Goal: Task Accomplishment & Management: Complete application form

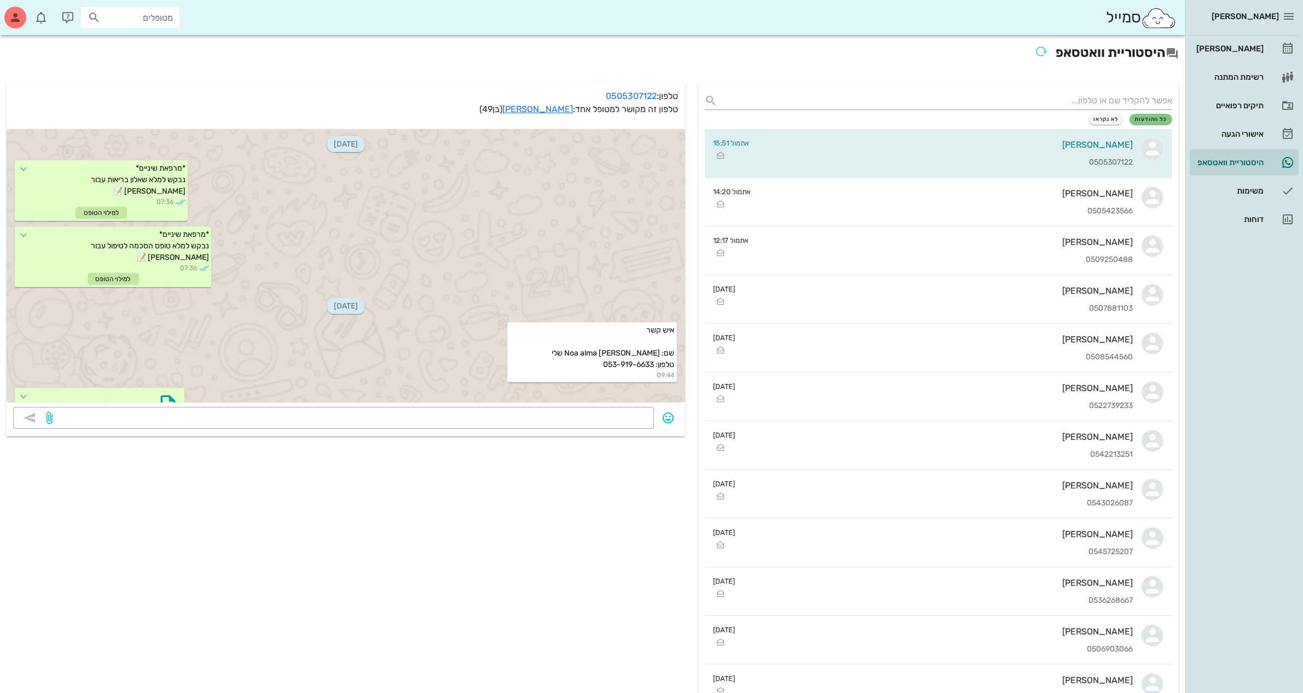
scroll to position [205, 0]
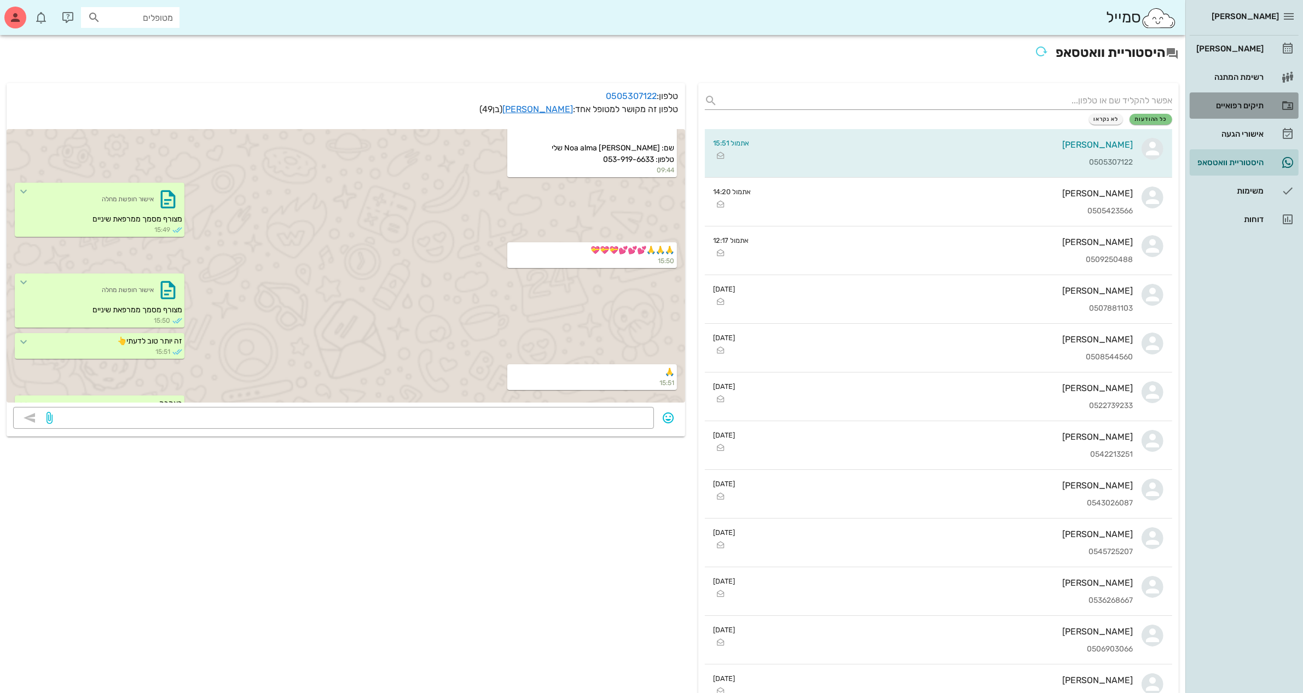
click at [1268, 100] on link "תיקים רפואיים" at bounding box center [1244, 105] width 109 height 26
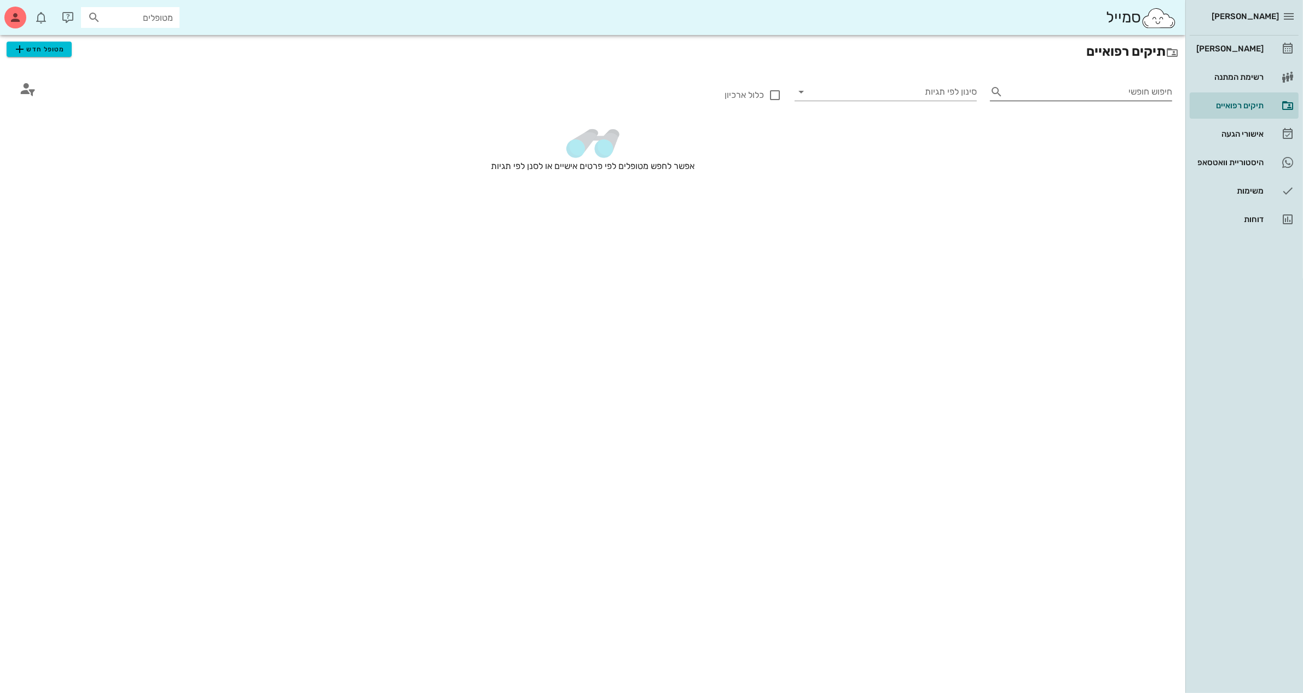
click at [1046, 88] on input "חיפוש חופשי" at bounding box center [1090, 92] width 165 height 18
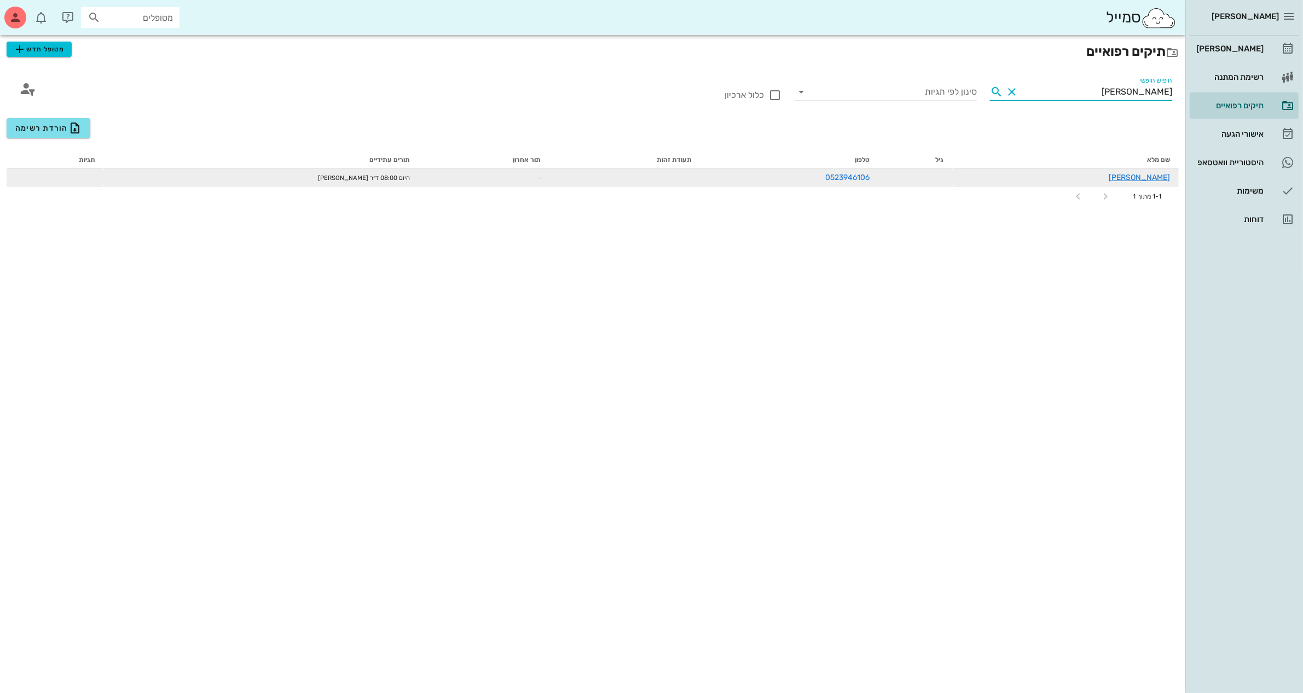
type input "[PERSON_NAME]"
click at [952, 176] on td at bounding box center [915, 178] width 74 height 18
click at [1164, 180] on link "[PERSON_NAME]" at bounding box center [1139, 177] width 61 height 9
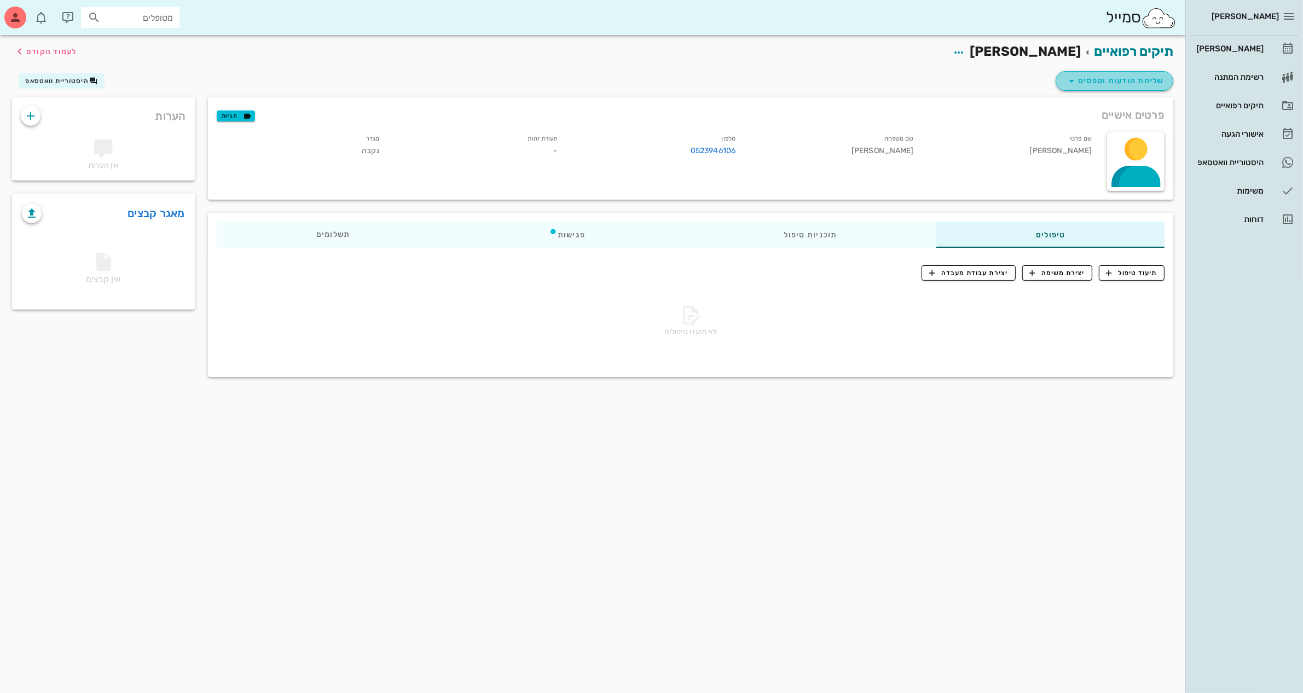
click at [1074, 85] on icon "button" at bounding box center [1071, 80] width 13 height 13
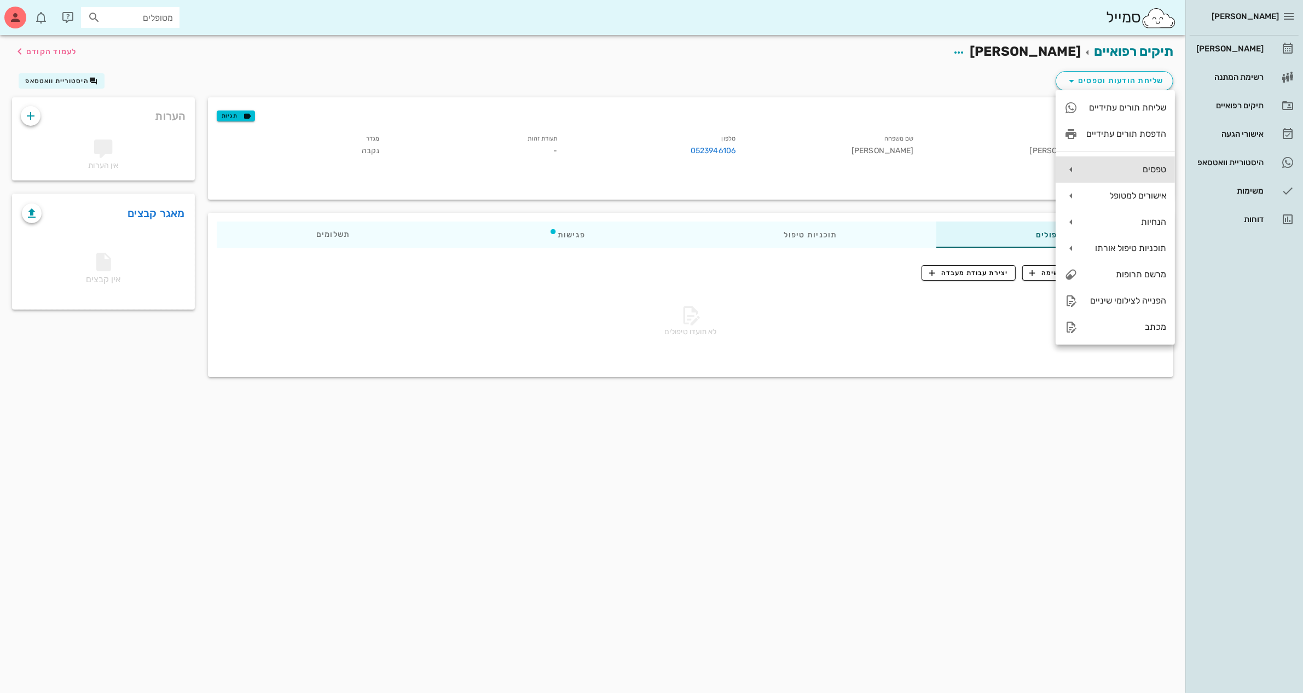
click at [1115, 160] on div "טפסים" at bounding box center [1115, 170] width 119 height 26
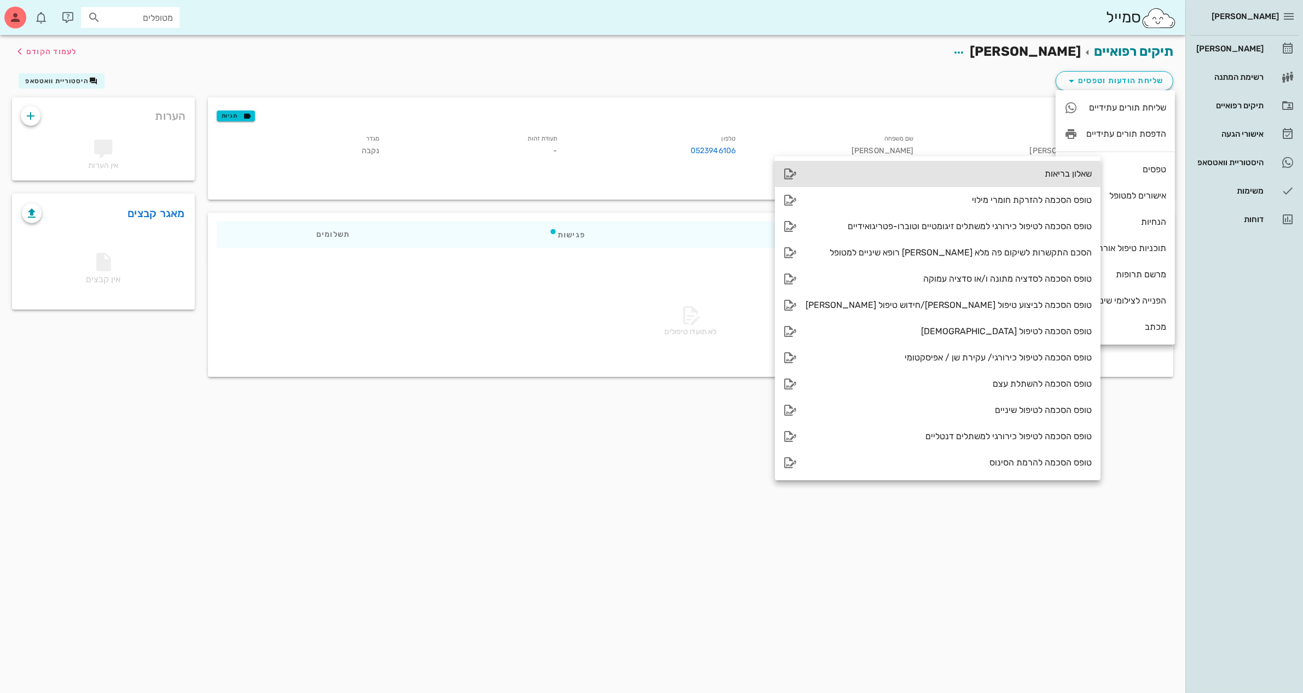
click at [1002, 176] on div "שאלון בריאות" at bounding box center [949, 174] width 286 height 10
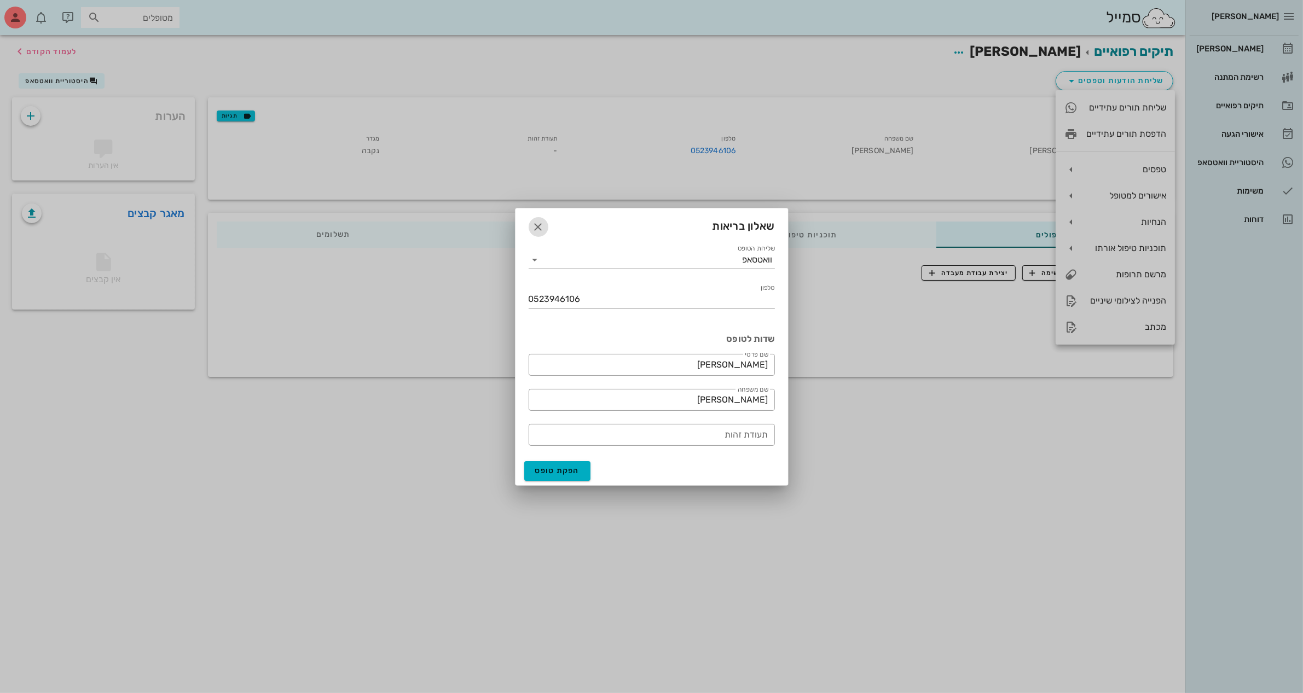
click at [539, 219] on button "button" at bounding box center [539, 227] width 20 height 20
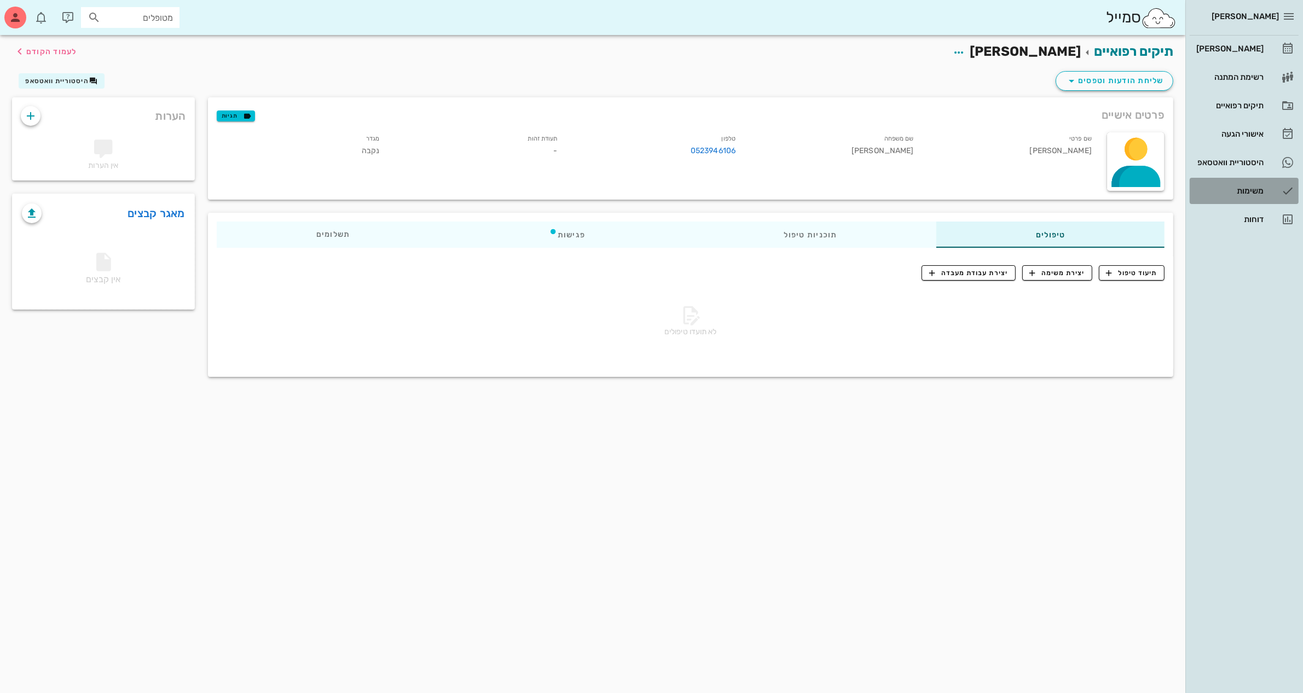
click at [1231, 189] on div "משימות" at bounding box center [1229, 191] width 70 height 9
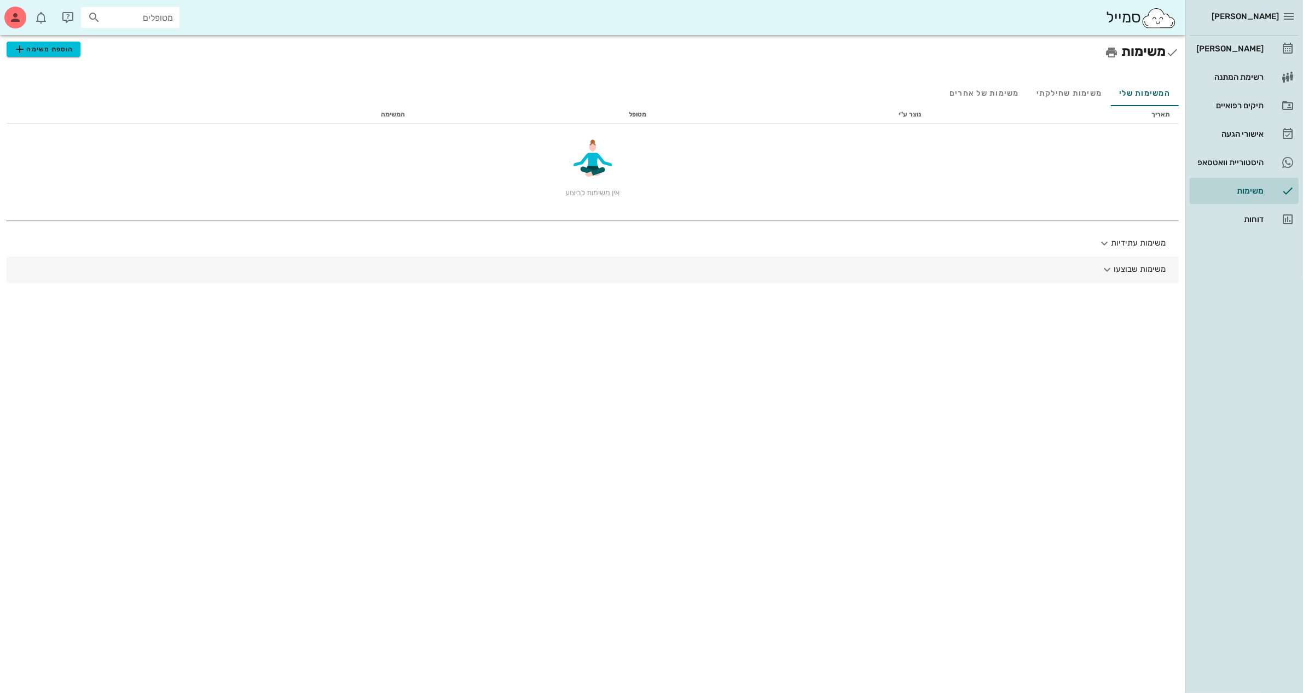
click at [1109, 265] on icon "button" at bounding box center [1107, 269] width 13 height 13
click at [1109, 265] on button "משימות שבוצעו" at bounding box center [593, 274] width 1172 height 35
click at [1122, 236] on button "משימות עתידיות" at bounding box center [593, 243] width 1172 height 26
click at [1122, 236] on button "משימות עתידיות" at bounding box center [593, 247] width 1172 height 35
click at [1274, 223] on link "דוחות" at bounding box center [1244, 219] width 109 height 26
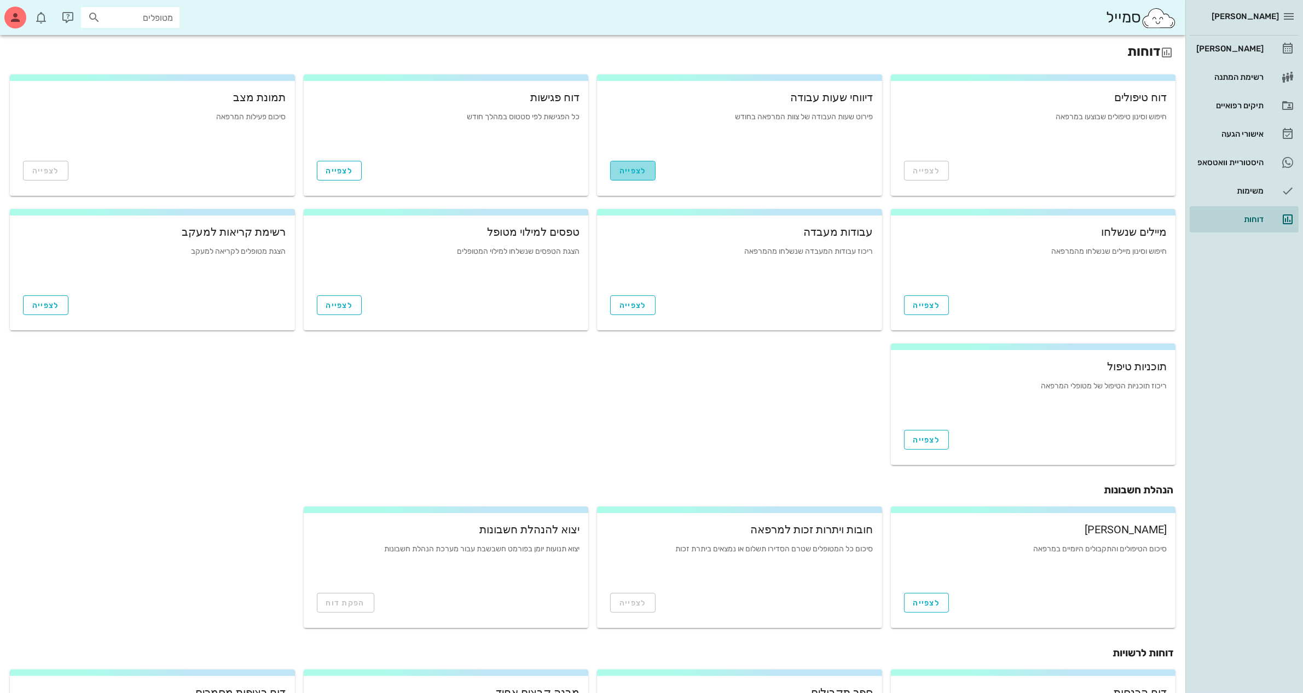
click at [633, 164] on button "לצפייה" at bounding box center [632, 171] width 45 height 20
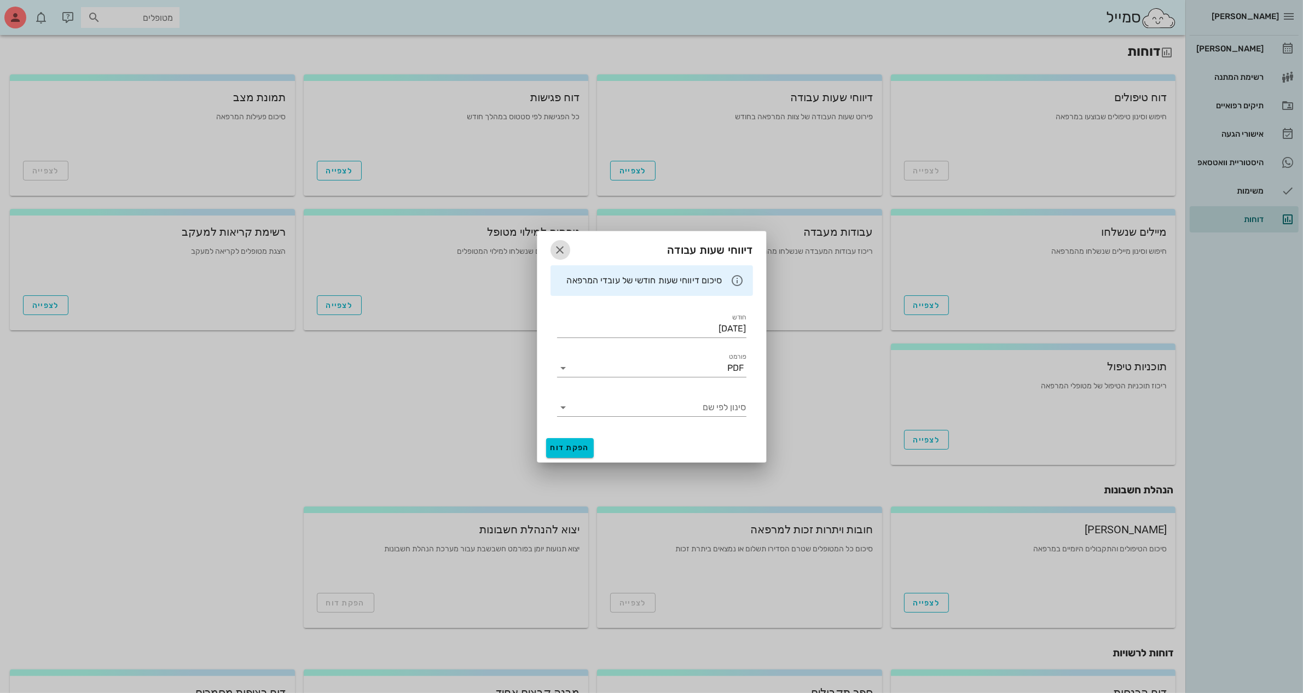
click at [562, 250] on icon "button" at bounding box center [560, 250] width 13 height 13
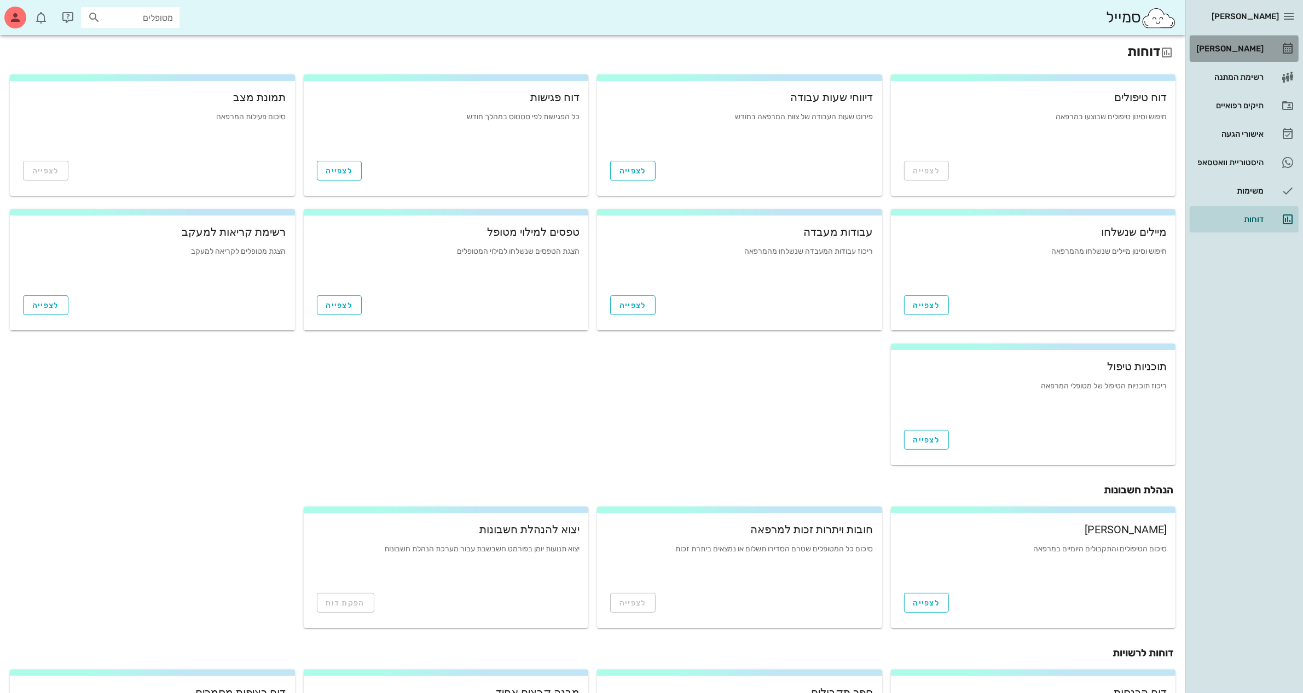
click at [1248, 59] on link "[PERSON_NAME]" at bounding box center [1244, 49] width 109 height 26
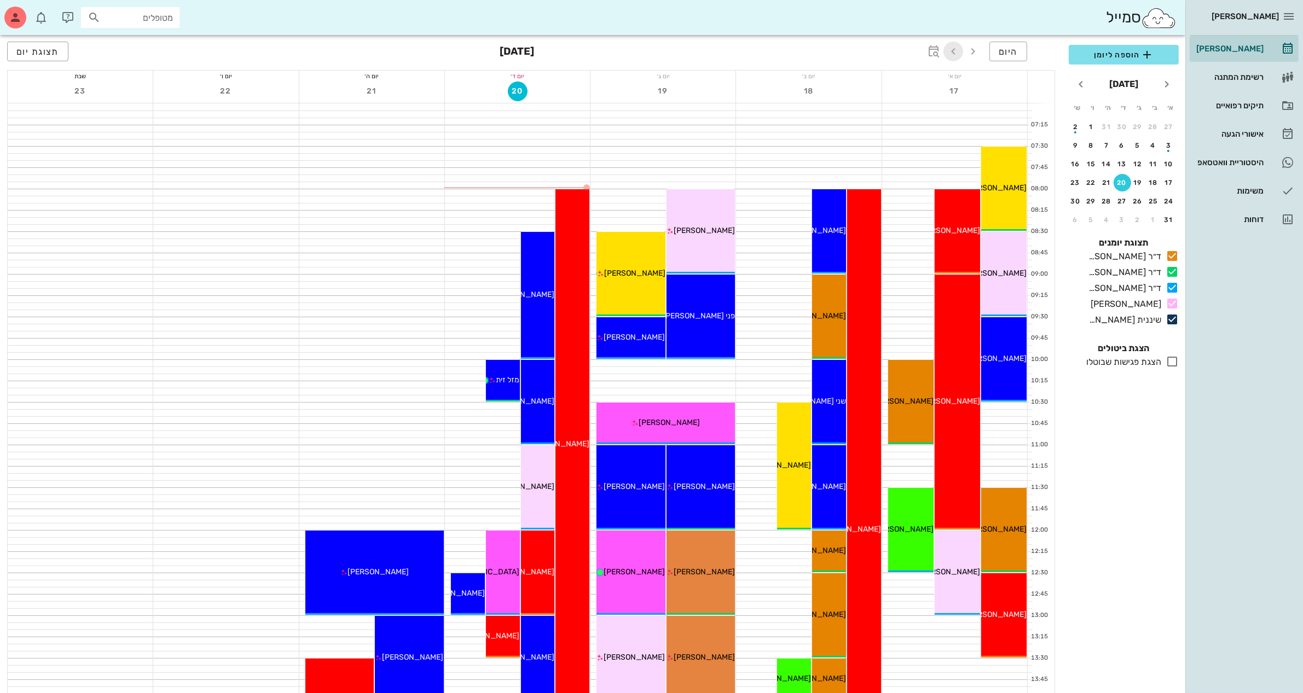
click at [959, 53] on icon "button" at bounding box center [953, 51] width 13 height 13
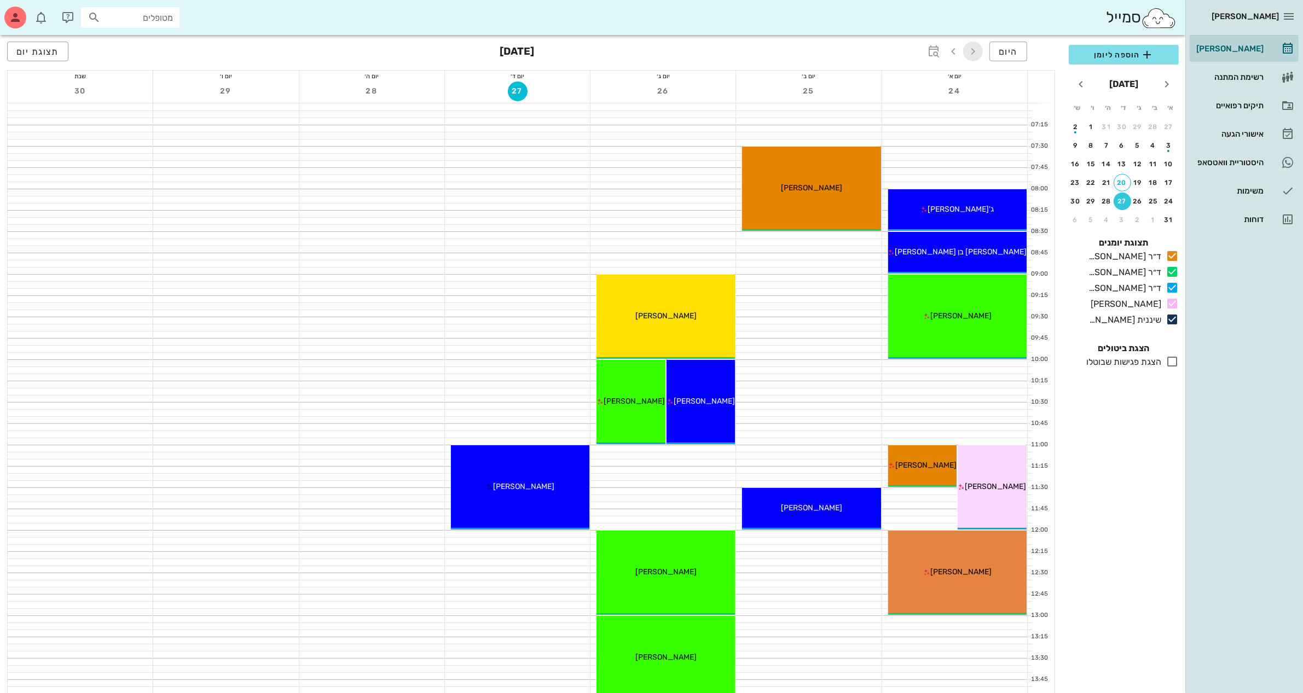
click at [975, 49] on icon "button" at bounding box center [973, 51] width 13 height 13
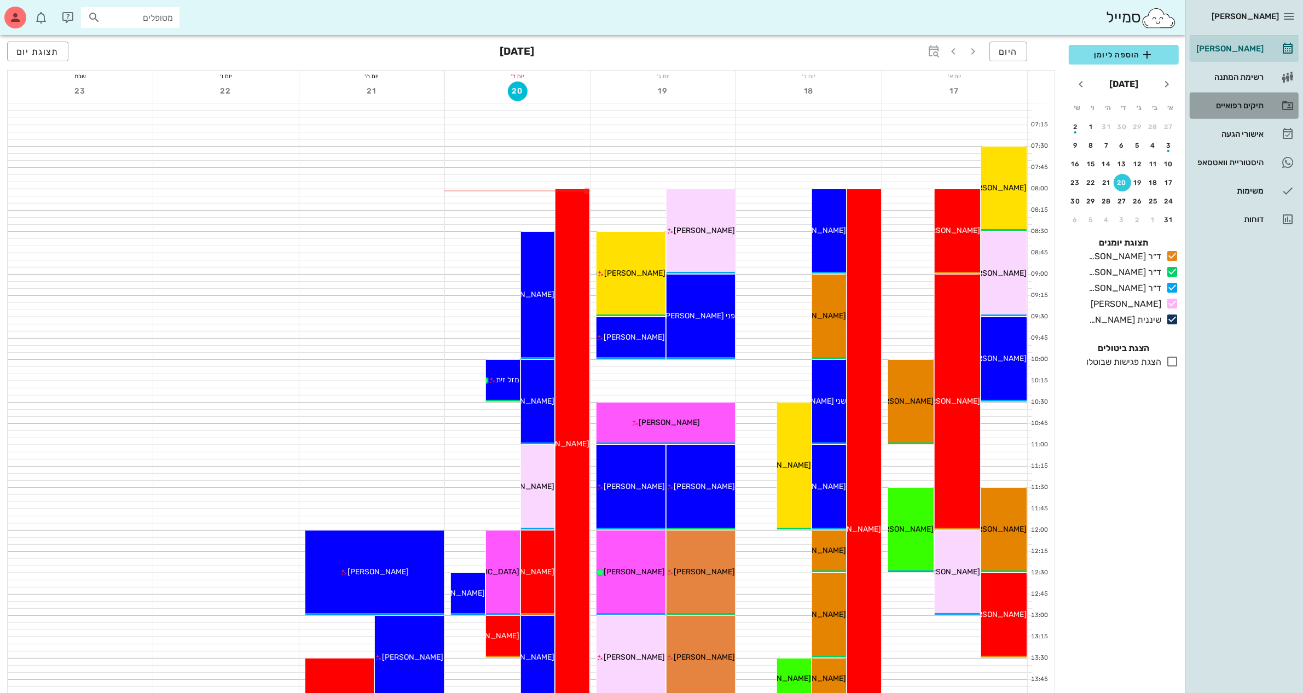
click at [1241, 102] on div "תיקים רפואיים" at bounding box center [1229, 105] width 70 height 9
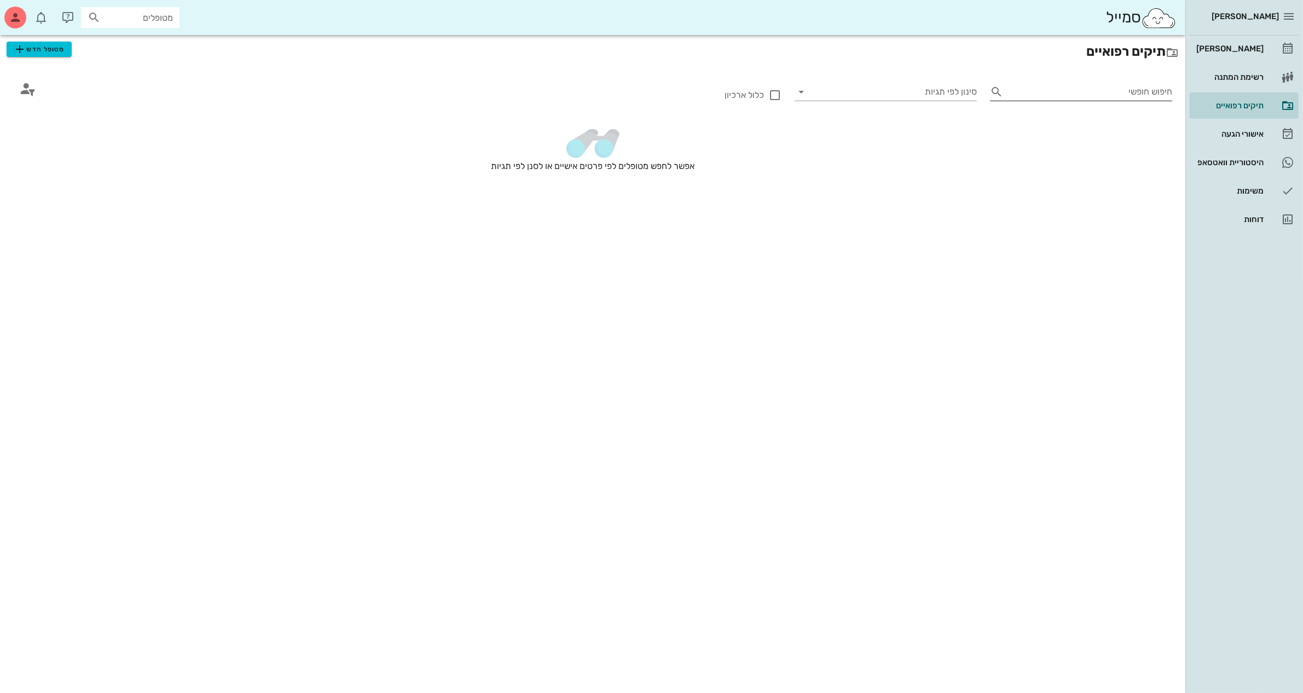
click at [1084, 88] on input "חיפוש חופשי" at bounding box center [1090, 92] width 165 height 18
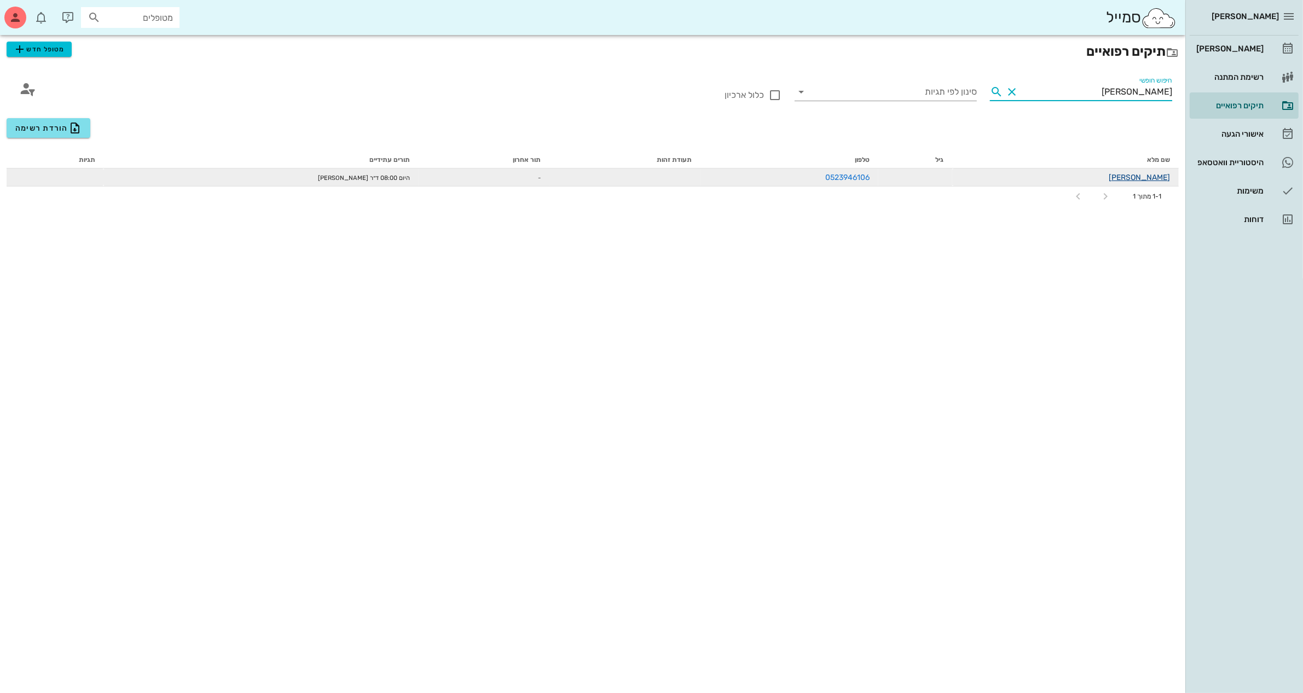
type input "[PERSON_NAME]"
click at [1159, 176] on link "[PERSON_NAME]" at bounding box center [1139, 177] width 61 height 9
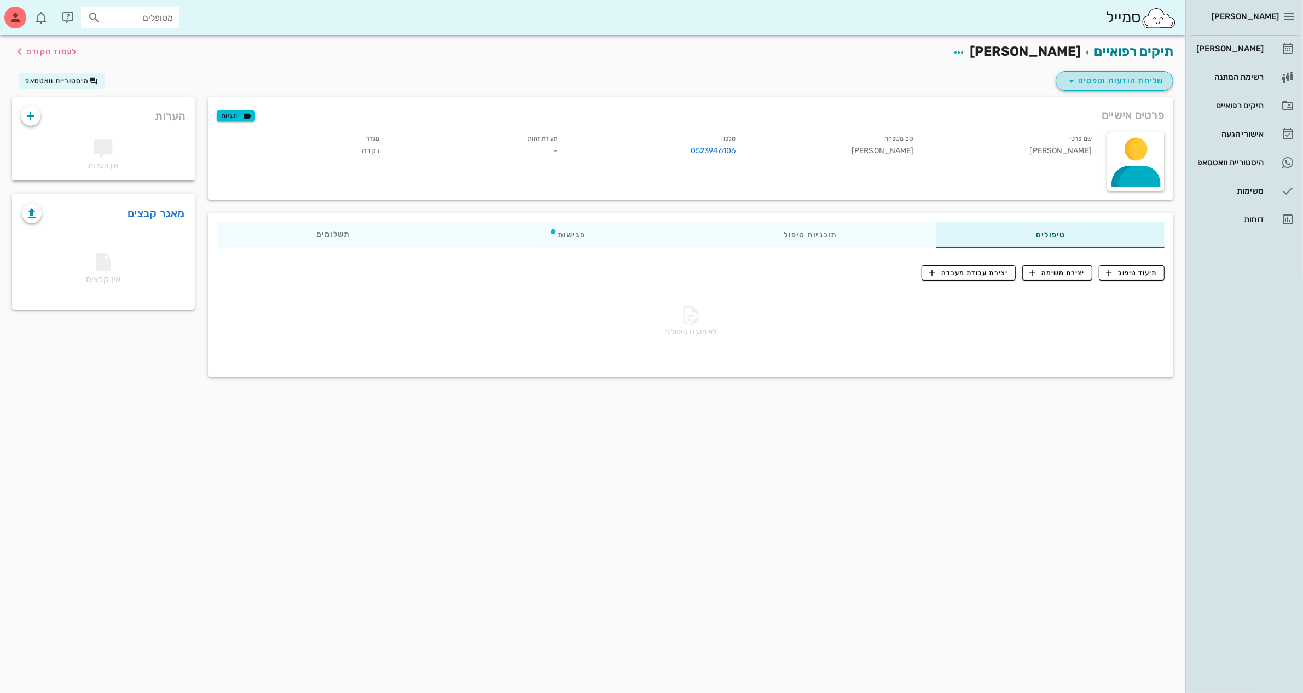
click at [1114, 83] on span "שליחת הודעות וטפסים" at bounding box center [1114, 80] width 99 height 13
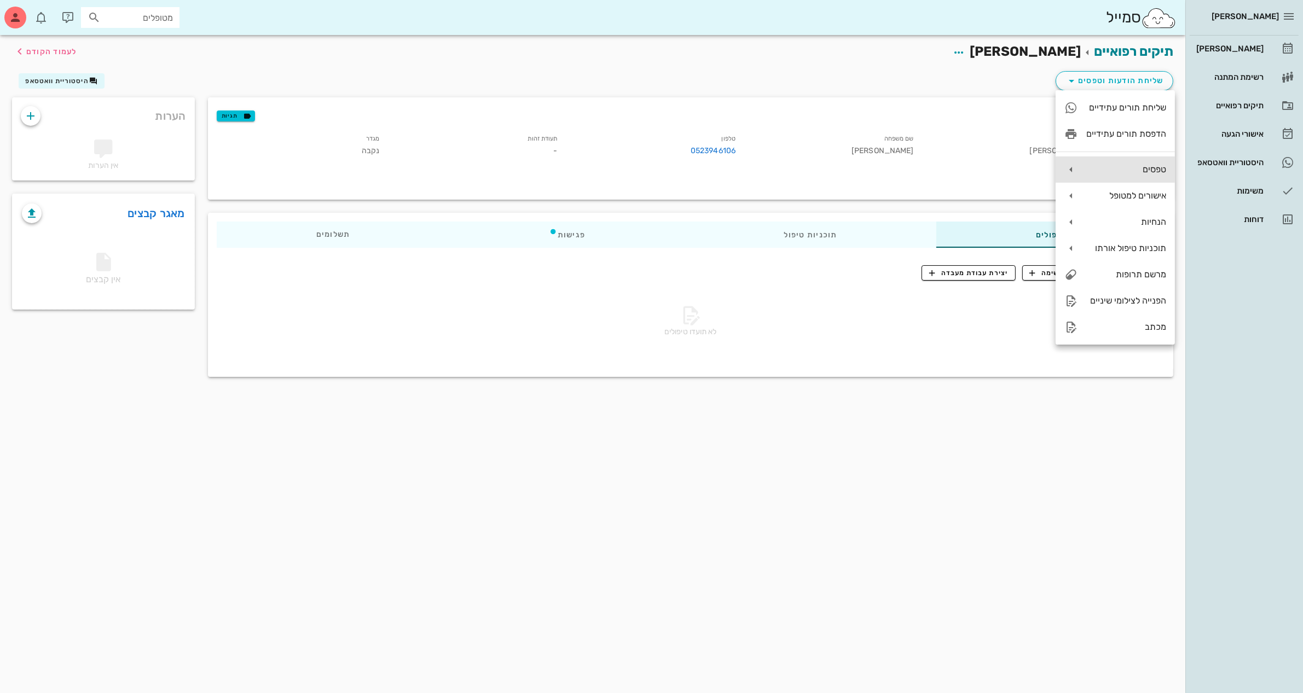
click at [1144, 165] on div "טפסים" at bounding box center [1126, 169] width 80 height 10
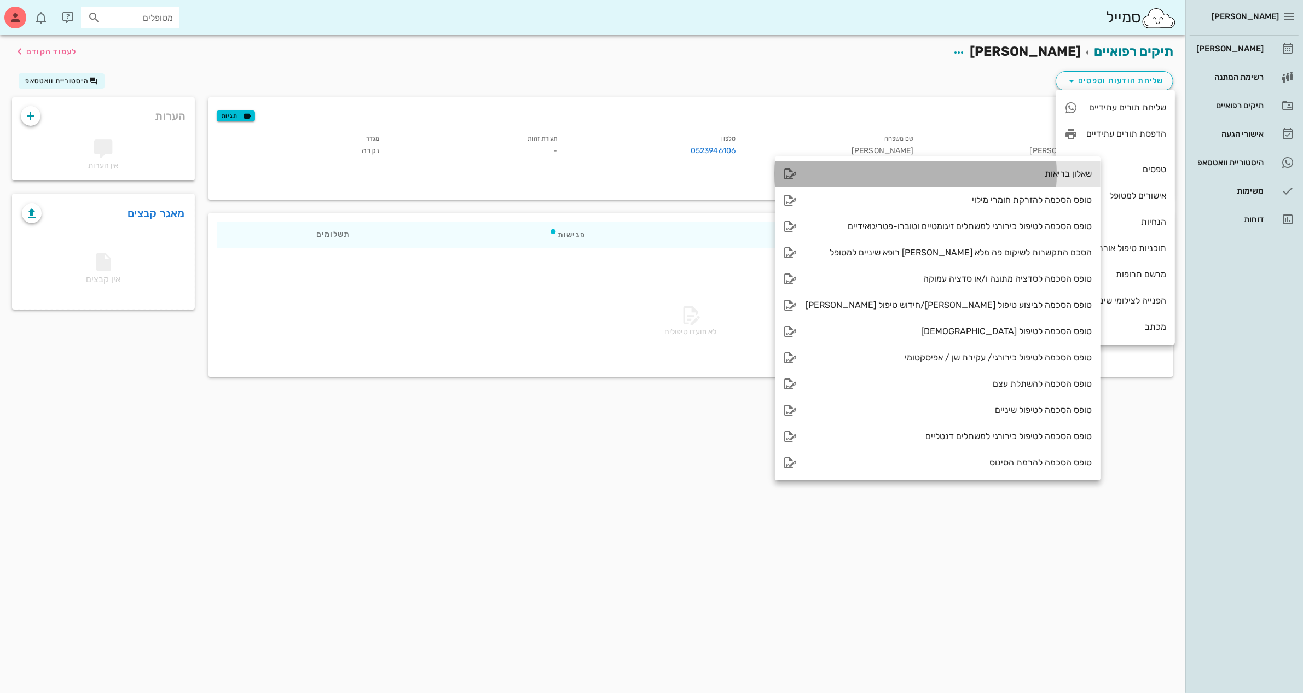
click at [1016, 173] on div "שאלון בריאות" at bounding box center [949, 174] width 286 height 10
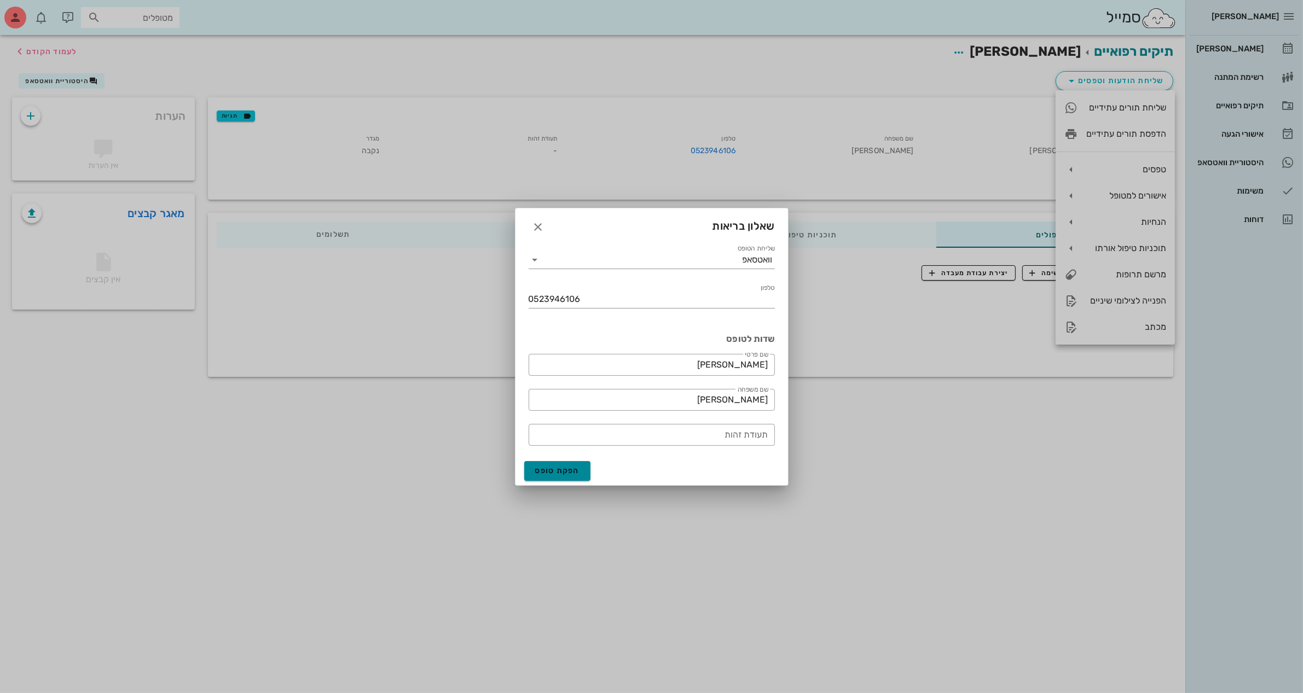
click at [553, 471] on span "הפקת טופס" at bounding box center [557, 470] width 45 height 9
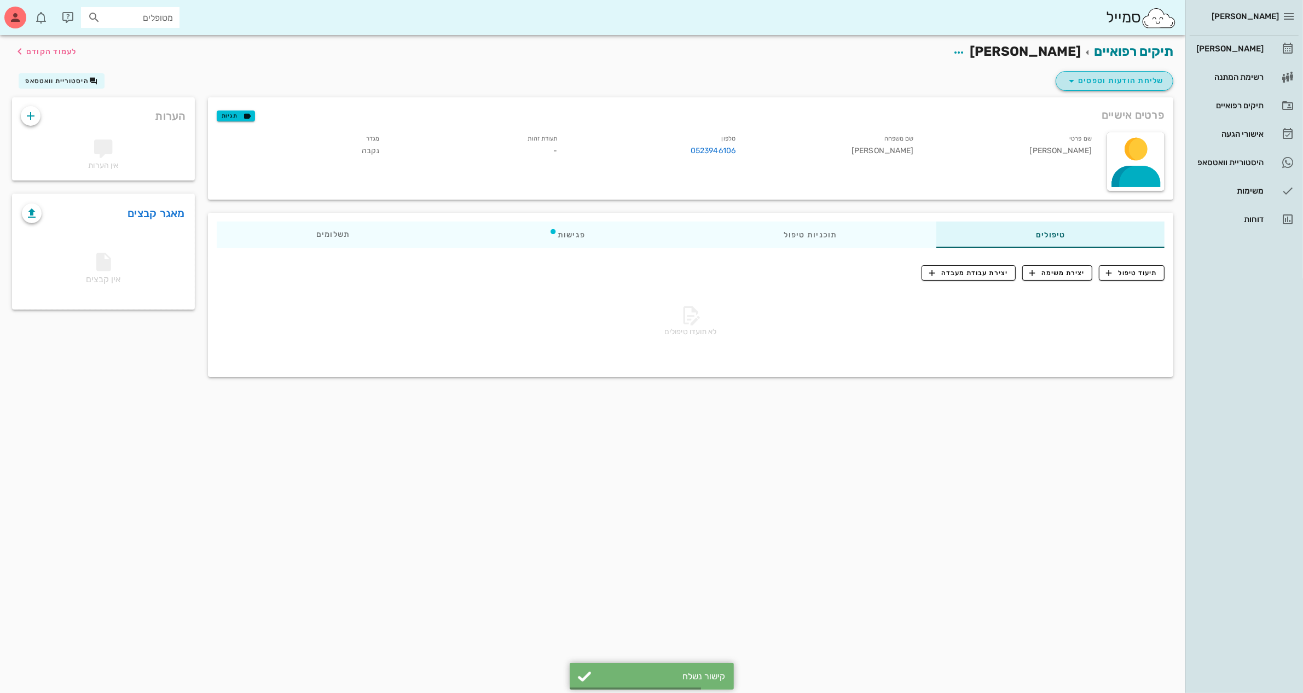
click at [1117, 80] on span "שליחת הודעות וטפסים" at bounding box center [1114, 80] width 99 height 13
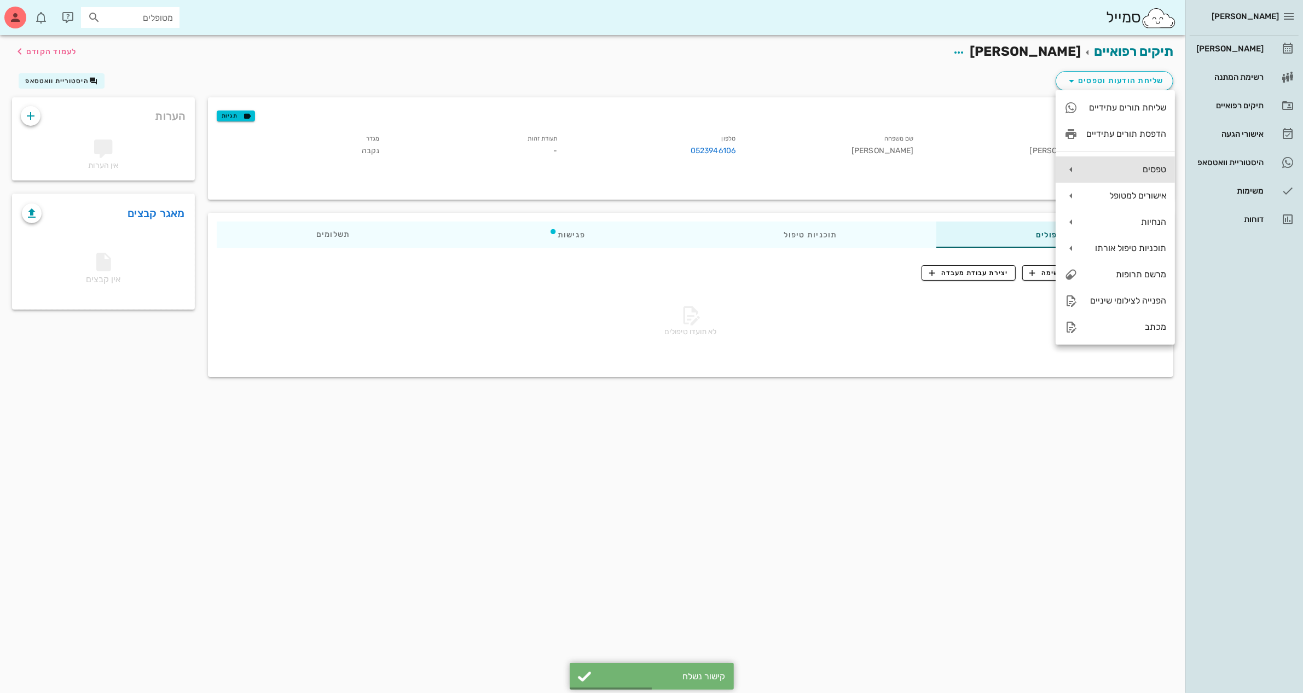
click at [1139, 170] on div "טפסים" at bounding box center [1126, 169] width 80 height 10
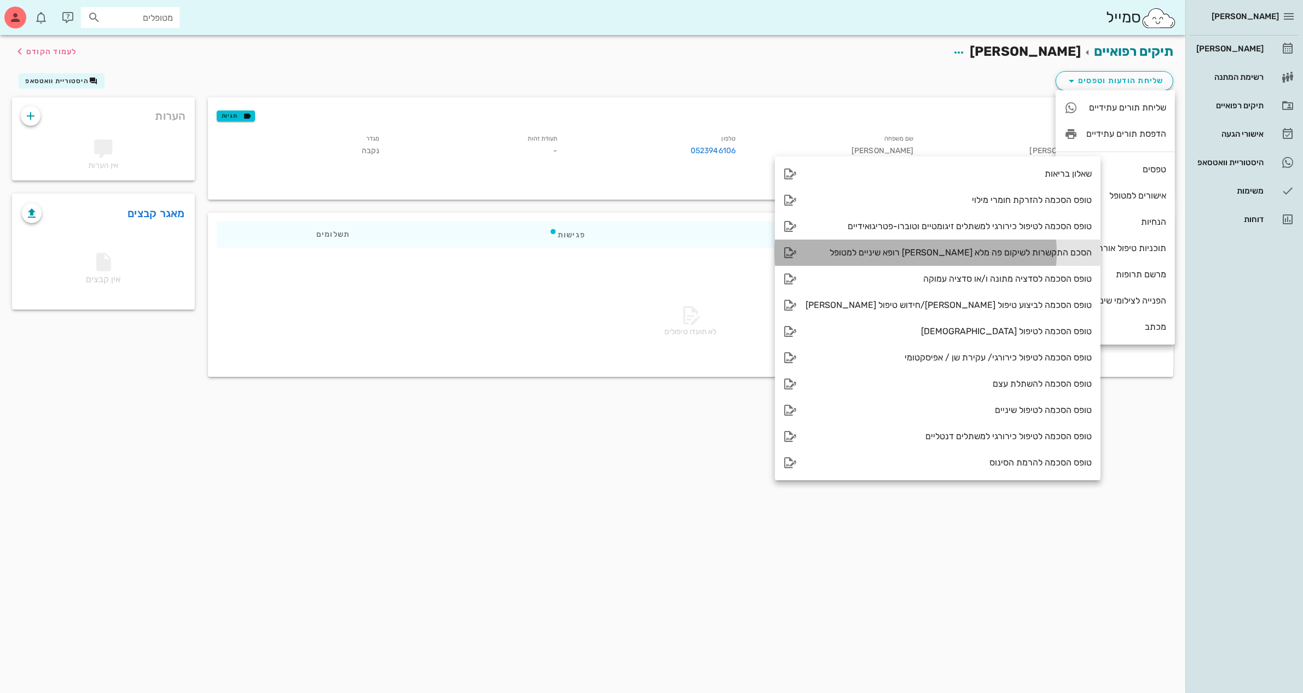
click at [980, 251] on div "הסכם התקשרות לשיקום פה מלא [PERSON_NAME] רופא שיניים למטופל" at bounding box center [949, 252] width 286 height 10
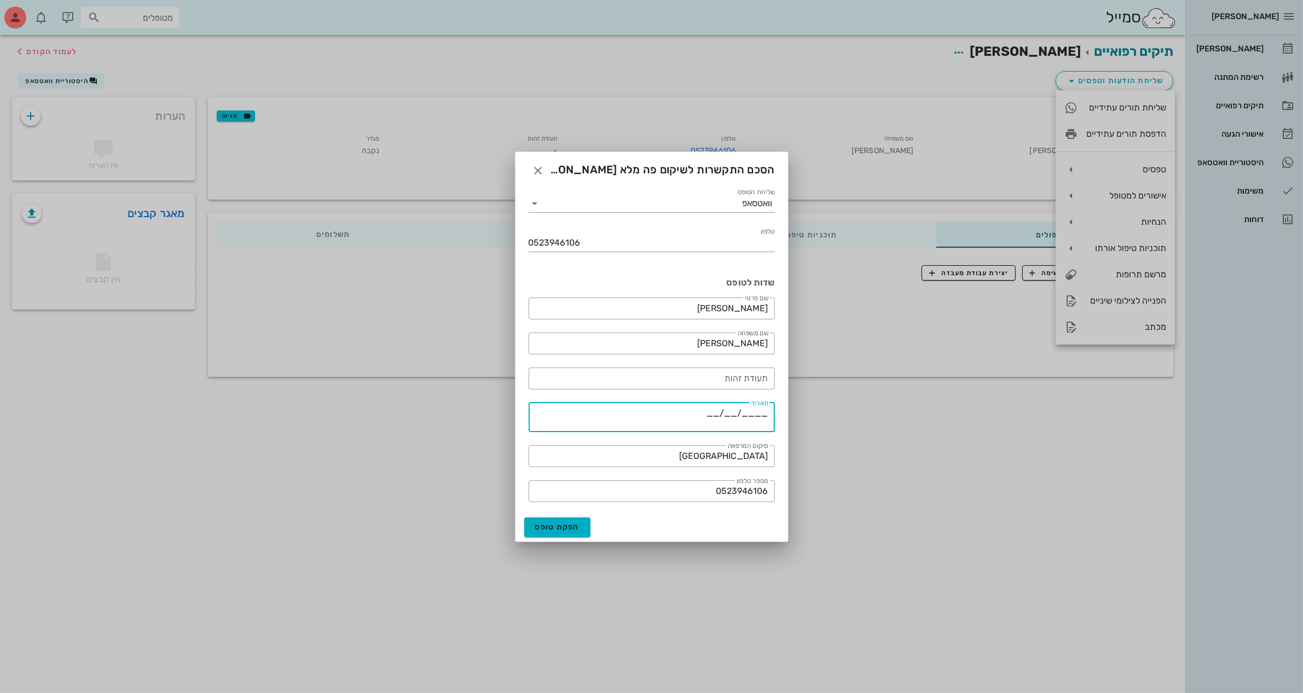
click at [715, 409] on textarea "____/__/__" at bounding box center [649, 419] width 240 height 26
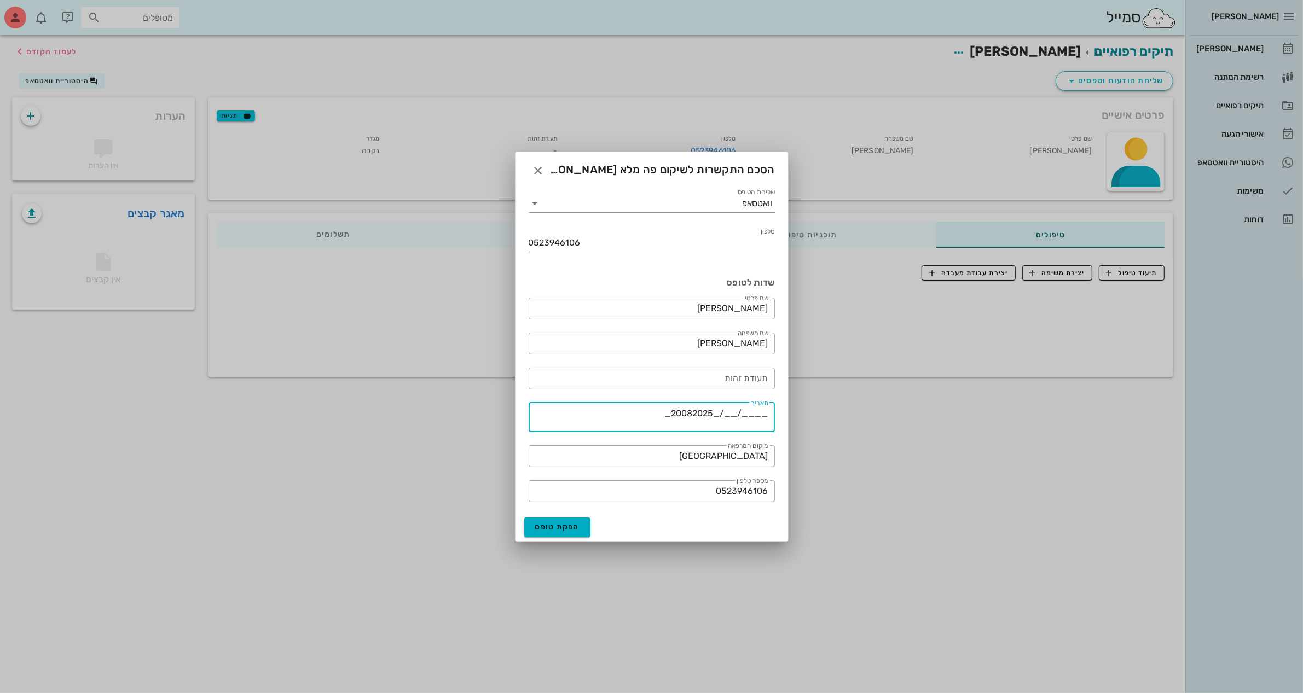
click at [647, 474] on div "​ מספר טלפון 0523946106" at bounding box center [651, 491] width 259 height 35
click at [638, 488] on input "0523946106" at bounding box center [651, 492] width 233 height 18
drag, startPoint x: 650, startPoint y: 414, endPoint x: 762, endPoint y: 409, distance: 111.8
click at [762, 409] on textarea "____/__/_20082025_" at bounding box center [649, 419] width 240 height 26
type textarea "_"
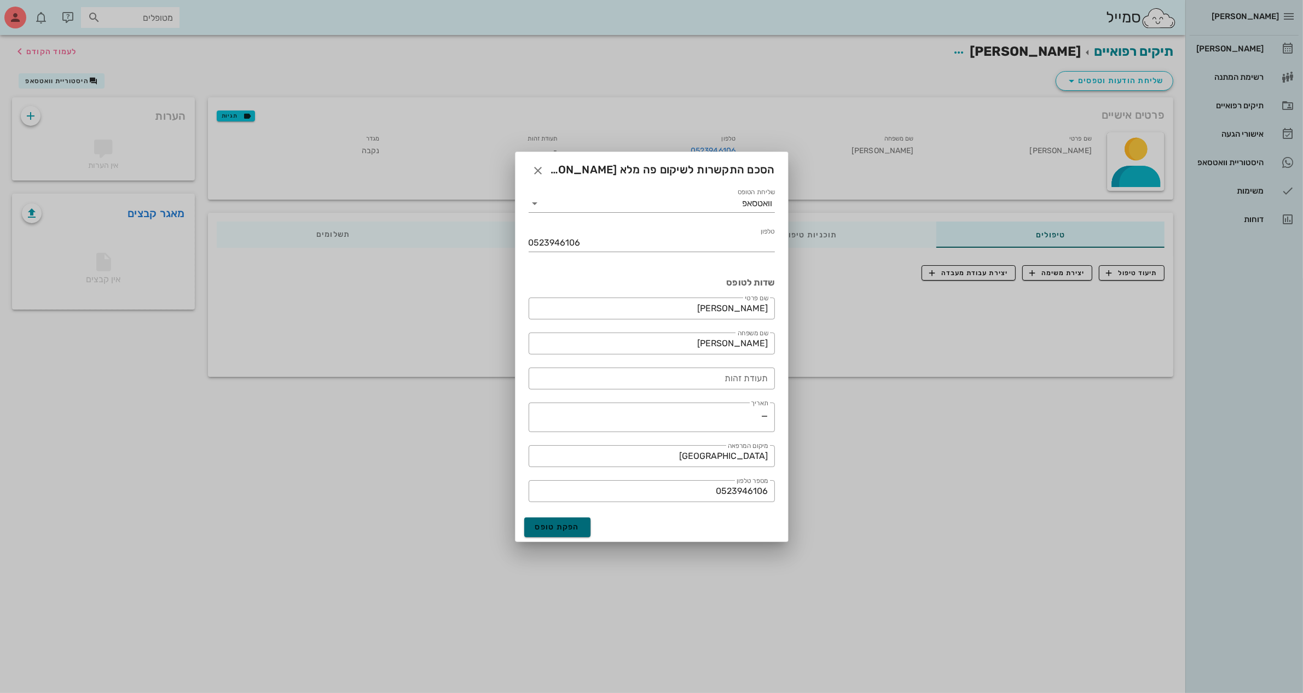
click at [559, 524] on span "הפקת טופס" at bounding box center [557, 527] width 45 height 9
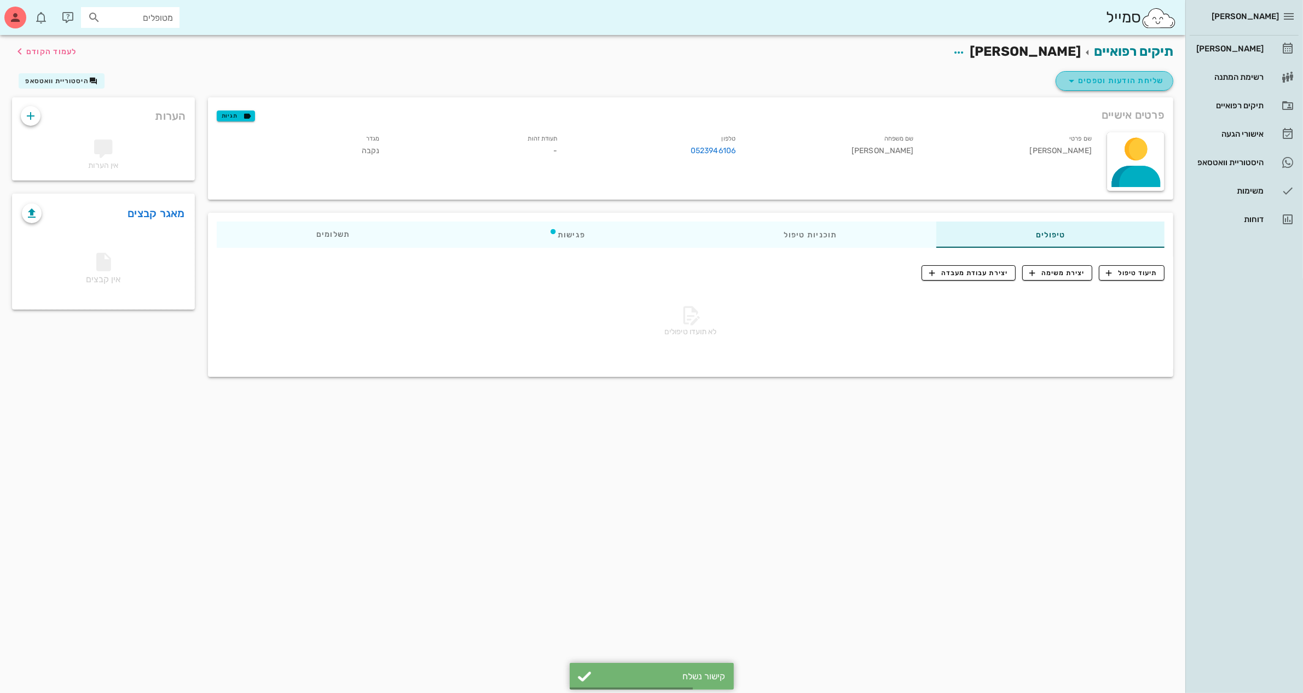
click at [1095, 80] on span "שליחת הודעות וטפסים" at bounding box center [1114, 80] width 99 height 13
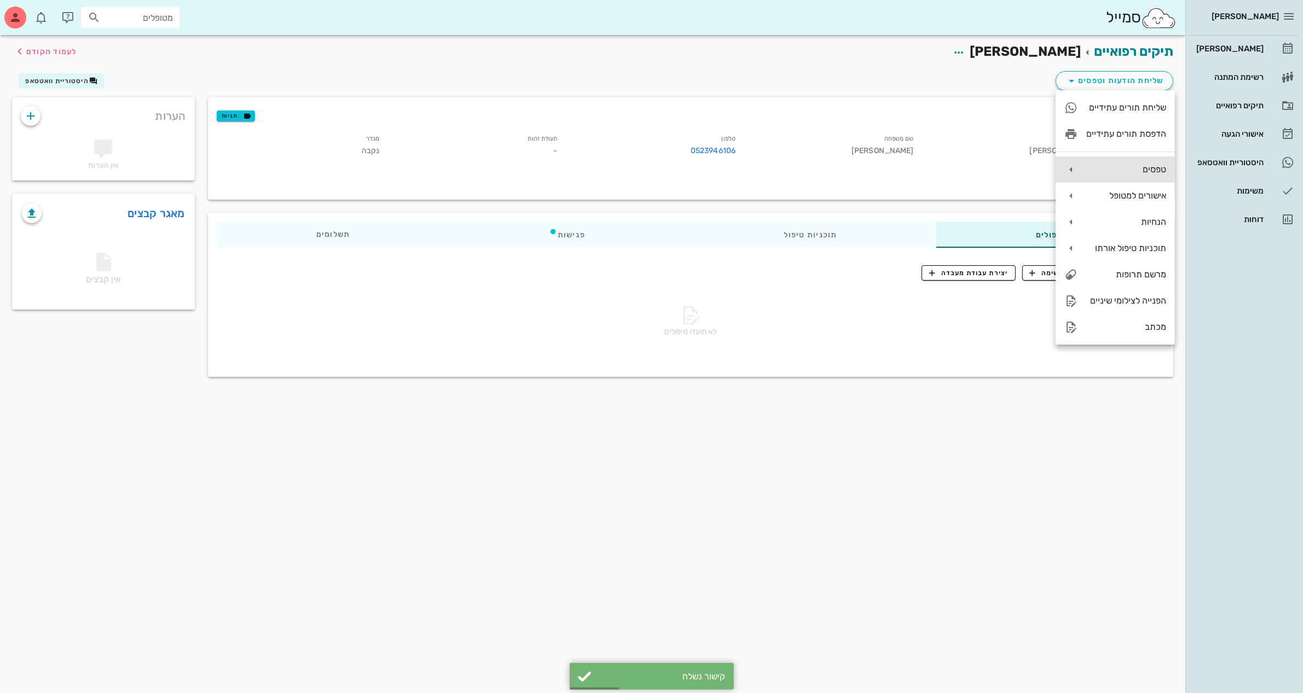
click at [1126, 175] on div "טפסים" at bounding box center [1115, 170] width 119 height 26
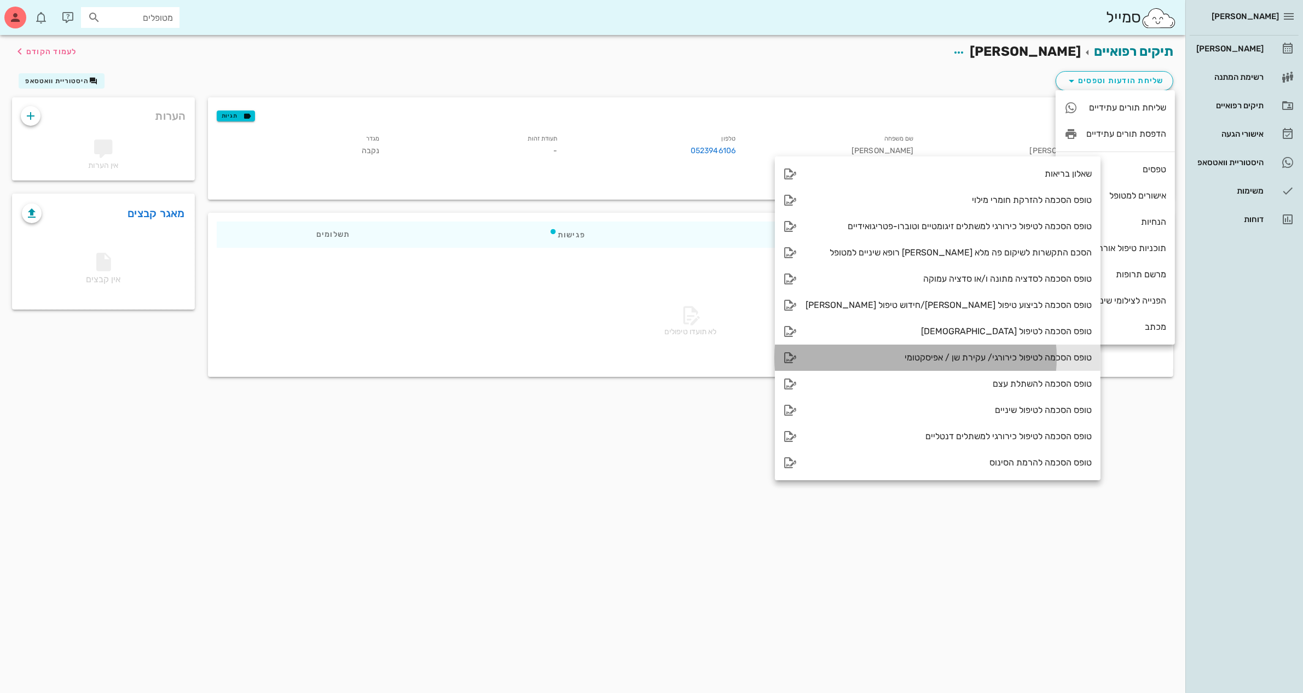
click at [973, 357] on div "טופס הסכמה לטיפול כירורגי/ עקירת שן / אפיסקטומי" at bounding box center [949, 357] width 286 height 10
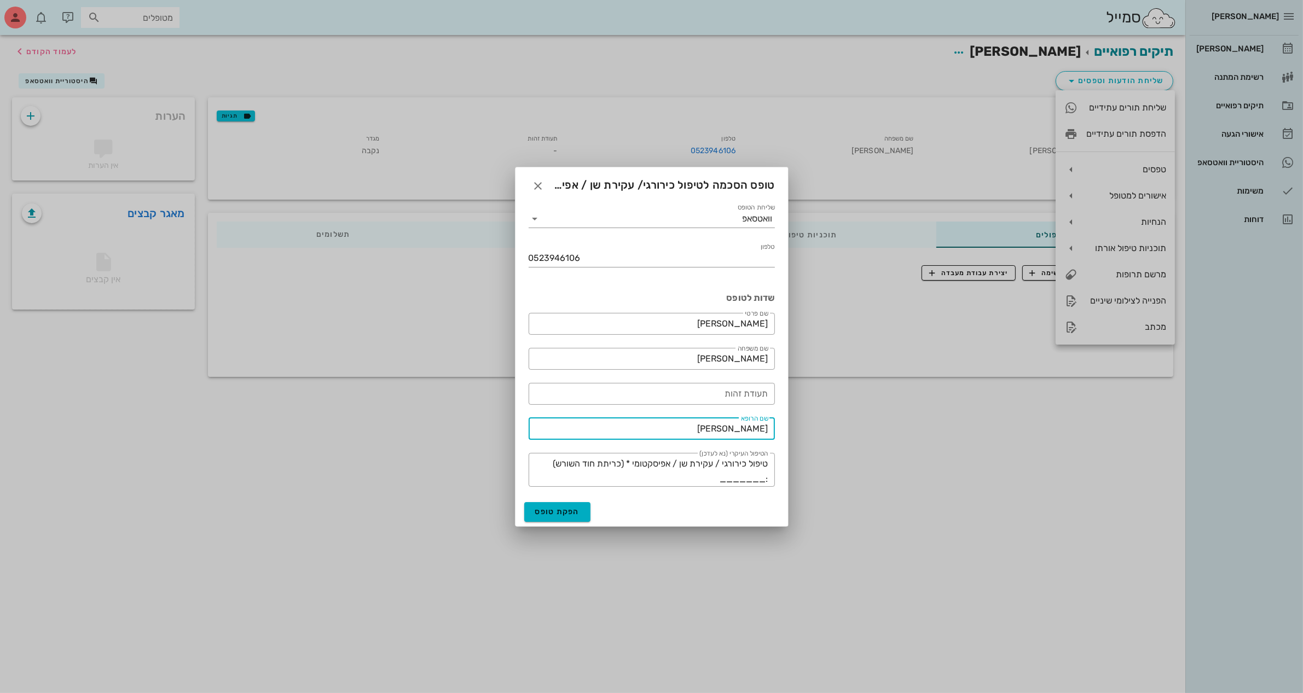
drag, startPoint x: 728, startPoint y: 431, endPoint x: 829, endPoint y: 427, distance: 101.3
click at [838, 426] on div "[PERSON_NAME] יומן מרפאה רשימת המתנה תיקים רפואיים אישורי הגעה היסטוריית וואטסא…" at bounding box center [651, 346] width 1303 height 693
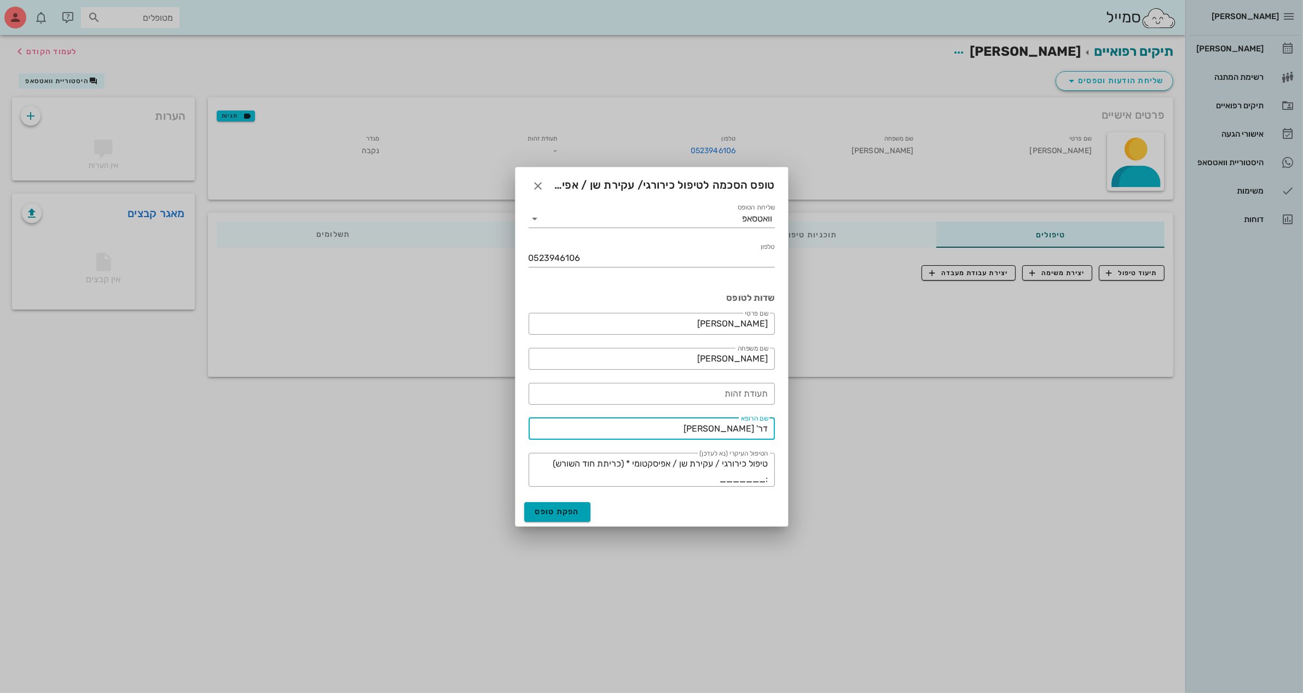
type input "דר' [PERSON_NAME]"
click at [564, 509] on span "הפקת טופס" at bounding box center [557, 511] width 45 height 9
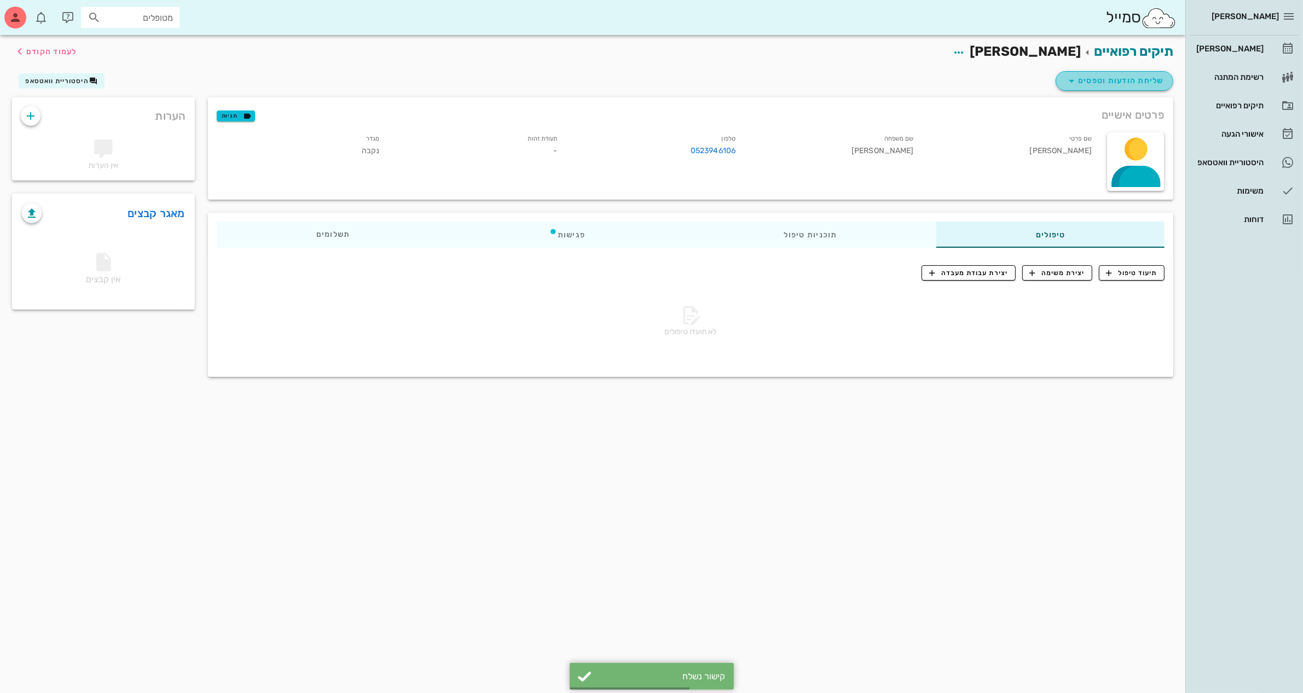
click at [1123, 74] on span "שליחת הודעות וטפסים" at bounding box center [1114, 80] width 99 height 13
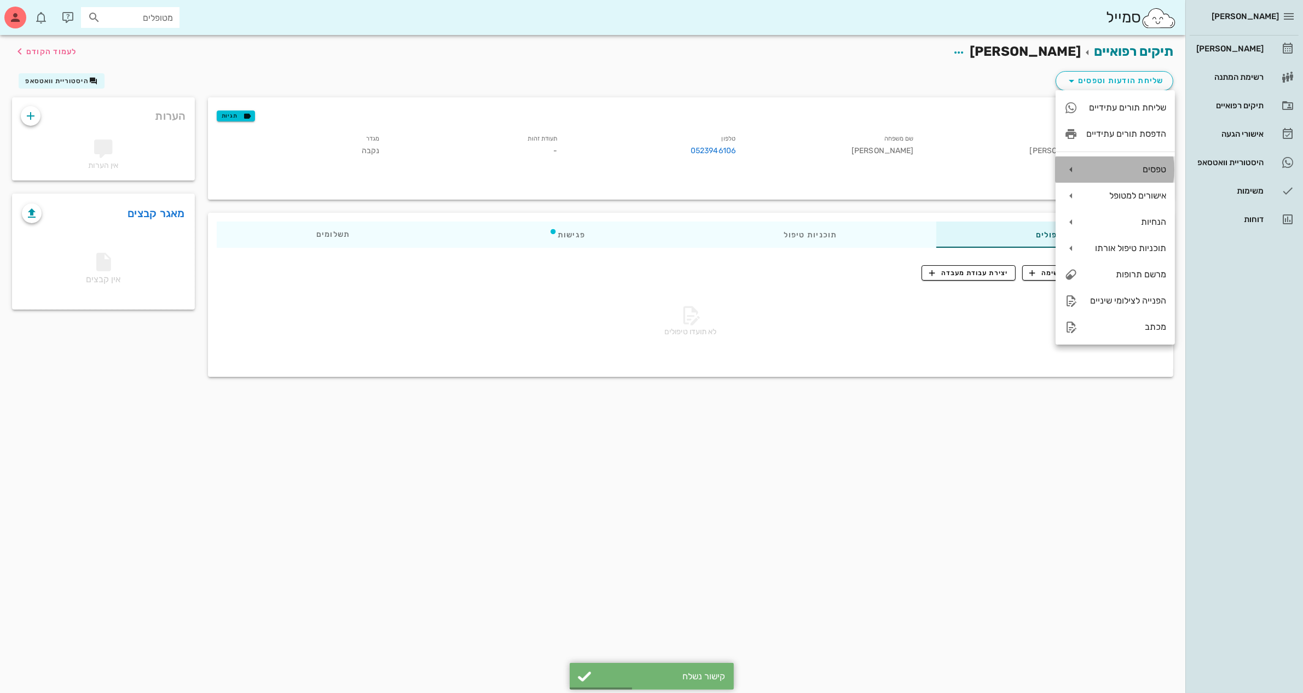
click at [1110, 165] on div "טפסים" at bounding box center [1126, 169] width 80 height 10
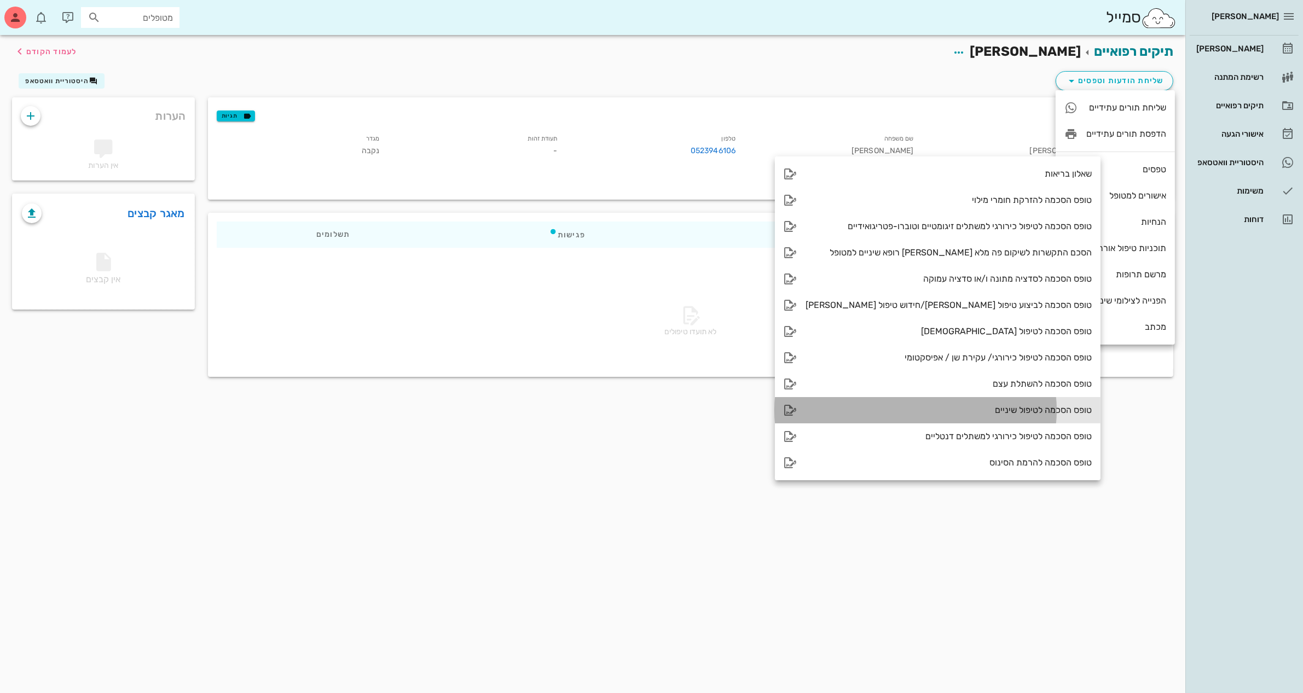
click at [985, 411] on div "טופס הסכמה לטיפול שיניים" at bounding box center [949, 410] width 286 height 10
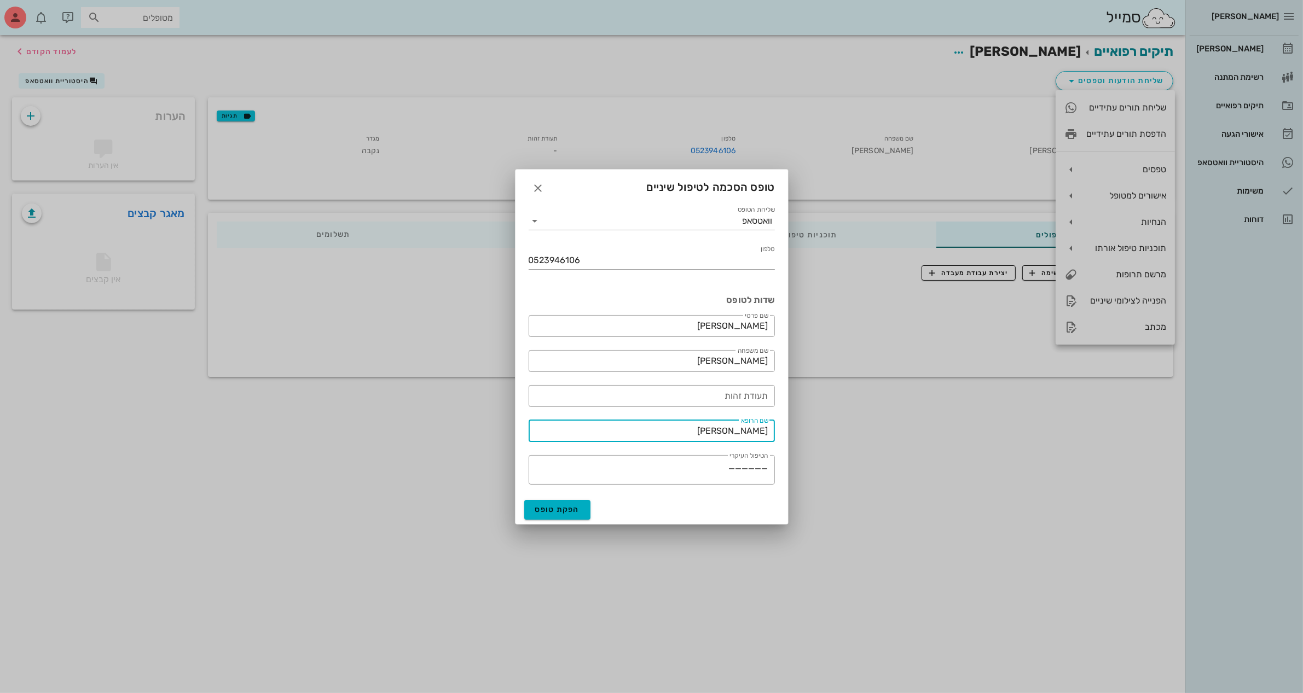
drag, startPoint x: 727, startPoint y: 434, endPoint x: 915, endPoint y: 441, distance: 188.4
click at [915, 441] on div "[PERSON_NAME] יומן מרפאה רשימת המתנה תיקים רפואיים אישורי הגעה היסטוריית וואטסא…" at bounding box center [651, 346] width 1303 height 693
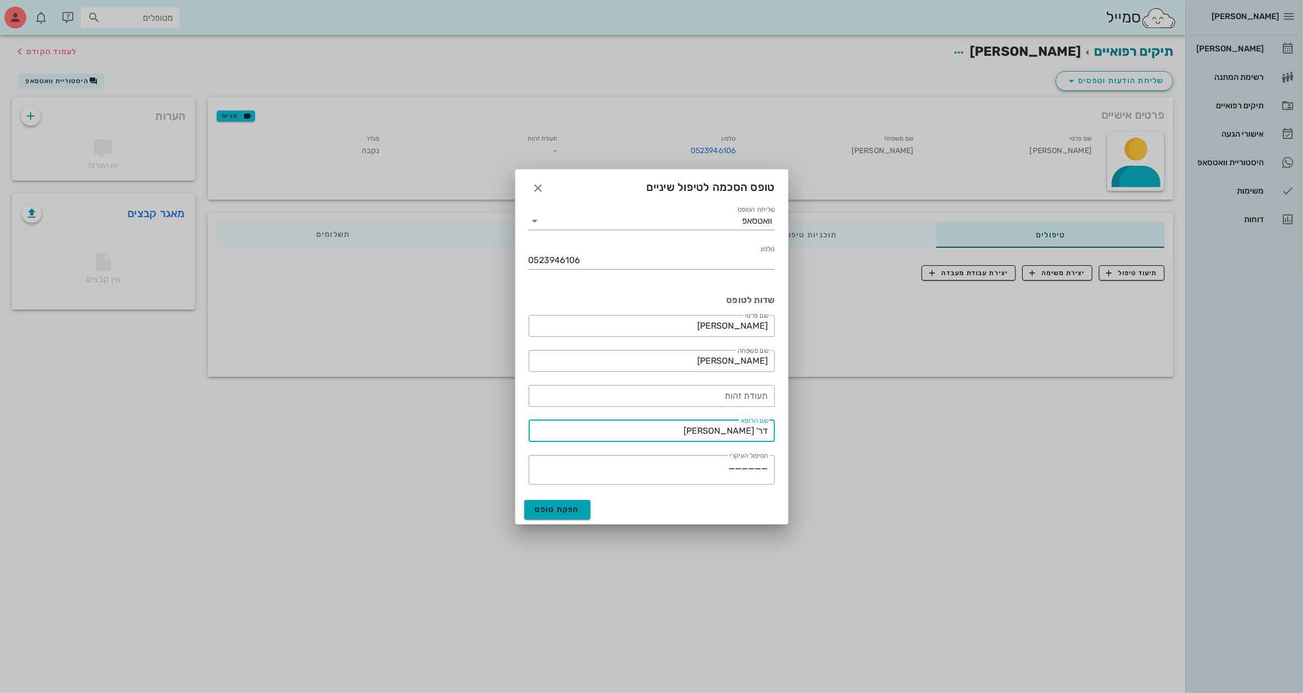
type input "דר' [PERSON_NAME]"
click at [561, 508] on span "הפקת טופס" at bounding box center [557, 509] width 45 height 9
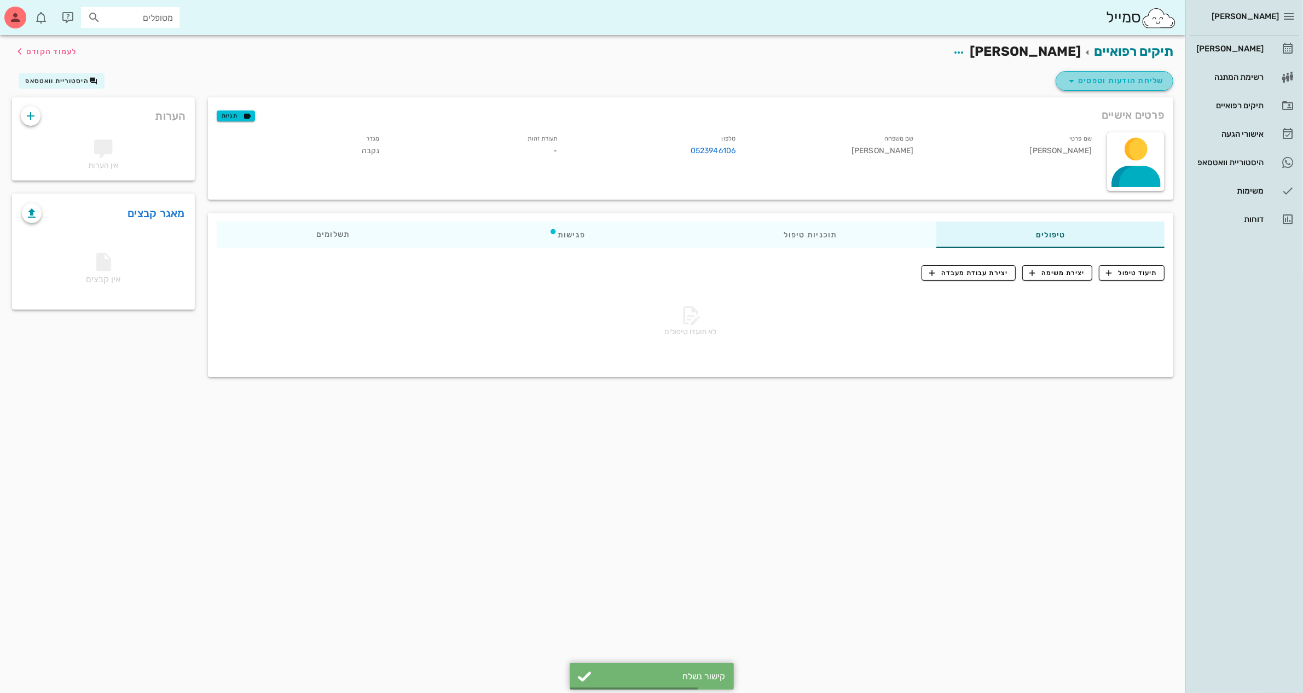
click at [1127, 78] on span "שליחת הודעות וטפסים" at bounding box center [1114, 80] width 99 height 13
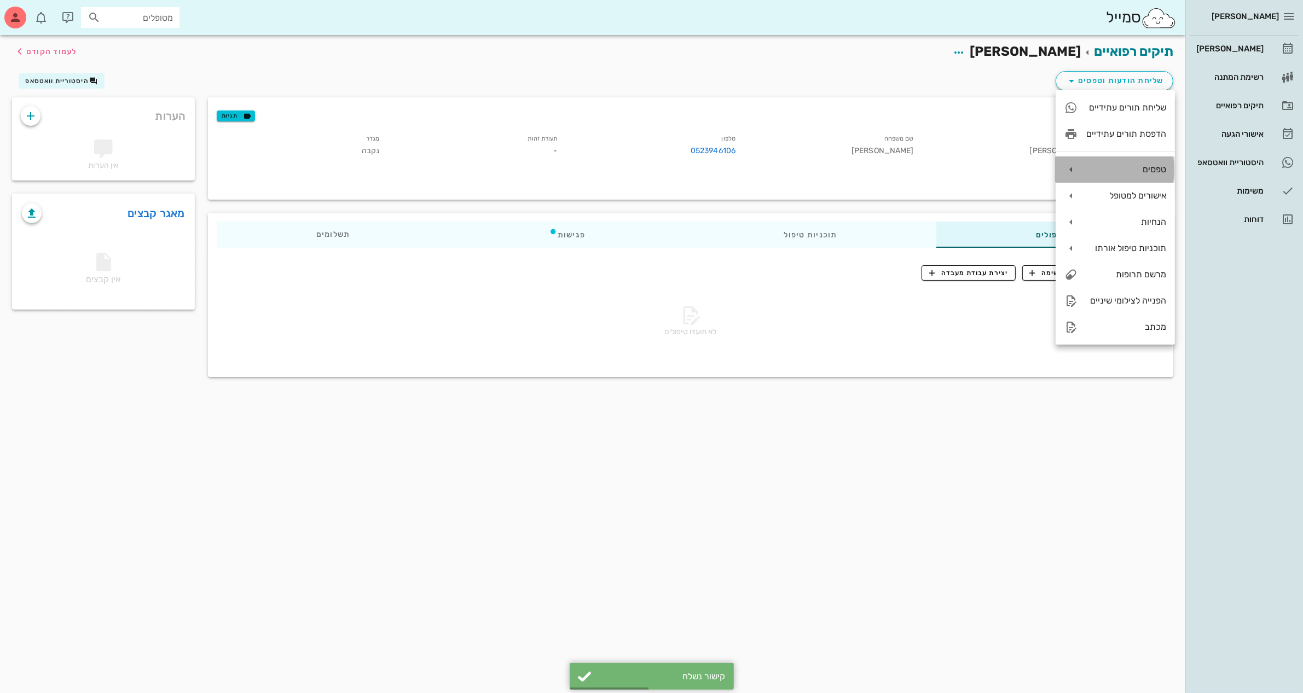
click at [1149, 173] on div "טפסים" at bounding box center [1126, 169] width 80 height 10
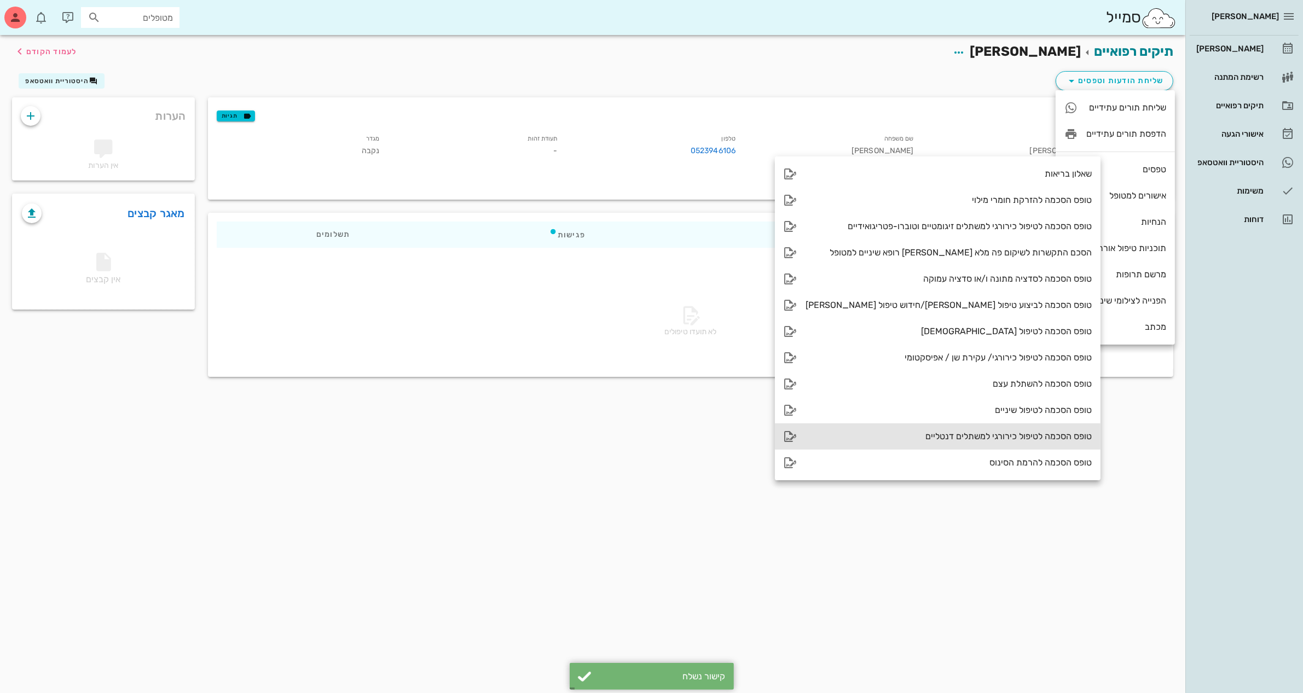
click at [970, 435] on div "טופס הסכמה לטיפול כירורגי למשתלים דנטליים" at bounding box center [949, 436] width 286 height 10
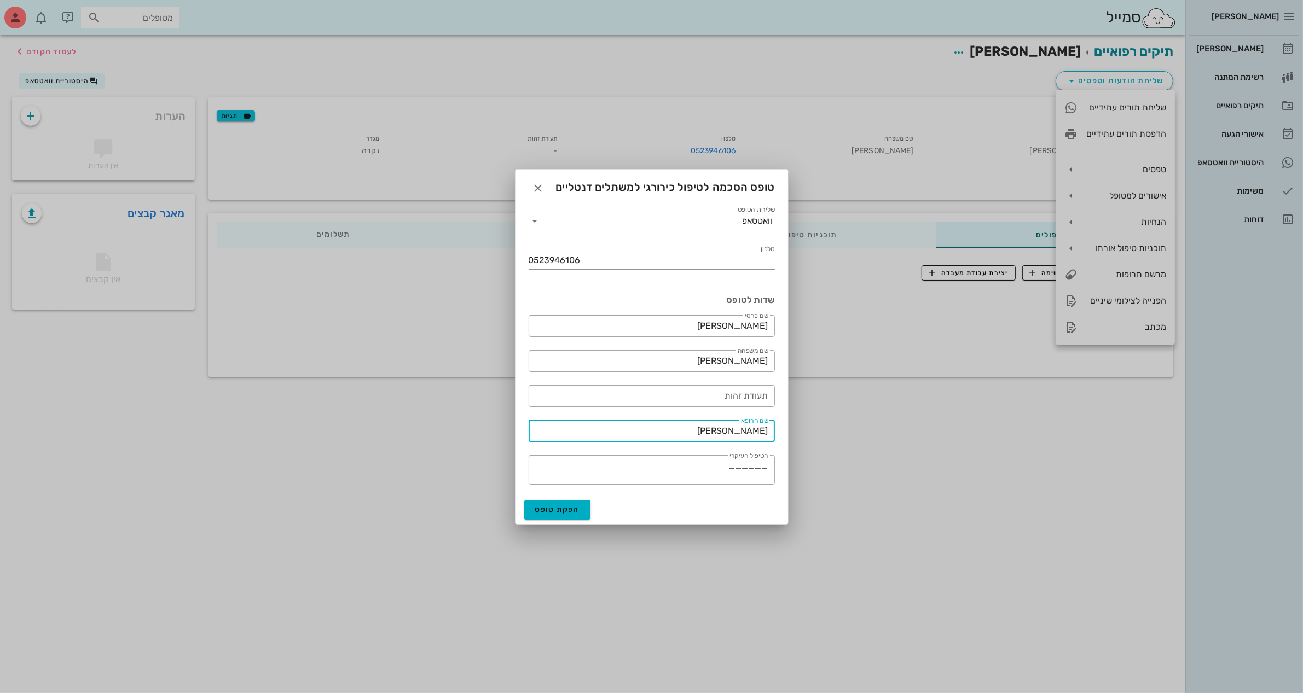
drag, startPoint x: 731, startPoint y: 427, endPoint x: 879, endPoint y: 415, distance: 148.3
click at [879, 415] on div "[PERSON_NAME] יומן מרפאה רשימת המתנה תיקים רפואיים אישורי הגעה היסטוריית וואטסא…" at bounding box center [651, 346] width 1303 height 693
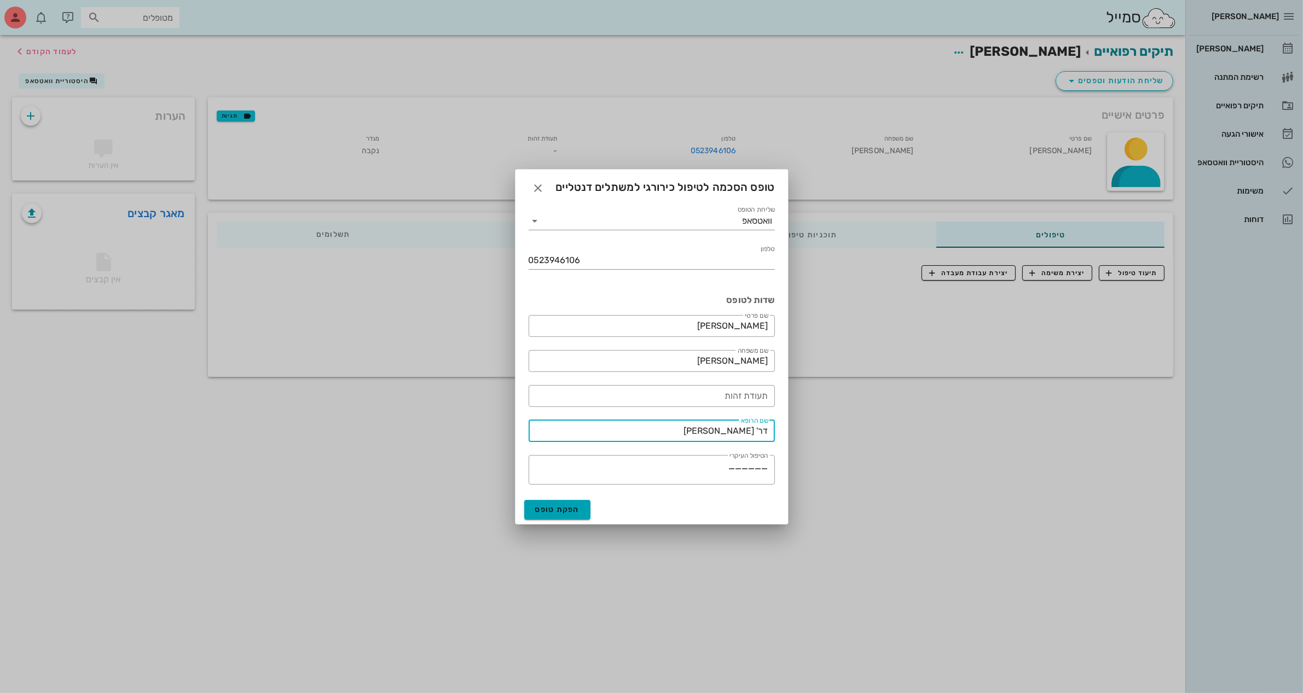
type input "דר' [PERSON_NAME]"
click at [556, 508] on span "הפקת טופס" at bounding box center [557, 509] width 45 height 9
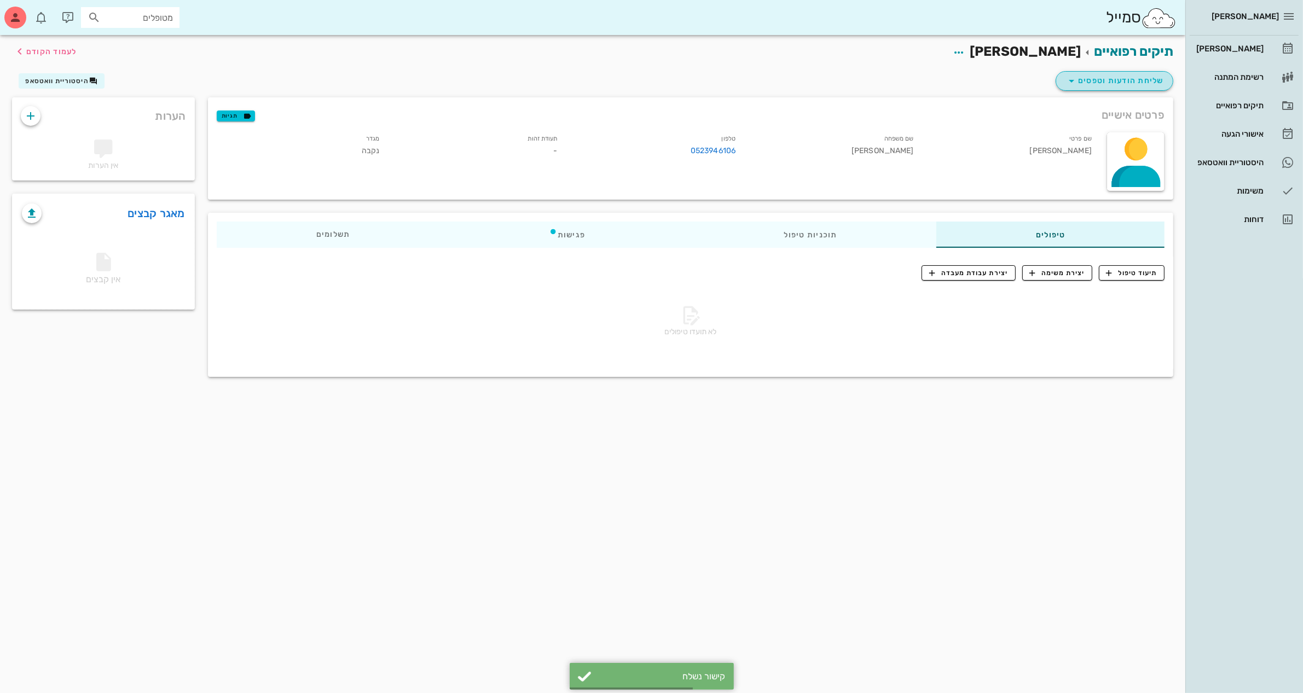
click at [1125, 78] on span "שליחת הודעות וטפסים" at bounding box center [1114, 80] width 99 height 13
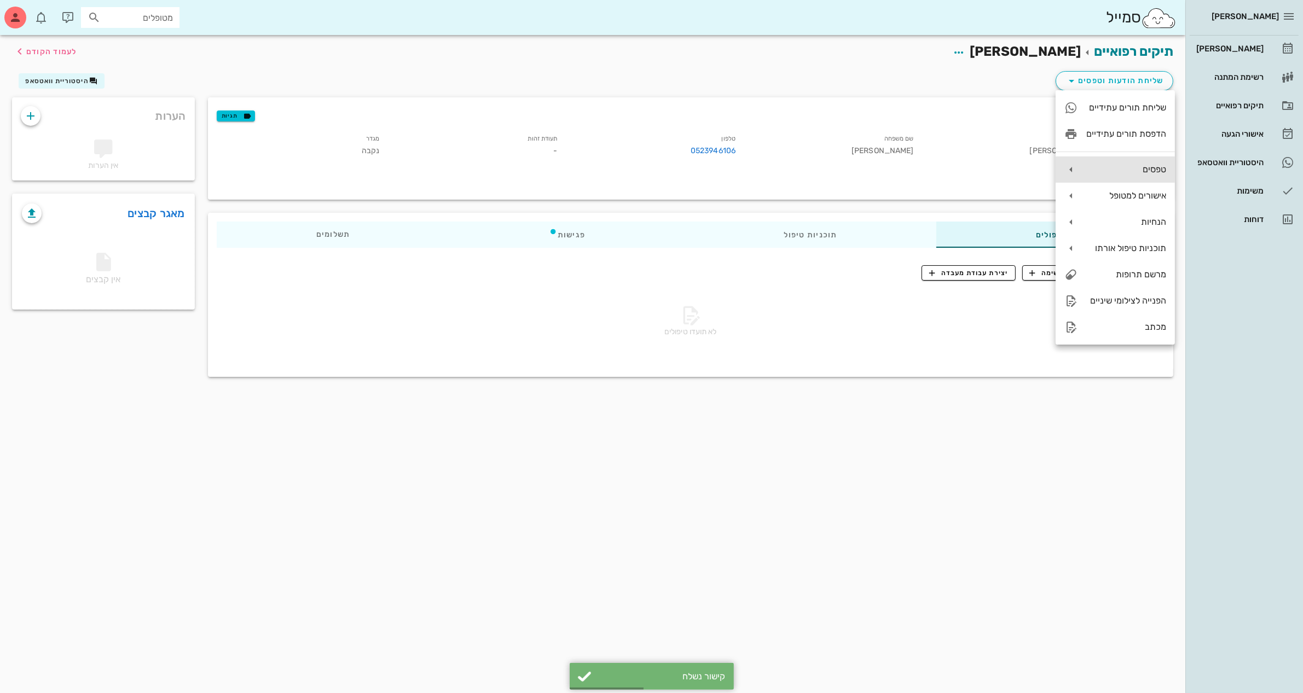
click at [1124, 163] on div "טפסים" at bounding box center [1115, 170] width 119 height 26
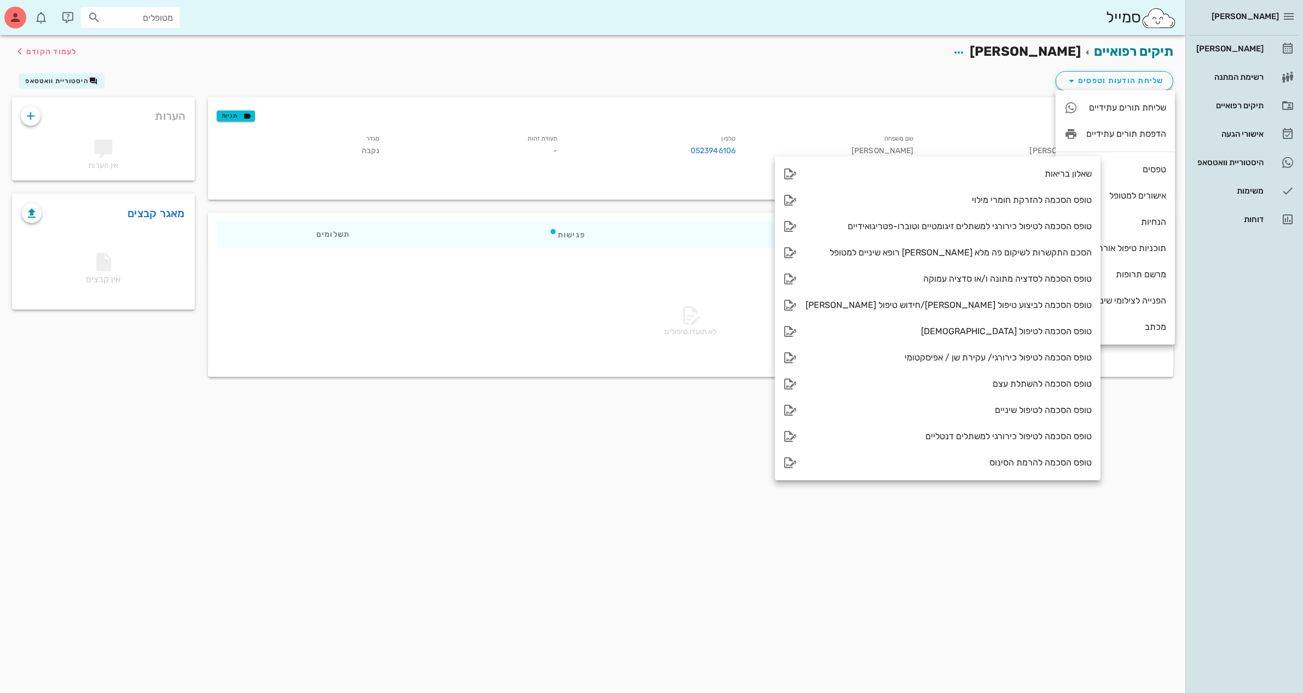
click at [679, 444] on div "תיקים רפואיים [PERSON_NAME] לעמוד הקודם שליחת הודעות וטפסים היסטוריית וואטסאפ פ…" at bounding box center [592, 364] width 1185 height 658
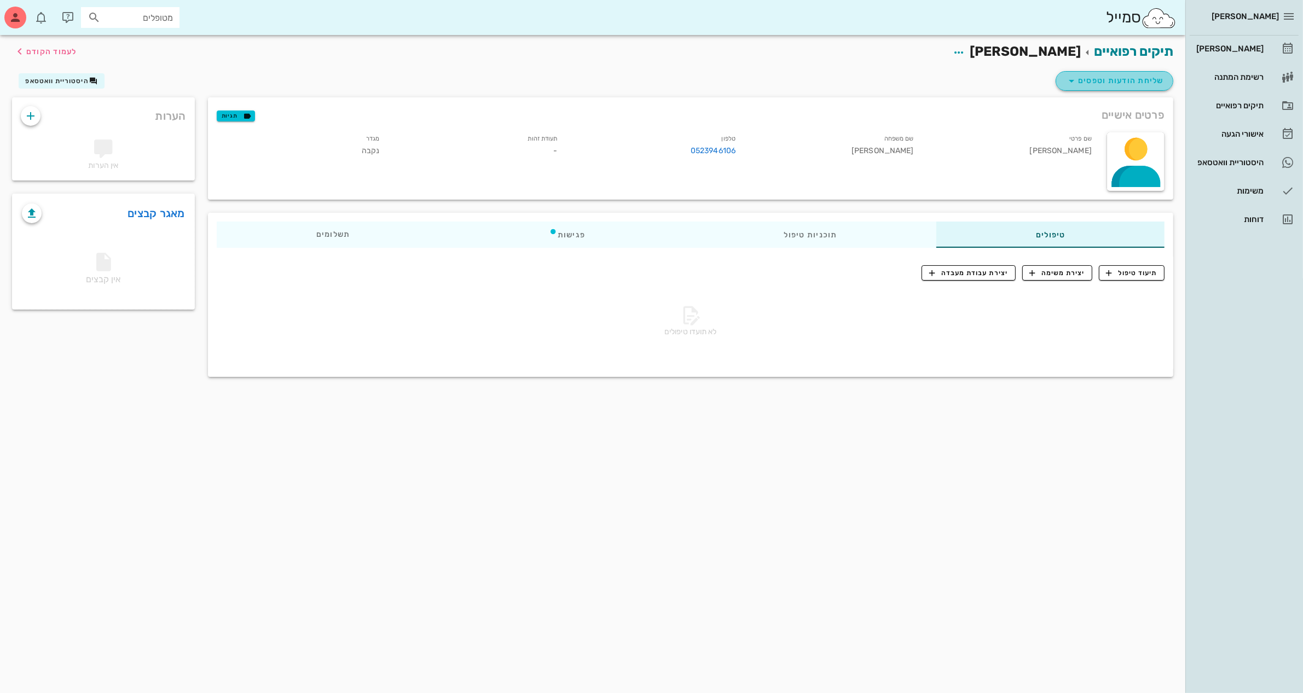
click at [1114, 76] on span "שליחת הודעות וטפסים" at bounding box center [1114, 80] width 99 height 13
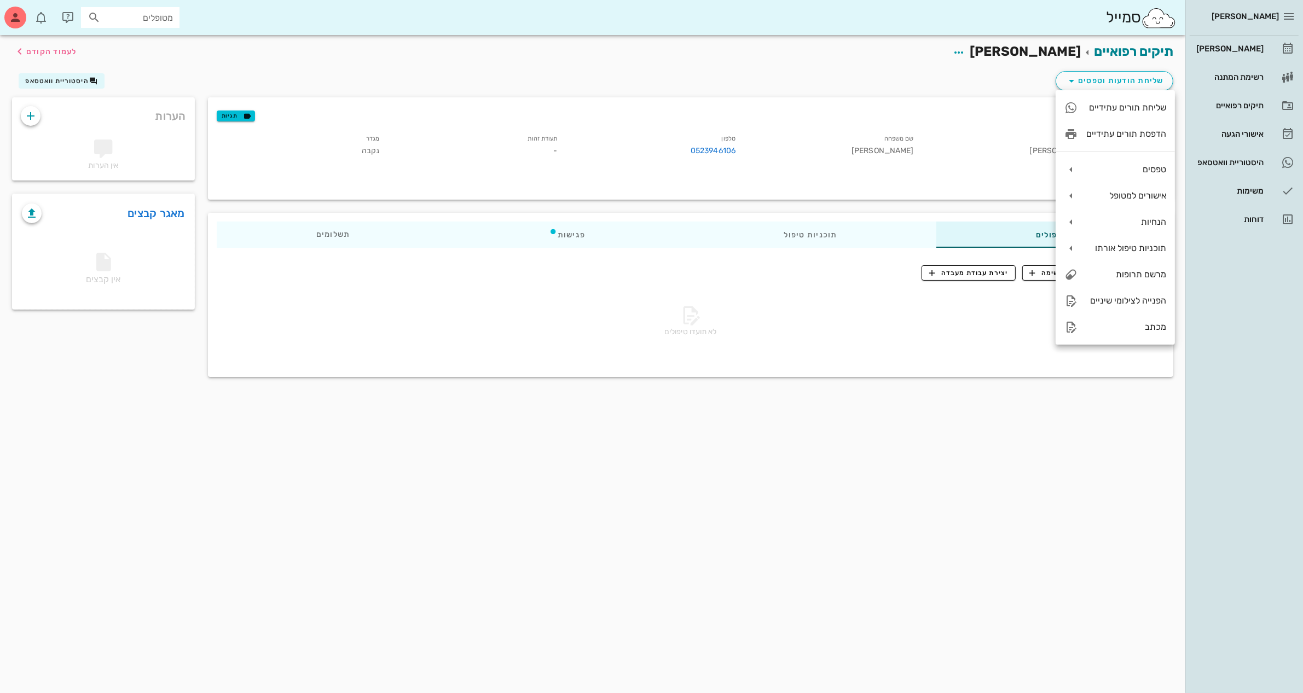
click at [817, 71] on div "שליחת הודעות וטפסים היסטוריית וואטסאפ" at bounding box center [592, 83] width 1175 height 28
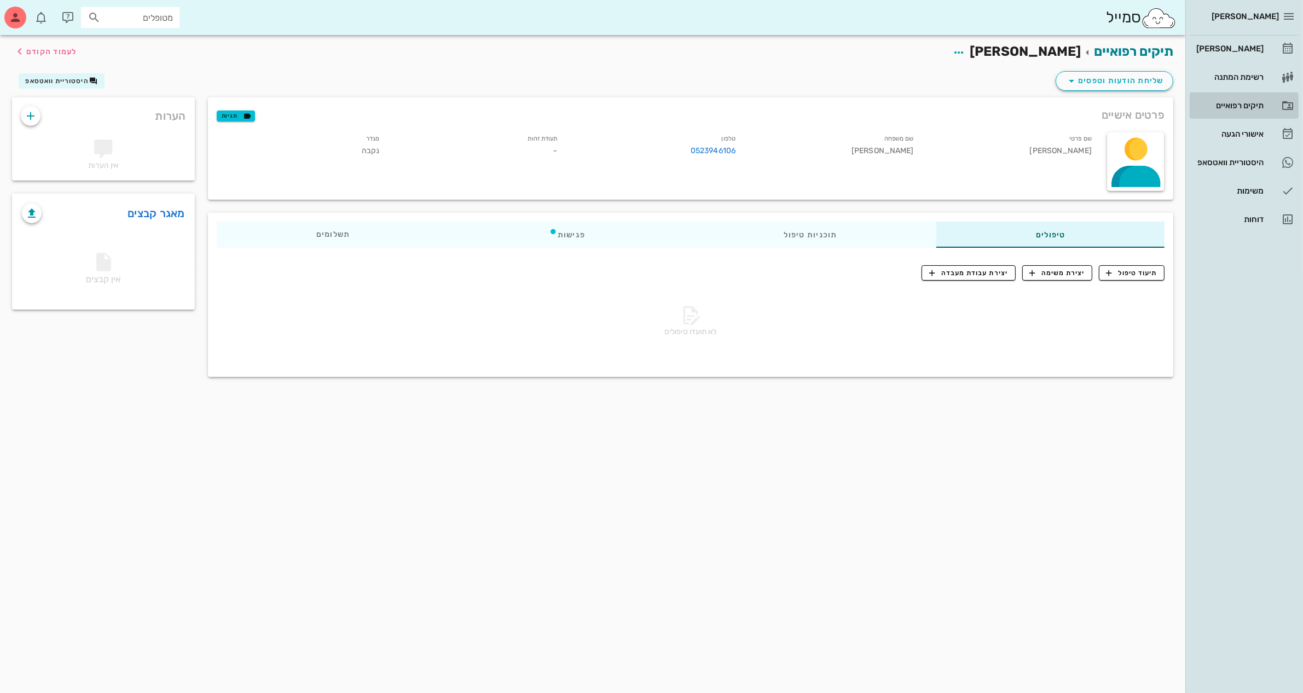
click at [1238, 100] on div "תיקים רפואיים" at bounding box center [1229, 106] width 70 height 18
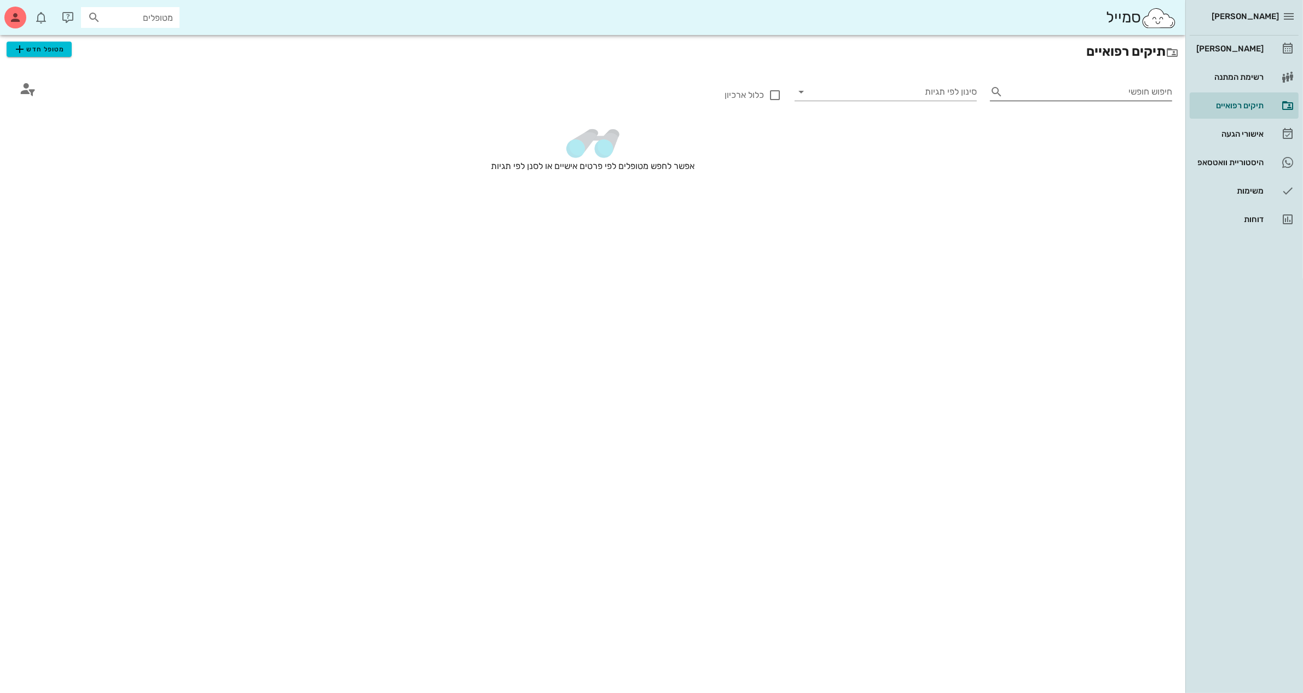
click at [1138, 96] on input "חיפוש חופשי" at bounding box center [1090, 92] width 165 height 18
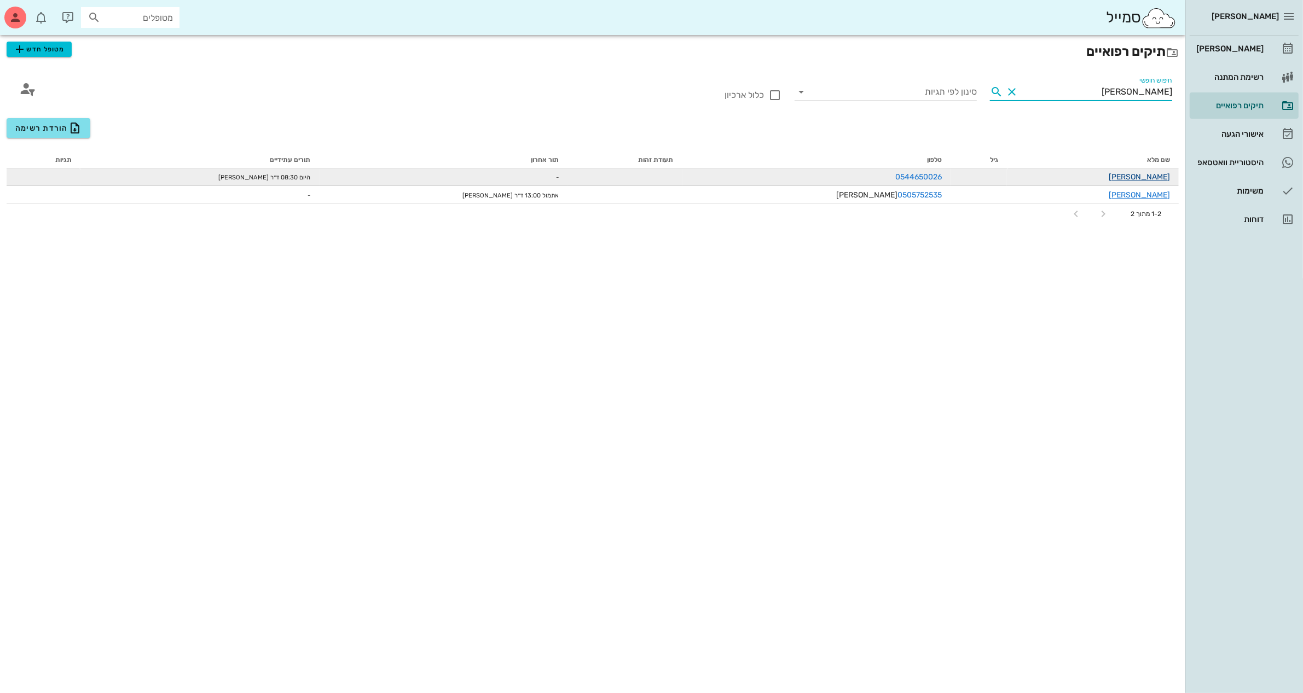
type input "[PERSON_NAME]"
click at [1153, 173] on link "[PERSON_NAME]" at bounding box center [1139, 176] width 61 height 9
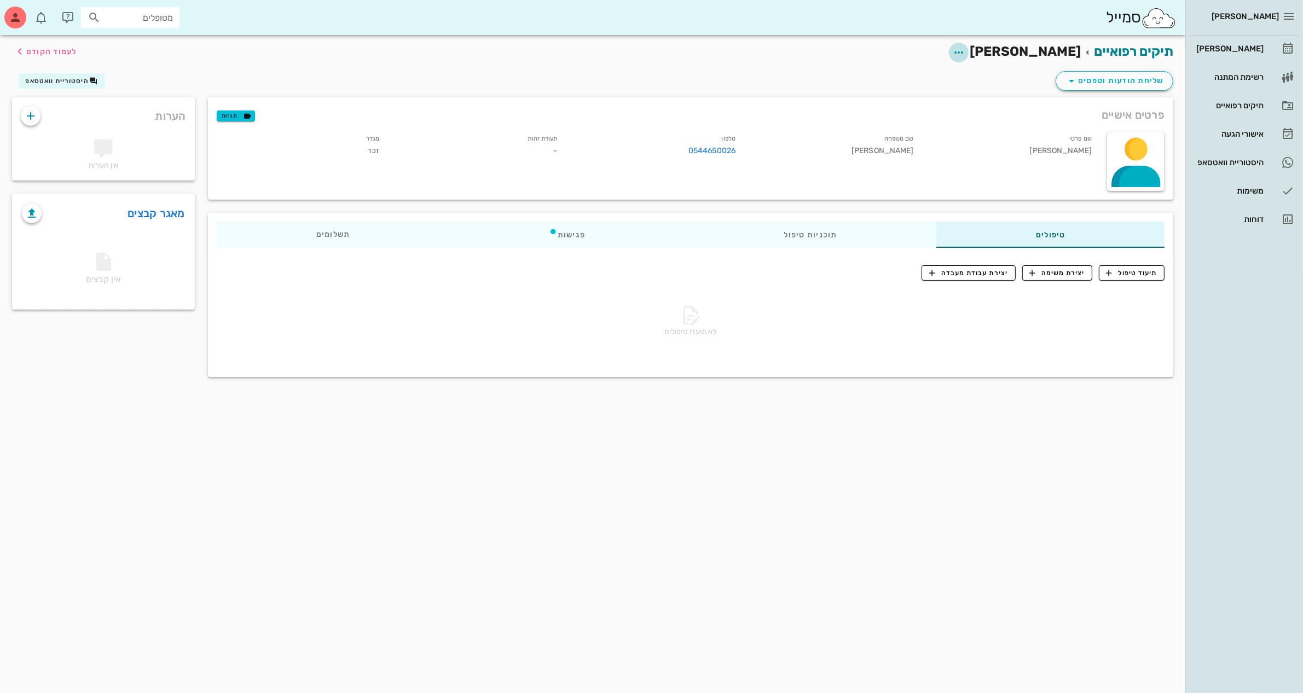
click at [965, 48] on icon "button" at bounding box center [958, 52] width 13 height 13
click at [984, 75] on div "עריכת פרטי מטופל" at bounding box center [976, 79] width 82 height 10
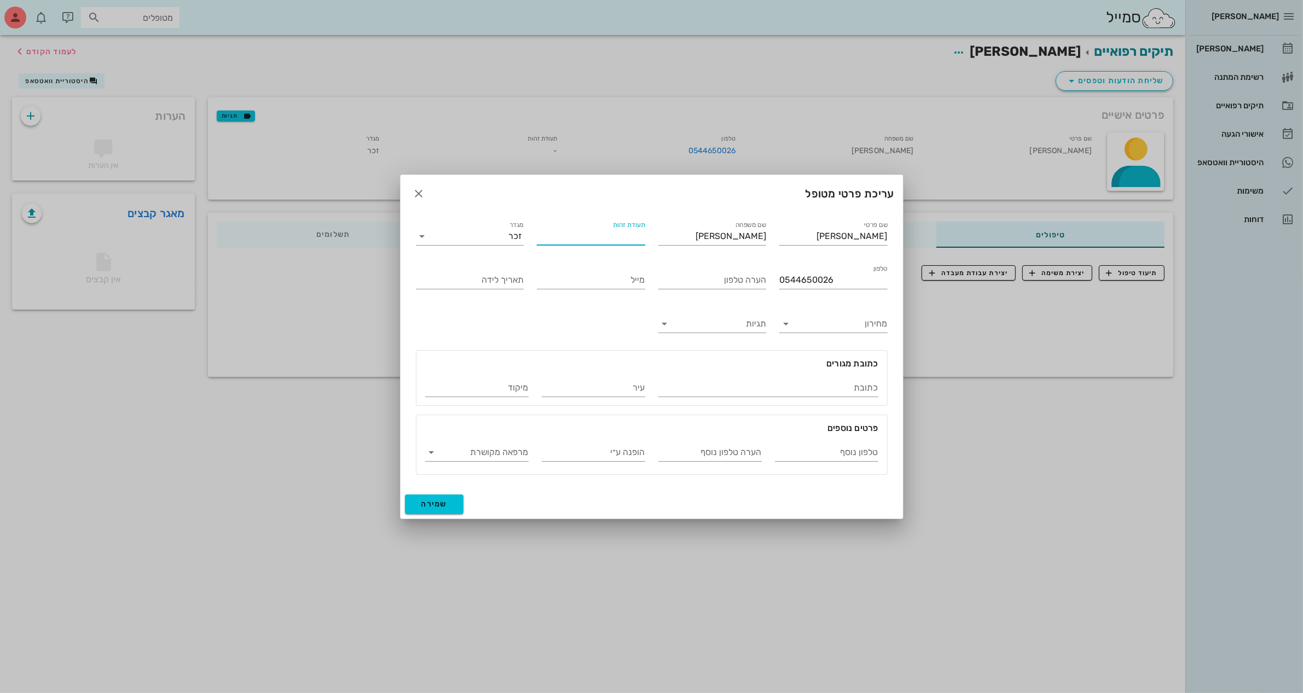
click at [611, 236] on input "תעודת זהות" at bounding box center [591, 237] width 108 height 18
type input "68308253"
click at [436, 501] on span "שמירה" at bounding box center [434, 504] width 26 height 9
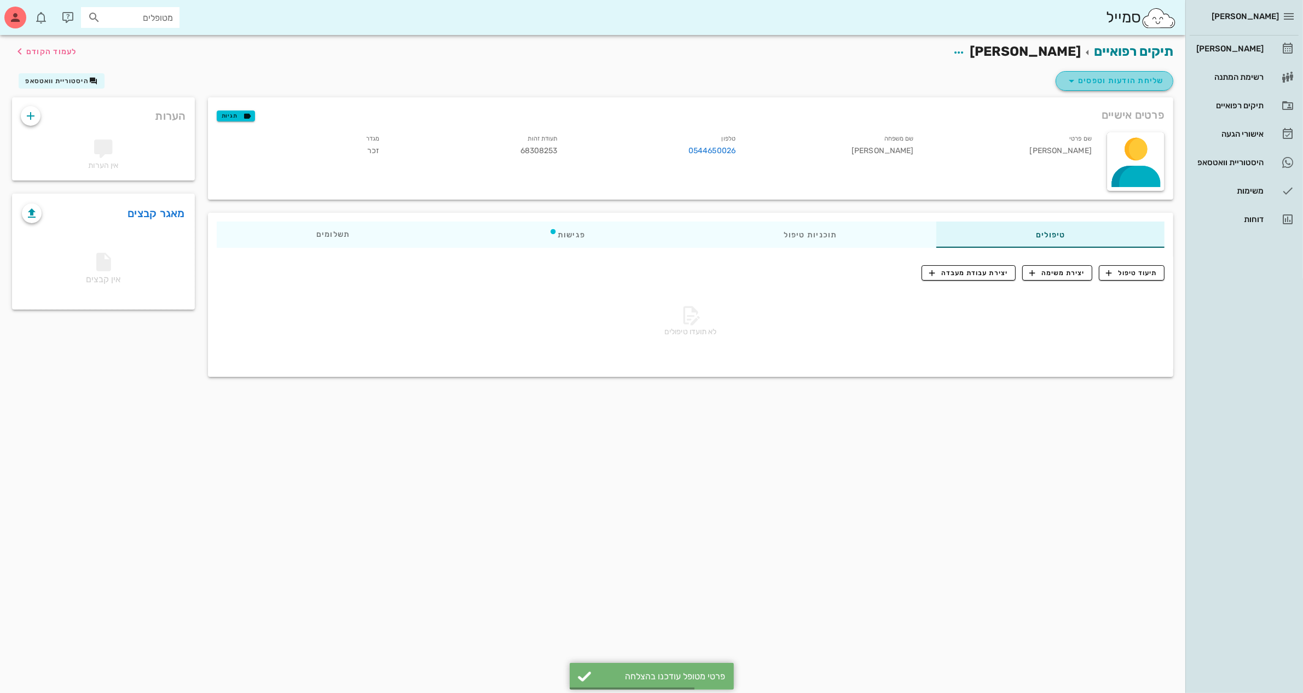
click at [1114, 80] on span "שליחת הודעות וטפסים" at bounding box center [1114, 80] width 99 height 13
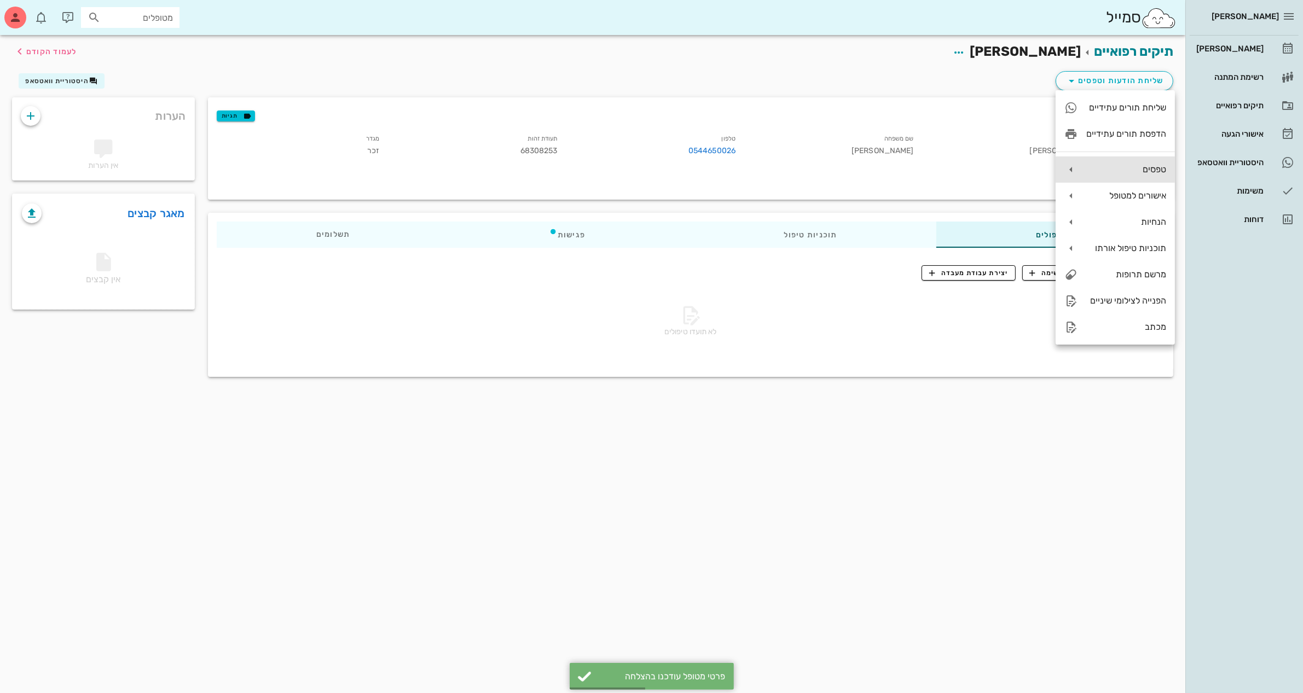
click at [1129, 172] on div "טפסים" at bounding box center [1126, 169] width 80 height 10
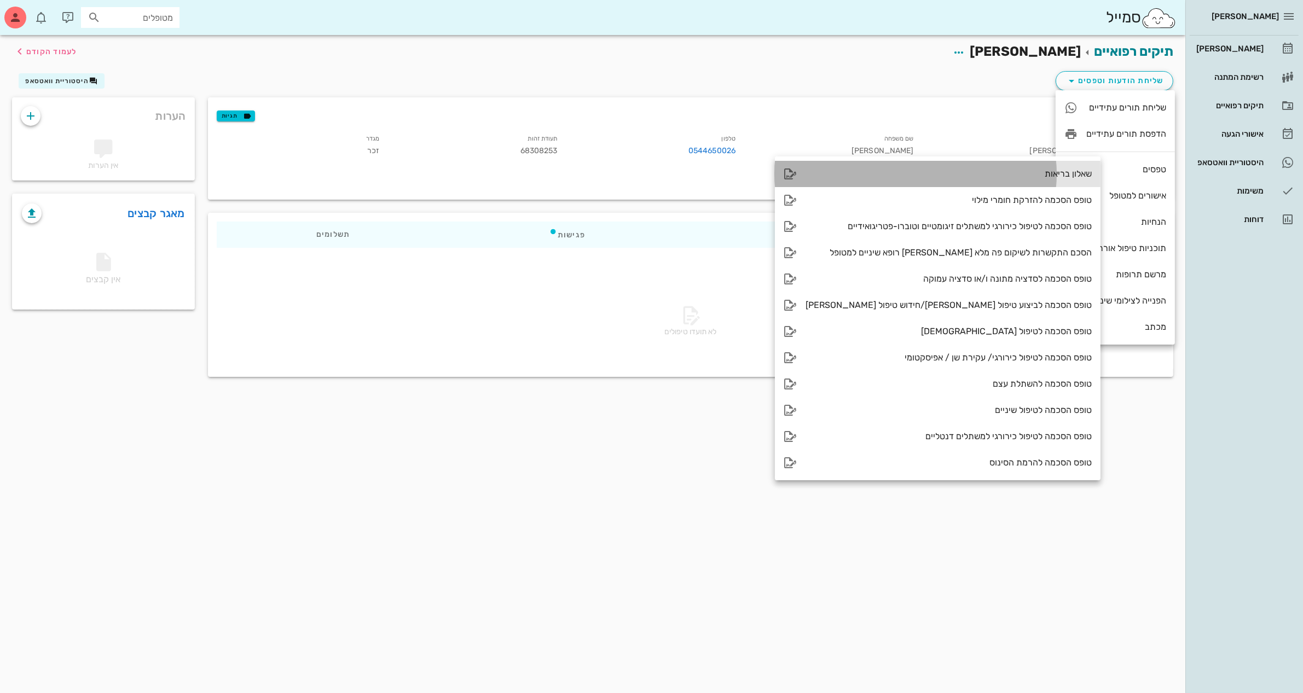
click at [1004, 171] on div "שאלון בריאות" at bounding box center [949, 174] width 286 height 10
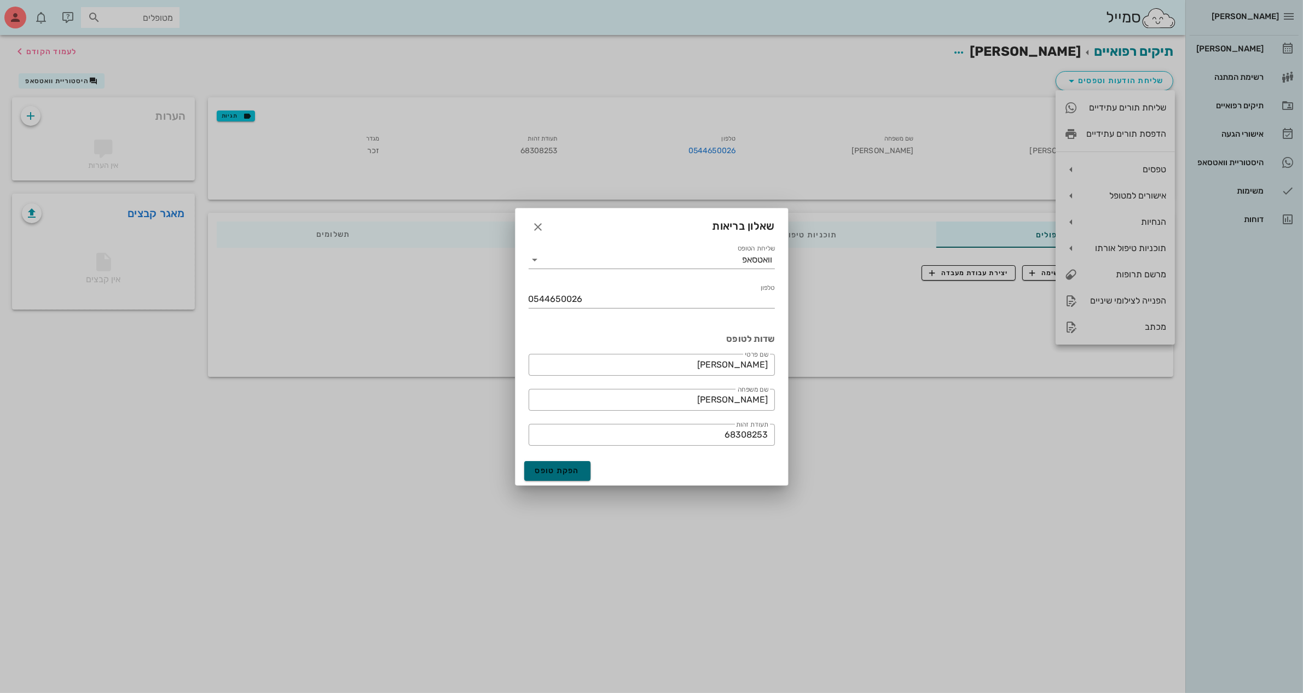
click at [561, 469] on span "הפקת טופס" at bounding box center [557, 470] width 45 height 9
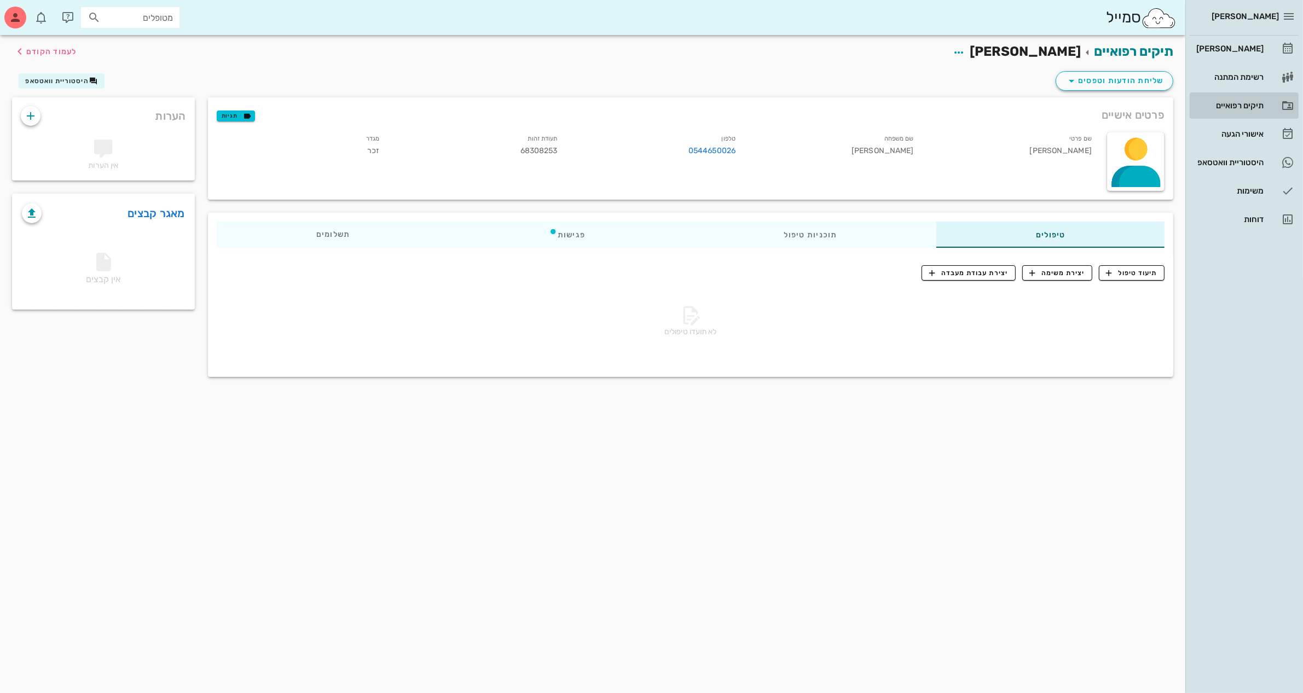
click at [1248, 104] on div "תיקים רפואיים" at bounding box center [1229, 105] width 70 height 9
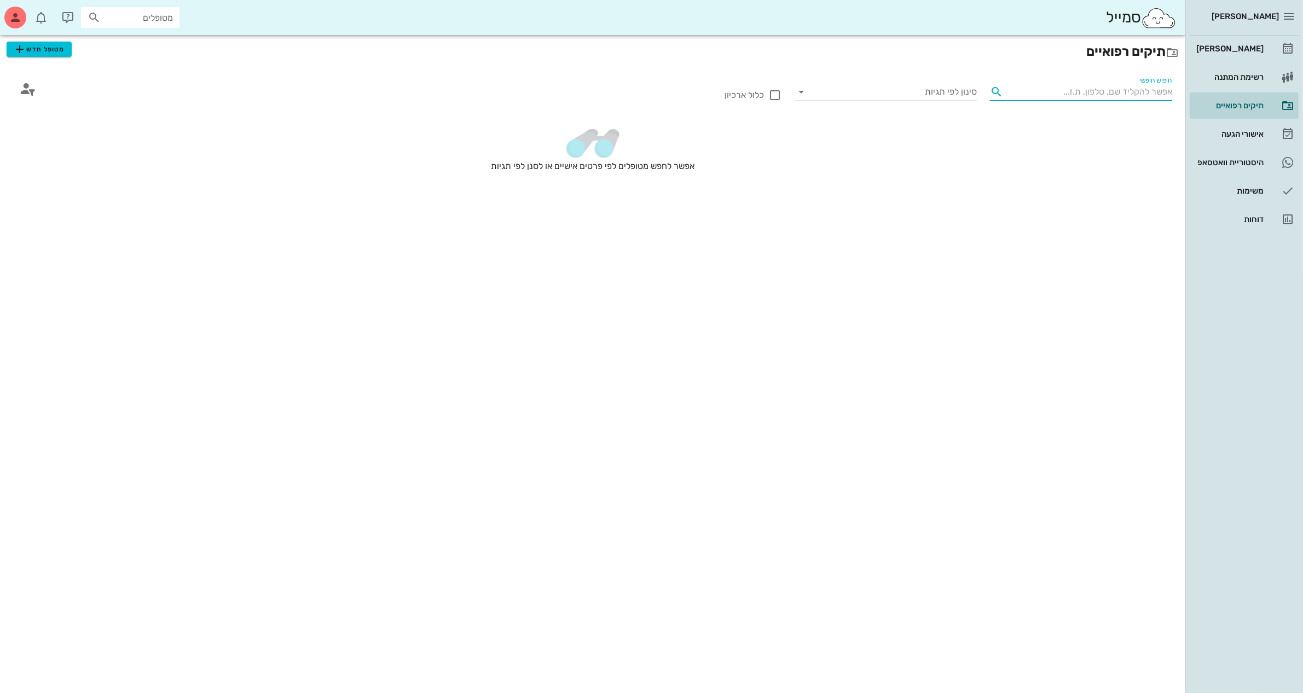
click at [1099, 86] on input "חיפוש חופשי" at bounding box center [1090, 92] width 165 height 18
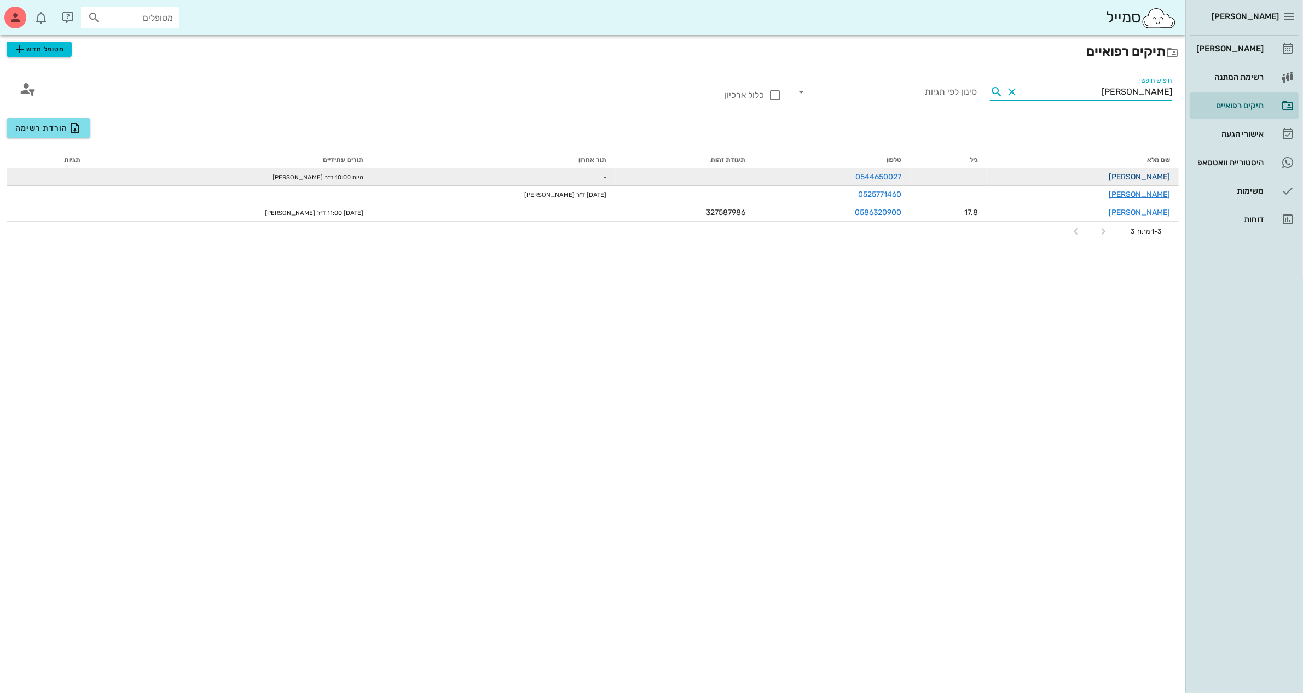
type input "[PERSON_NAME]"
click at [1154, 175] on link "[PERSON_NAME]" at bounding box center [1139, 176] width 61 height 9
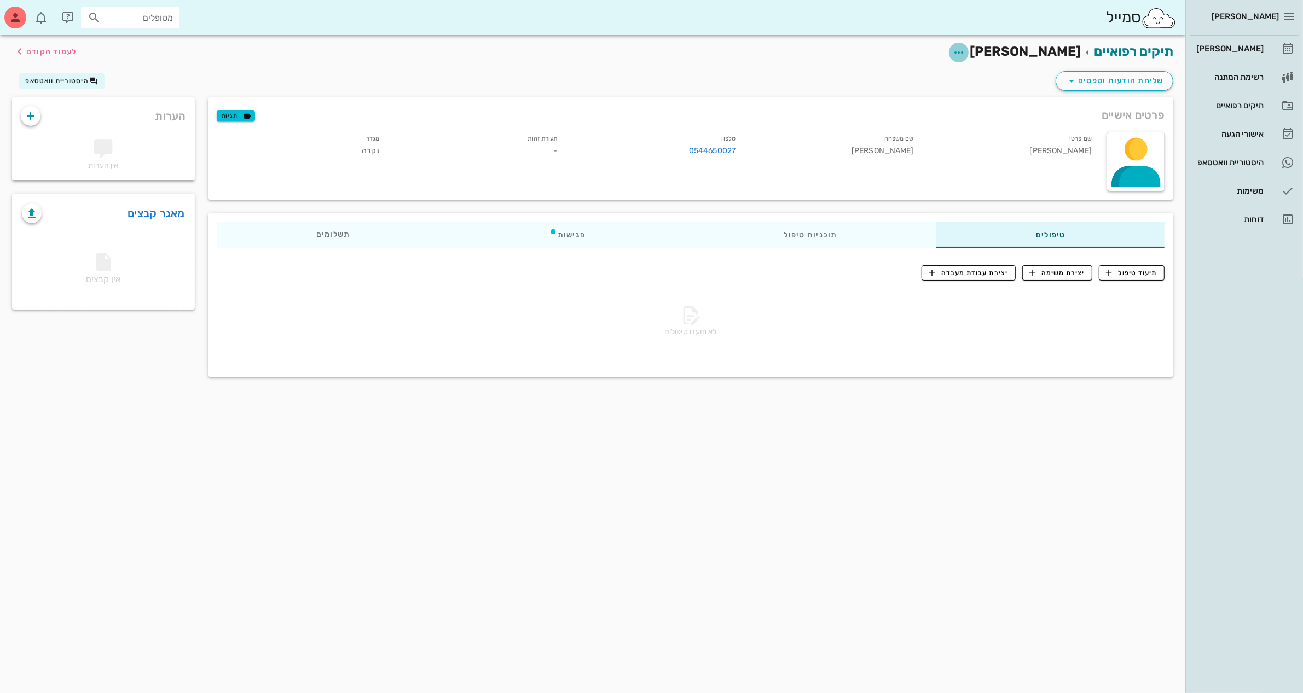
click at [965, 52] on icon "button" at bounding box center [958, 52] width 13 height 13
click at [973, 81] on div "עריכת פרטי מטופל" at bounding box center [970, 79] width 82 height 10
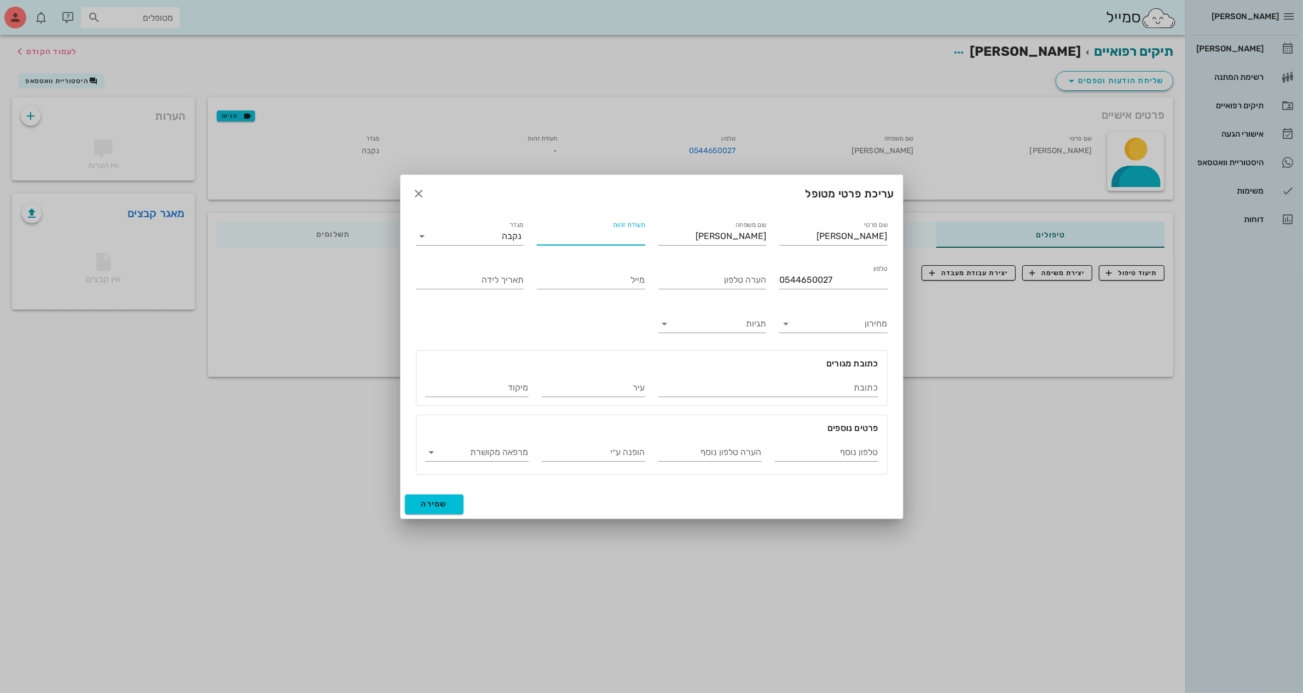
click at [605, 236] on input "תעודת זהות" at bounding box center [591, 237] width 108 height 18
type input "69135812"
click at [435, 504] on span "שמירה" at bounding box center [434, 504] width 26 height 9
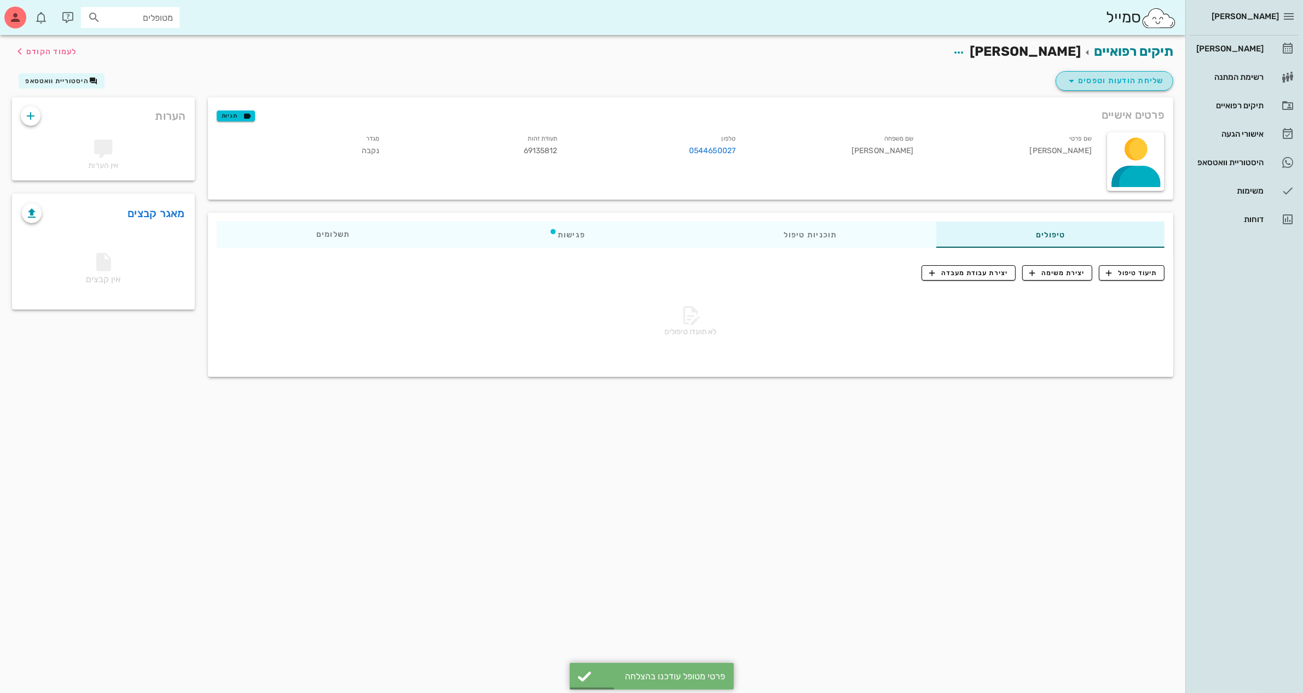
click at [1114, 76] on span "שליחת הודעות וטפסים" at bounding box center [1114, 80] width 99 height 13
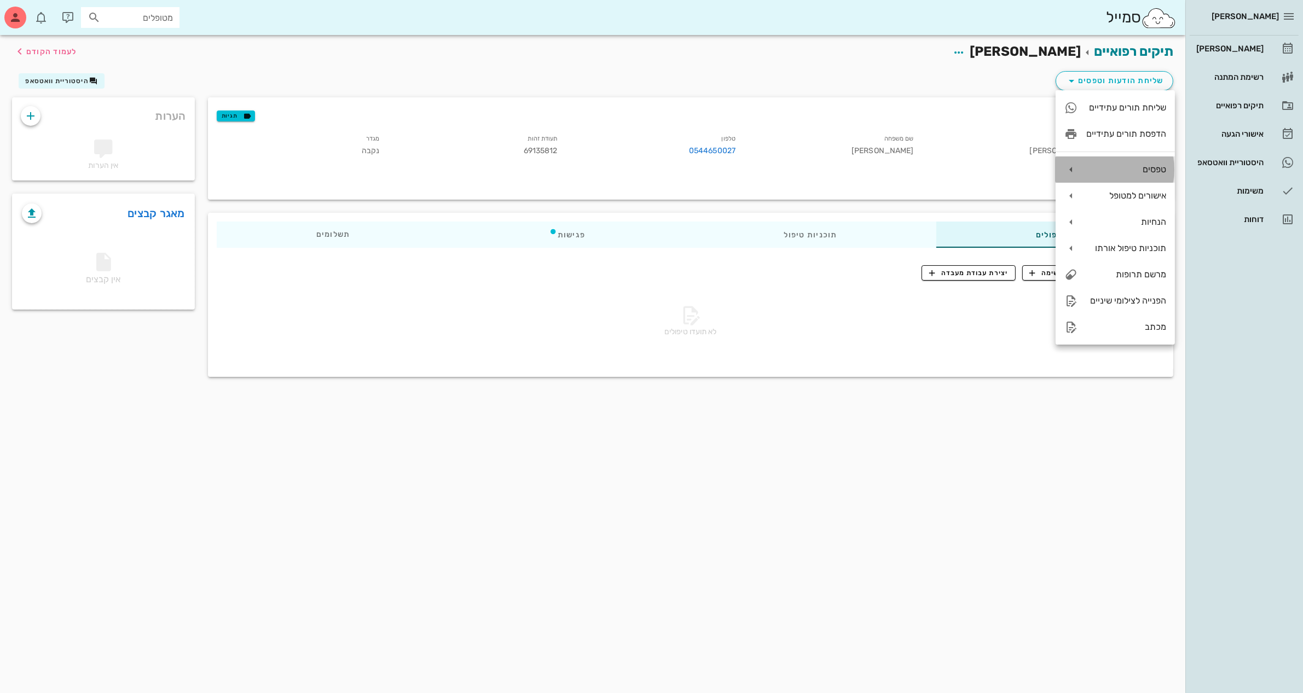
click at [1096, 168] on div "טפסים" at bounding box center [1126, 169] width 80 height 10
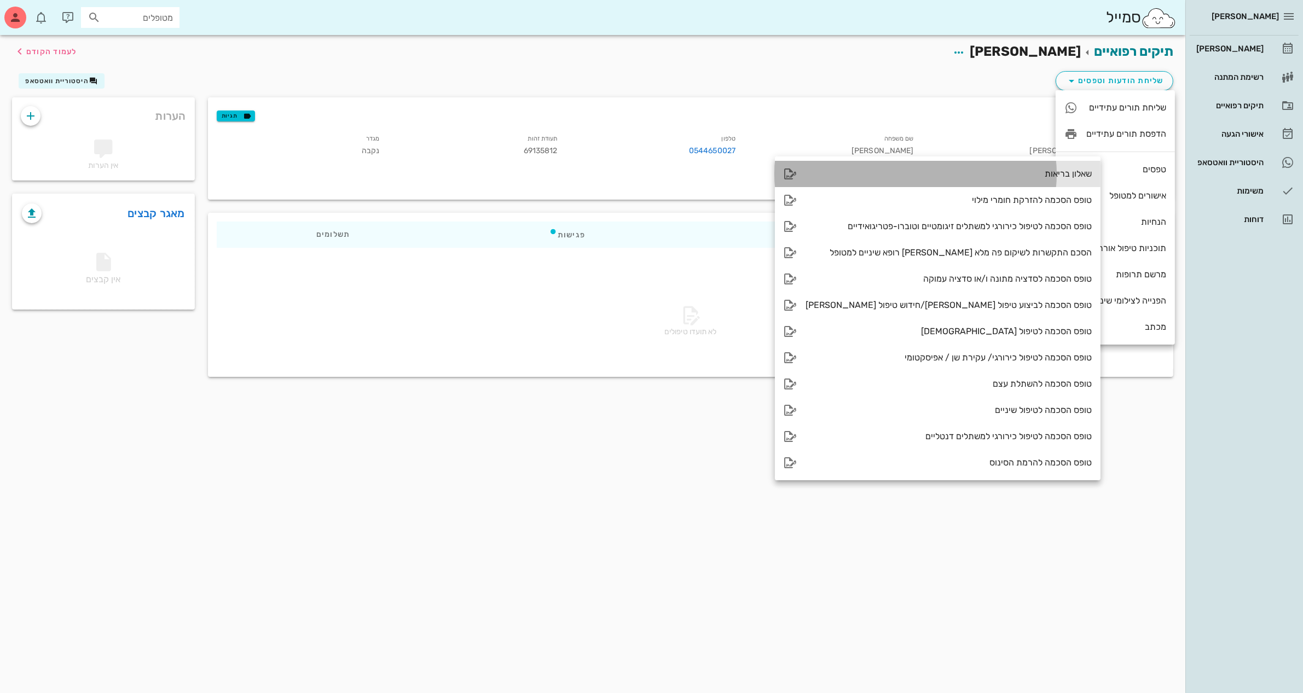
click at [1013, 171] on div "שאלון בריאות" at bounding box center [949, 174] width 286 height 10
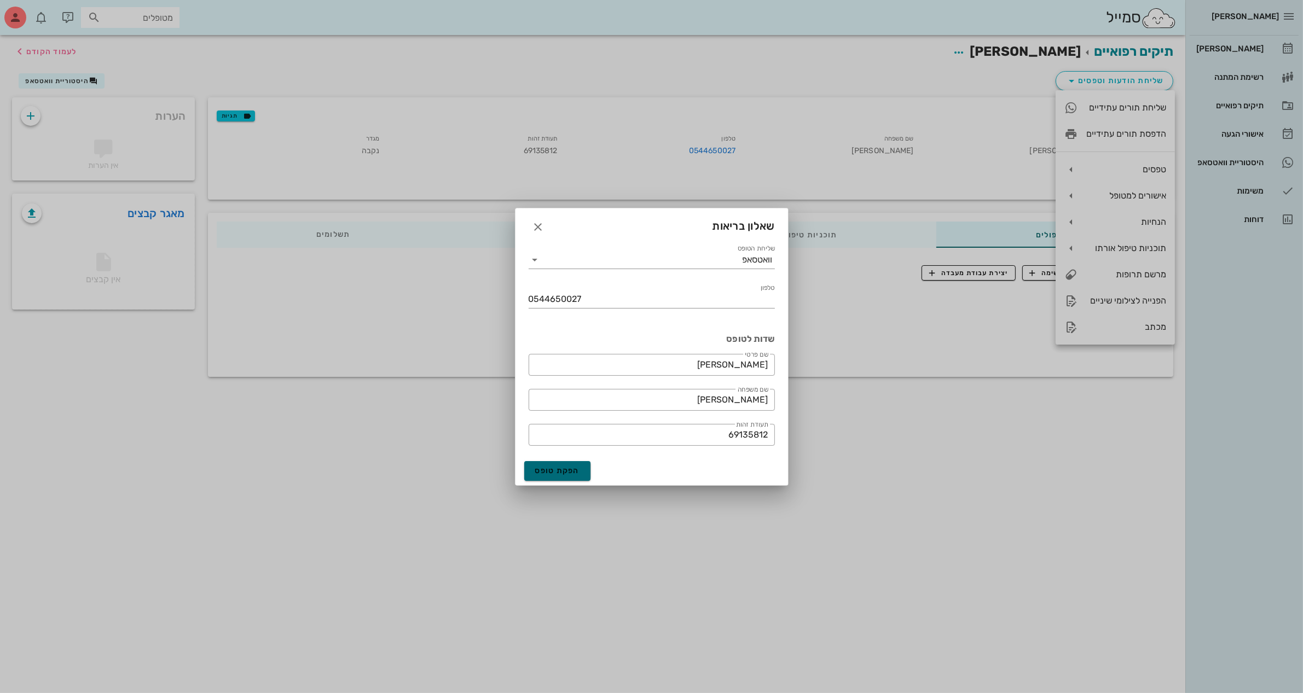
click at [552, 468] on span "הפקת טופס" at bounding box center [557, 470] width 45 height 9
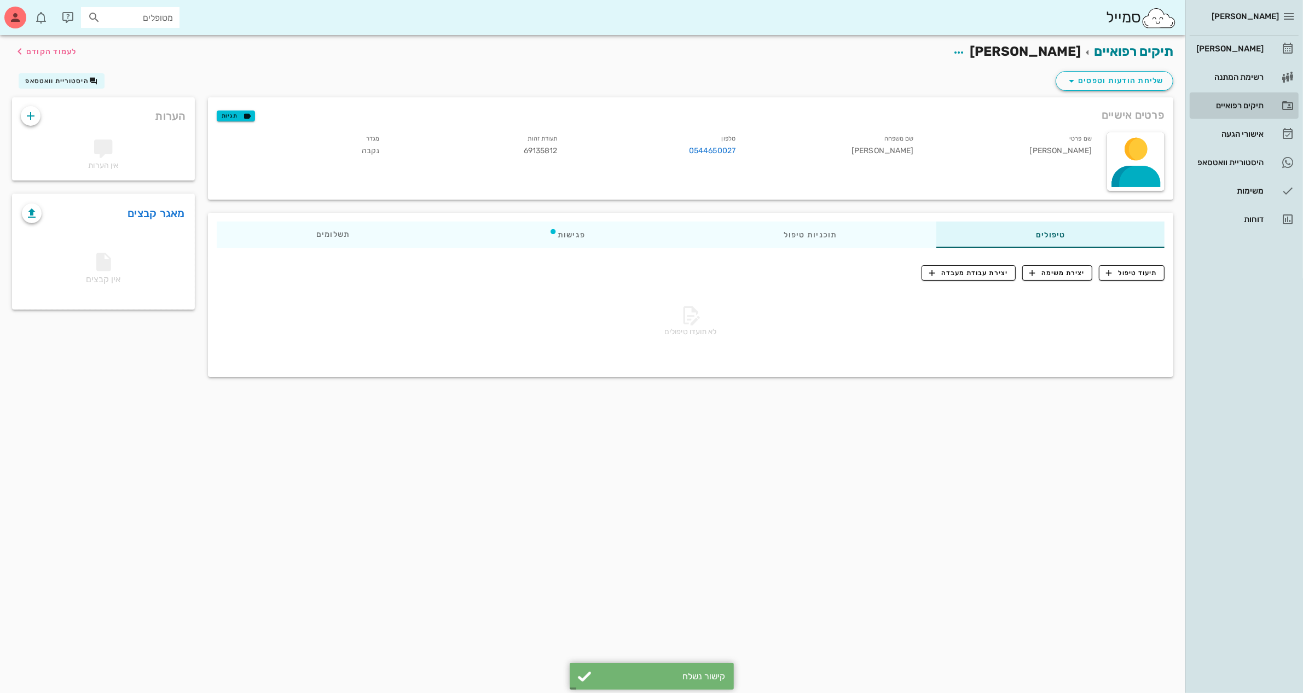
click at [1233, 101] on div "תיקים רפואיים" at bounding box center [1229, 105] width 70 height 9
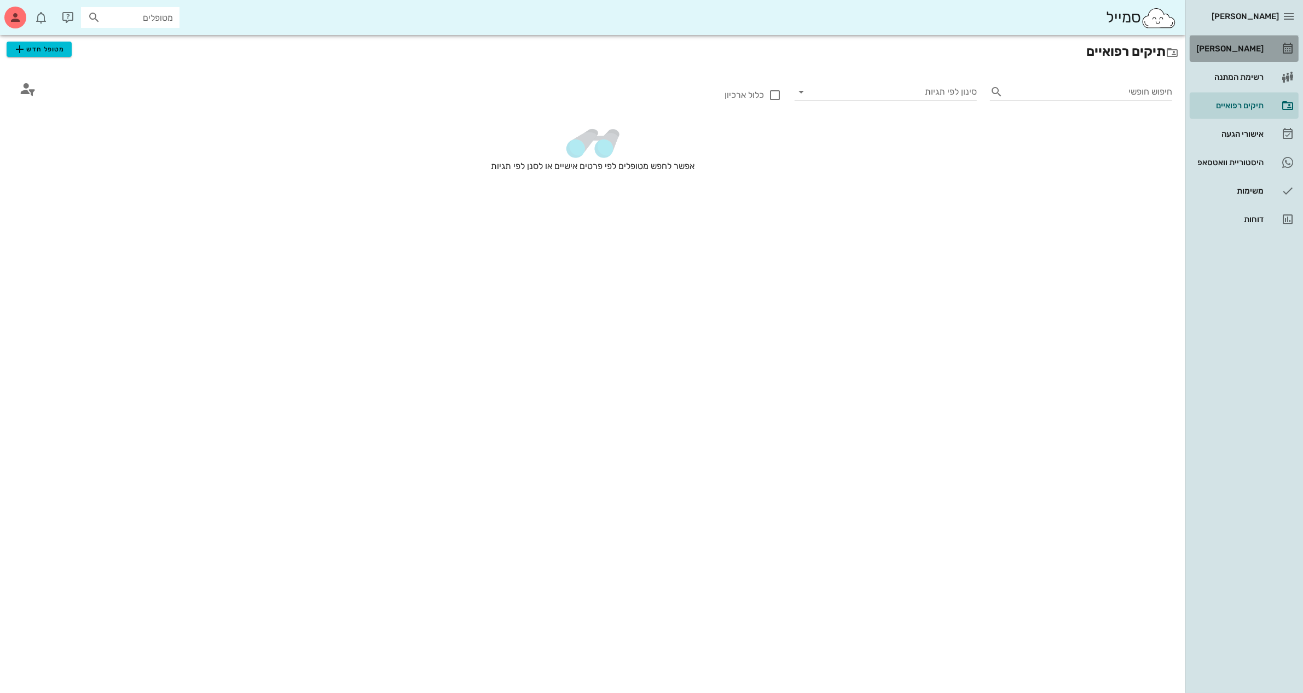
click at [1238, 47] on div "[PERSON_NAME]" at bounding box center [1229, 48] width 70 height 9
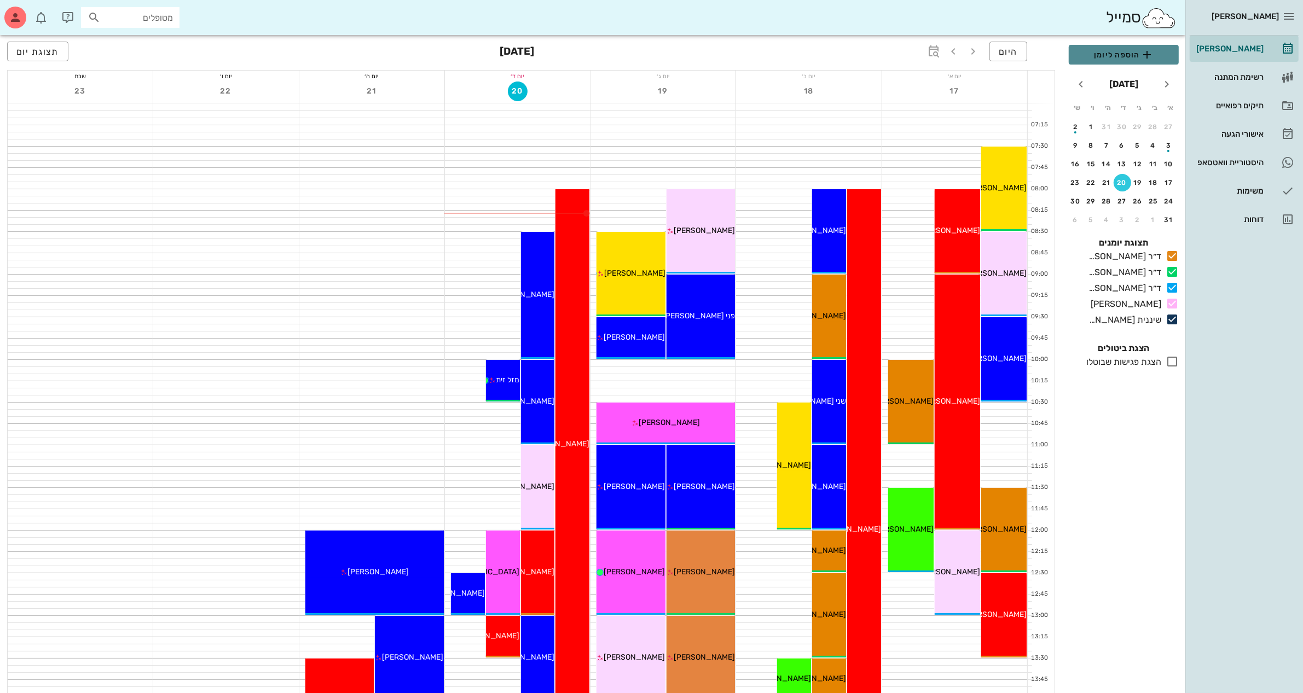
click at [1126, 54] on span "הוספה ליומן" at bounding box center [1124, 54] width 92 height 13
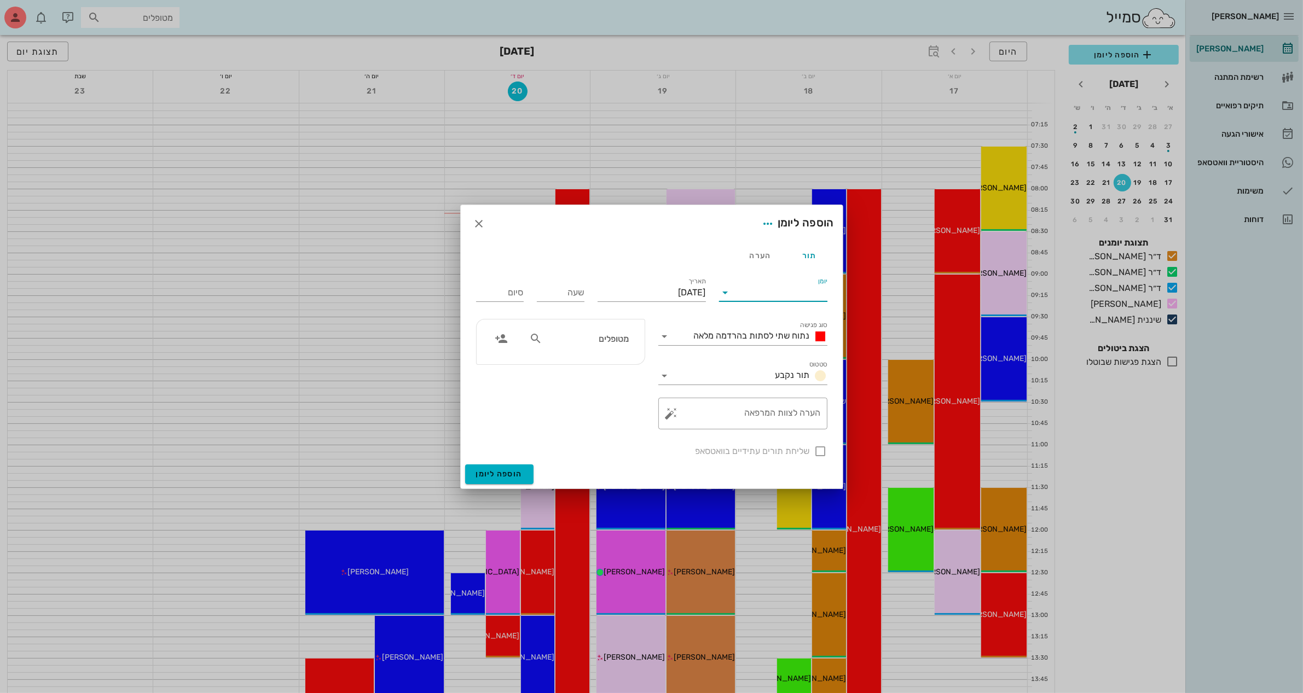
click at [743, 285] on input "יומן" at bounding box center [780, 293] width 93 height 18
click at [765, 325] on div "ד״ר [PERSON_NAME]" at bounding box center [776, 327] width 97 height 10
click at [622, 289] on input "[DATE]" at bounding box center [652, 293] width 108 height 18
click at [587, 321] on icon "חודש הבא" at bounding box center [587, 319] width 13 height 13
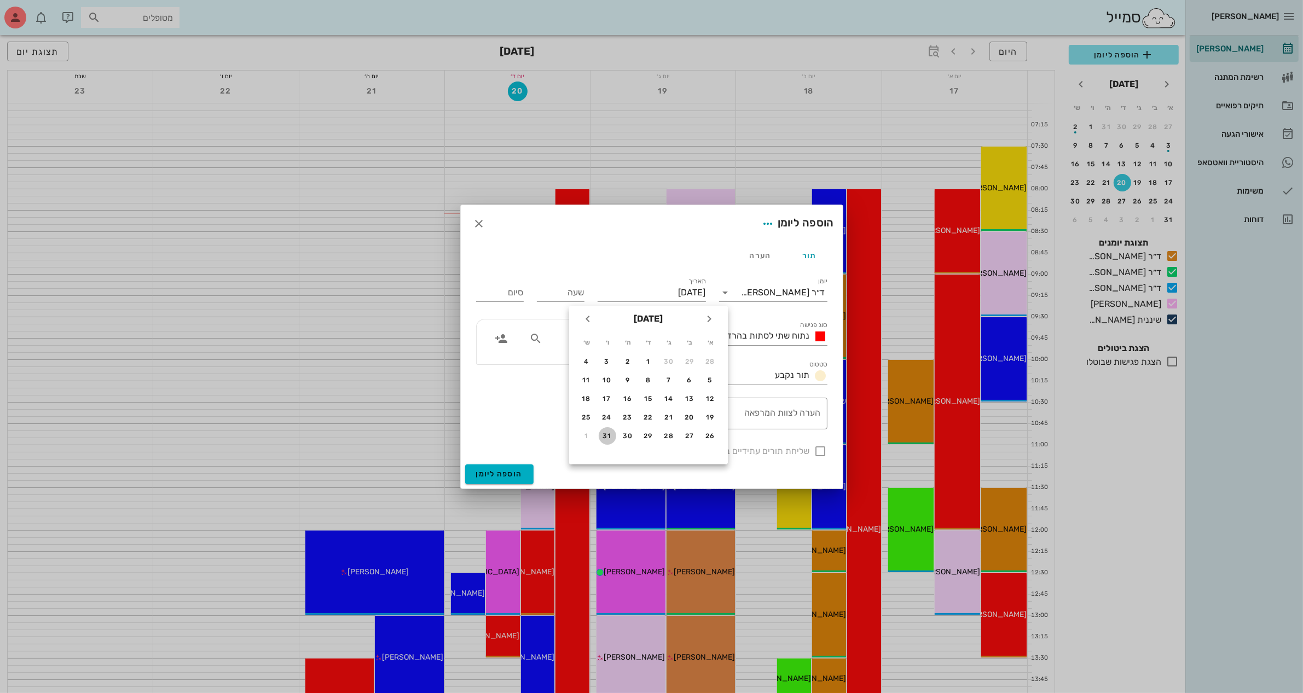
click at [609, 432] on div "31" at bounding box center [608, 436] width 18 height 8
type input "[DATE]"
click at [560, 345] on div "מטופלים" at bounding box center [579, 338] width 113 height 21
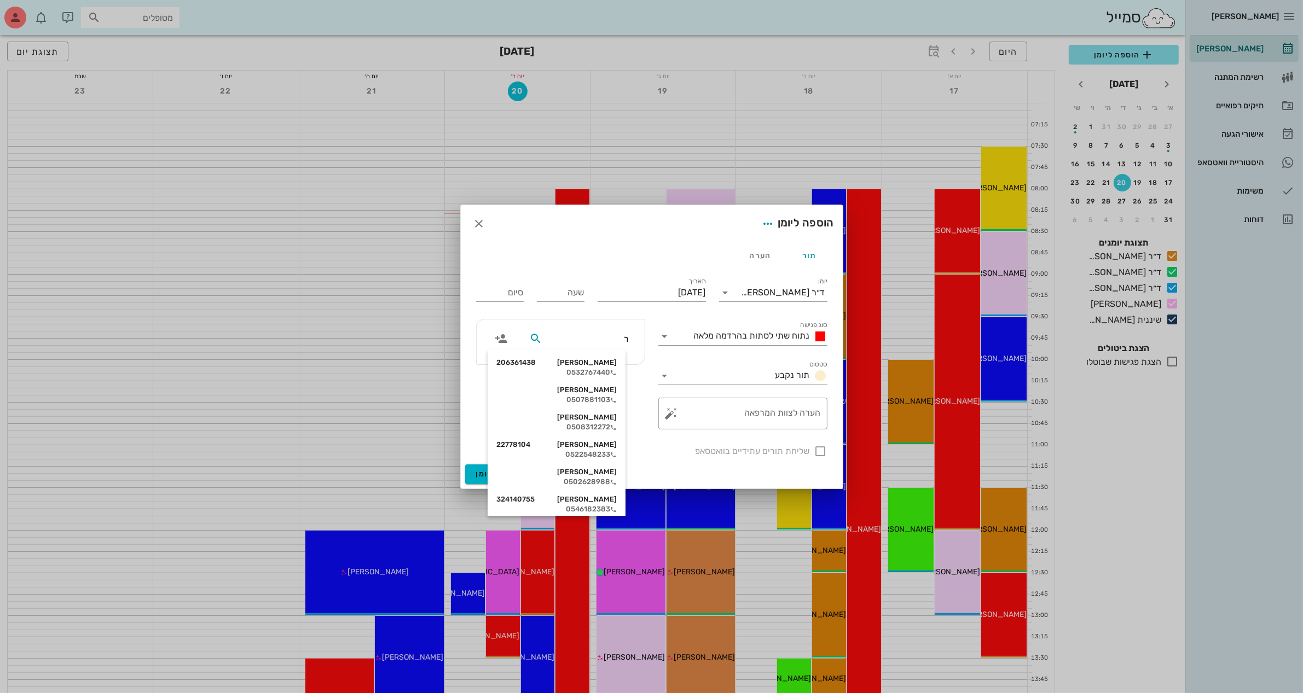
type input "רי"
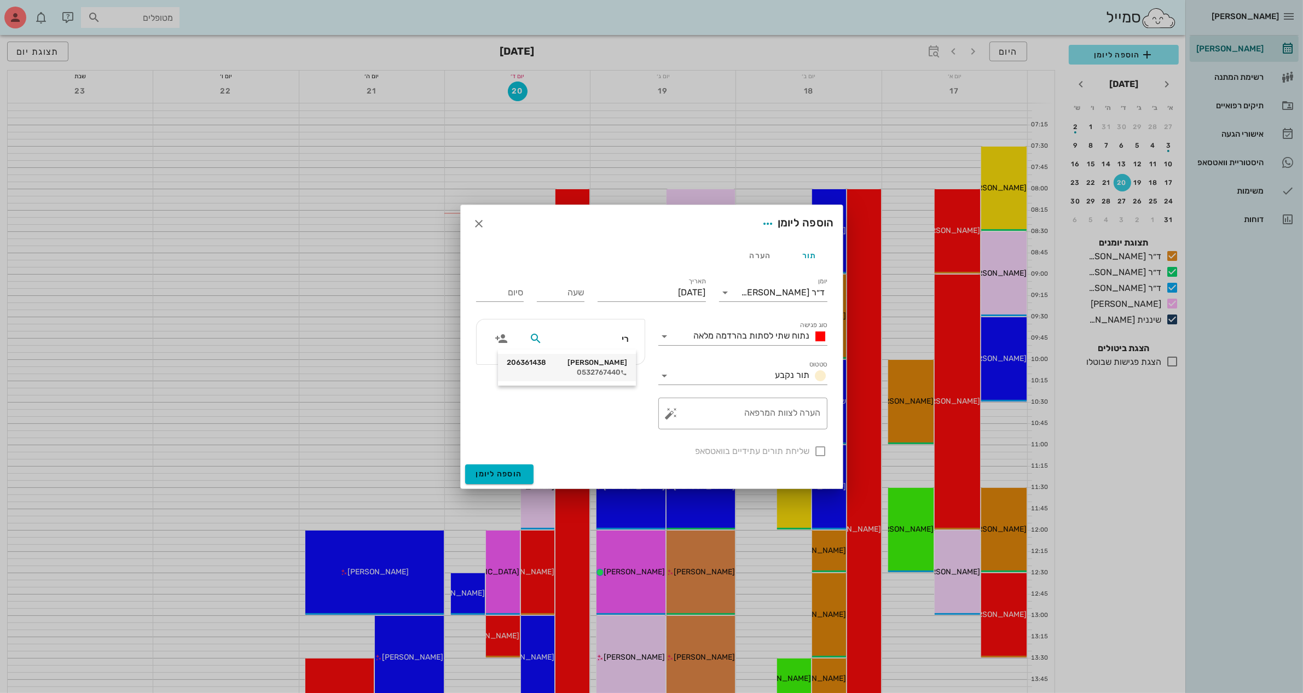
click at [591, 373] on div "0532767440" at bounding box center [567, 372] width 120 height 9
click at [556, 286] on input "שעה" at bounding box center [561, 293] width 48 height 18
type input "0800"
type input "16:00"
type input "08:00"
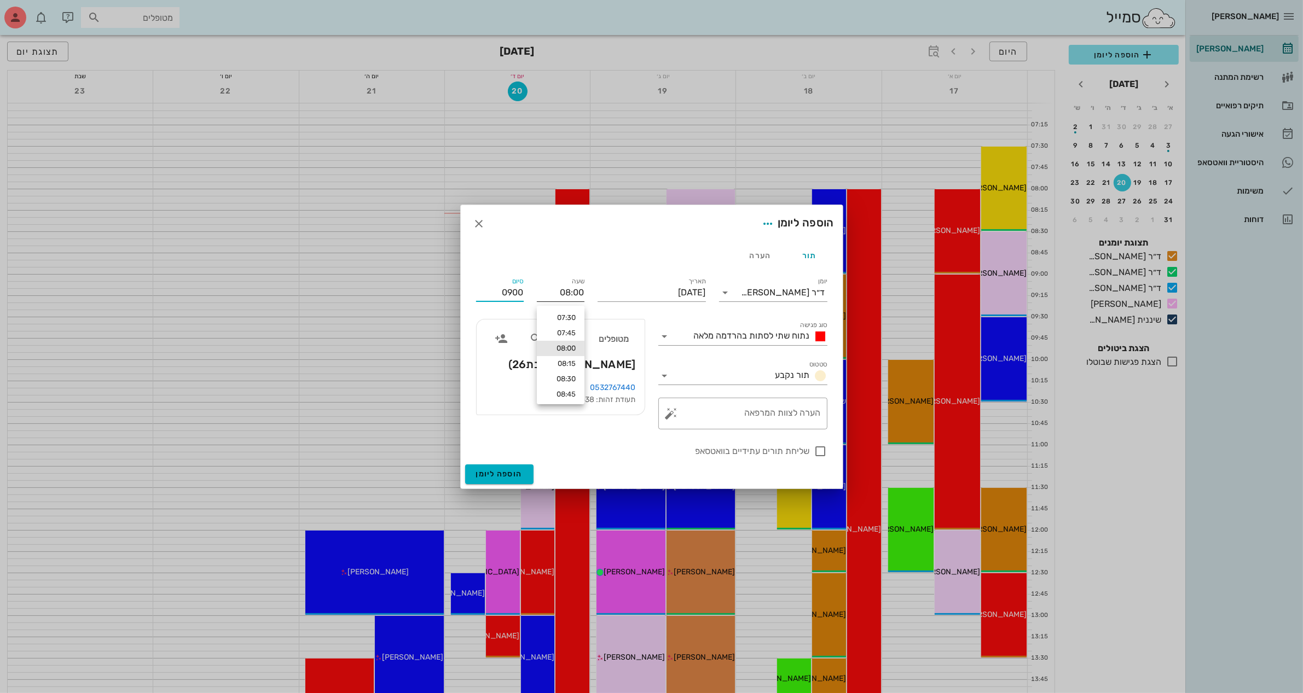
type input "09:00"
click at [728, 331] on span "נתוח שתי לסתות בהרדמה מלאה" at bounding box center [752, 336] width 116 height 10
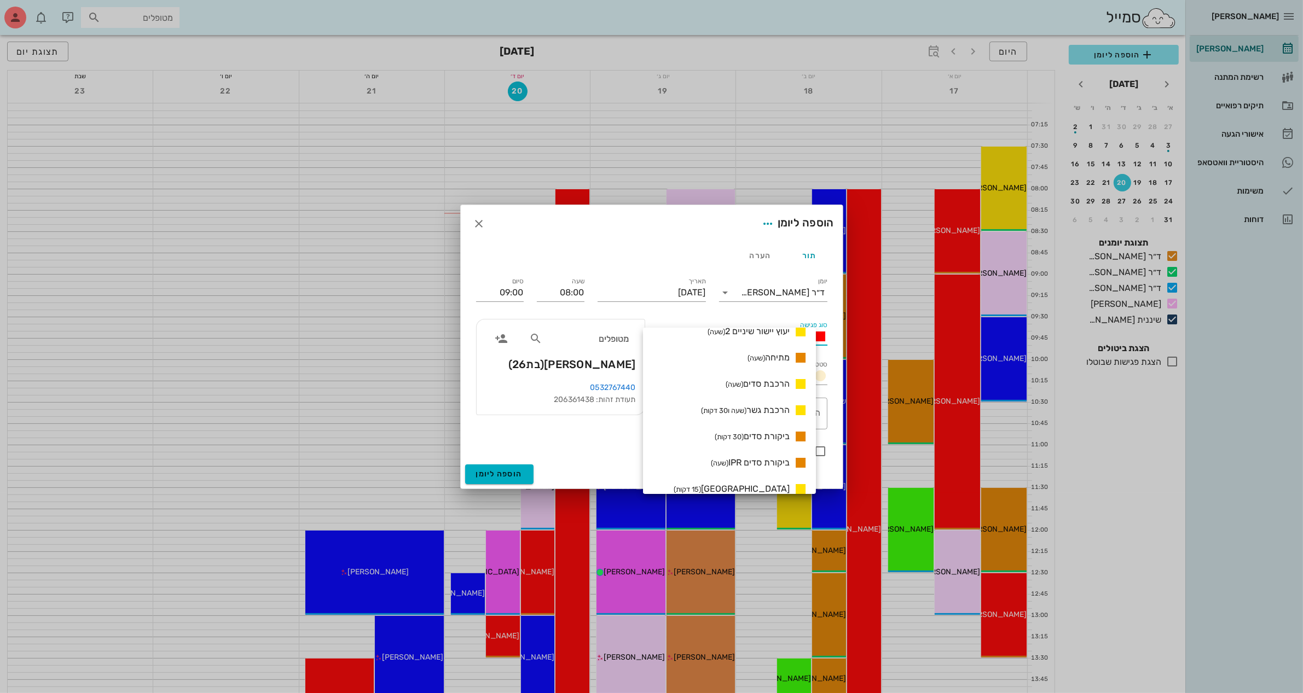
scroll to position [684, 0]
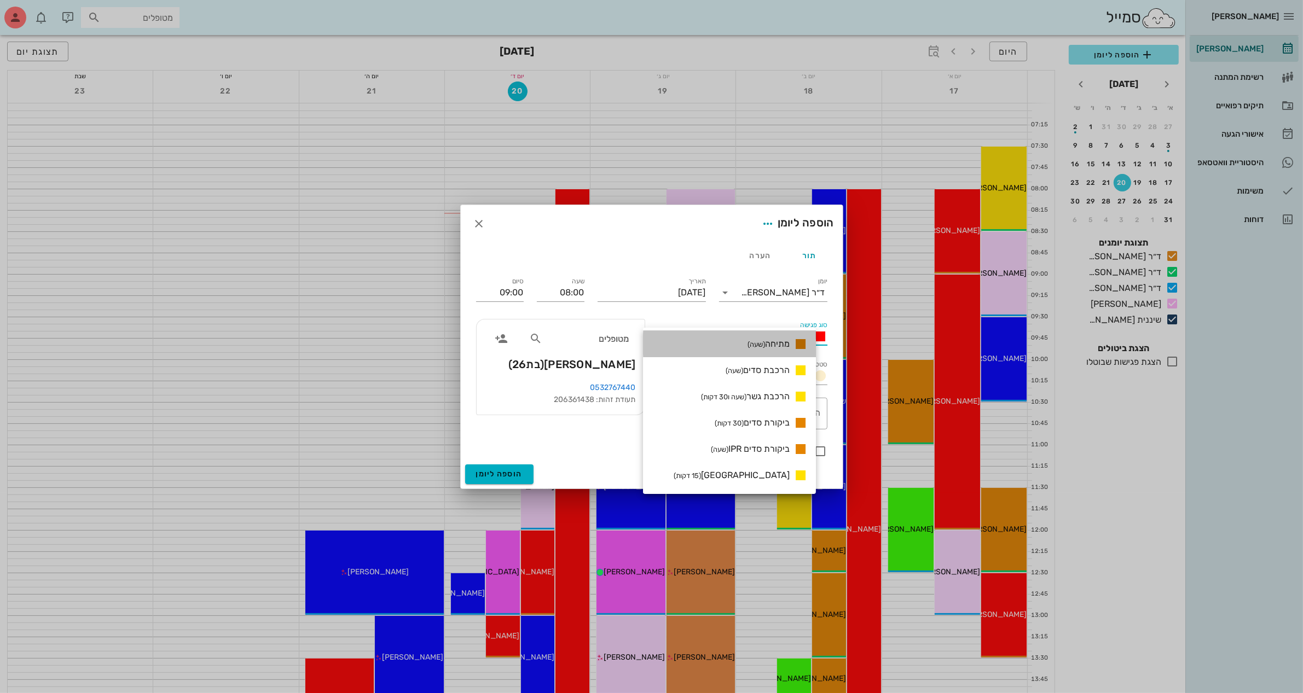
click at [780, 340] on span "מתיחה (שעה)" at bounding box center [769, 344] width 42 height 10
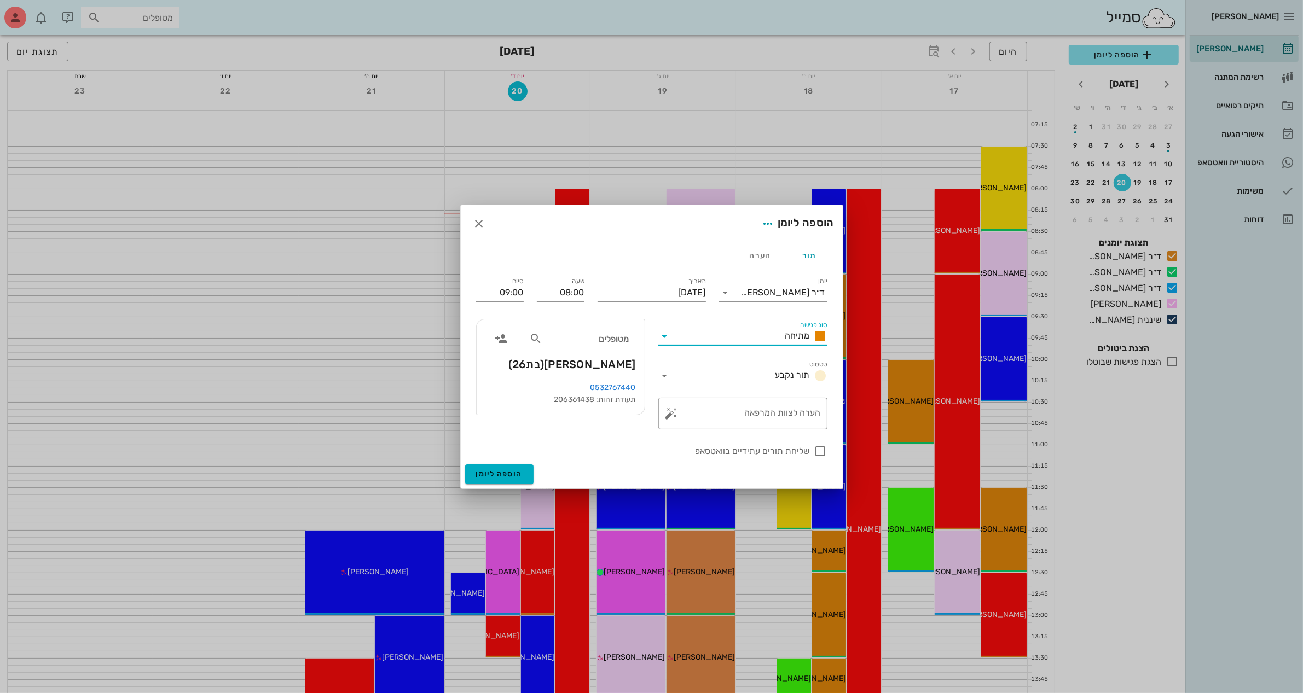
scroll to position [0, 0]
click at [817, 449] on div at bounding box center [821, 451] width 19 height 19
checkbox input "true"
click at [738, 412] on textarea "הערה לצוות המרפאה" at bounding box center [747, 416] width 147 height 26
type textarea "מתיחה"
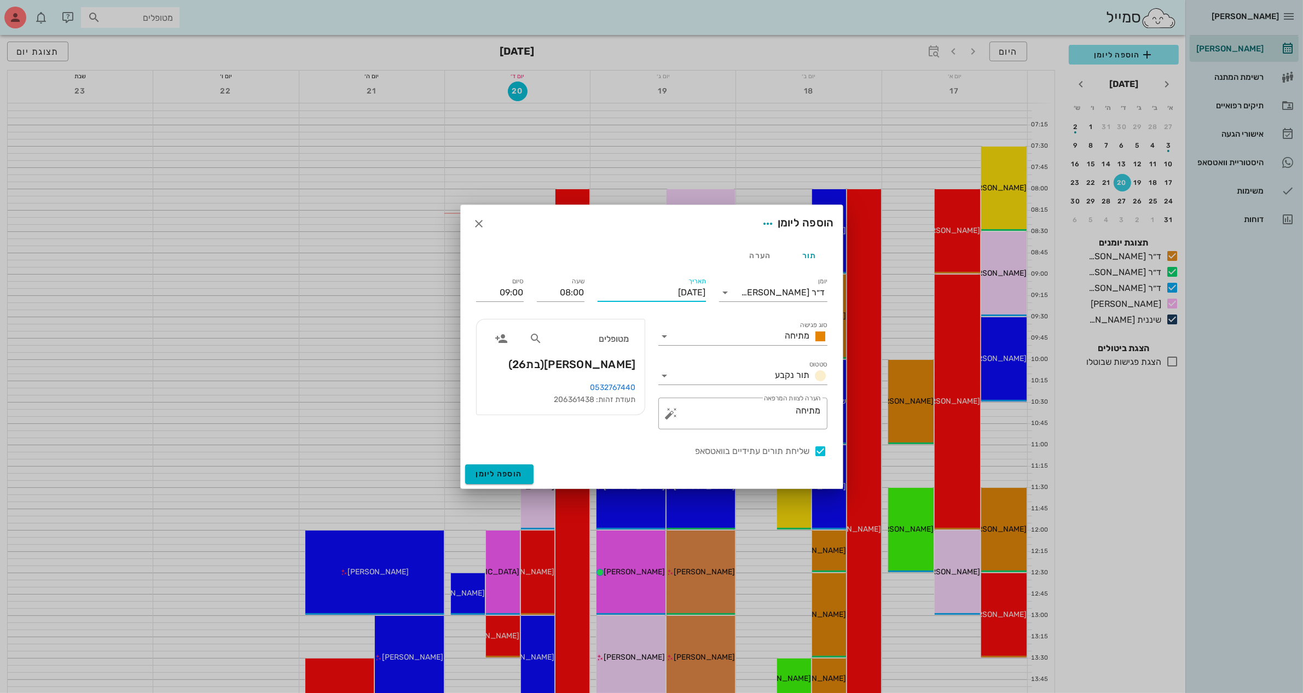
click at [656, 291] on input "[DATE]" at bounding box center [652, 293] width 108 height 18
click at [713, 317] on icon "חודש שעבר" at bounding box center [709, 319] width 13 height 13
click at [673, 432] on div "30" at bounding box center [670, 436] width 18 height 8
type input "[DATE]"
click at [505, 473] on span "הוספה ליומן" at bounding box center [499, 474] width 47 height 9
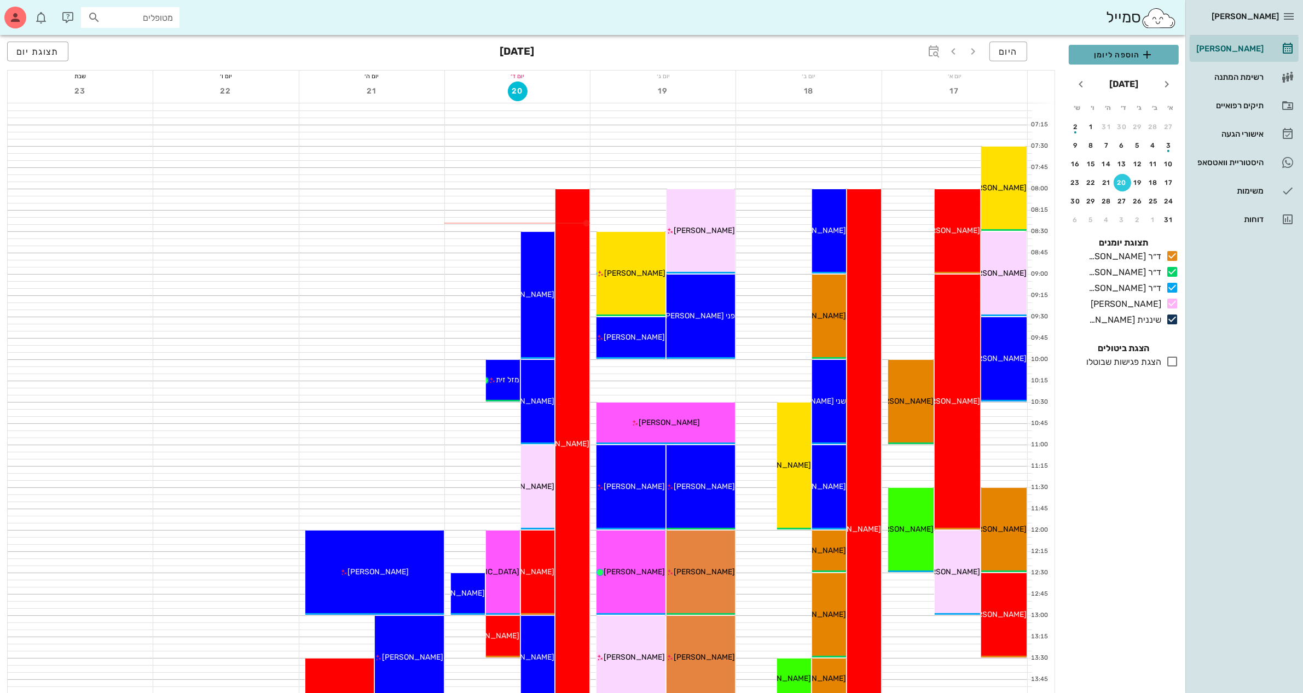
click at [1100, 53] on span "הוספה ליומן" at bounding box center [1124, 54] width 92 height 13
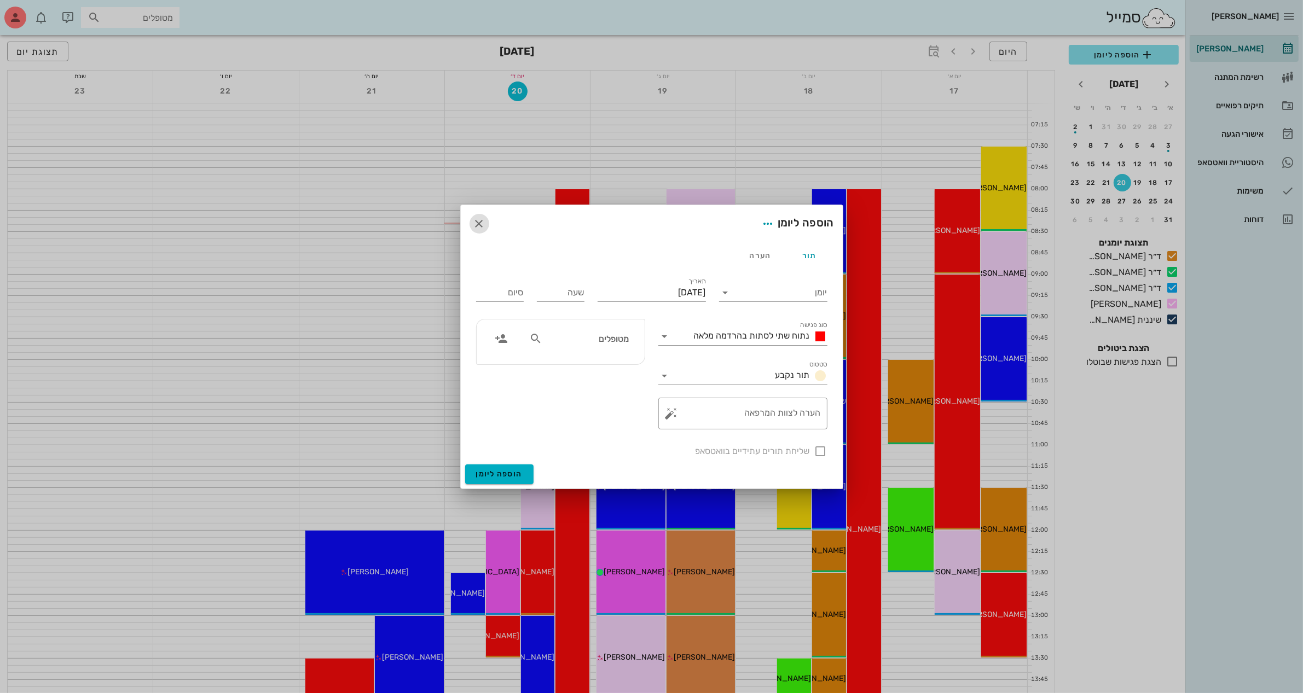
click at [483, 223] on icon "button" at bounding box center [479, 223] width 13 height 13
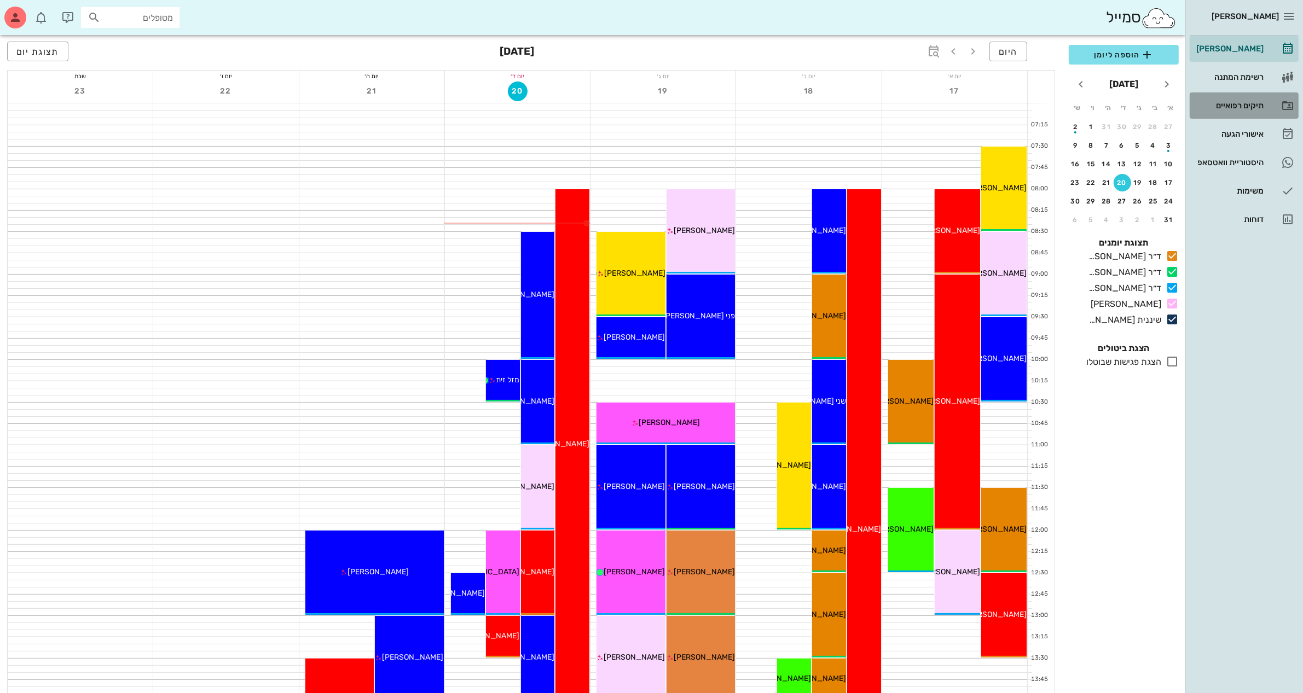
click at [1230, 105] on div "תיקים רפואיים" at bounding box center [1229, 105] width 70 height 9
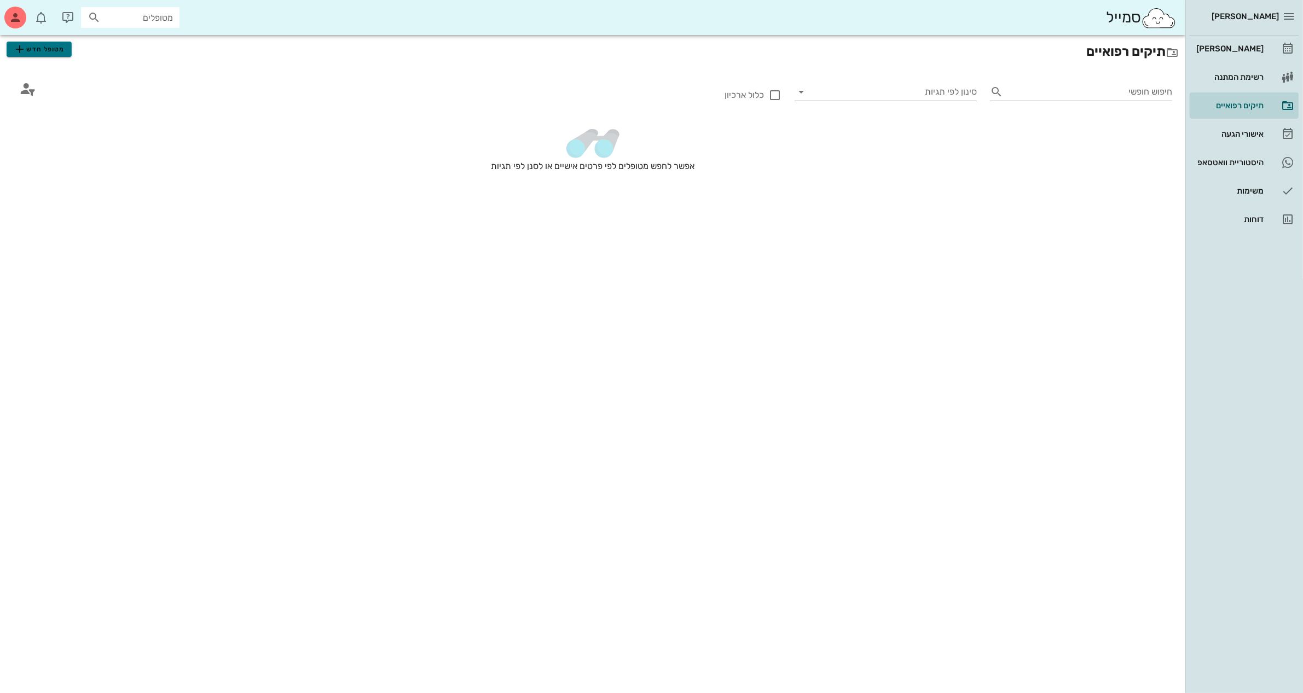
click at [37, 47] on span "מטופל חדש" at bounding box center [38, 49] width 51 height 13
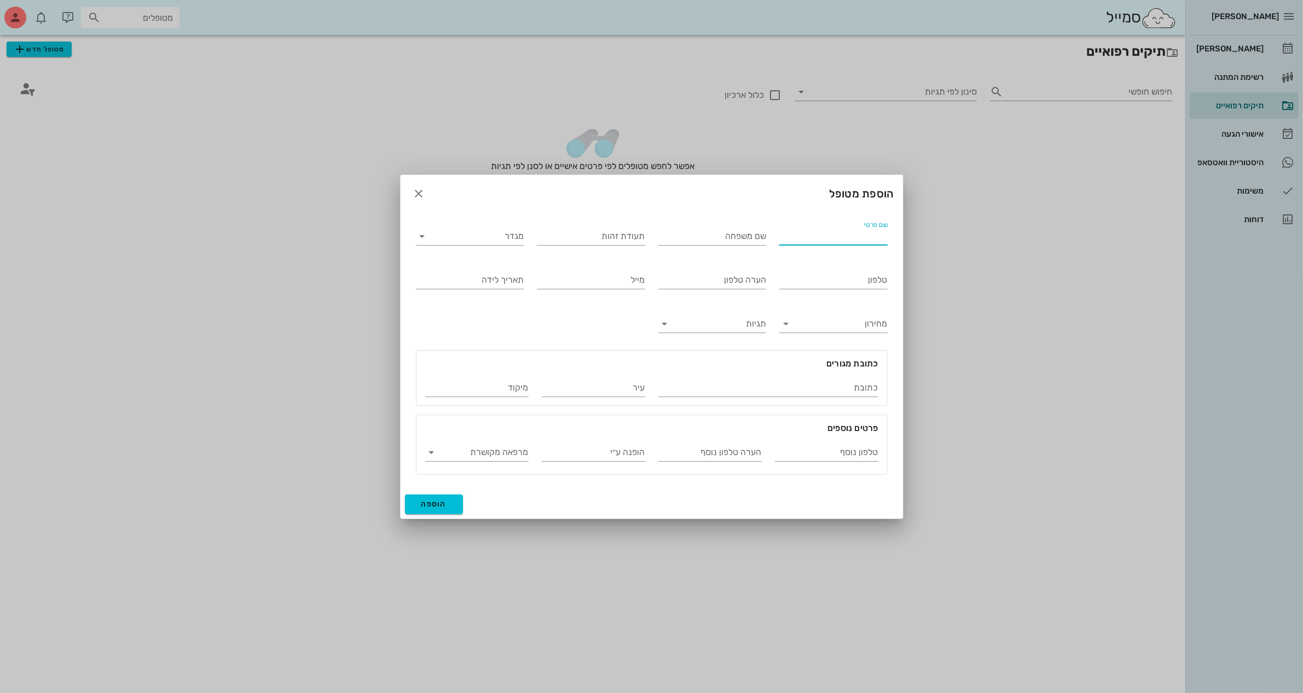
drag, startPoint x: 815, startPoint y: 236, endPoint x: 805, endPoint y: 241, distance: 11.3
click at [815, 237] on input "שם פרטי" at bounding box center [833, 237] width 108 height 18
type input "ציון"
type input "[PERSON_NAME]"
click at [471, 244] on div "מגדר" at bounding box center [470, 237] width 108 height 18
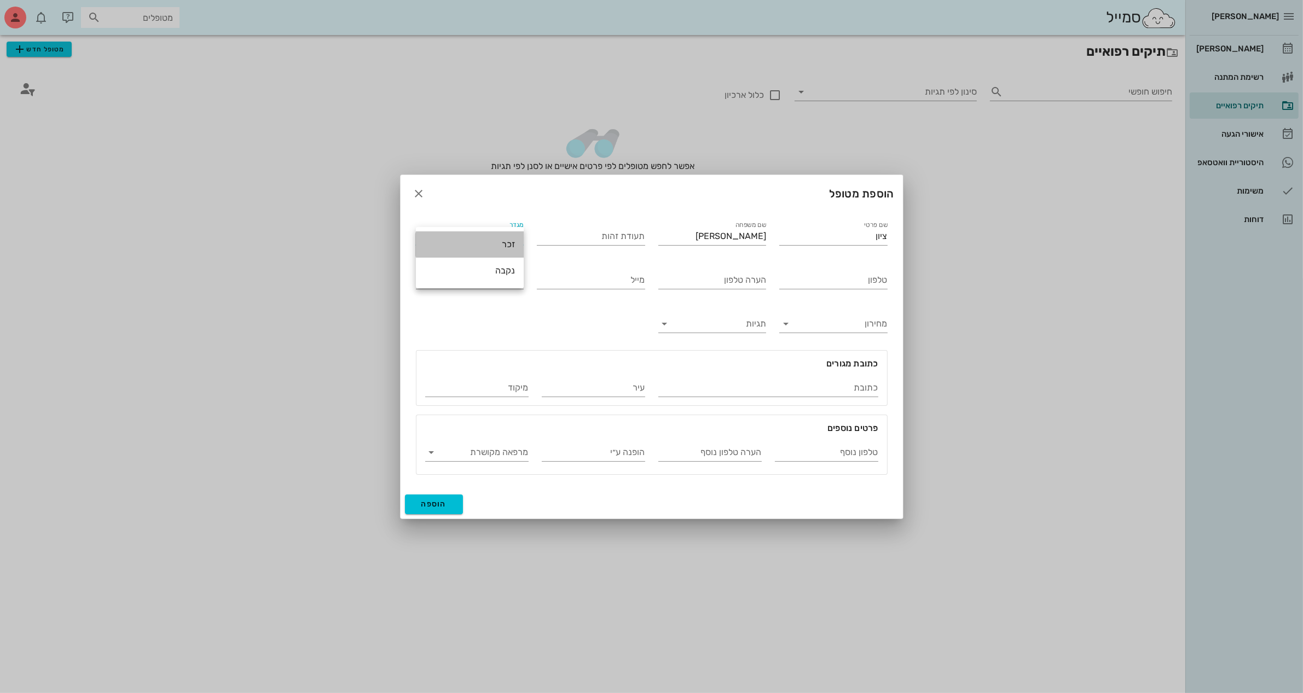
click at [505, 247] on div "זכר" at bounding box center [470, 244] width 90 height 10
click at [798, 280] on input "טלפון" at bounding box center [833, 280] width 108 height 18
type input "050-4804001"
click at [431, 499] on button "הוספה" at bounding box center [434, 505] width 59 height 20
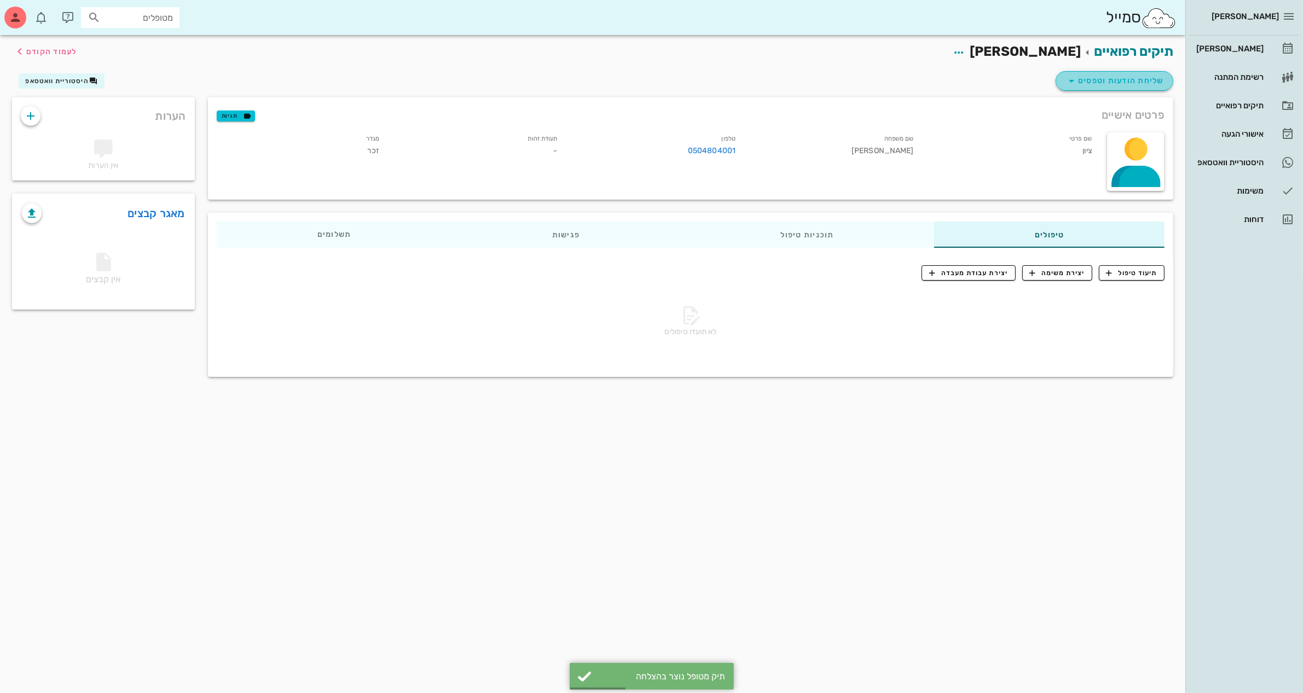
click at [1124, 81] on span "שליחת הודעות וטפסים" at bounding box center [1114, 80] width 99 height 13
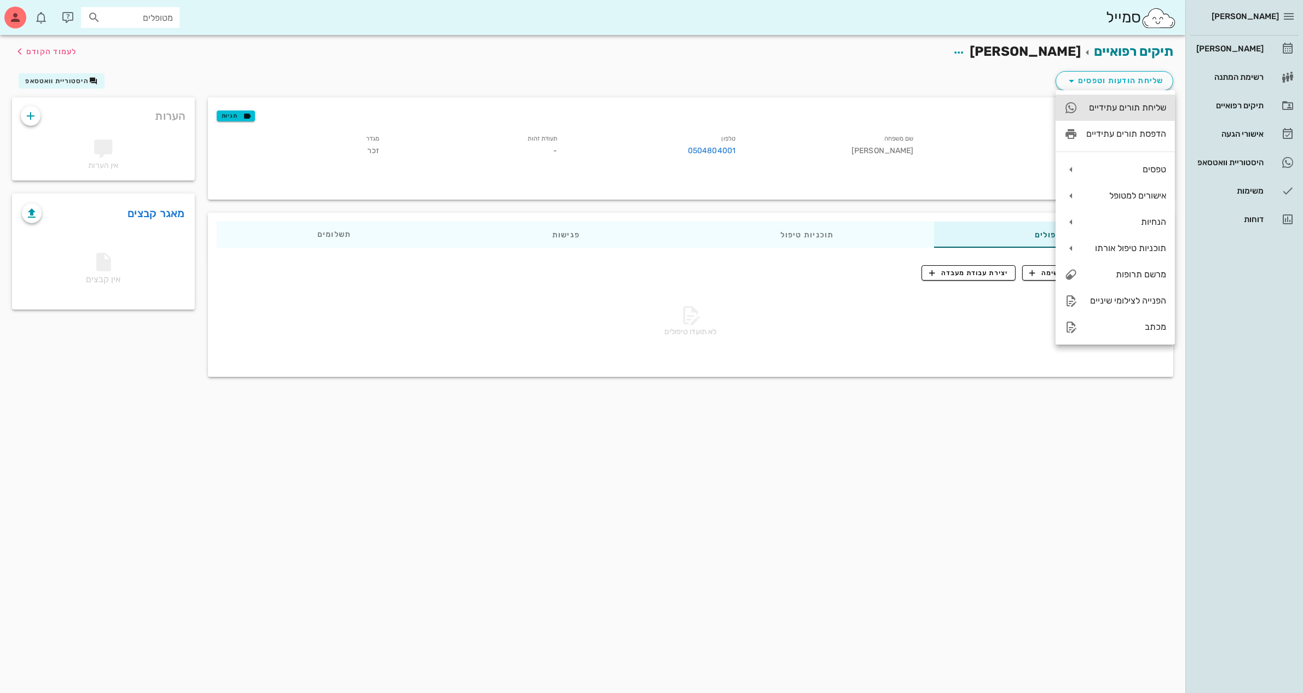
click at [1125, 104] on div "שליחת תורים עתידיים" at bounding box center [1126, 107] width 80 height 10
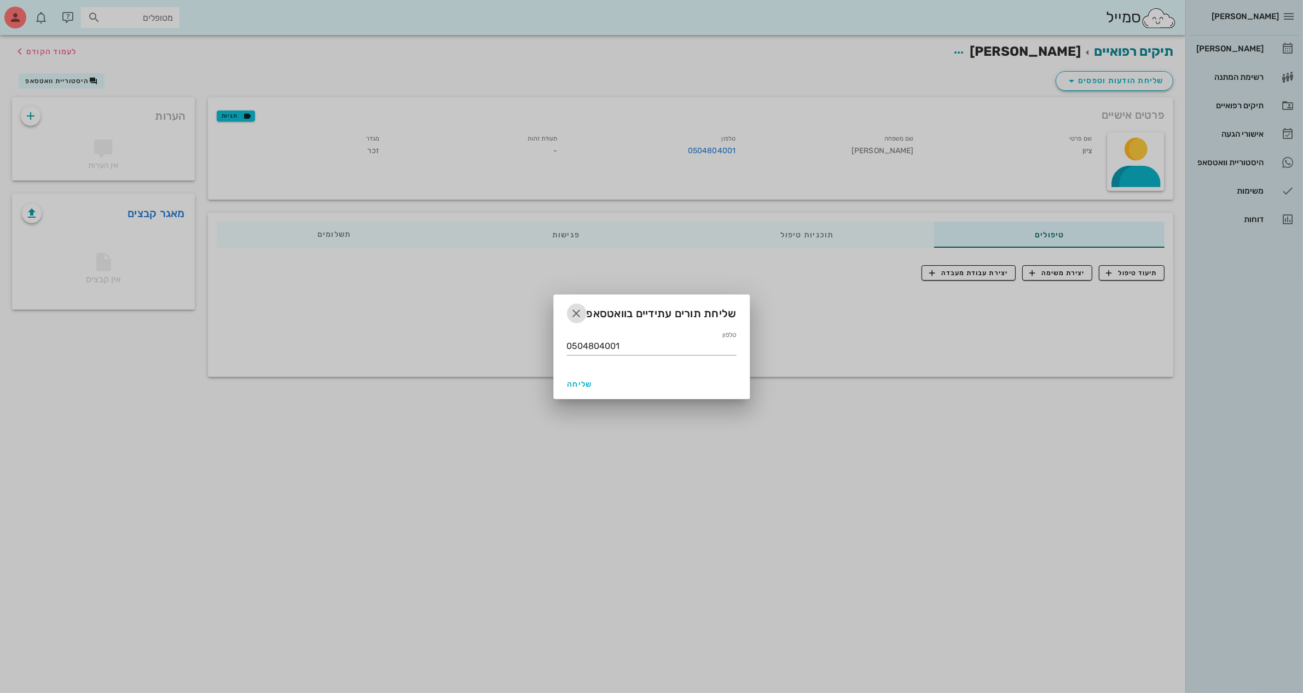
click at [574, 313] on icon "button" at bounding box center [576, 313] width 13 height 13
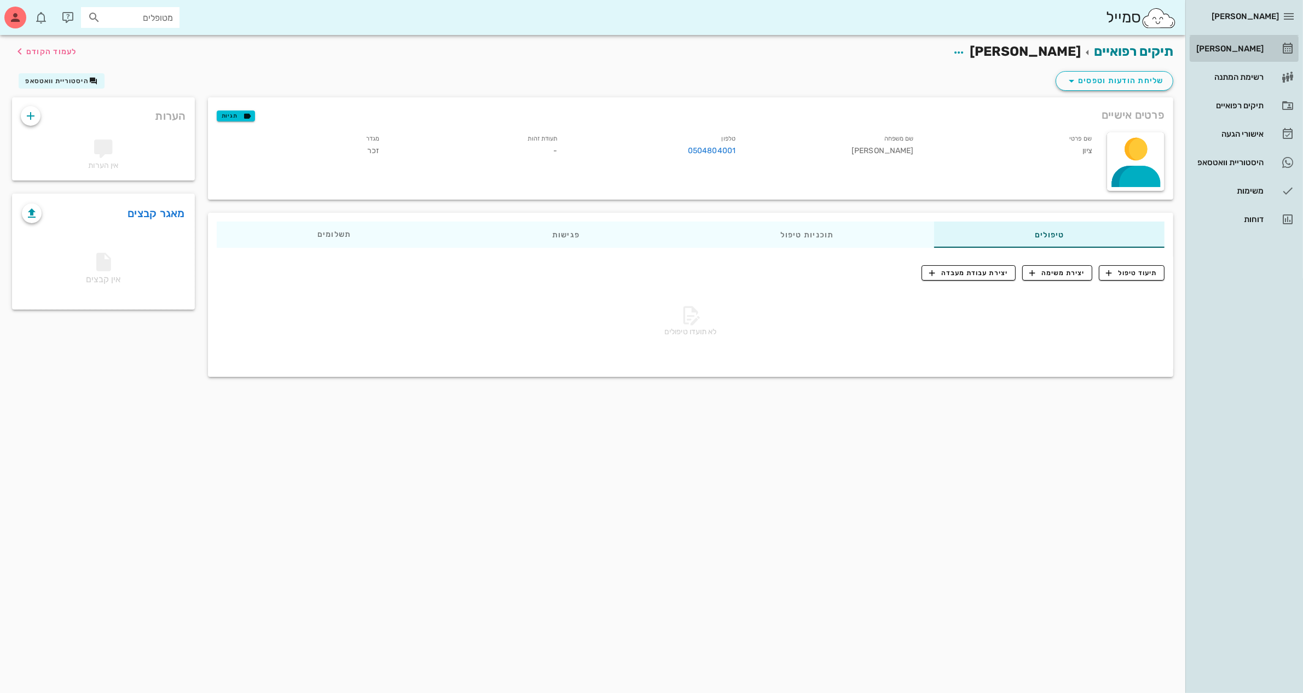
click at [1239, 47] on div "[PERSON_NAME]" at bounding box center [1229, 48] width 70 height 9
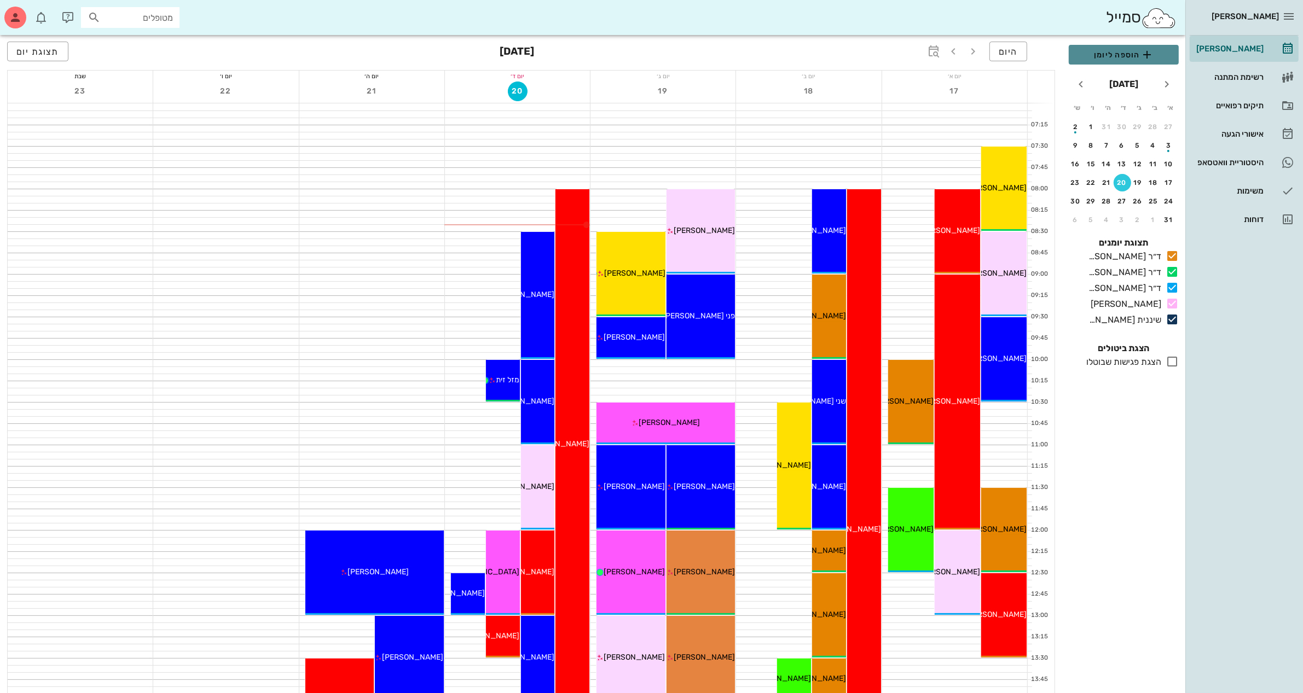
click at [1120, 60] on span "הוספה ליומן" at bounding box center [1124, 54] width 92 height 13
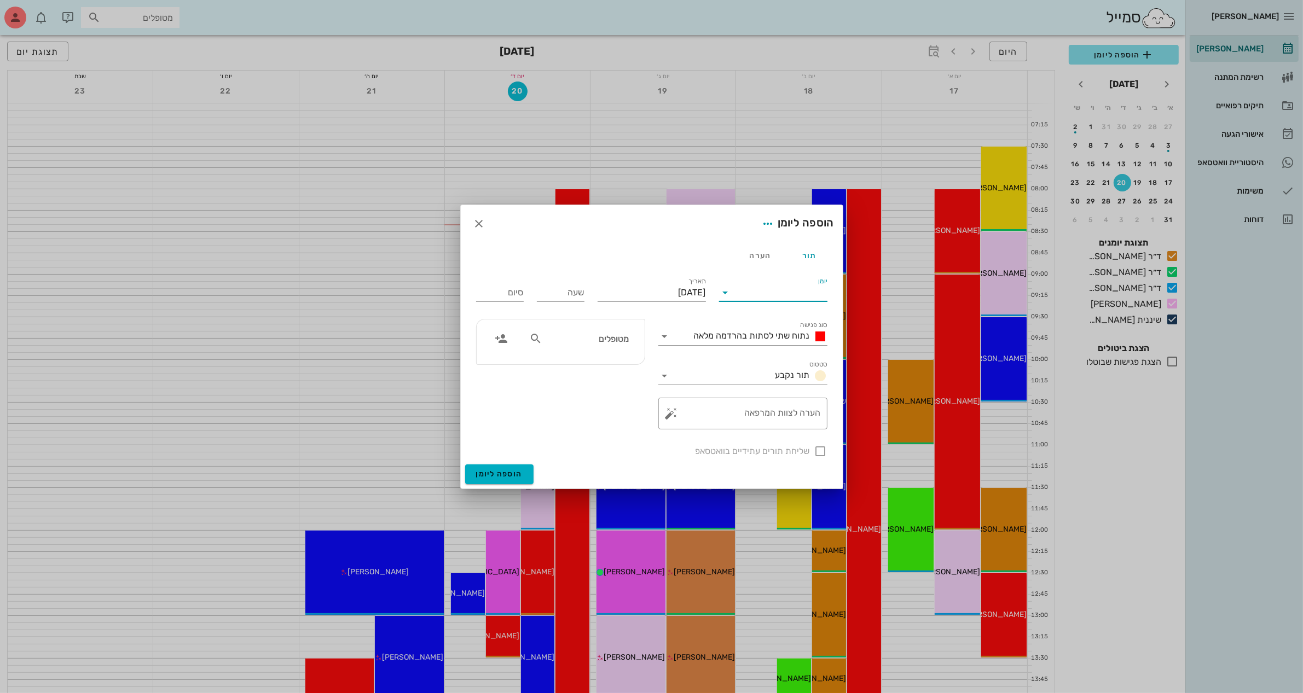
click at [799, 291] on input "יומן" at bounding box center [780, 293] width 93 height 18
click at [786, 351] on div "ד״ר [PERSON_NAME]" at bounding box center [776, 354] width 97 height 10
click at [576, 291] on input "שעה" at bounding box center [561, 293] width 48 height 18
type input "16:30"
click at [497, 294] on input "00:30" at bounding box center [500, 293] width 48 height 18
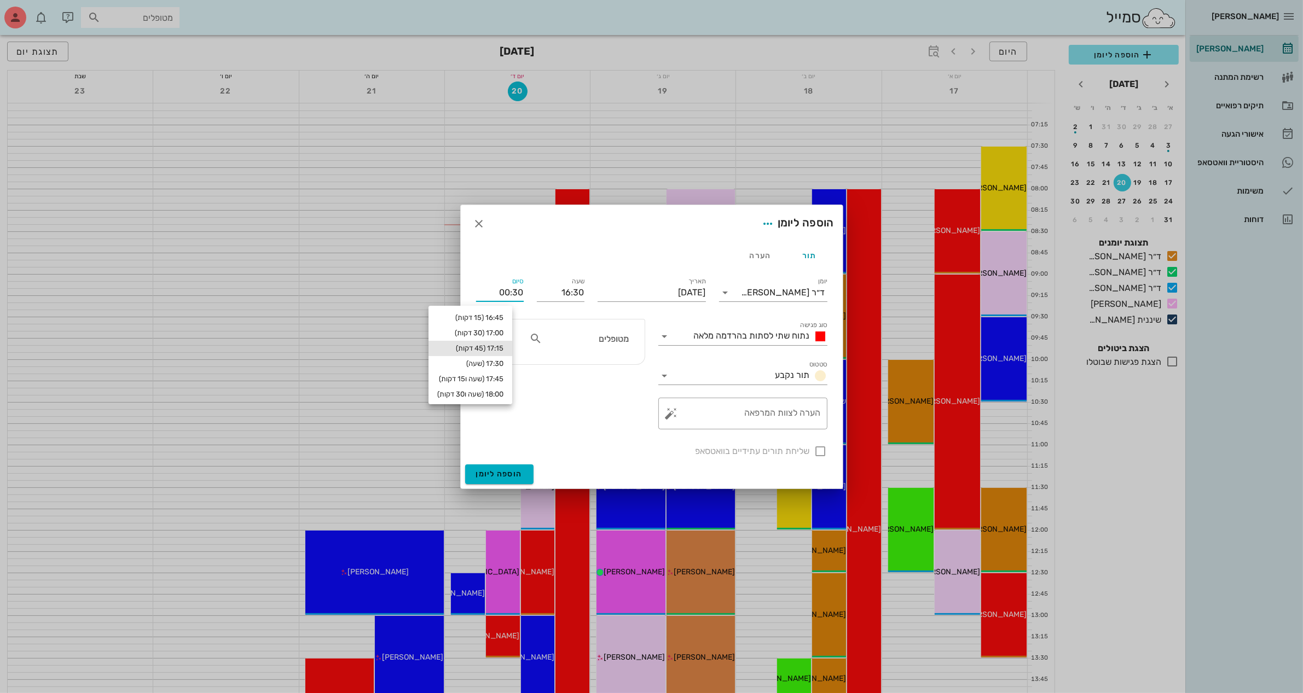
click at [501, 345] on div "17:15 (45 דקות)" at bounding box center [470, 348] width 66 height 9
click at [784, 332] on span "נתוח שתי לסתות בהרדמה מלאה" at bounding box center [752, 336] width 116 height 10
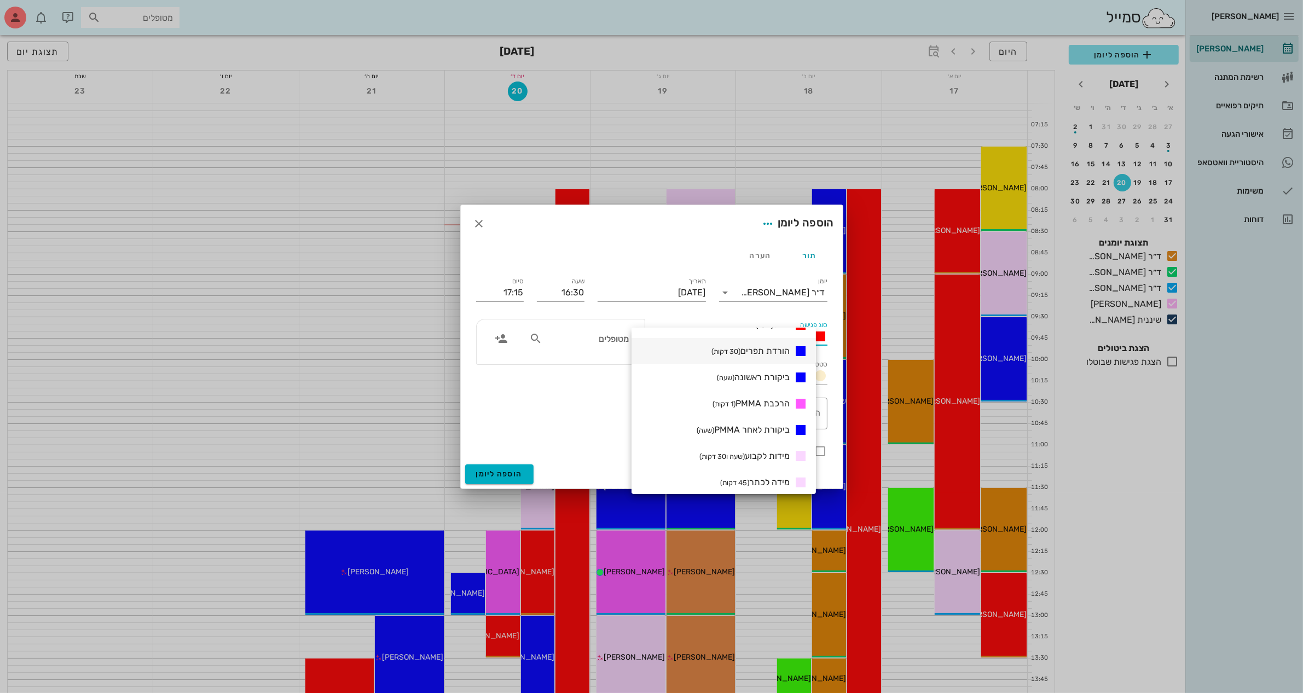
scroll to position [274, 0]
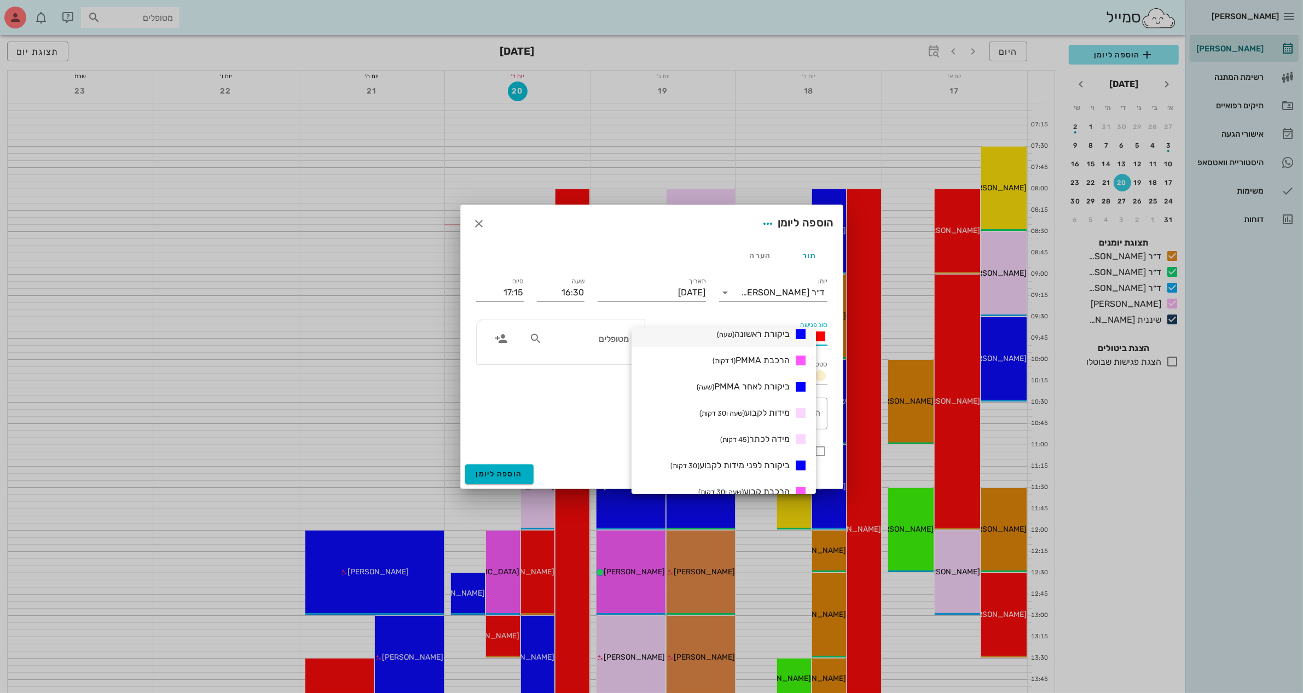
click at [778, 338] on div "ביקורת ראשונה (שעה)" at bounding box center [760, 335] width 95 height 14
type input "17:30"
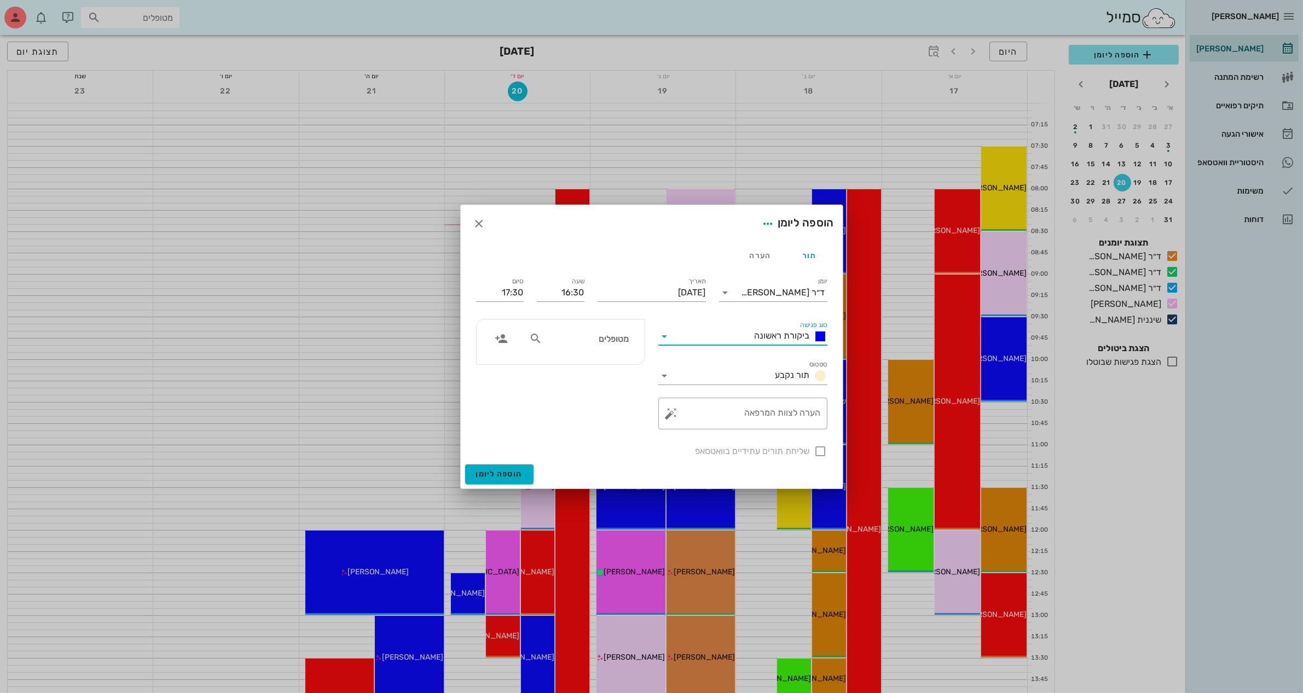
scroll to position [0, 0]
click at [786, 417] on textarea "הערה לצוות המרפאה" at bounding box center [747, 416] width 147 height 26
type textarea "ב"
type textarea "כאבים ימין תחתונה"
click at [576, 337] on input "text" at bounding box center [587, 339] width 84 height 14
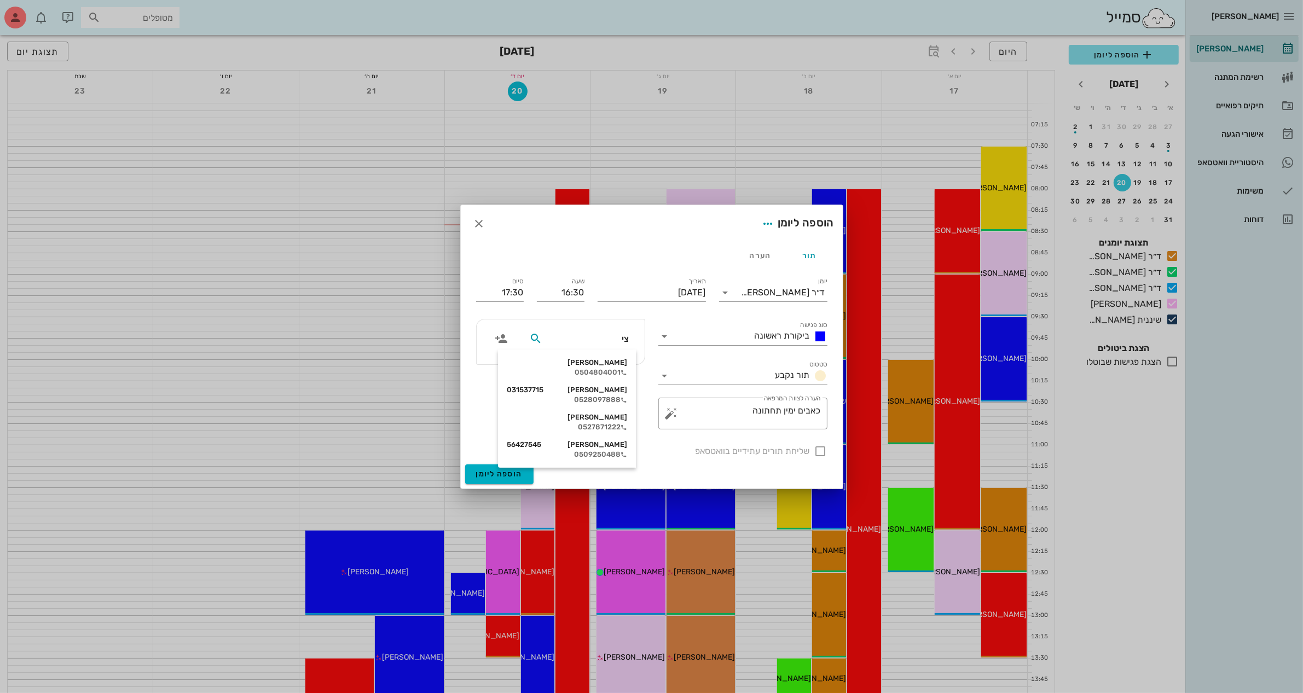
type input "[PERSON_NAME]"
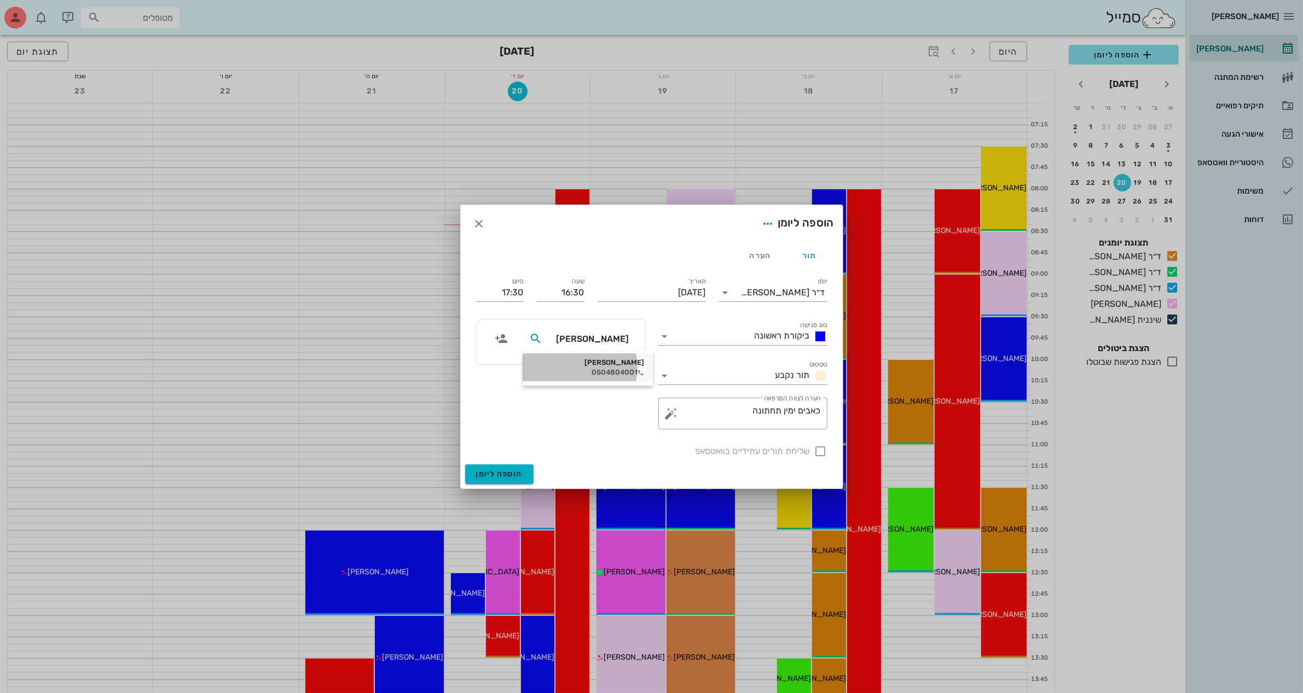
click at [614, 364] on div "[PERSON_NAME]" at bounding box center [588, 362] width 112 height 9
click at [822, 449] on div at bounding box center [821, 451] width 19 height 19
checkbox input "true"
click at [501, 477] on span "הוספה ליומן" at bounding box center [499, 474] width 47 height 9
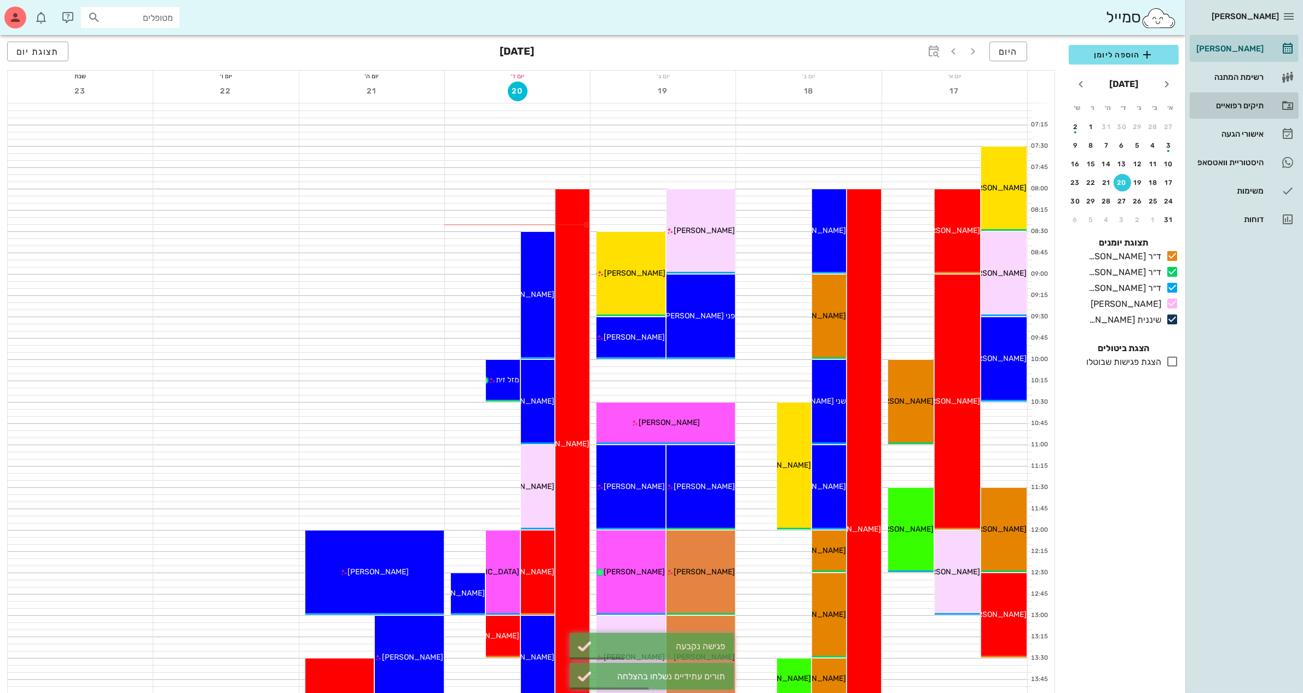
click at [1235, 102] on div "תיקים רפואיים" at bounding box center [1229, 105] width 70 height 9
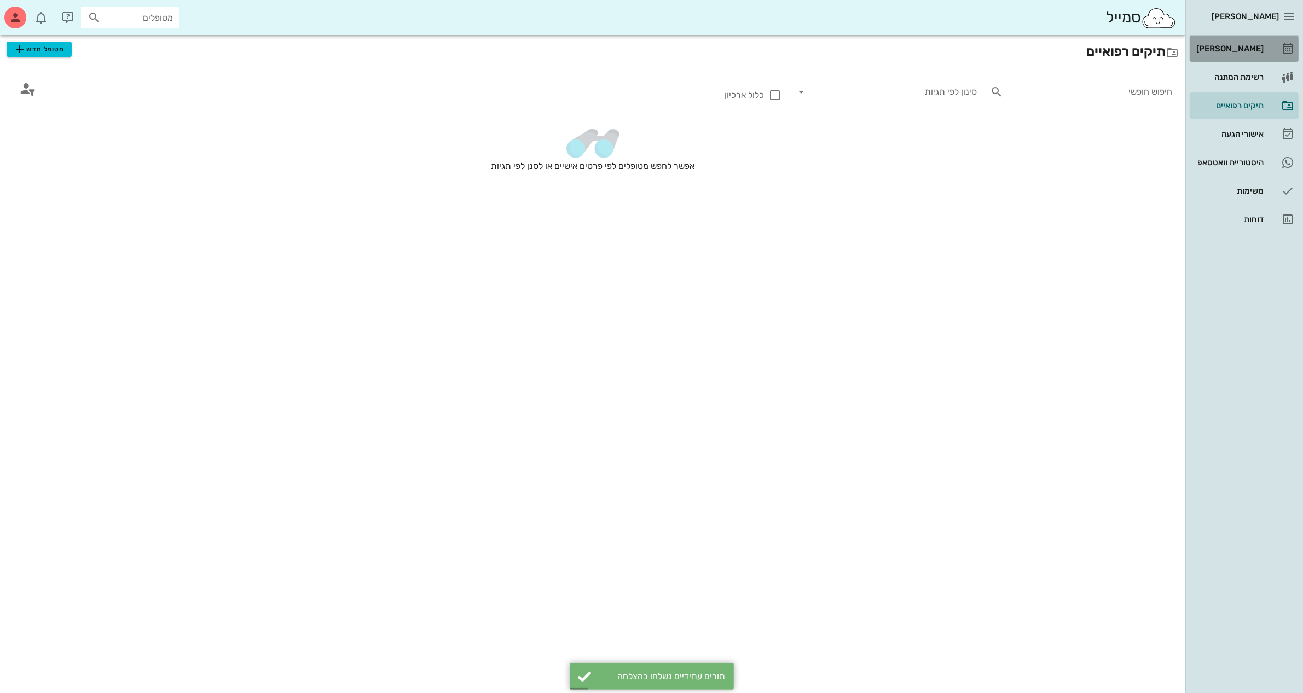
click at [1243, 48] on div "[PERSON_NAME]" at bounding box center [1229, 48] width 70 height 9
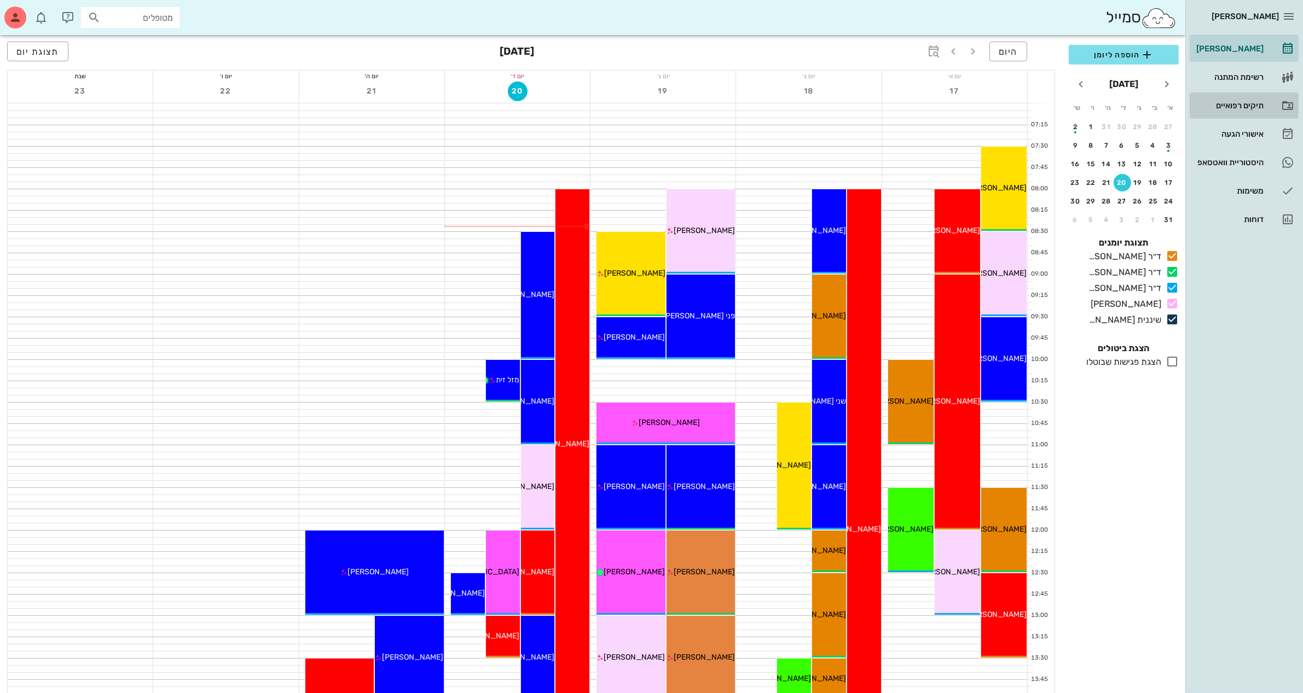
click at [1242, 97] on div "תיקים רפואיים" at bounding box center [1229, 106] width 70 height 18
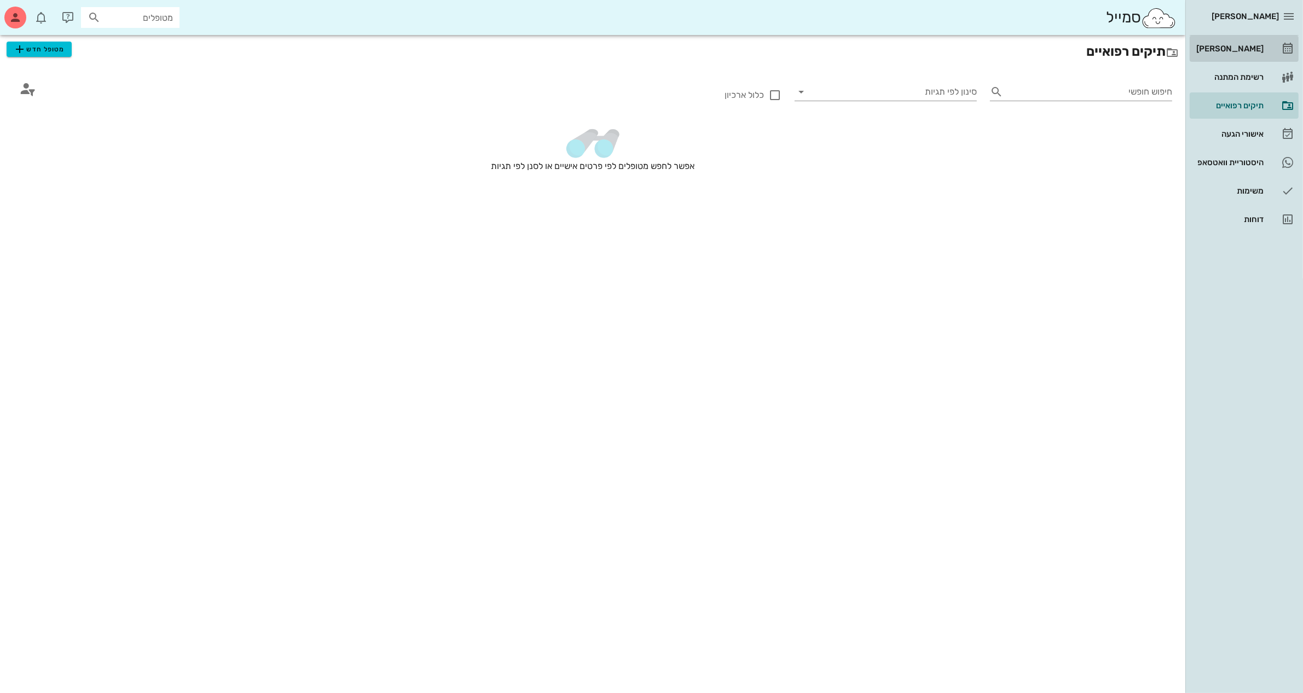
click at [1235, 50] on div "[PERSON_NAME]" at bounding box center [1229, 48] width 70 height 9
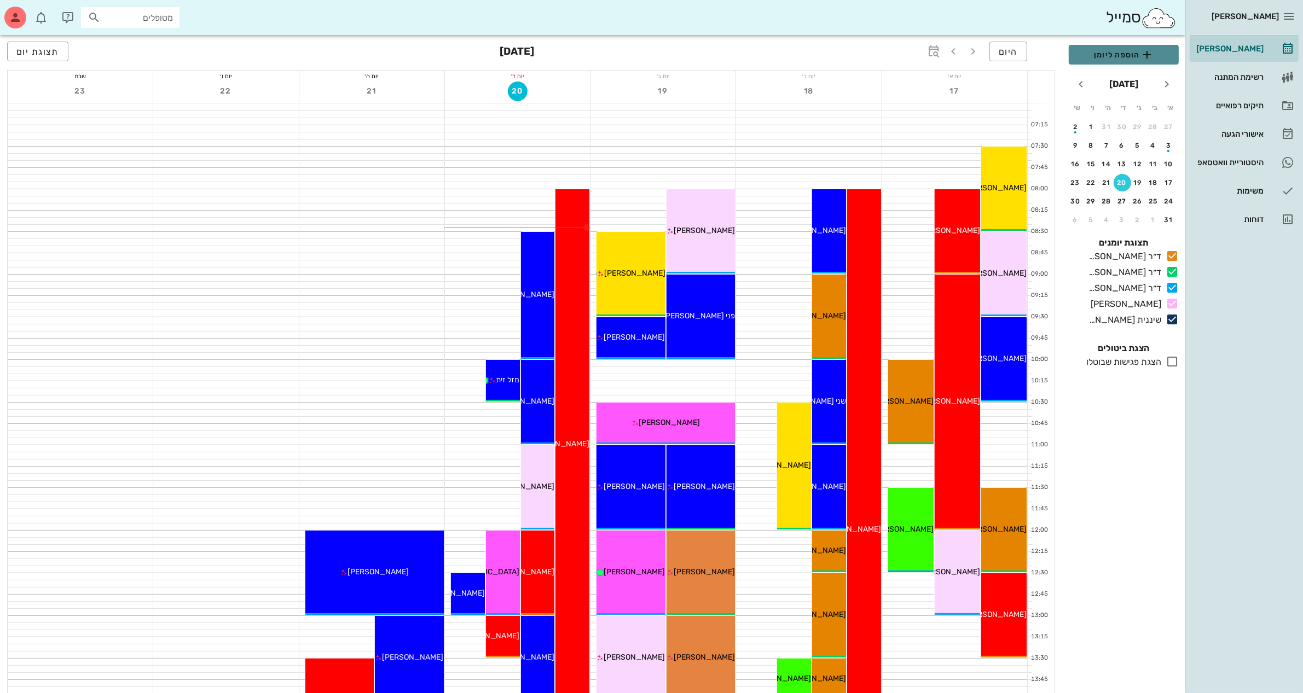
click at [1102, 55] on span "הוספה ליומן" at bounding box center [1124, 54] width 92 height 13
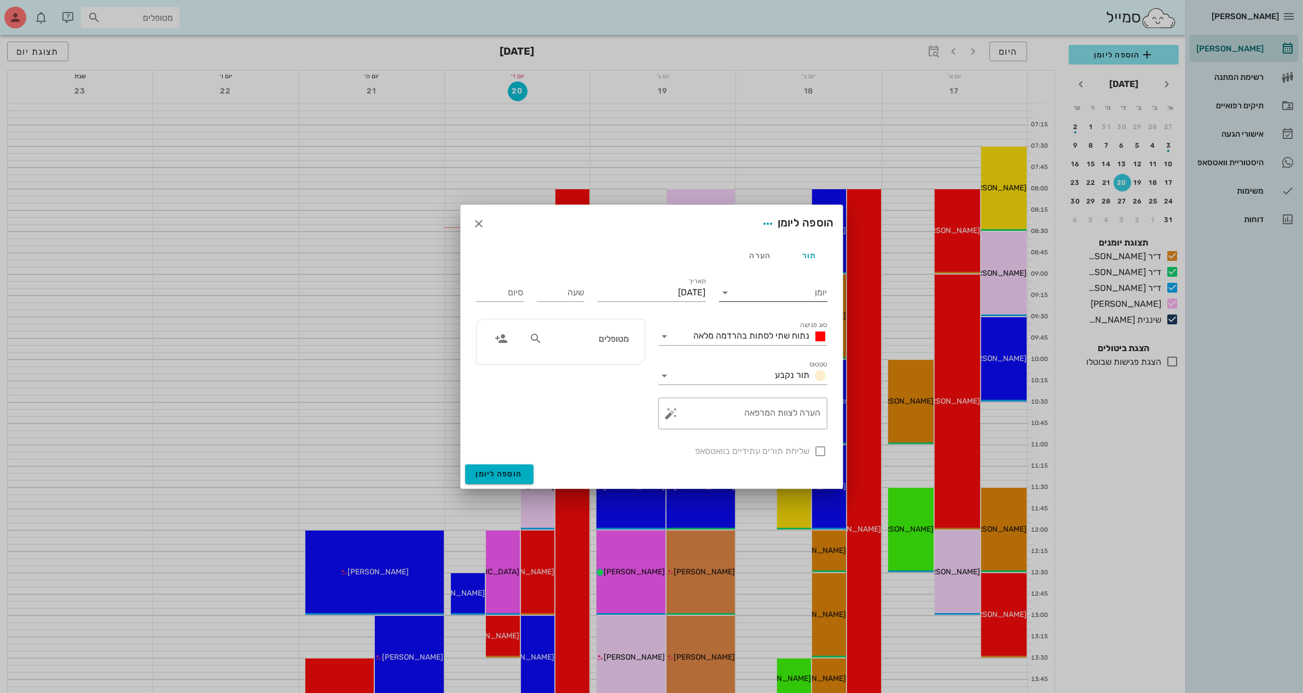
click at [782, 292] on input "יומן" at bounding box center [780, 293] width 93 height 18
click at [780, 356] on div "ד״ר [PERSON_NAME]" at bounding box center [776, 354] width 97 height 10
click at [685, 293] on input "[DATE]" at bounding box center [652, 293] width 108 height 18
click at [587, 316] on icon "חודש הבא" at bounding box center [587, 319] width 13 height 13
click at [651, 359] on div "3" at bounding box center [649, 362] width 18 height 8
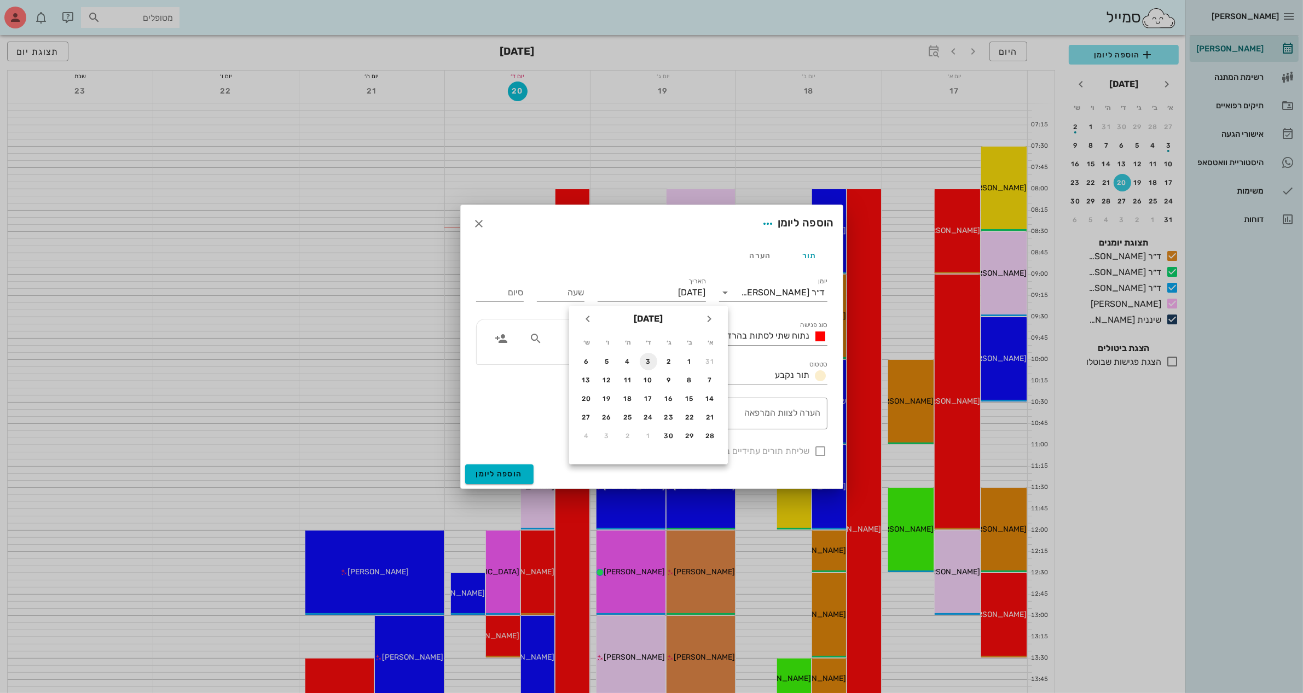
type input "[DATE]"
click at [581, 293] on input "שעה" at bounding box center [561, 293] width 48 height 18
type input "15:00"
click at [510, 294] on input "23:00" at bounding box center [500, 293] width 48 height 18
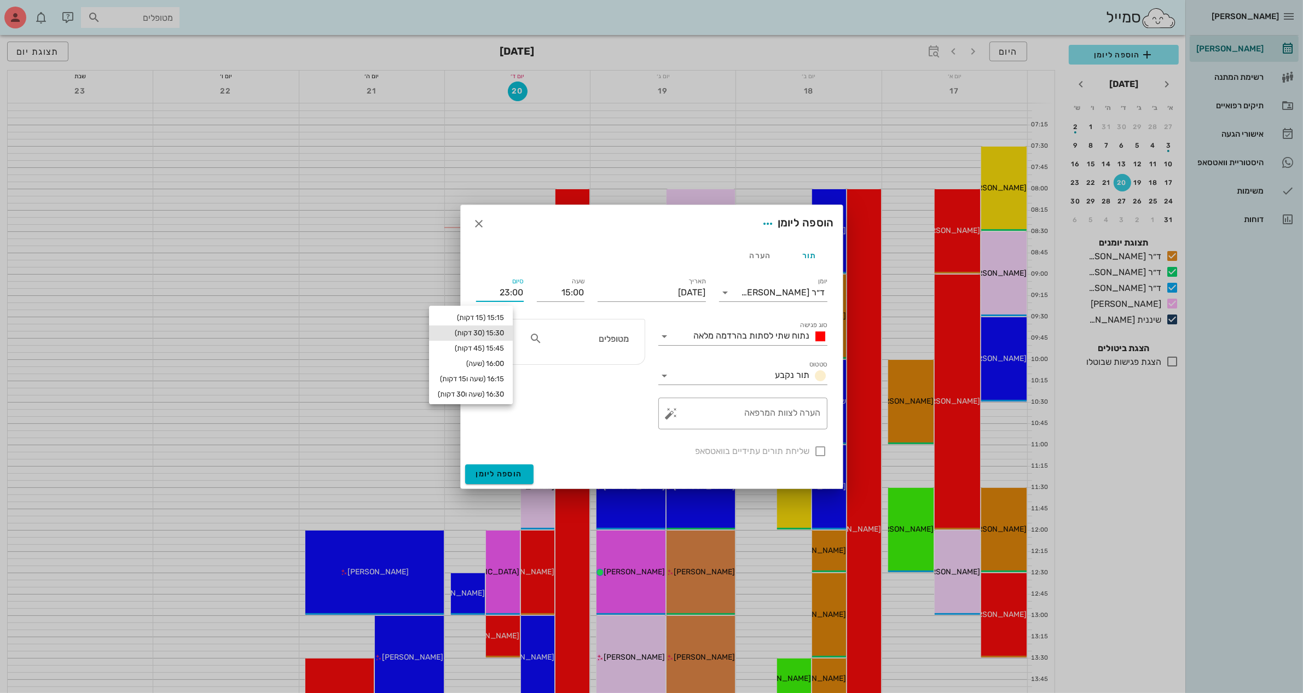
click at [504, 331] on div "15:30 (30 דקות)" at bounding box center [471, 333] width 66 height 9
click at [721, 334] on span "נתוח שתי לסתות בהרדמה מלאה" at bounding box center [752, 336] width 116 height 10
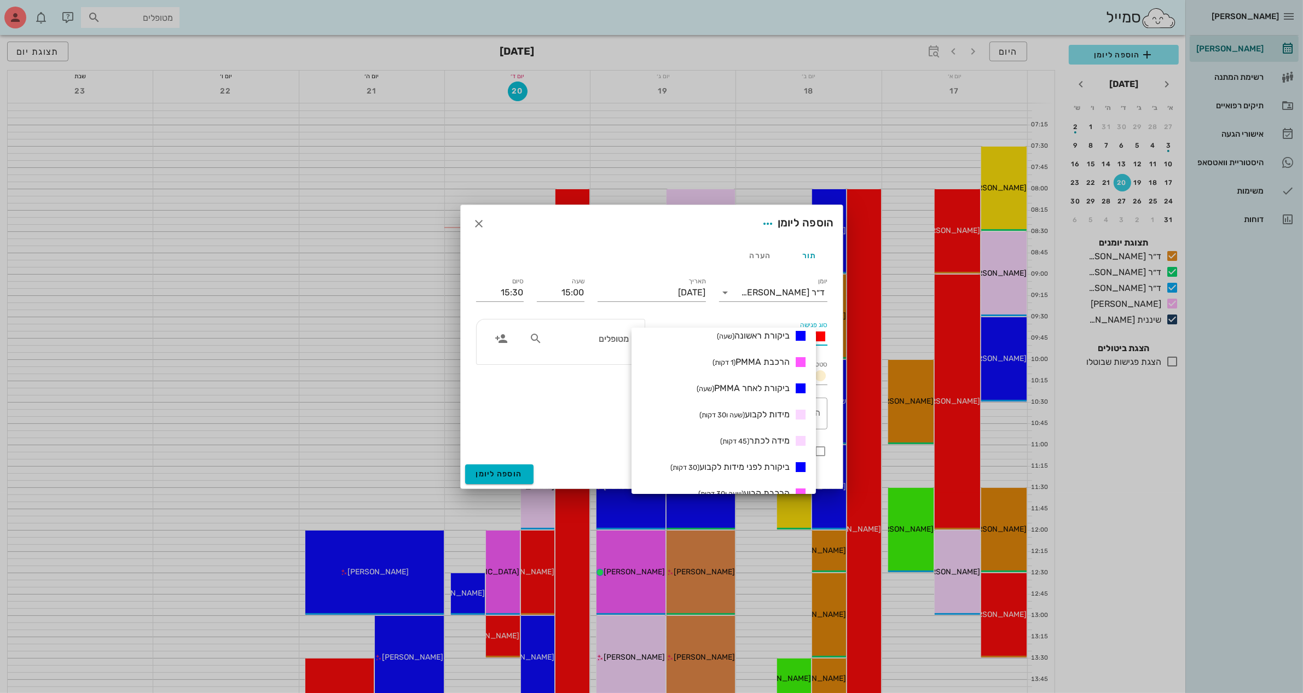
scroll to position [274, 0]
click at [785, 334] on span "ביקורת ראשונה (שעה)" at bounding box center [753, 334] width 73 height 10
type input "16:00"
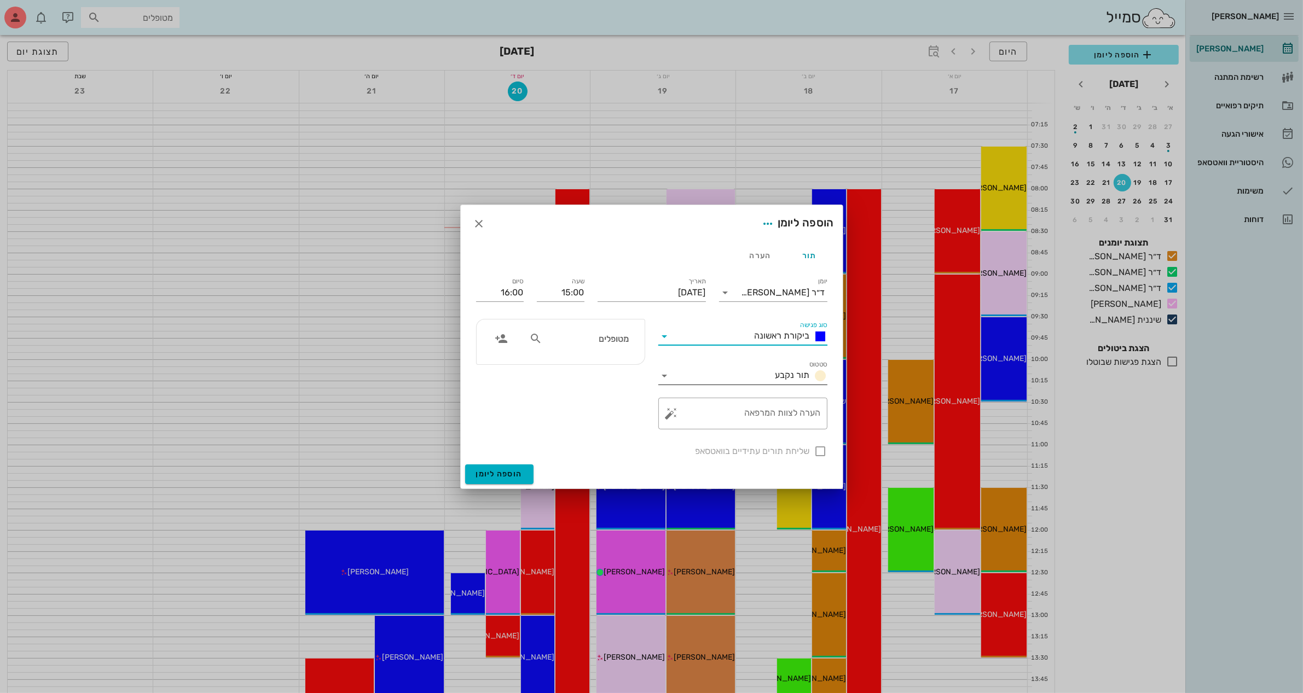
scroll to position [0, 0]
click at [766, 416] on textarea "הערה לצוות המרפאה" at bounding box center [747, 416] width 147 height 26
type textarea "ביקורת לאחר קבוע"
click at [822, 453] on div "שליחת תורים עתידיים בוואטסאפ" at bounding box center [652, 450] width 365 height 28
click at [822, 450] on div "שליחת תורים עתידיים בוואטסאפ" at bounding box center [652, 450] width 365 height 28
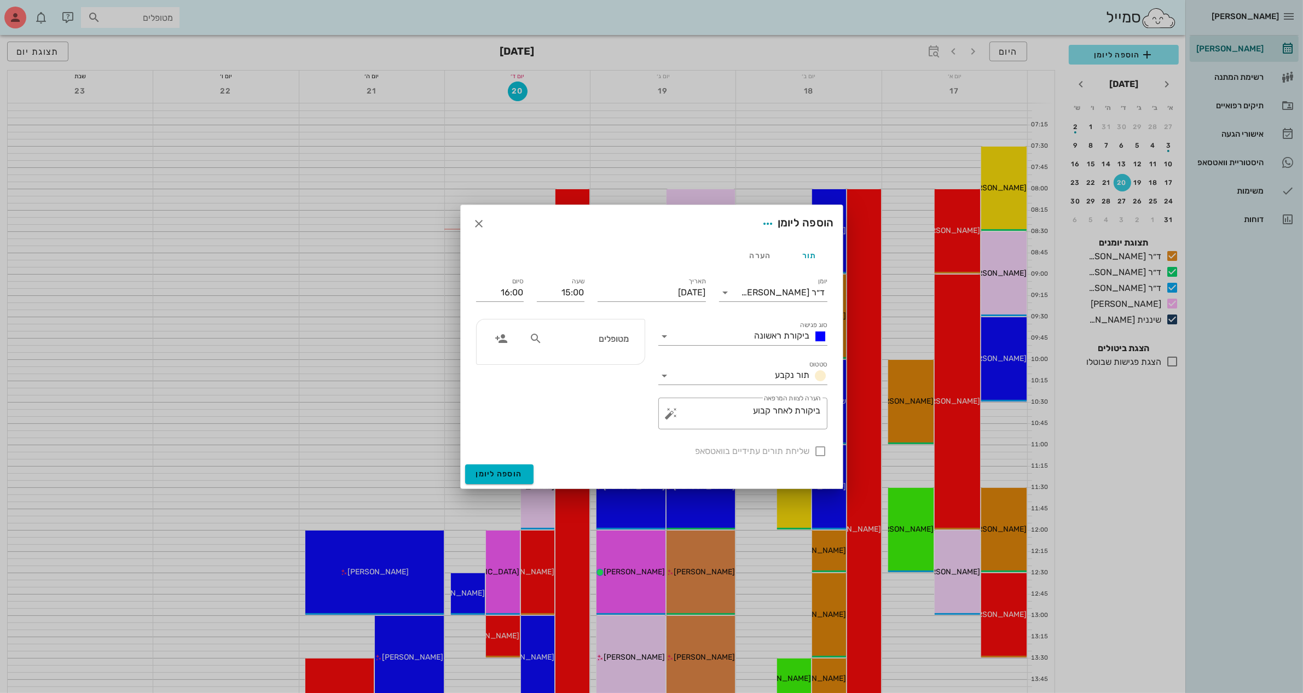
click at [595, 335] on input "מטופלים" at bounding box center [587, 339] width 84 height 14
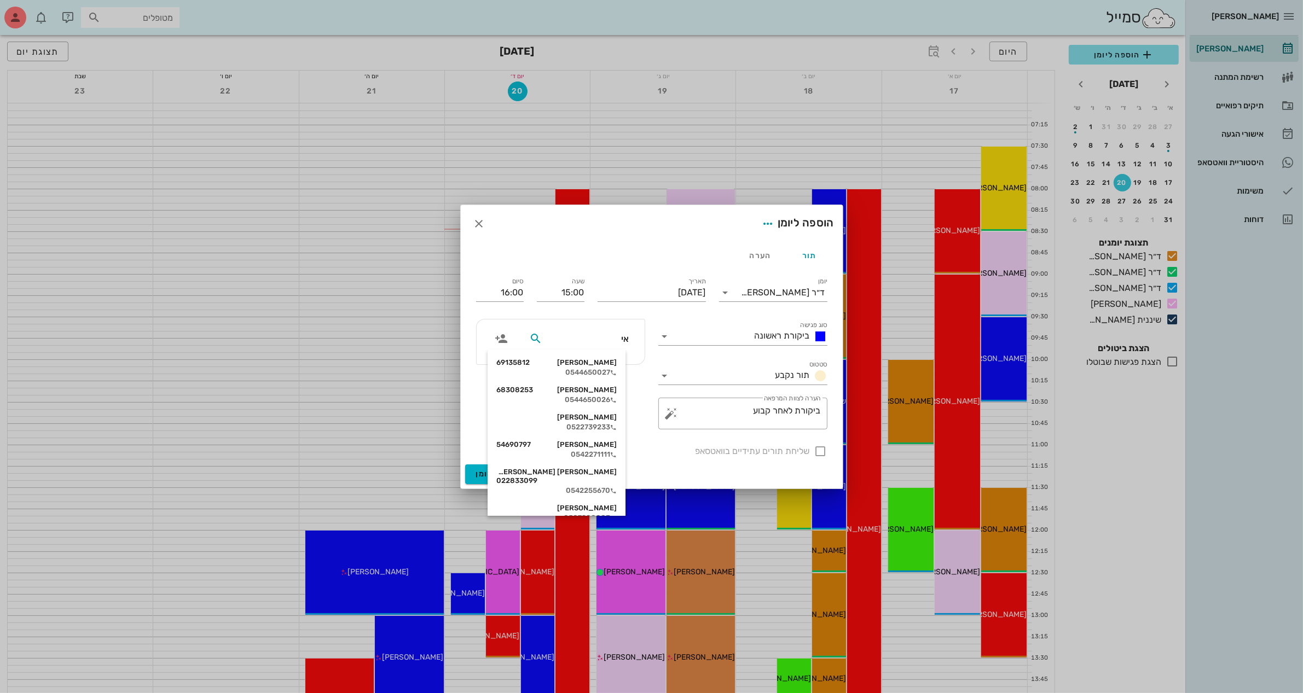
type input "איב"
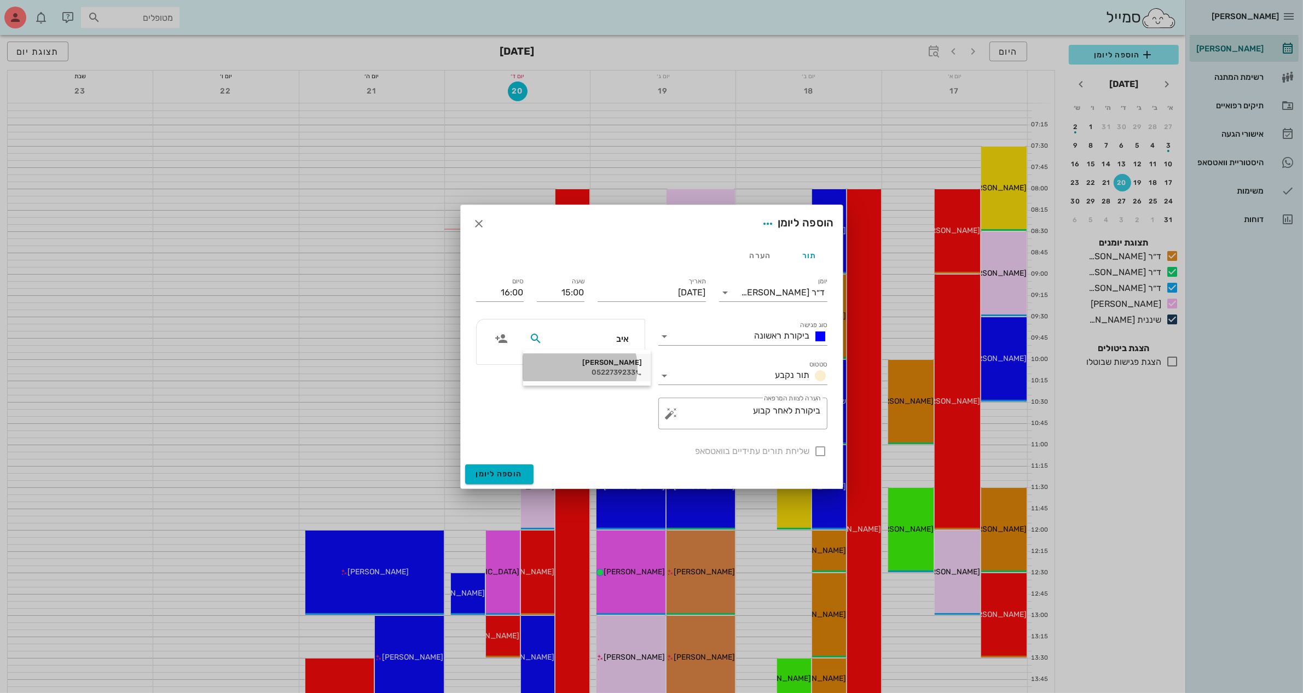
click at [603, 368] on div "0522739233" at bounding box center [587, 372] width 110 height 9
click at [824, 454] on div at bounding box center [821, 451] width 19 height 19
checkbox input "true"
click at [513, 294] on input "16:00" at bounding box center [500, 293] width 48 height 18
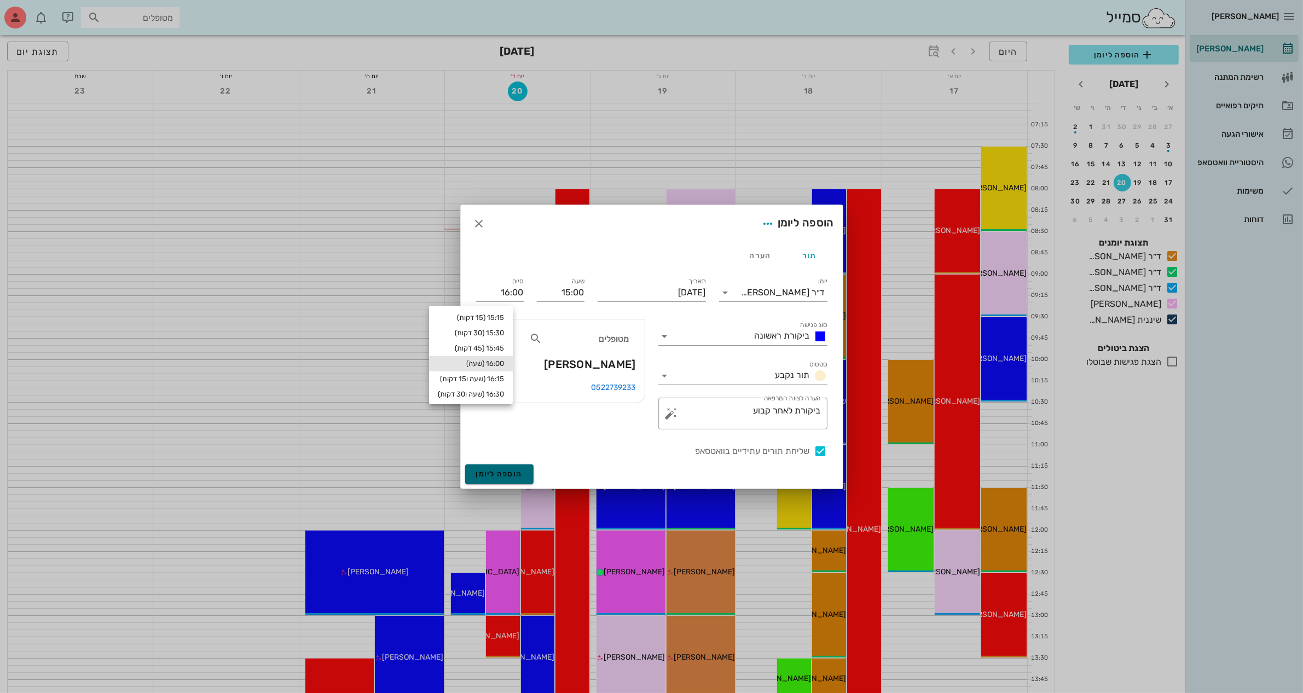
click at [491, 477] on span "הוספה ליומן" at bounding box center [499, 474] width 47 height 9
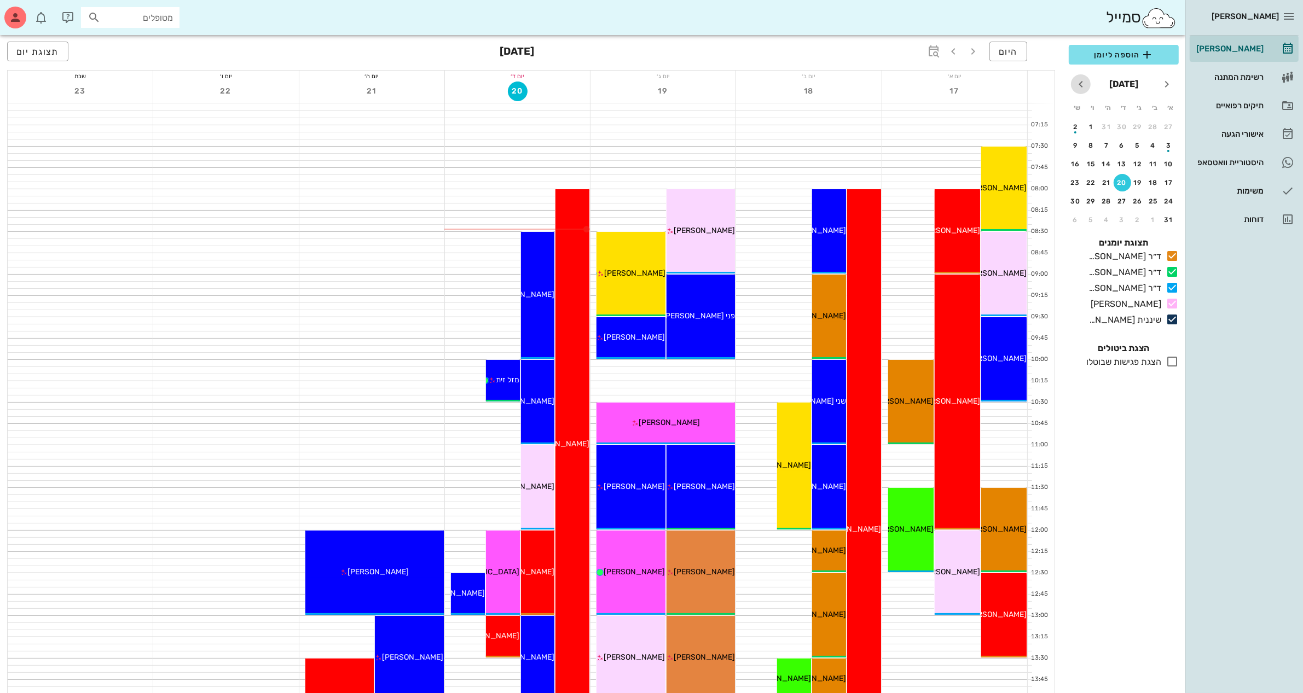
click at [1082, 78] on icon "חודש הבא" at bounding box center [1080, 84] width 13 height 13
click at [1118, 124] on div "3" at bounding box center [1123, 127] width 18 height 8
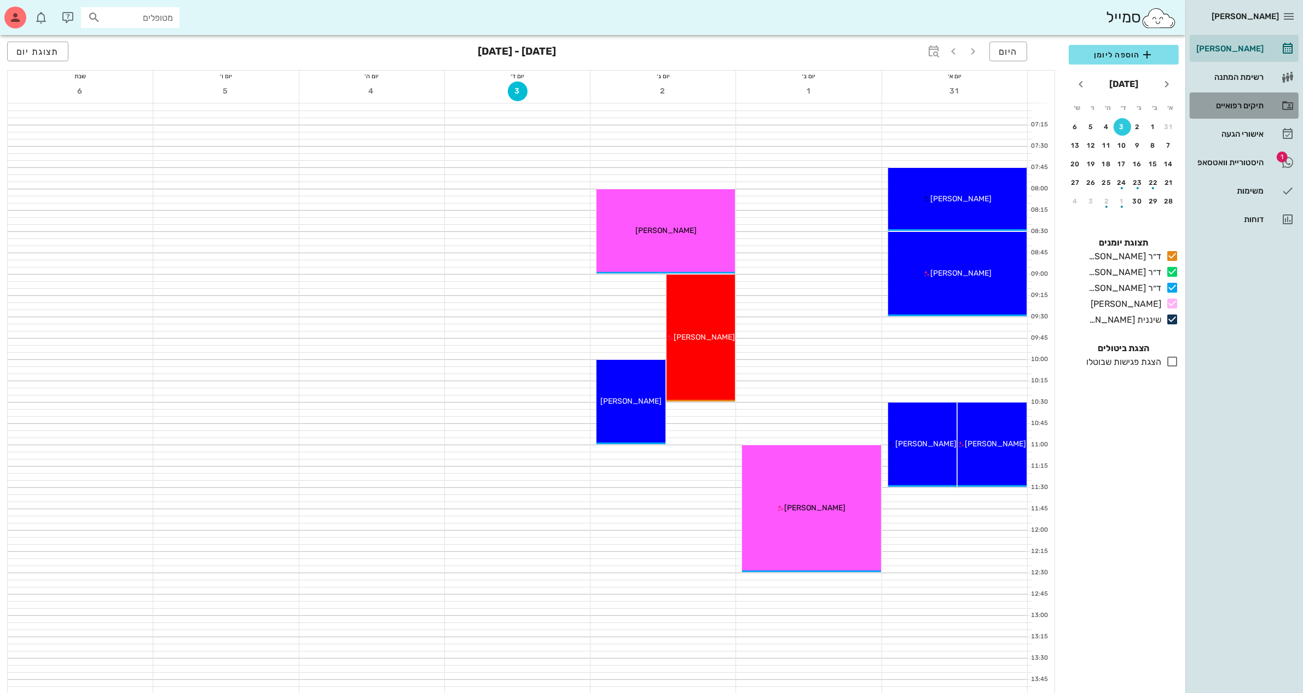
click at [1243, 111] on div "תיקים רפואיים" at bounding box center [1229, 106] width 70 height 18
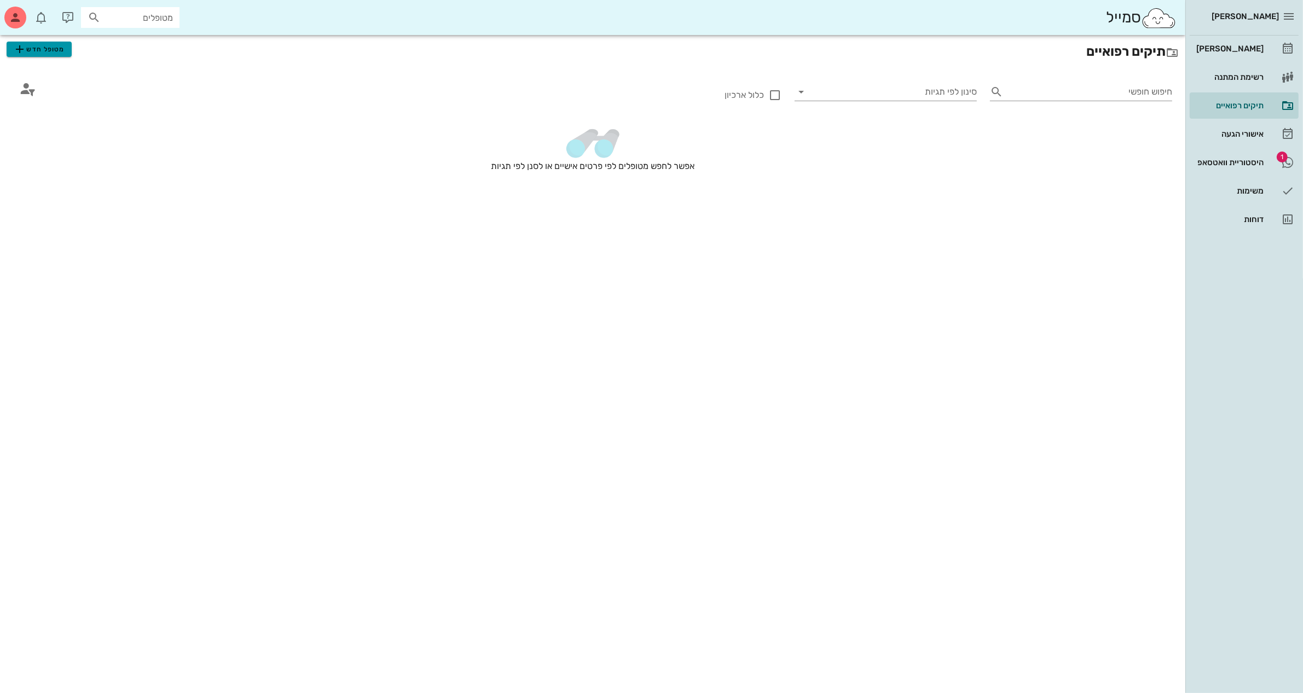
click at [40, 45] on span "מטופל חדש" at bounding box center [38, 49] width 51 height 13
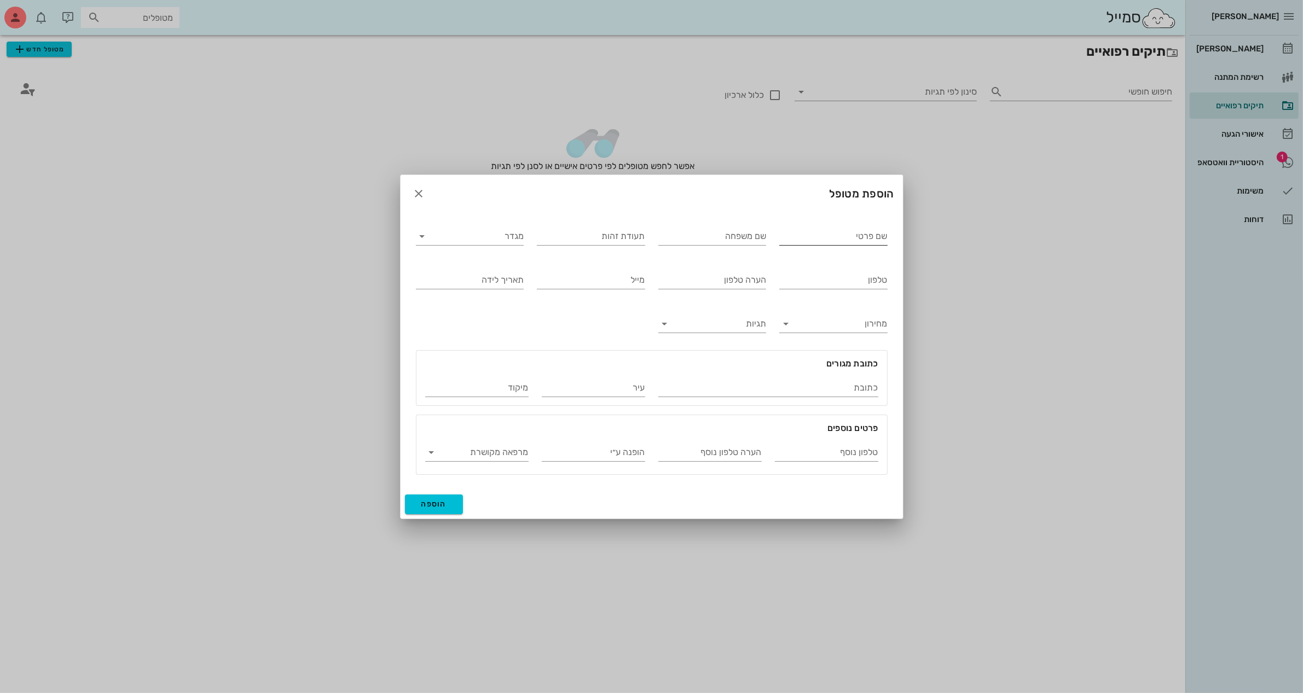
click at [813, 234] on input "שם פרטי" at bounding box center [833, 237] width 108 height 18
type input "מזל"
type input "[PERSON_NAME]"
click at [501, 244] on input "מגדר" at bounding box center [478, 237] width 91 height 18
click at [496, 271] on div "נקבה" at bounding box center [470, 270] width 90 height 10
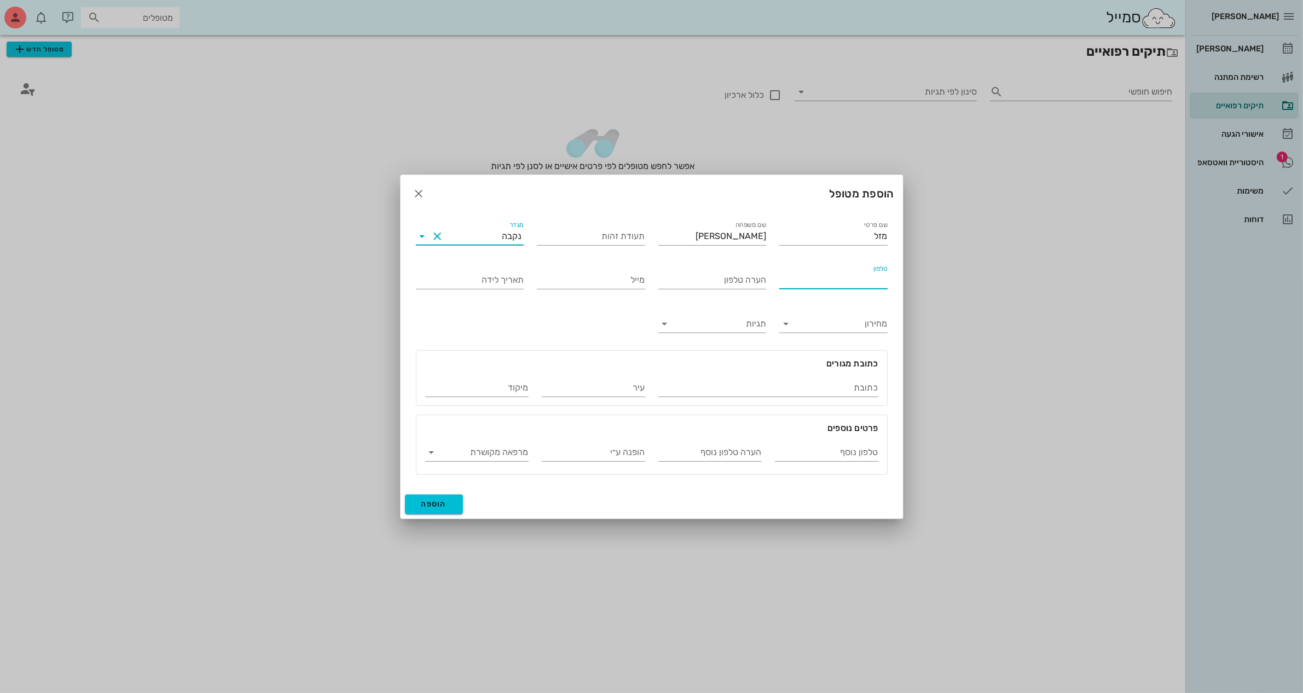
click at [862, 279] on input "טלפון" at bounding box center [833, 280] width 108 height 18
type input "050-7576884"
click at [429, 504] on span "הוספה" at bounding box center [434, 504] width 26 height 9
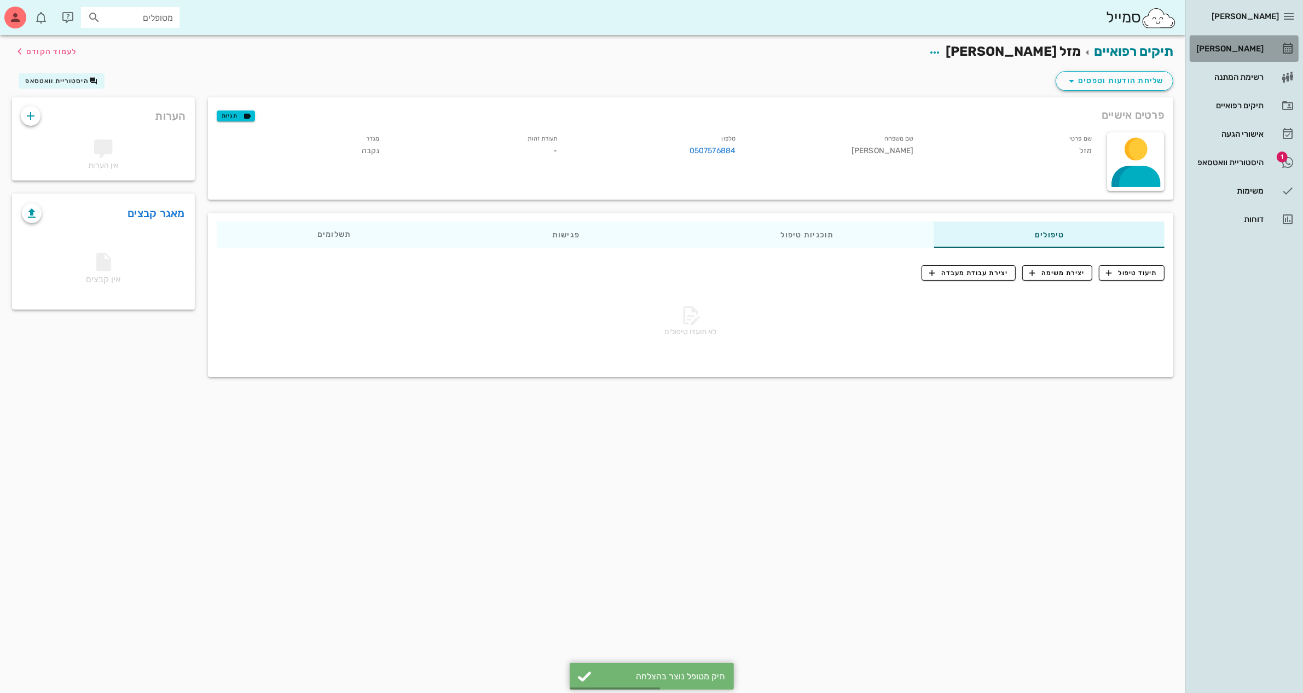
click at [1235, 44] on div "[PERSON_NAME]" at bounding box center [1229, 48] width 70 height 9
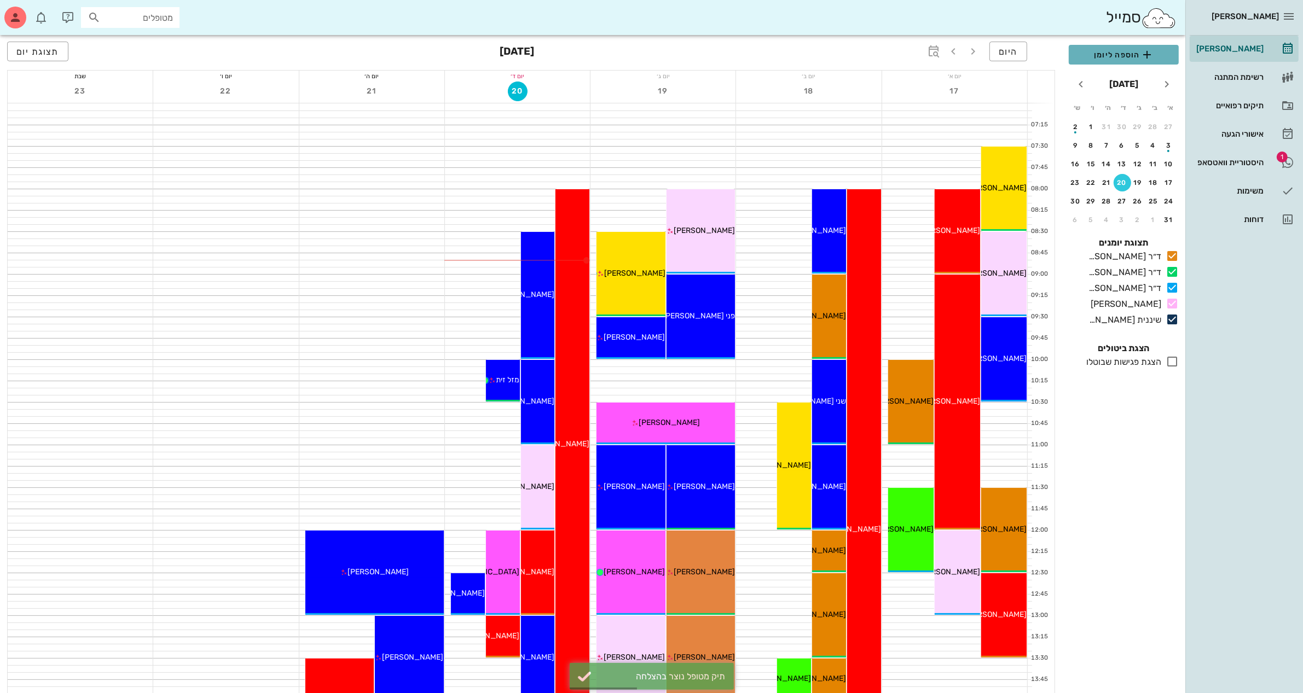
drag, startPoint x: 1108, startPoint y: 54, endPoint x: 1051, endPoint y: 107, distance: 77.8
click at [1108, 53] on span "הוספה ליומן" at bounding box center [1124, 54] width 92 height 13
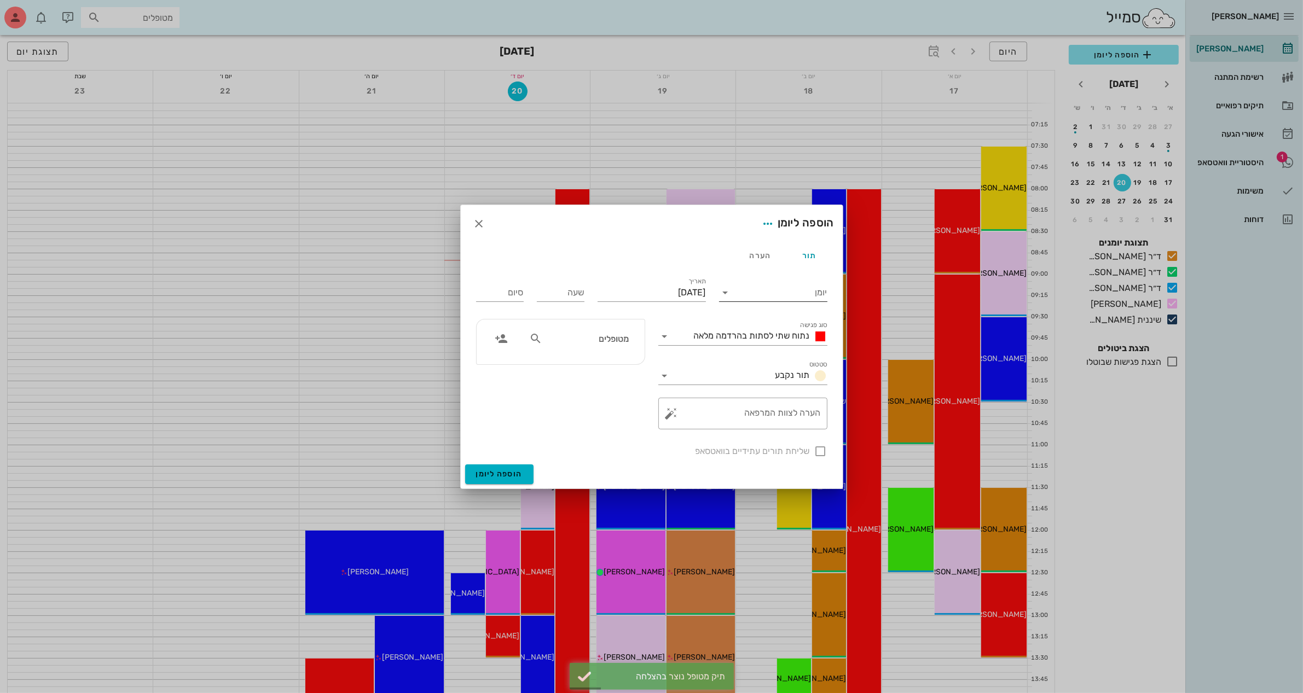
click at [759, 290] on input "יומן" at bounding box center [780, 293] width 93 height 18
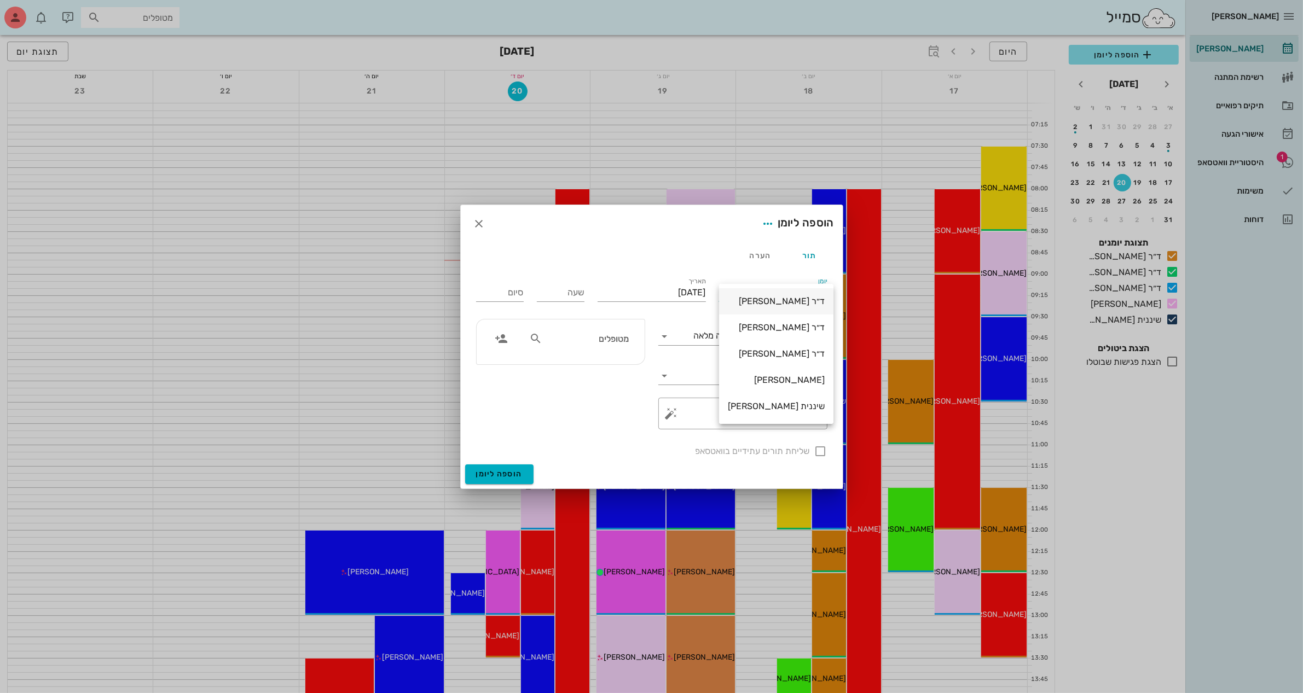
click at [772, 302] on div "ד״ר [PERSON_NAME]" at bounding box center [776, 301] width 97 height 10
click at [695, 288] on input "[DATE]" at bounding box center [652, 293] width 108 height 18
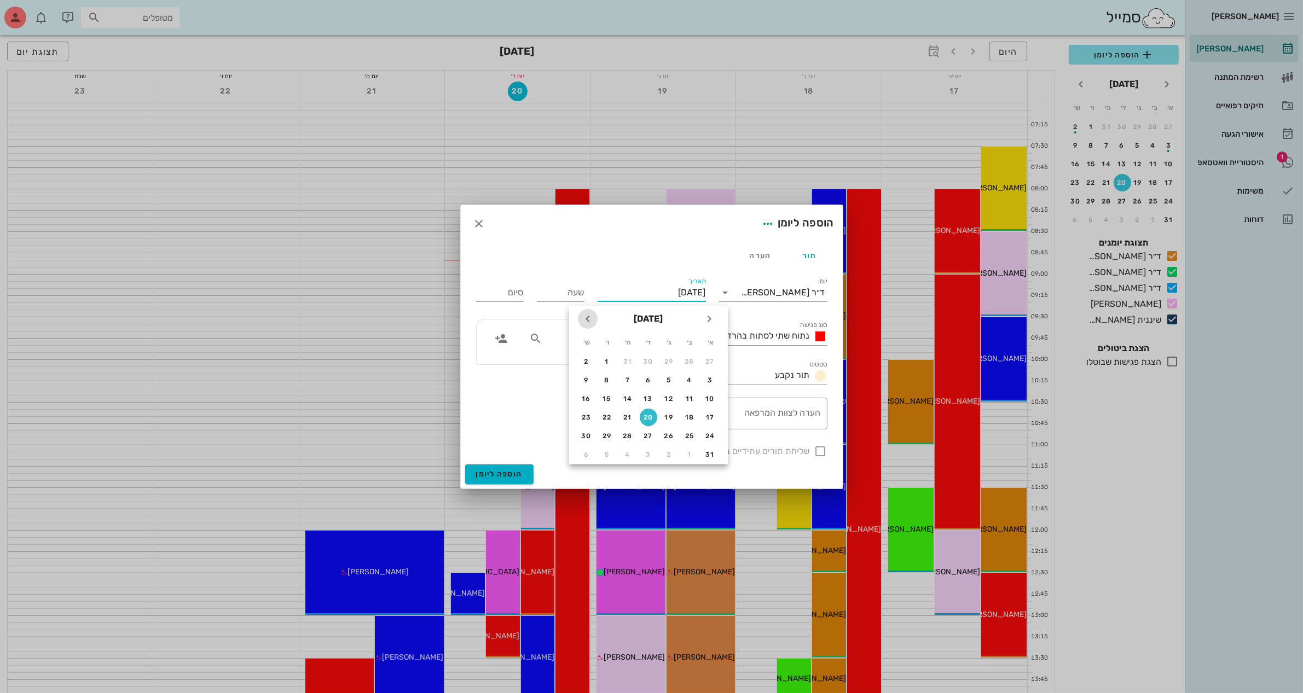
click at [585, 321] on icon "חודש הבא" at bounding box center [587, 319] width 13 height 13
click at [629, 390] on button "18" at bounding box center [628, 399] width 18 height 18
type input "[DATE]"
click at [574, 296] on input "שעה" at bounding box center [561, 293] width 48 height 18
type input "08:00"
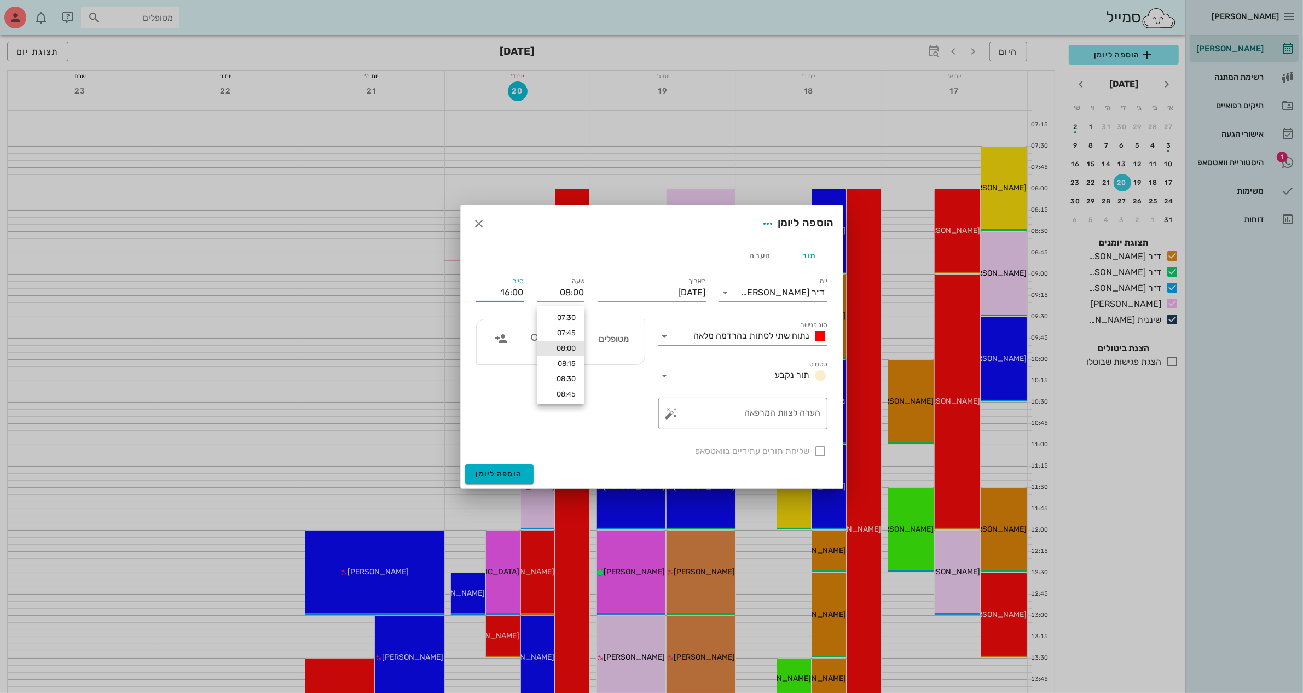
click at [518, 293] on input "16:00" at bounding box center [500, 293] width 48 height 18
click at [505, 292] on input "16:00" at bounding box center [500, 293] width 48 height 18
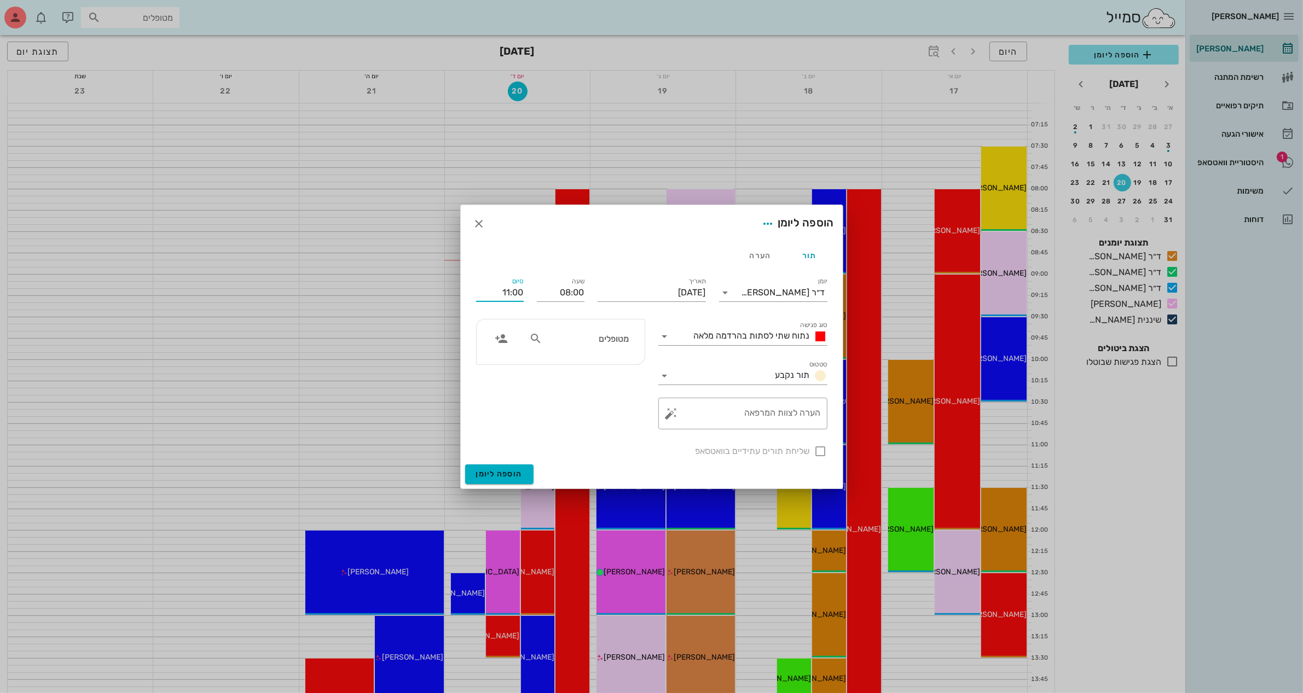
type input "11:00"
click at [559, 431] on div "מטופלים" at bounding box center [561, 375] width 182 height 124
click at [748, 338] on span "נתוח שתי לסתות בהרדמה מלאה" at bounding box center [752, 336] width 116 height 10
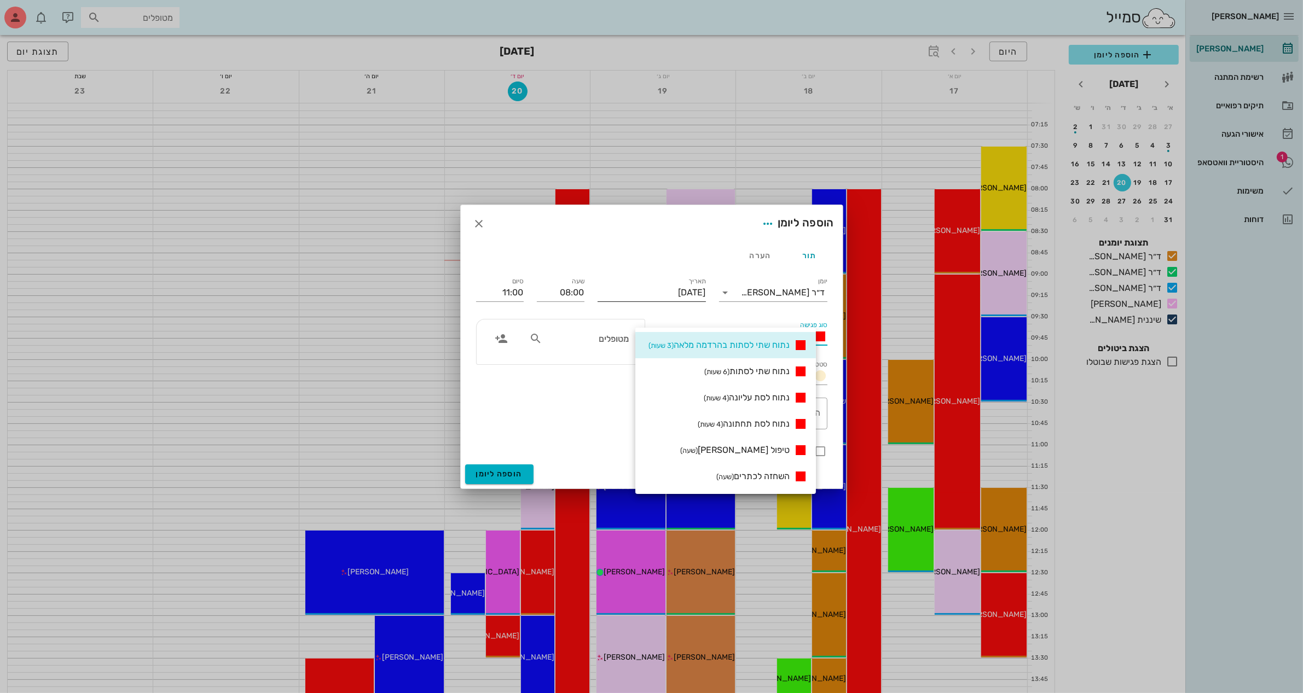
click at [664, 289] on input "[DATE]" at bounding box center [652, 293] width 108 height 18
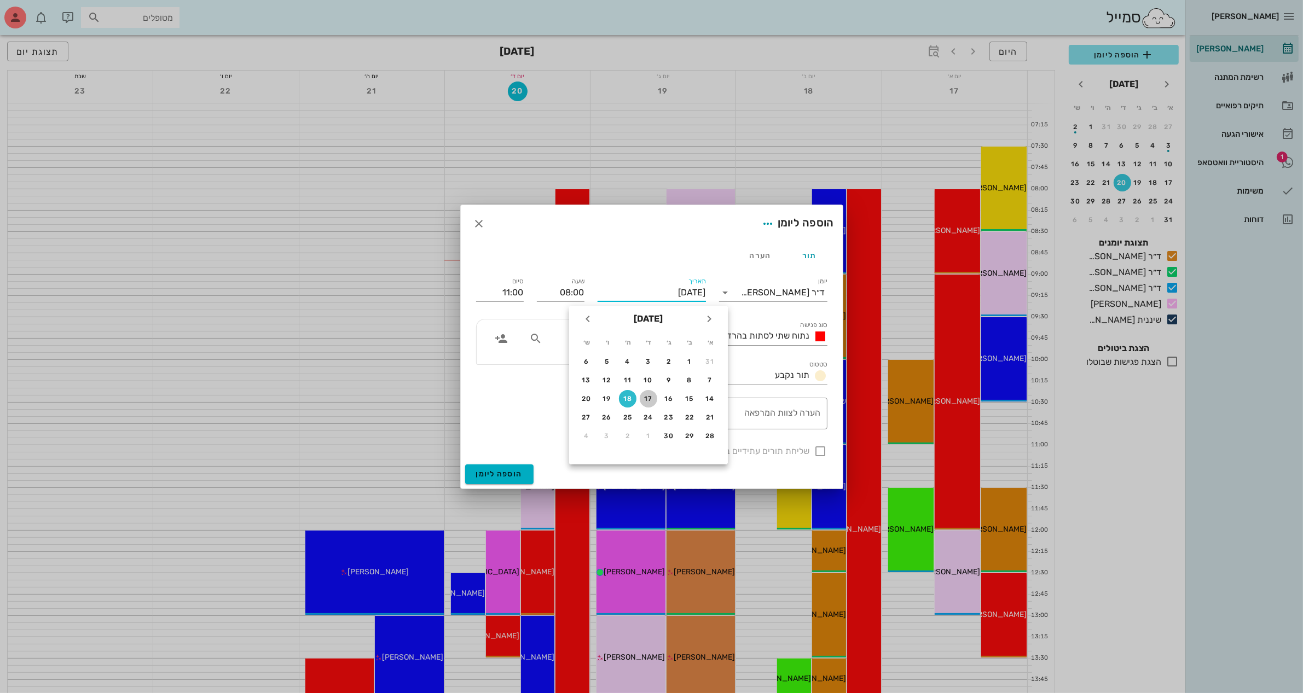
click at [651, 396] on div "17" at bounding box center [649, 399] width 18 height 8
type input "[DATE]"
click at [739, 337] on span "נתוח שתי לסתות בהרדמה מלאה" at bounding box center [752, 336] width 116 height 10
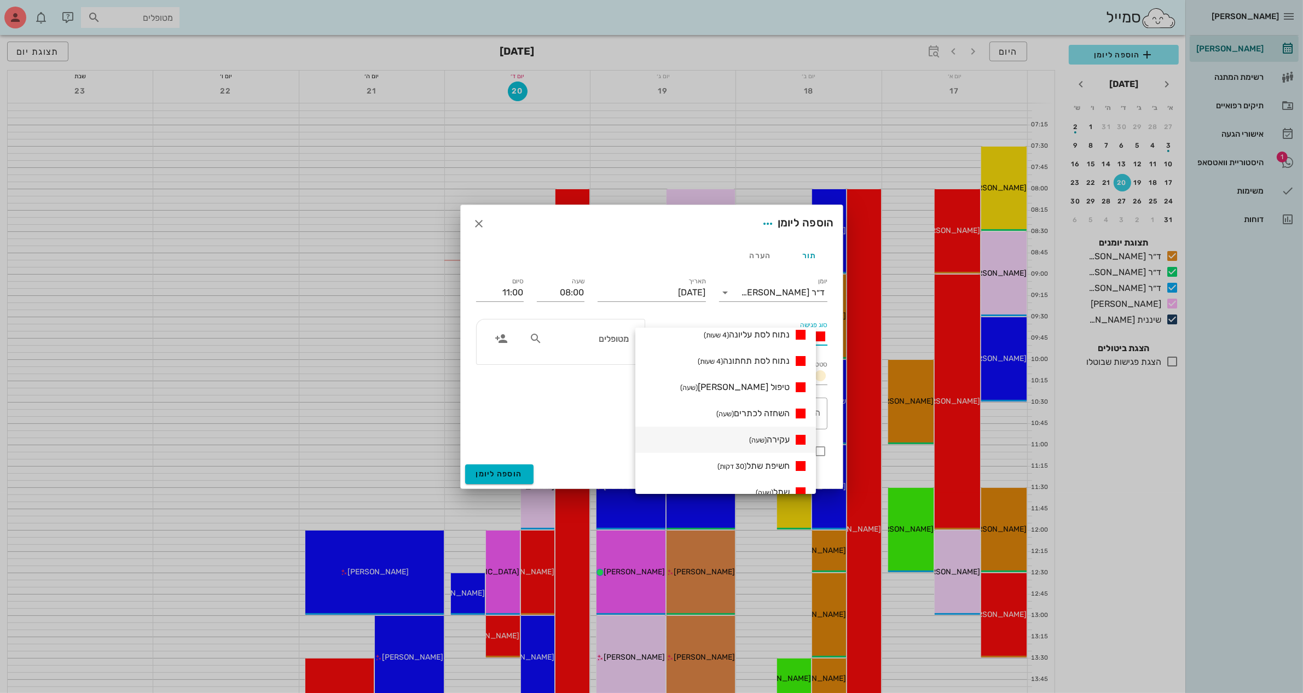
scroll to position [0, 0]
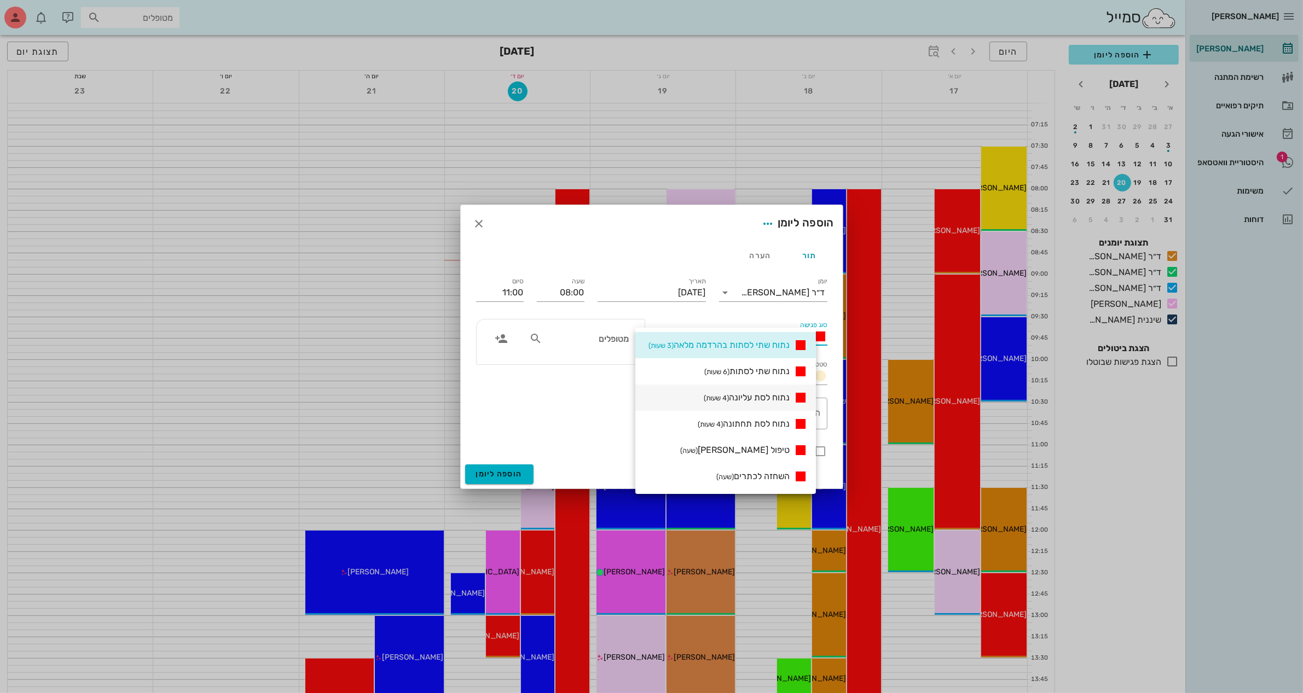
click at [753, 396] on span "נתוח לסת עליונה (4 שעות)" at bounding box center [747, 397] width 86 height 10
type input "12:00"
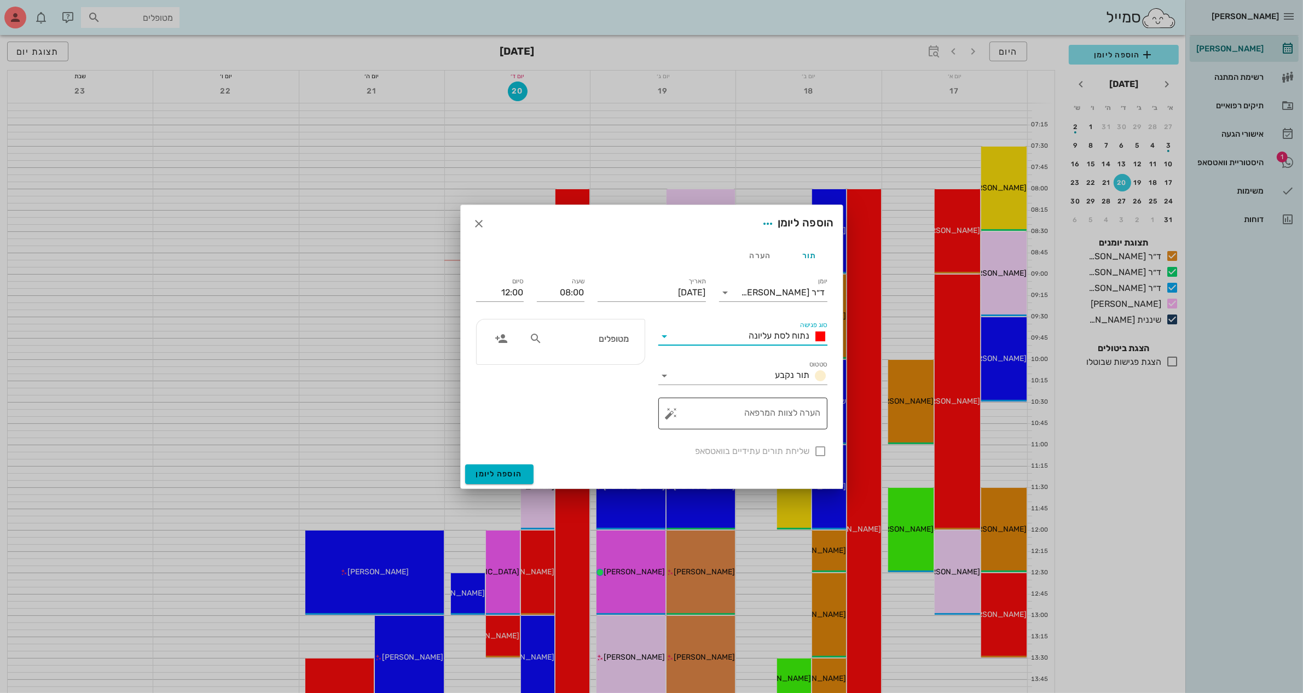
click at [755, 412] on textarea "הערה לצוות המרפאה" at bounding box center [747, 416] width 147 height 26
click at [819, 409] on textarea "סידור שיקום לזרקוניה" at bounding box center [747, 416] width 147 height 26
type textarea "2 שתלים וסידור שיקום לזרקוניה"
click at [533, 338] on icon at bounding box center [535, 338] width 13 height 13
type input "מזל"
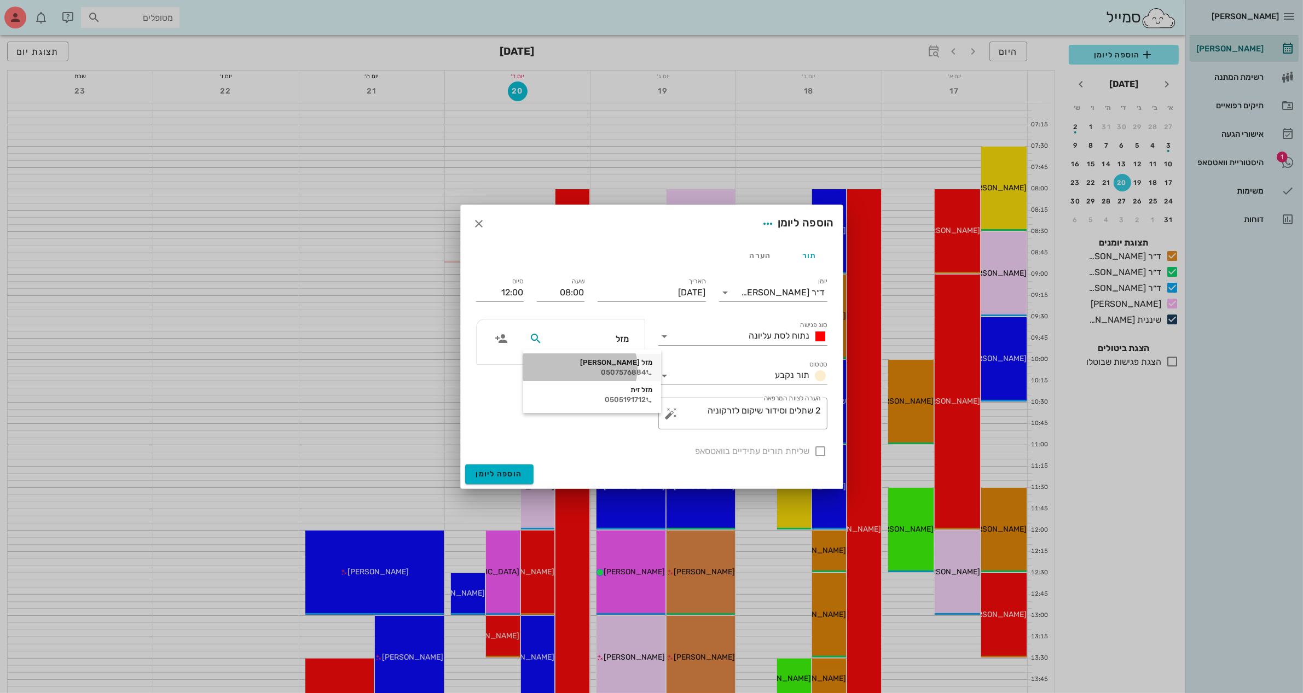
click at [610, 360] on div "מזל [PERSON_NAME]" at bounding box center [592, 362] width 120 height 9
click at [759, 339] on span "נתוח לסת עליונה" at bounding box center [779, 336] width 61 height 10
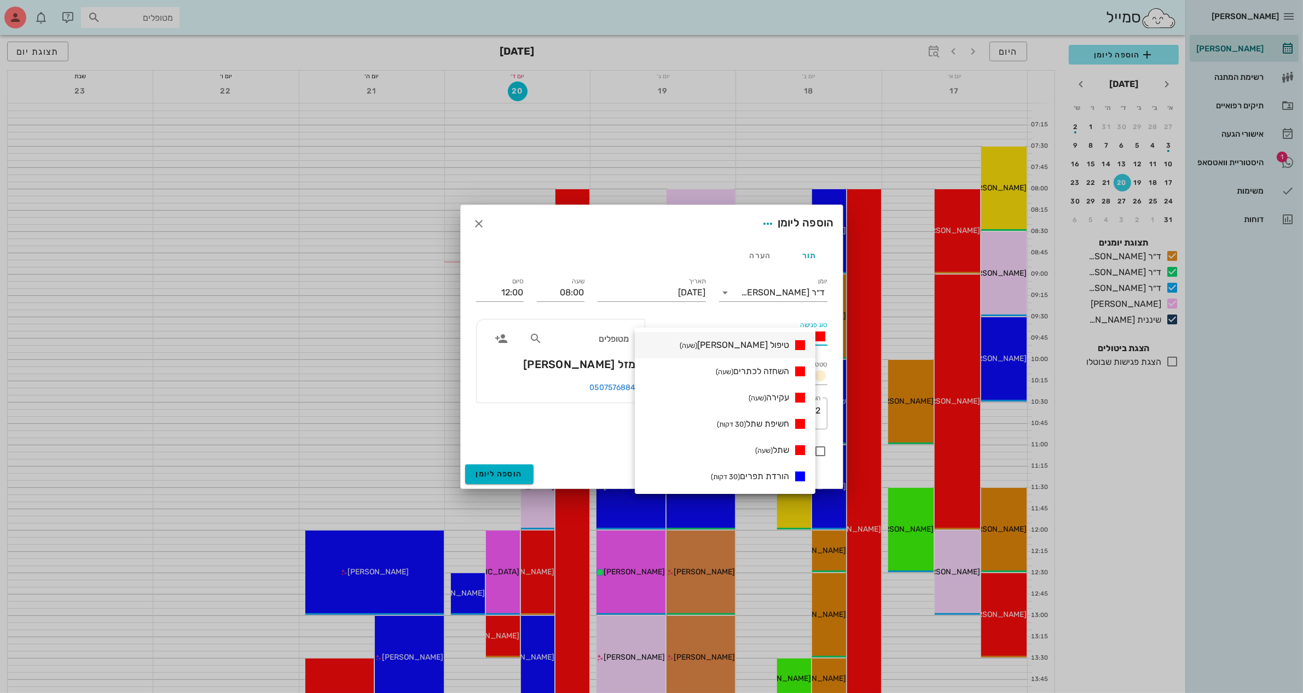
scroll to position [205, 0]
click at [773, 346] on small "(שעה)" at bounding box center [764, 350] width 18 height 8
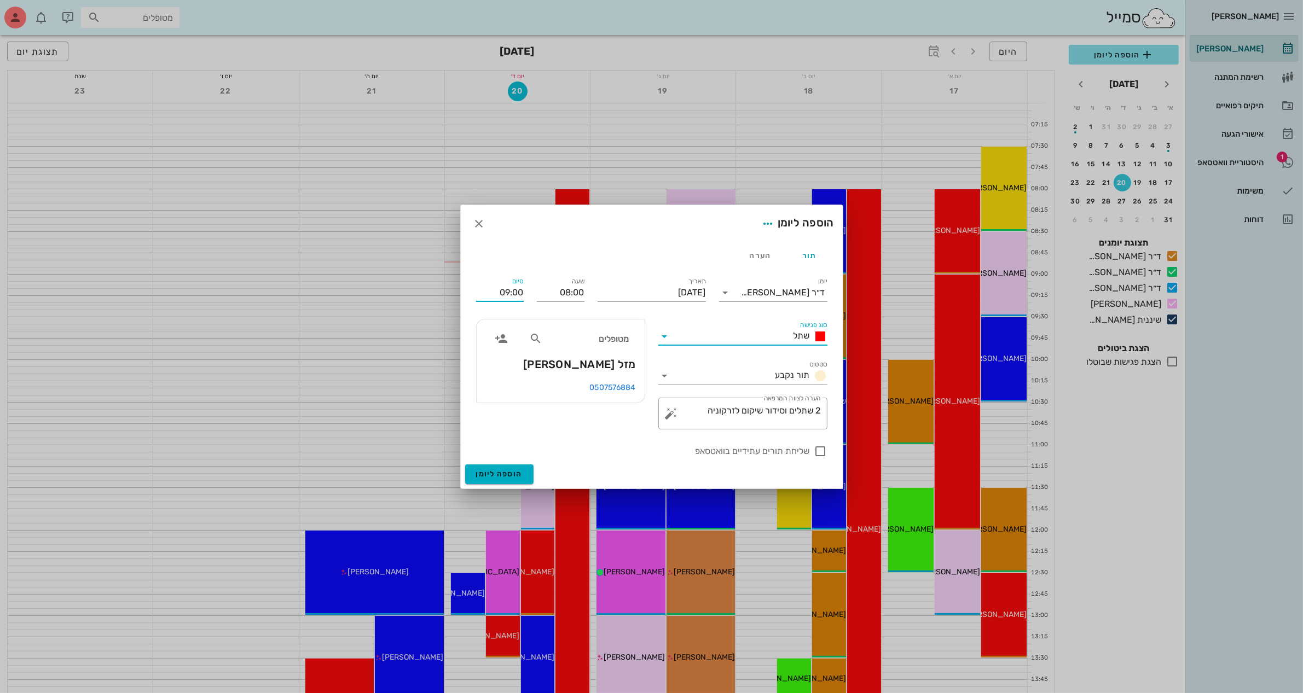
click at [501, 297] on input "09:00" at bounding box center [500, 293] width 48 height 18
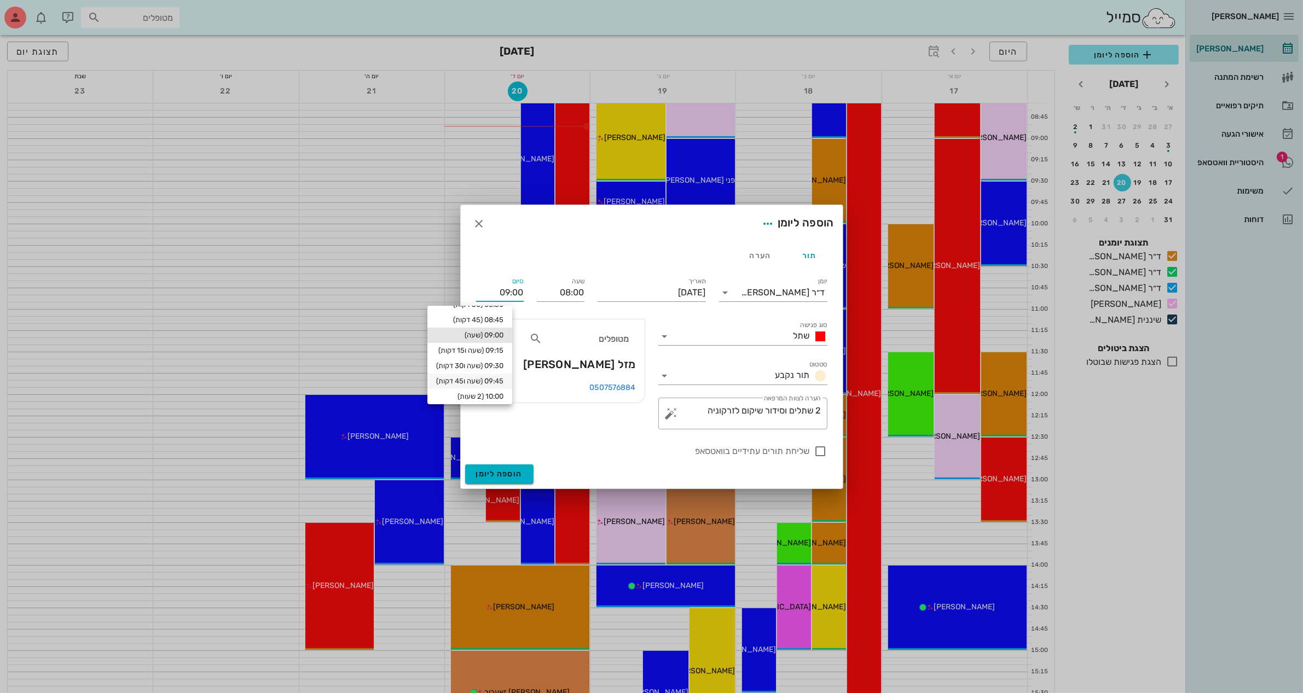
scroll to position [137, 0]
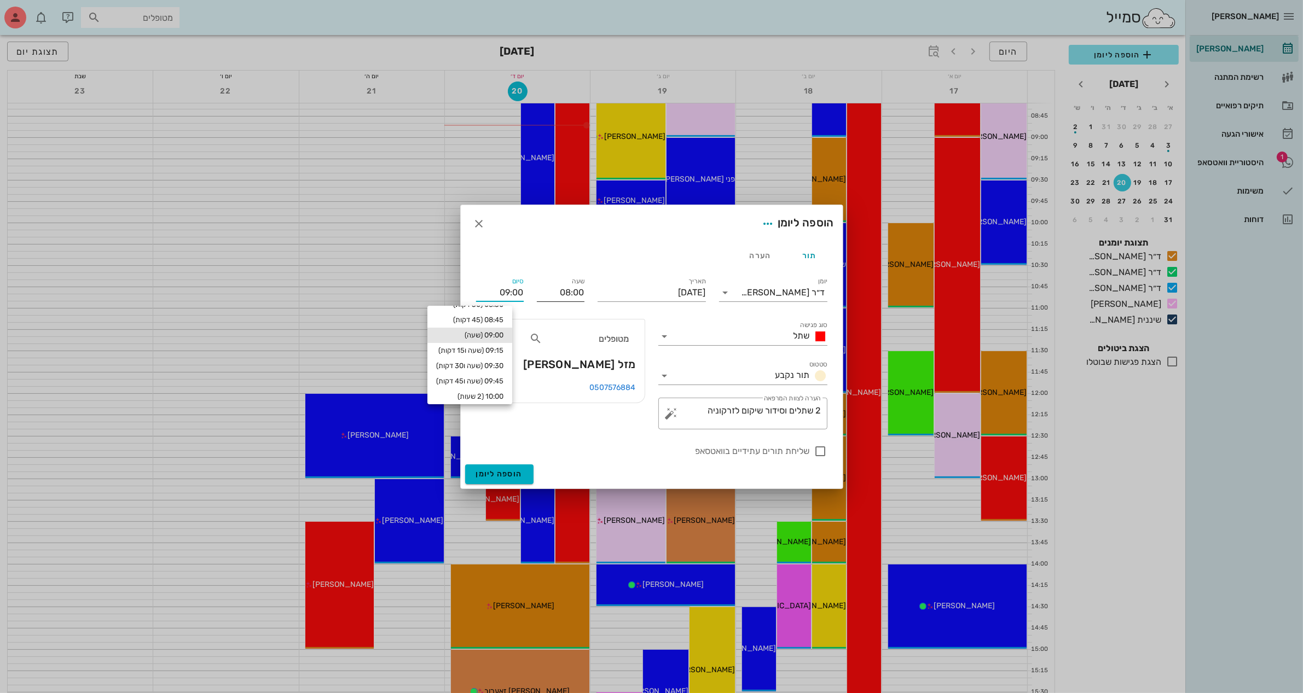
drag, startPoint x: 496, startPoint y: 293, endPoint x: 562, endPoint y: 287, distance: 66.0
click at [562, 287] on div "יומן ד״ר [PERSON_NAME] סוג פגישה שתל סטטוס תור נקבע תאריך [DATE] שעה 08:00 סיום…" at bounding box center [652, 367] width 365 height 196
click at [511, 291] on input "1100" at bounding box center [500, 293] width 48 height 18
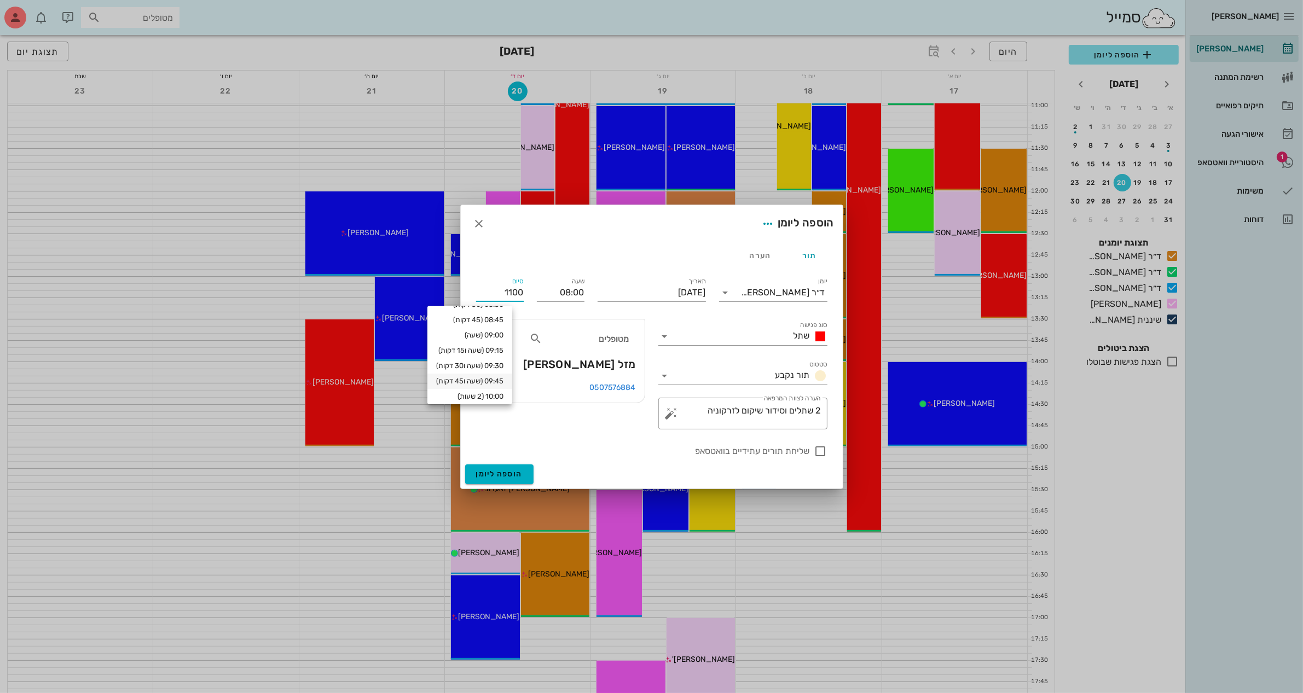
scroll to position [547, 0]
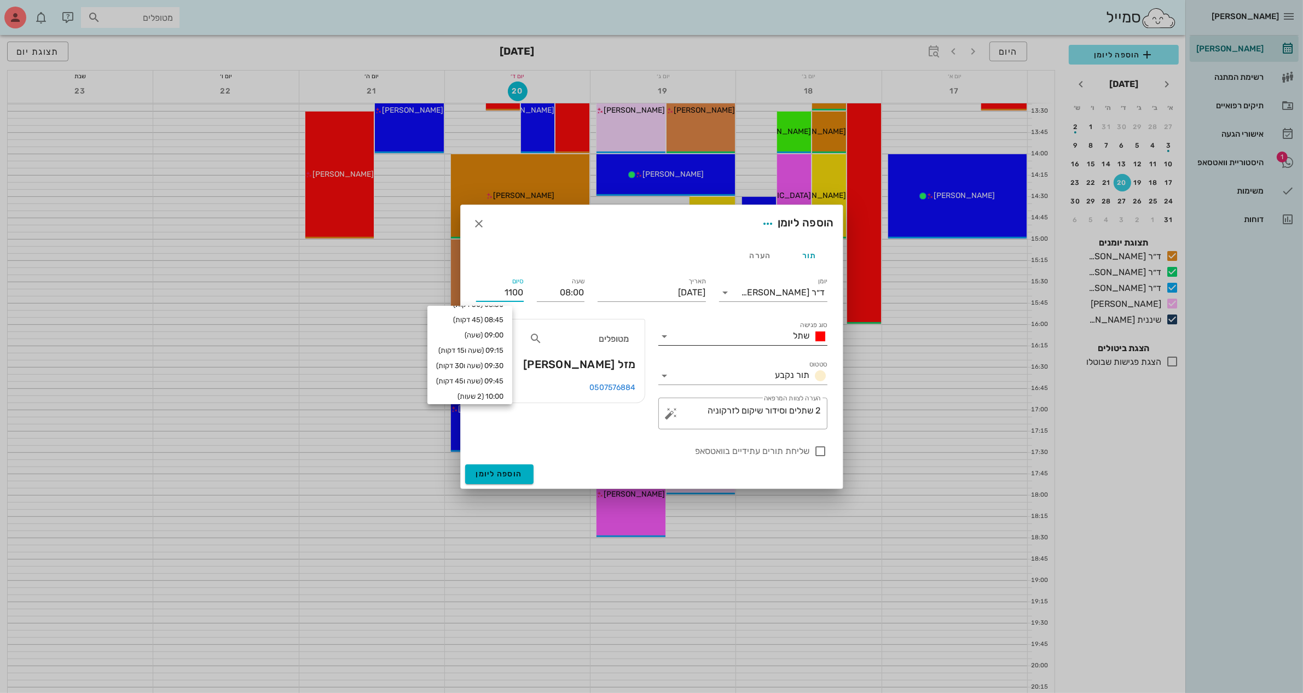
type input "11:00"
click at [720, 332] on input "סוג פגישה" at bounding box center [731, 337] width 115 height 18
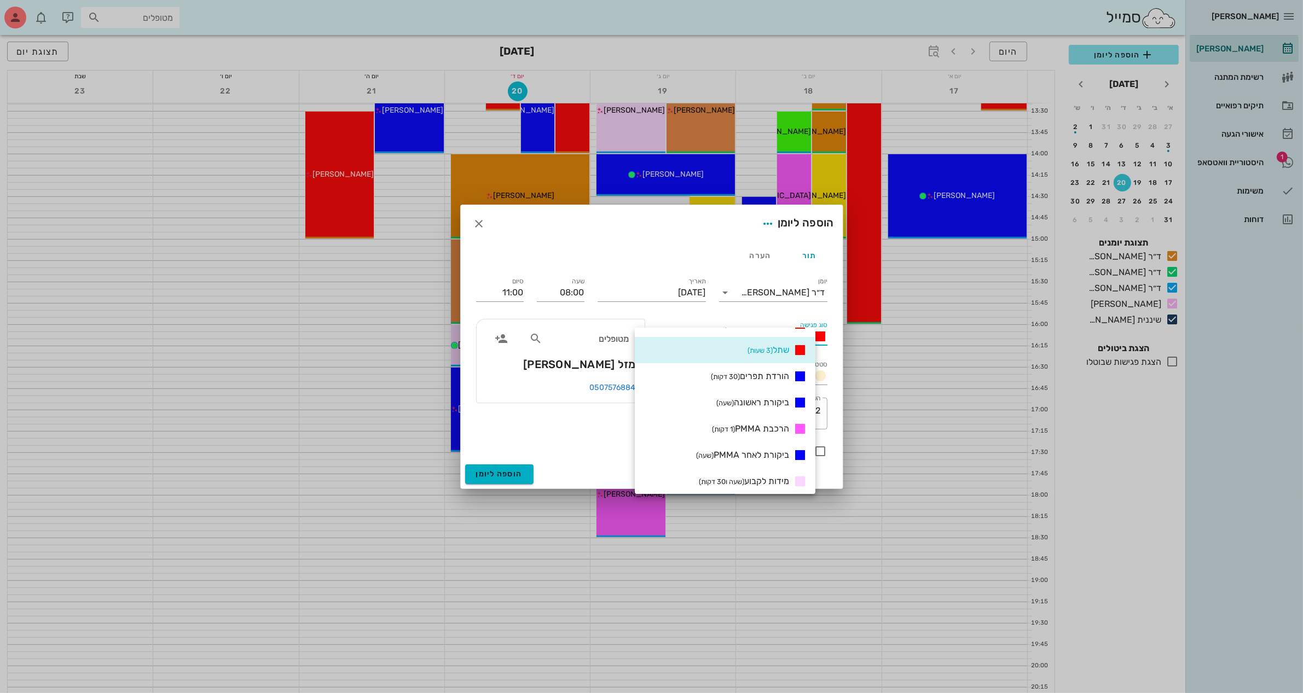
click at [731, 557] on div at bounding box center [651, 346] width 1303 height 693
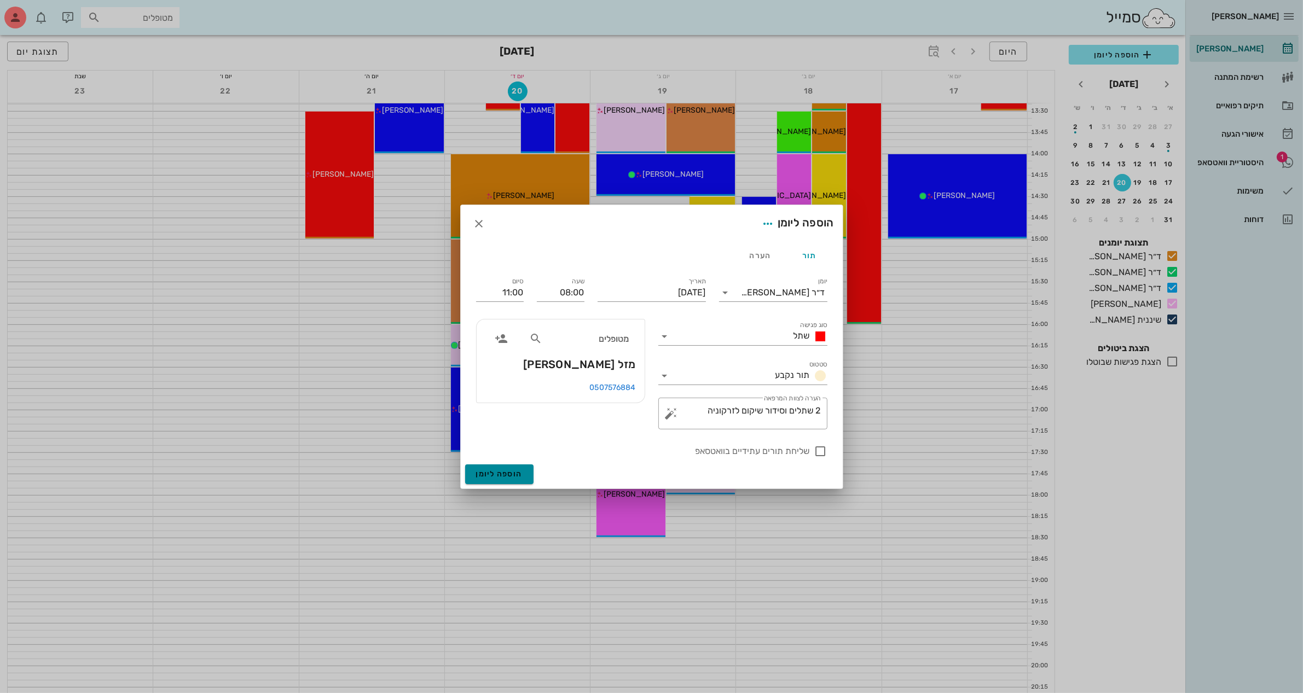
click at [501, 473] on span "הוספה ליומן" at bounding box center [499, 474] width 47 height 9
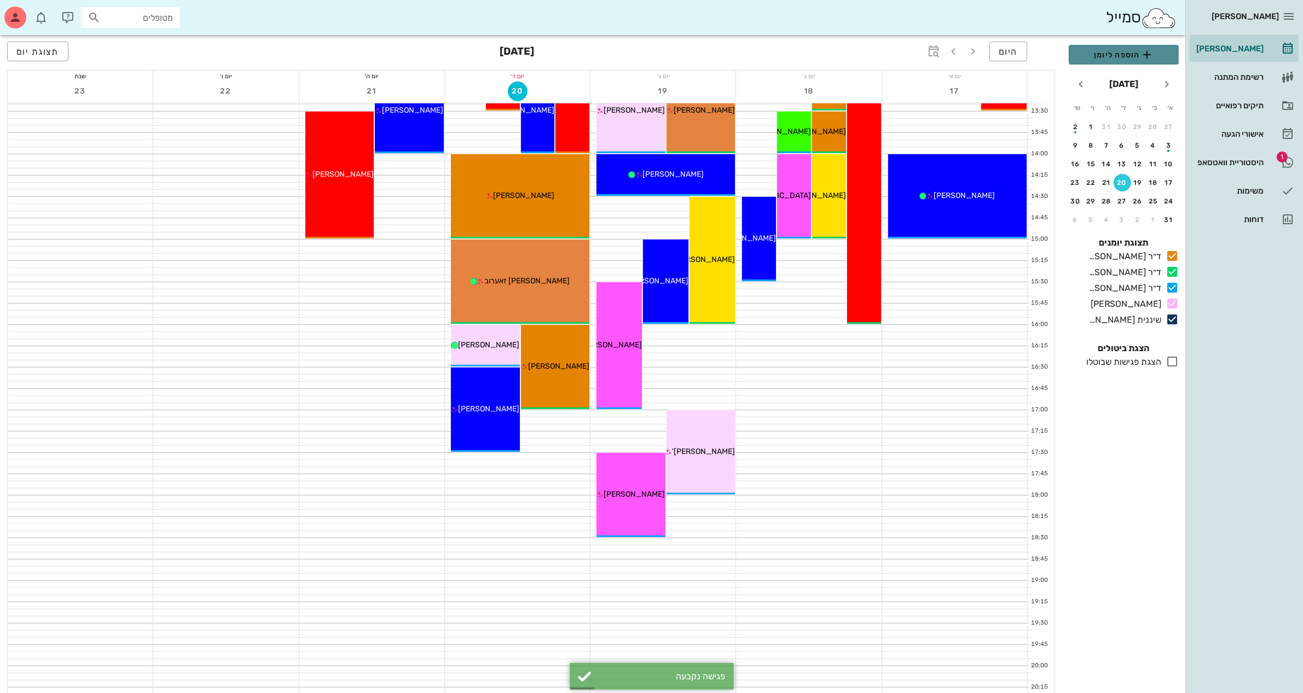
click at [1122, 59] on span "הוספה ליומן" at bounding box center [1124, 54] width 92 height 13
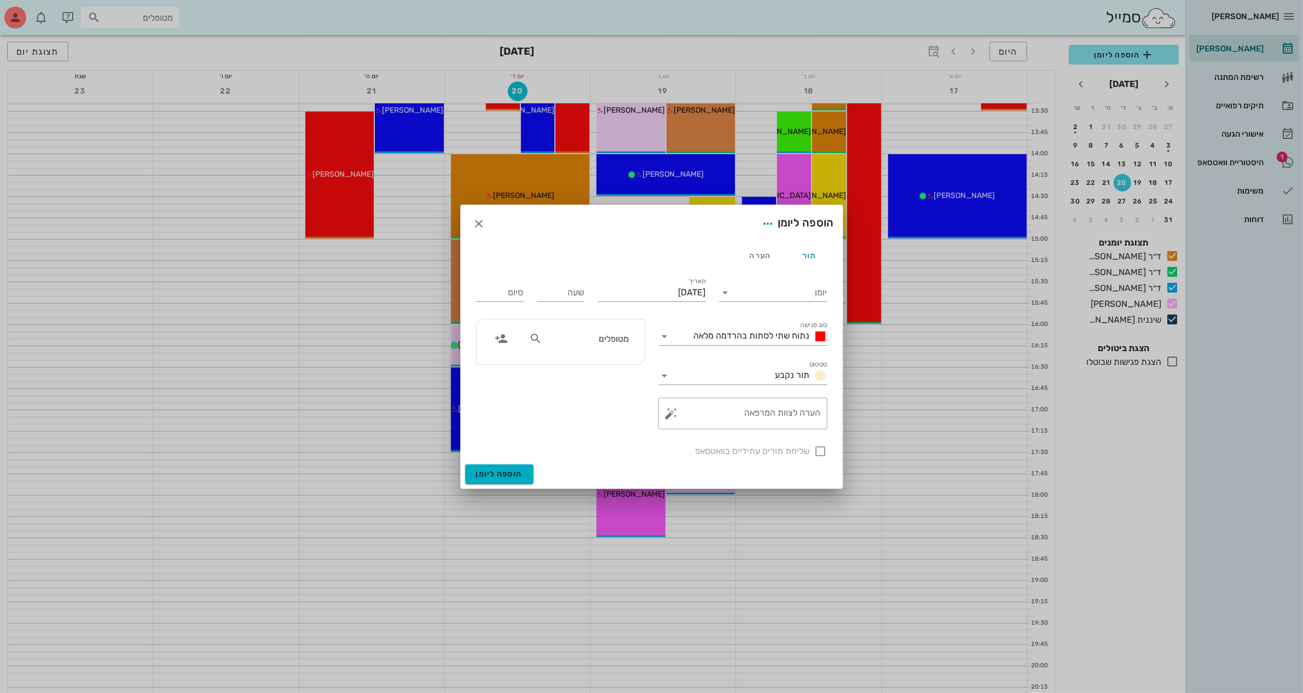
click at [292, 484] on div at bounding box center [651, 346] width 1303 height 693
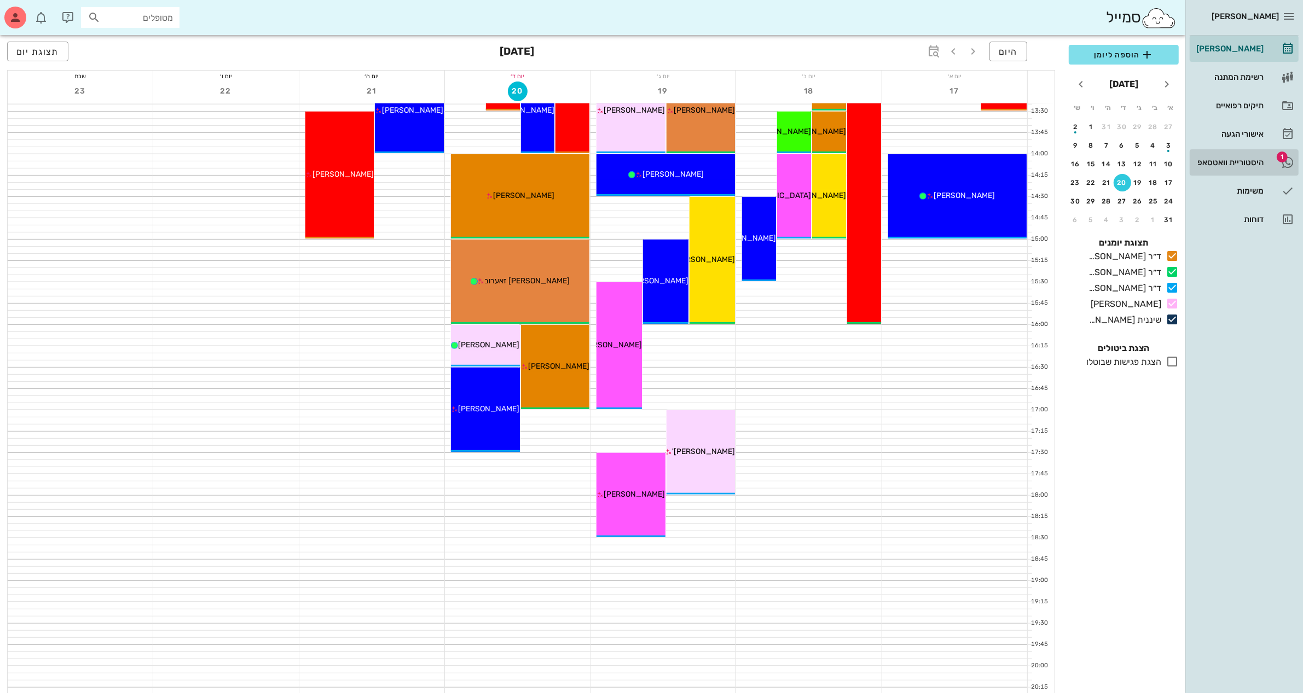
click at [1234, 163] on div "היסטוריית וואטסאפ" at bounding box center [1229, 162] width 70 height 9
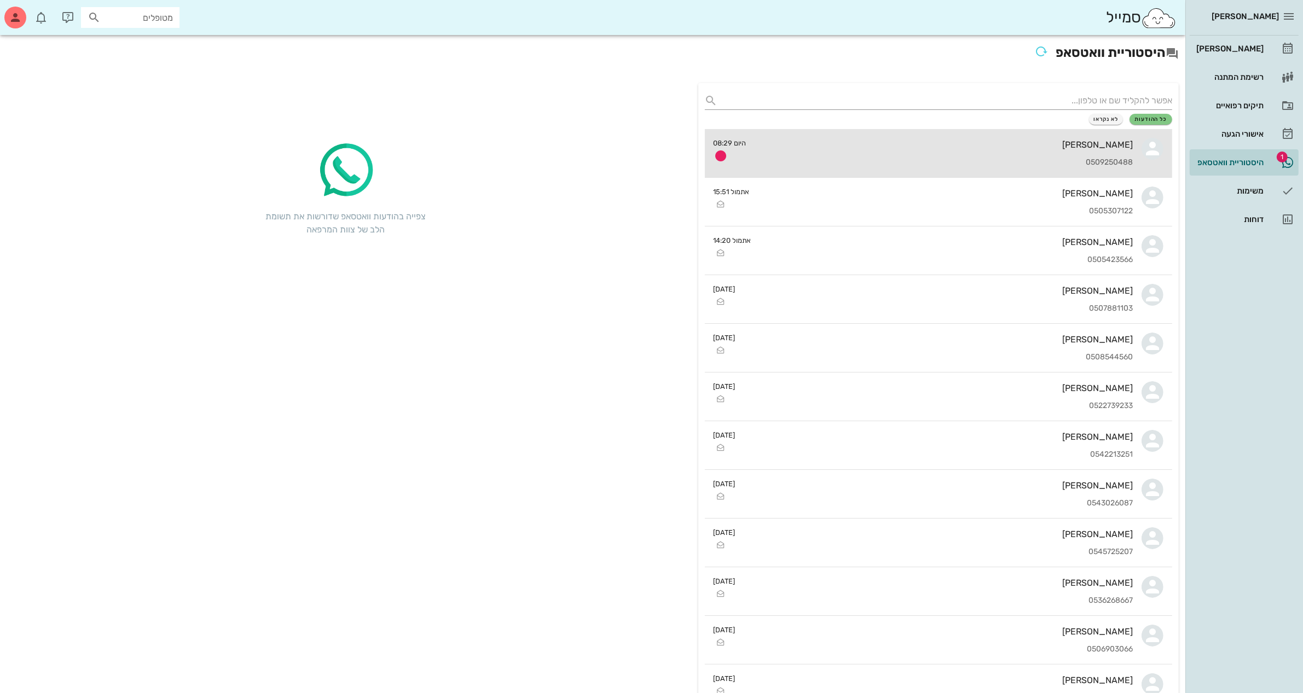
click at [1039, 157] on div "[PERSON_NAME] 0509250488" at bounding box center [944, 153] width 378 height 48
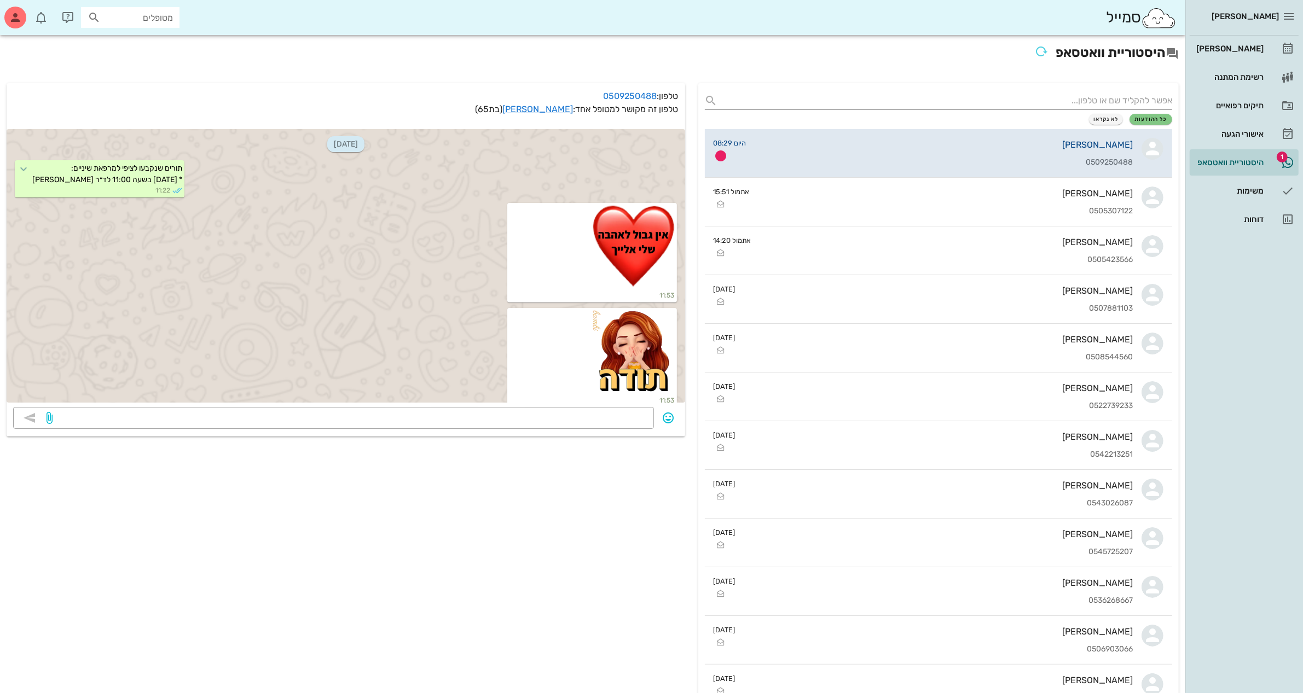
scroll to position [1338, 0]
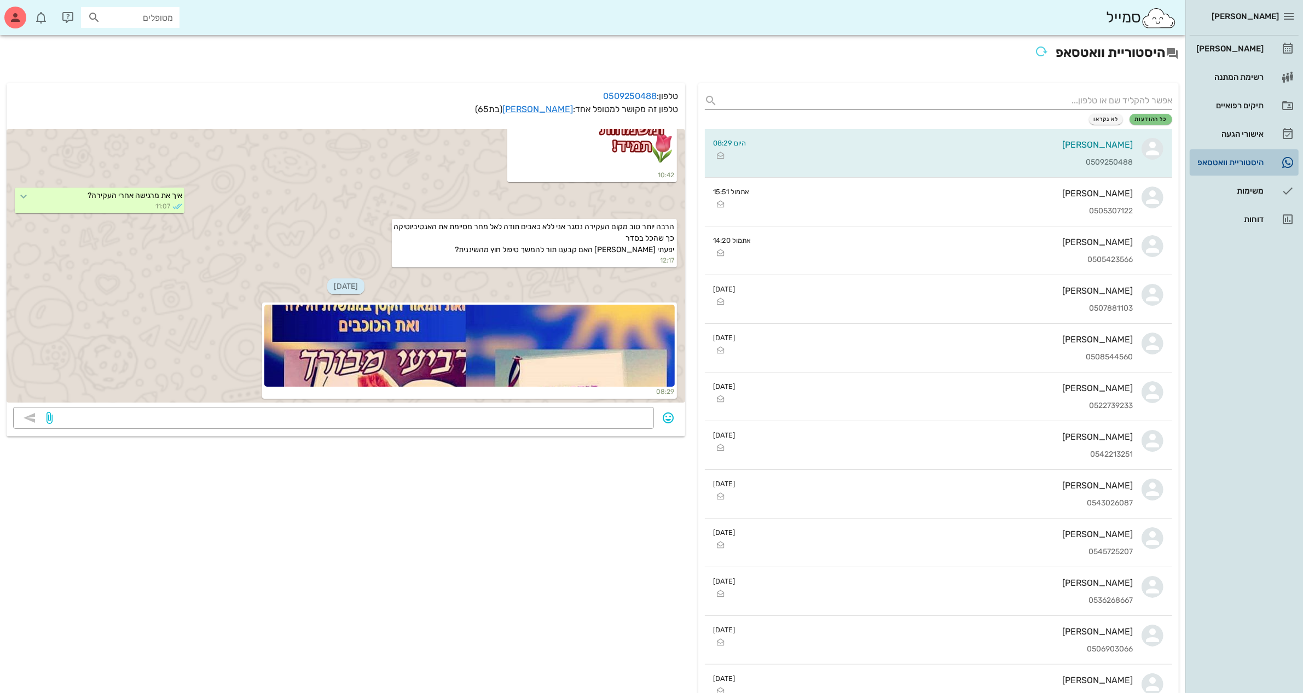
click at [1237, 160] on div "היסטוריית וואטסאפ" at bounding box center [1229, 162] width 70 height 9
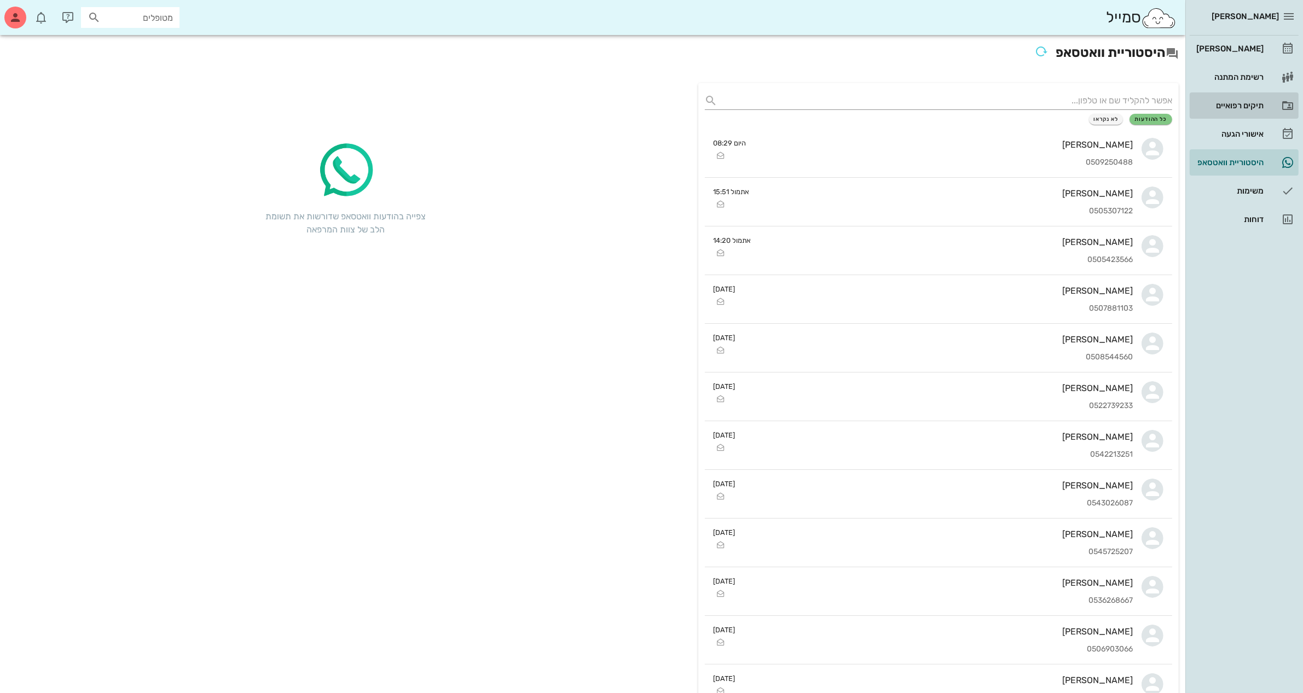
click at [1229, 95] on link "תיקים רפואיים" at bounding box center [1244, 105] width 109 height 26
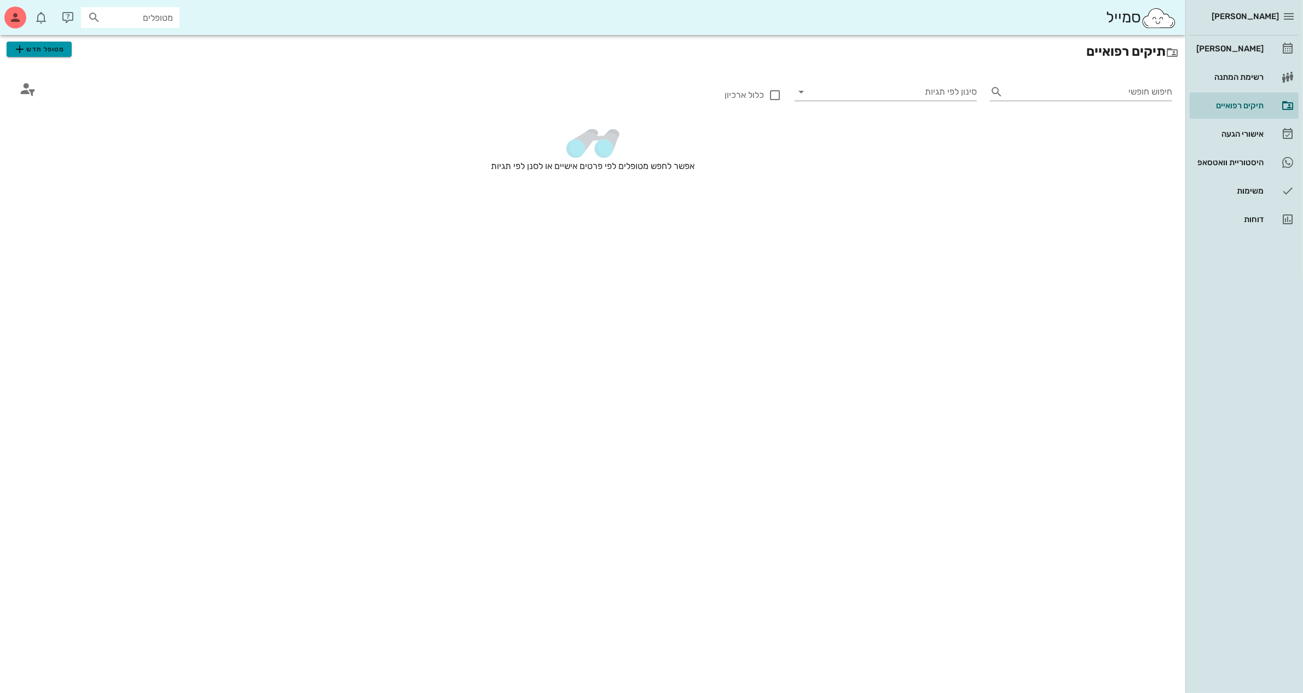
click at [48, 50] on span "מטופל חדש" at bounding box center [38, 49] width 51 height 13
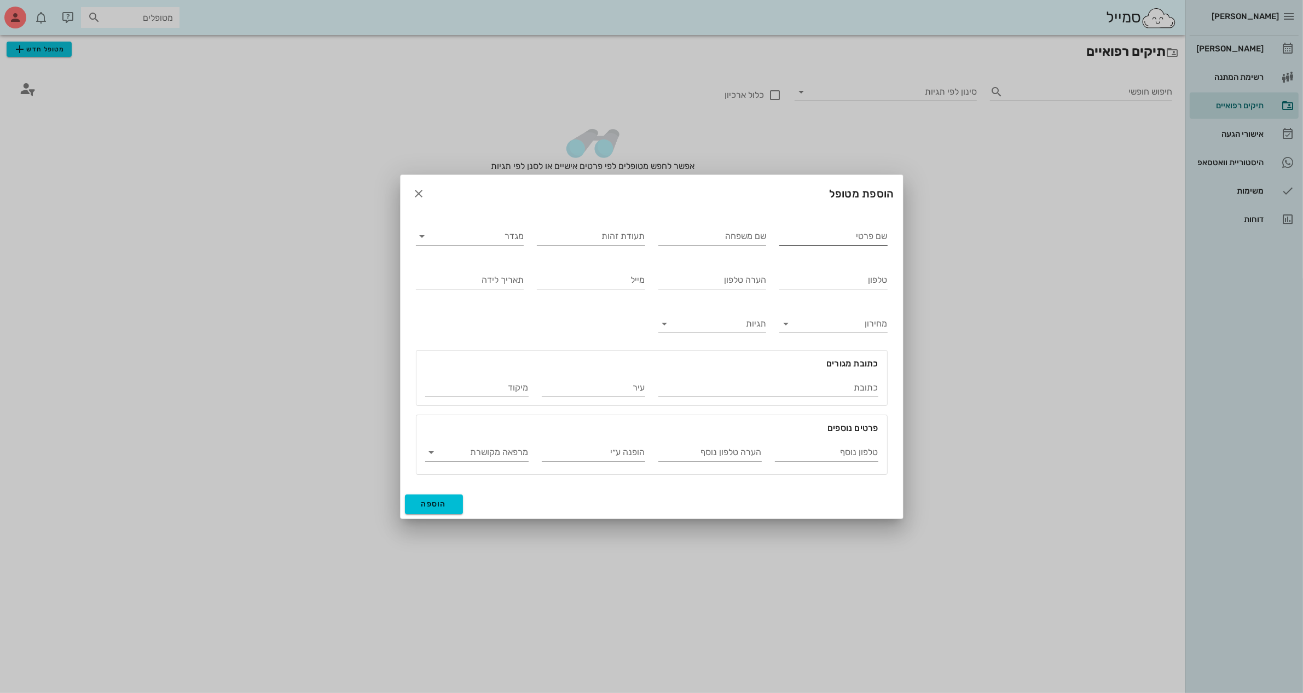
click at [805, 241] on input "שם פרטי" at bounding box center [833, 237] width 108 height 18
type input "[PERSON_NAME]"
click at [463, 233] on input "מגדר" at bounding box center [478, 237] width 91 height 18
click at [490, 269] on div "נקבה" at bounding box center [470, 270] width 90 height 10
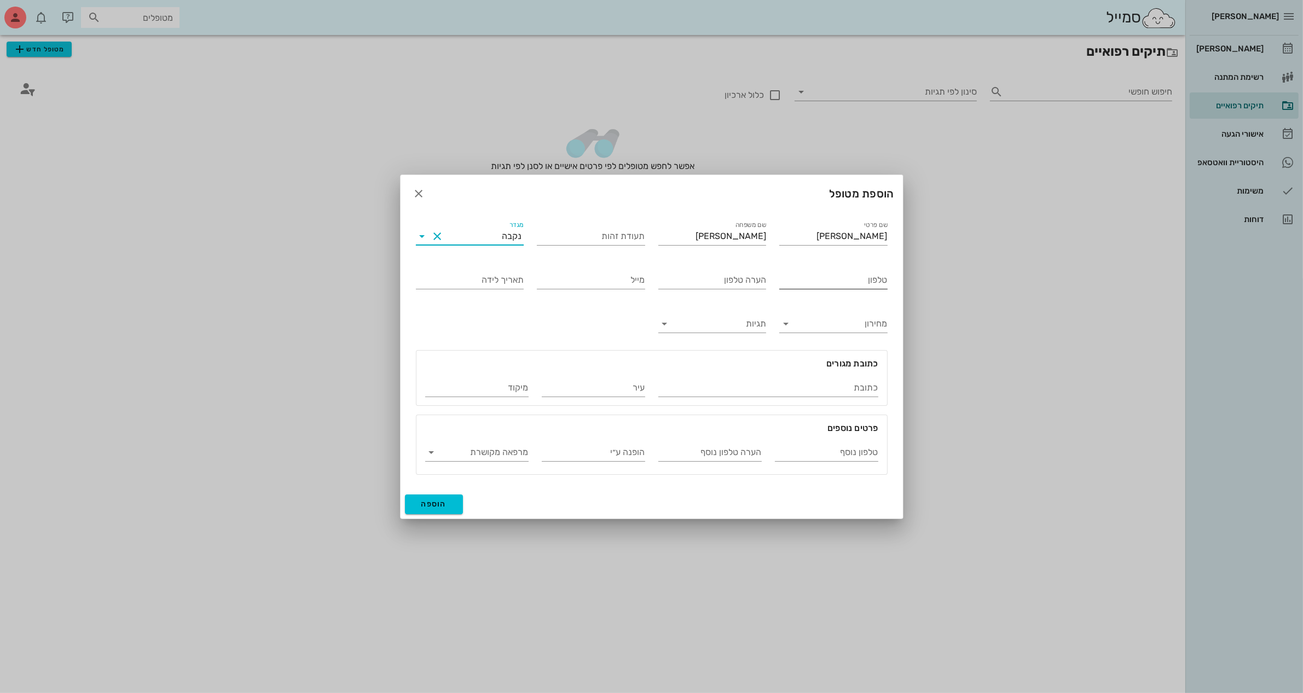
click at [827, 280] on input "טלפון" at bounding box center [833, 280] width 108 height 18
type input "050-2277762"
click at [441, 504] on span "הוספה" at bounding box center [434, 504] width 26 height 9
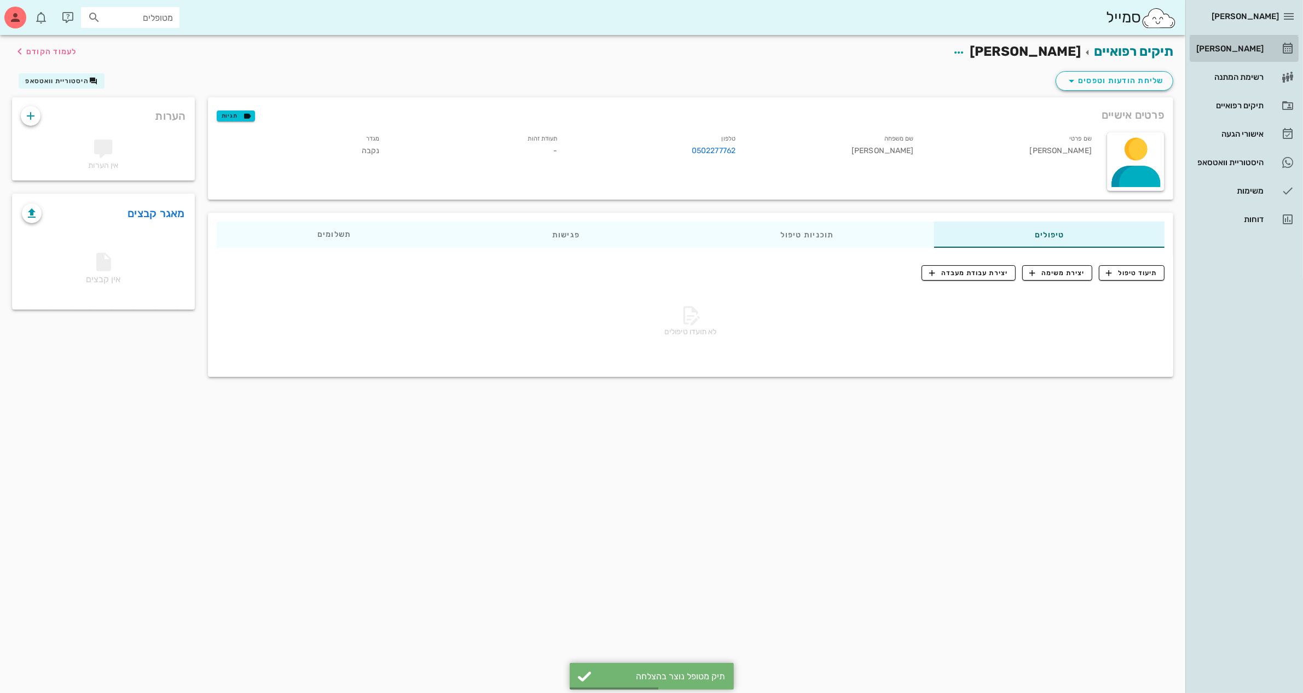
click at [1243, 43] on div "[PERSON_NAME]" at bounding box center [1229, 49] width 70 height 18
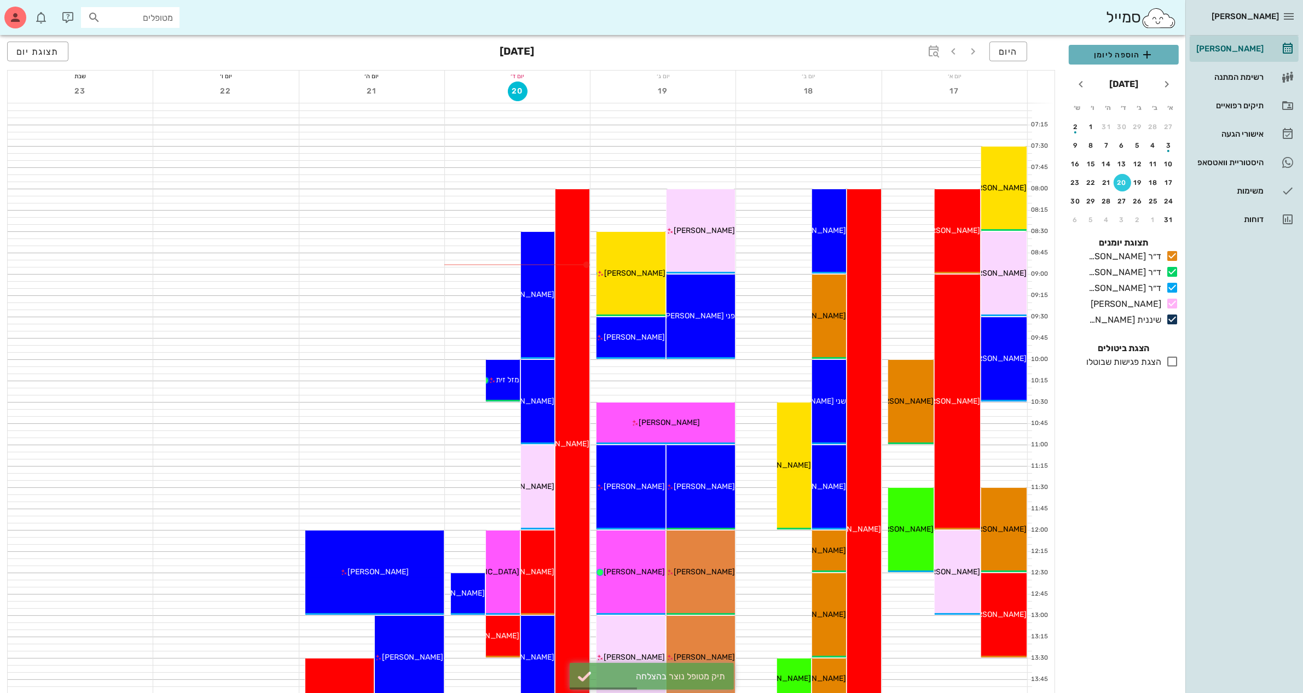
click at [1121, 53] on span "הוספה ליומן" at bounding box center [1124, 54] width 92 height 13
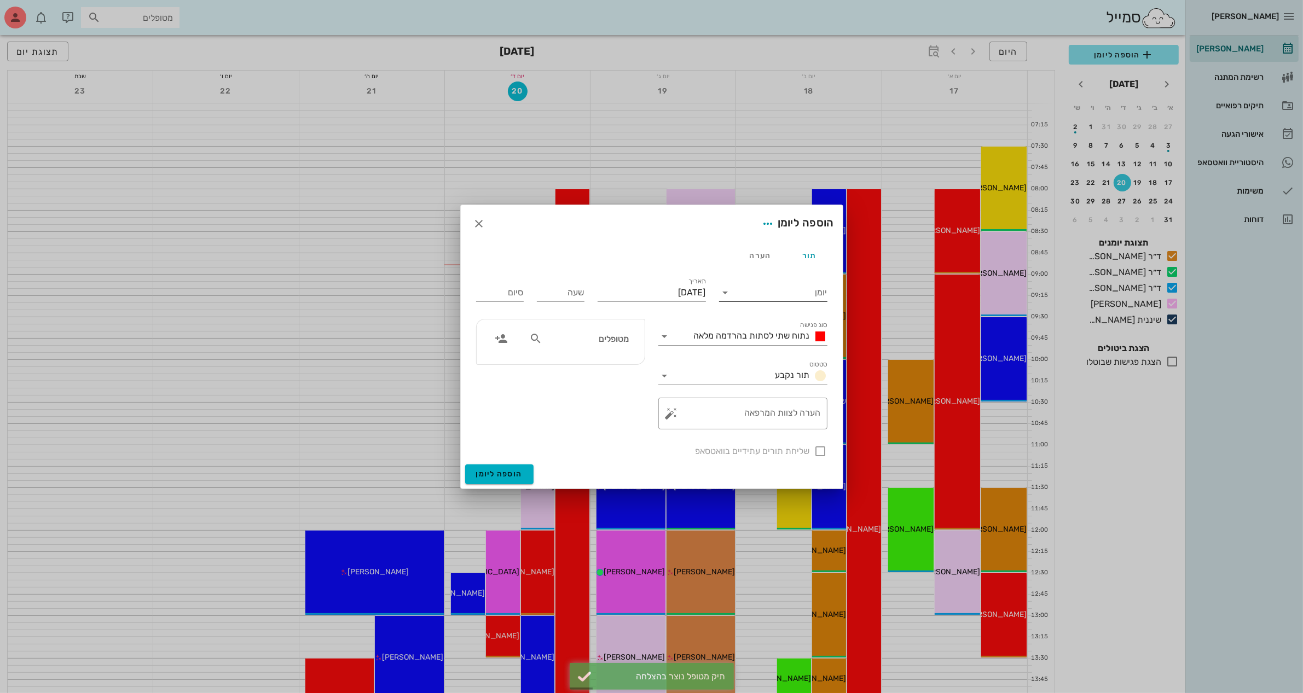
click at [786, 288] on input "יומן" at bounding box center [780, 293] width 93 height 18
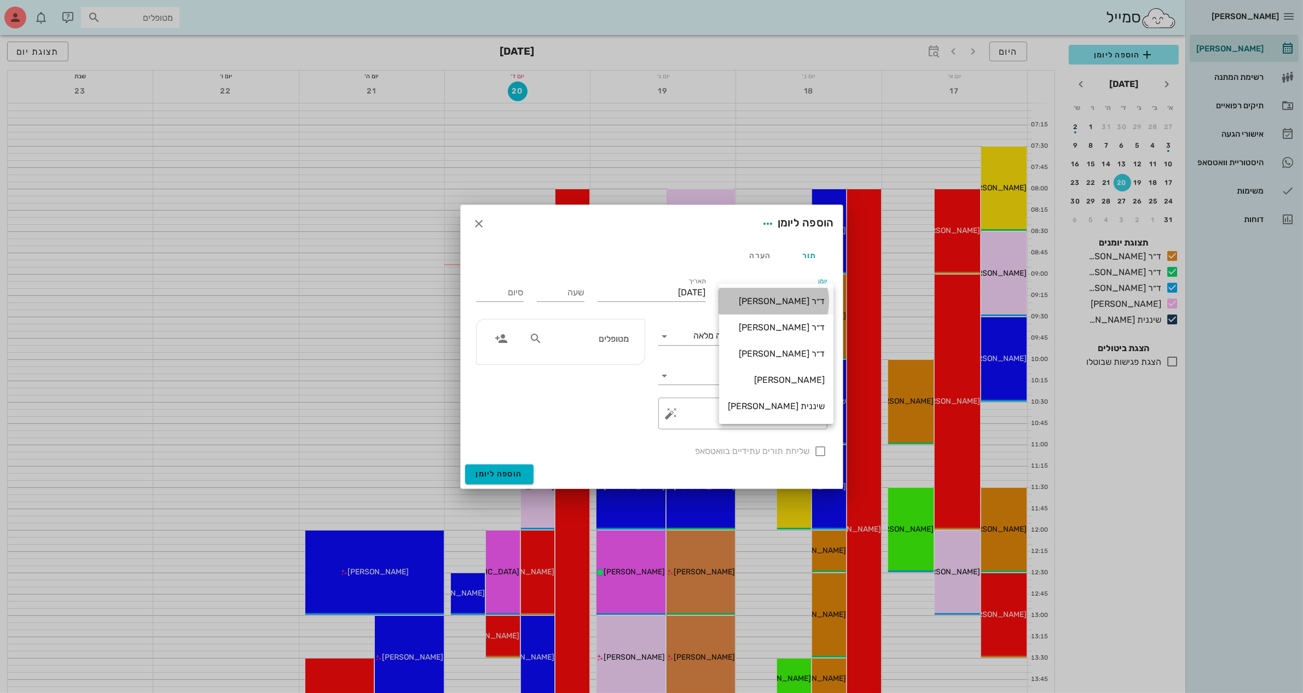
click at [785, 301] on div "ד״ר [PERSON_NAME]" at bounding box center [776, 301] width 97 height 10
click at [647, 289] on input "[DATE]" at bounding box center [652, 293] width 108 height 18
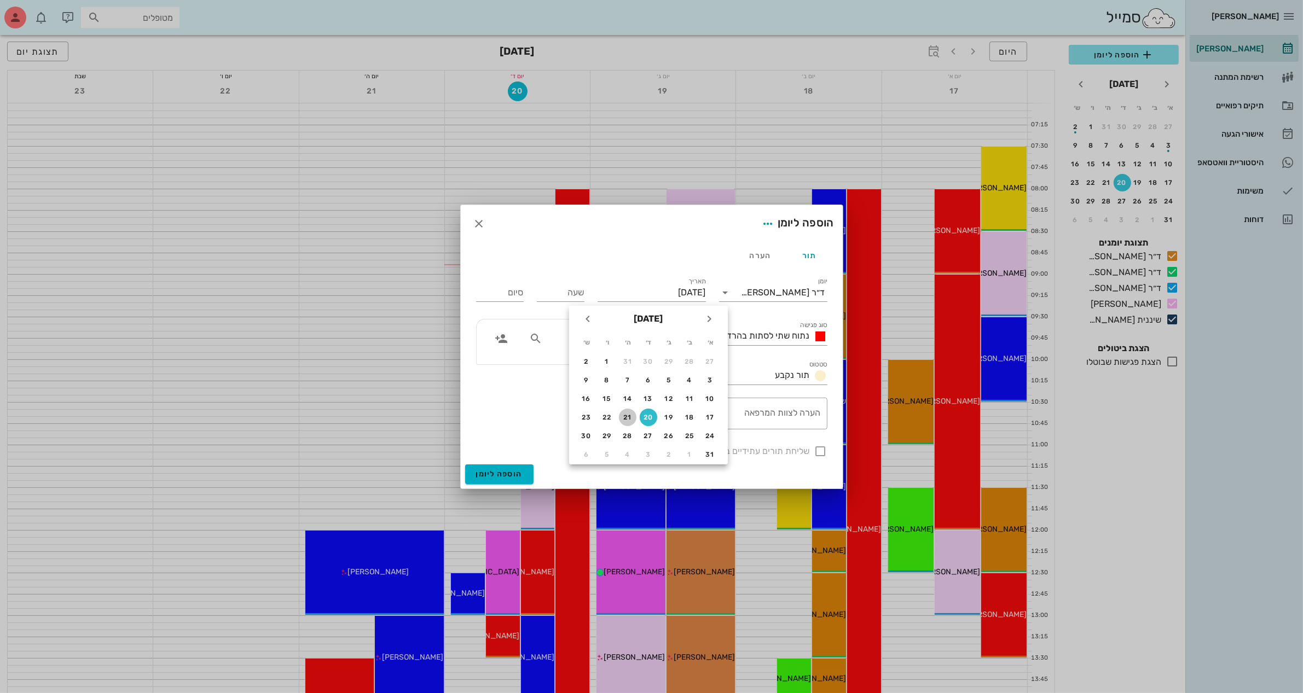
click at [624, 414] on div "21" at bounding box center [628, 418] width 18 height 8
type input "[DATE]"
click at [569, 291] on input "שעה" at bounding box center [561, 293] width 48 height 18
type input "08:00"
click at [514, 292] on div "סיום 16:00" at bounding box center [500, 291] width 61 height 44
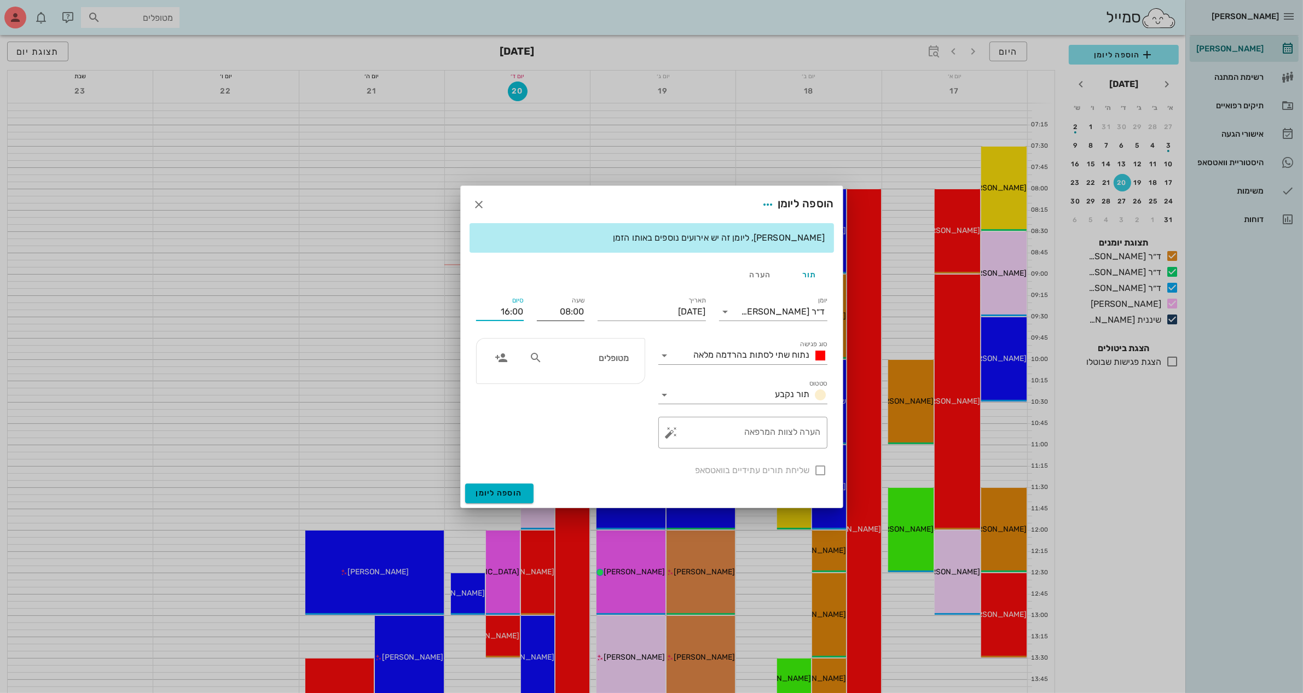
drag, startPoint x: 497, startPoint y: 312, endPoint x: 583, endPoint y: 316, distance: 86.6
click at [583, 316] on div "יומן ד״ר [PERSON_NAME] סוג פגישה נתוח שתי לסתות בהרדמה מלאה סטטוס תור נקבע תארי…" at bounding box center [652, 386] width 365 height 196
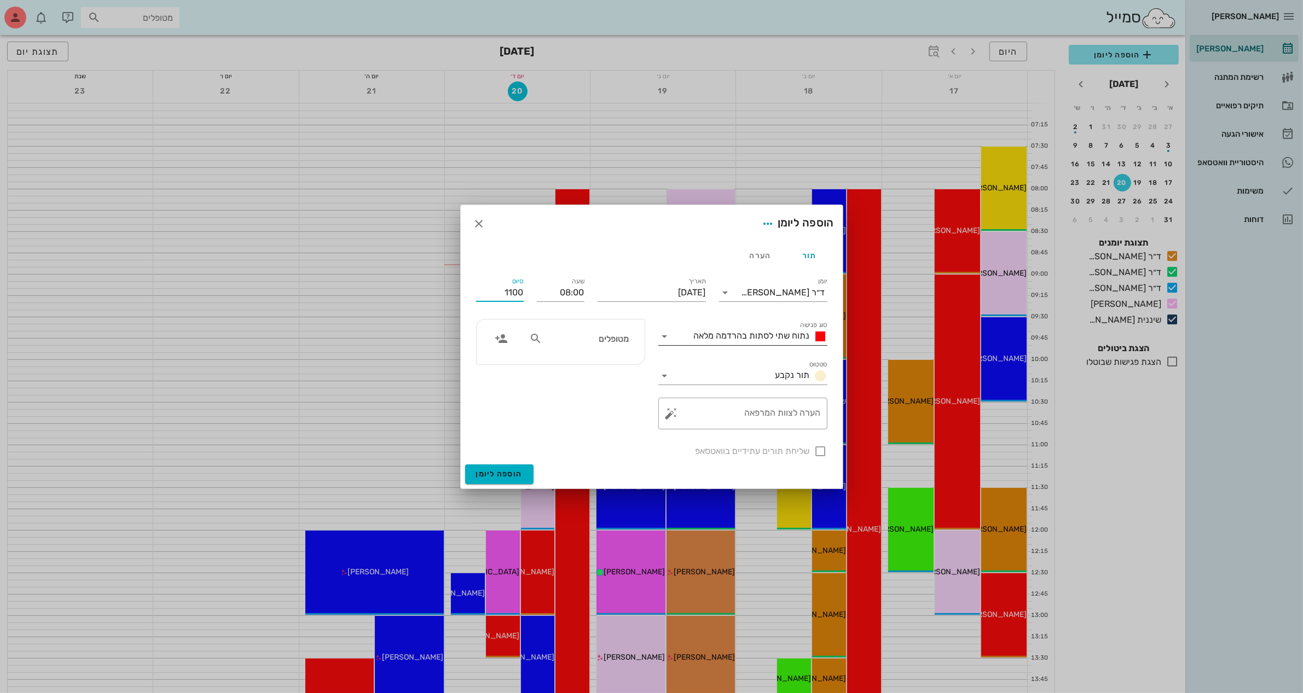
click at [740, 334] on span "נתוח שתי לסתות בהרדמה מלאה" at bounding box center [752, 336] width 116 height 10
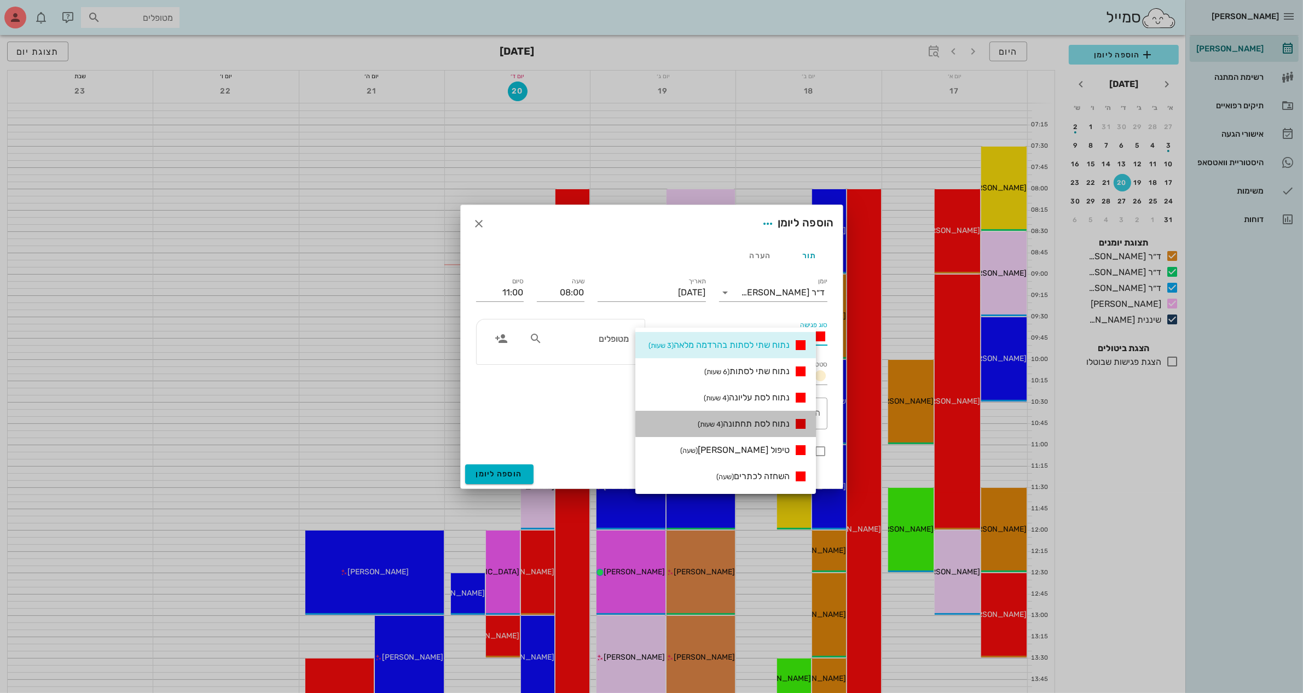
click at [750, 425] on span "נתוח לסת תחתונה (4 שעות)" at bounding box center [744, 424] width 92 height 10
type input "12:00"
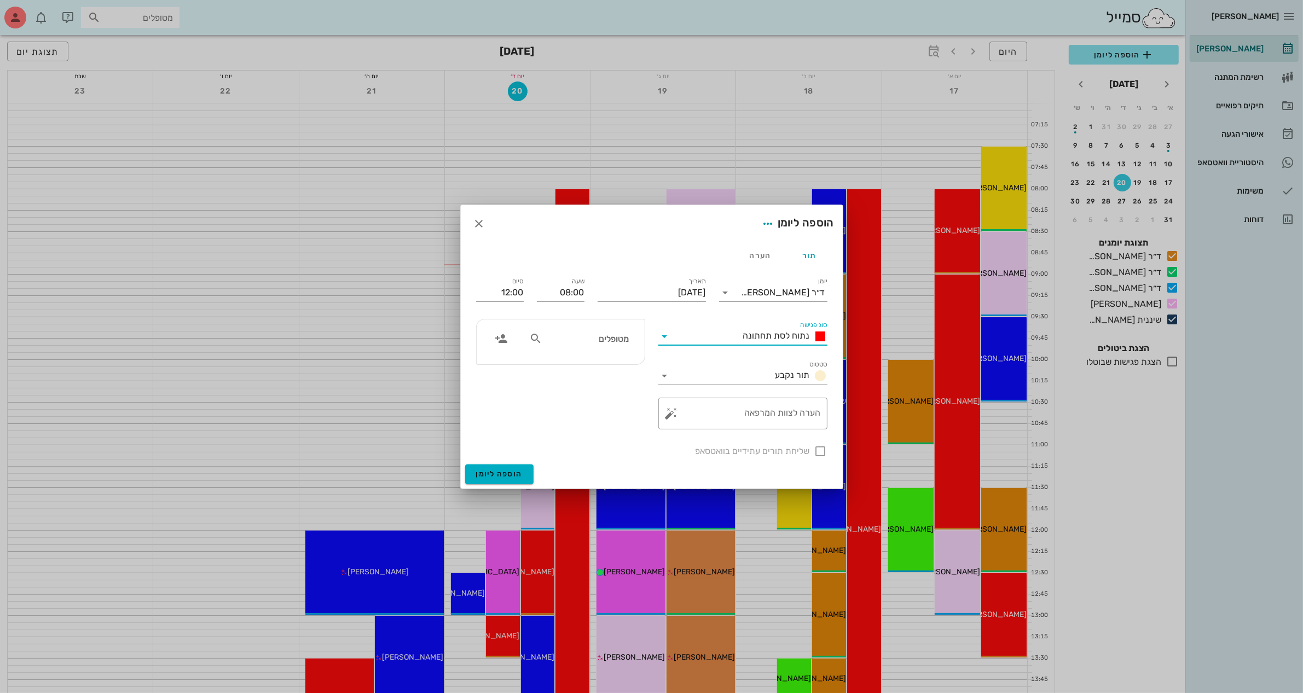
click at [594, 337] on input "מטופלים" at bounding box center [587, 339] width 84 height 14
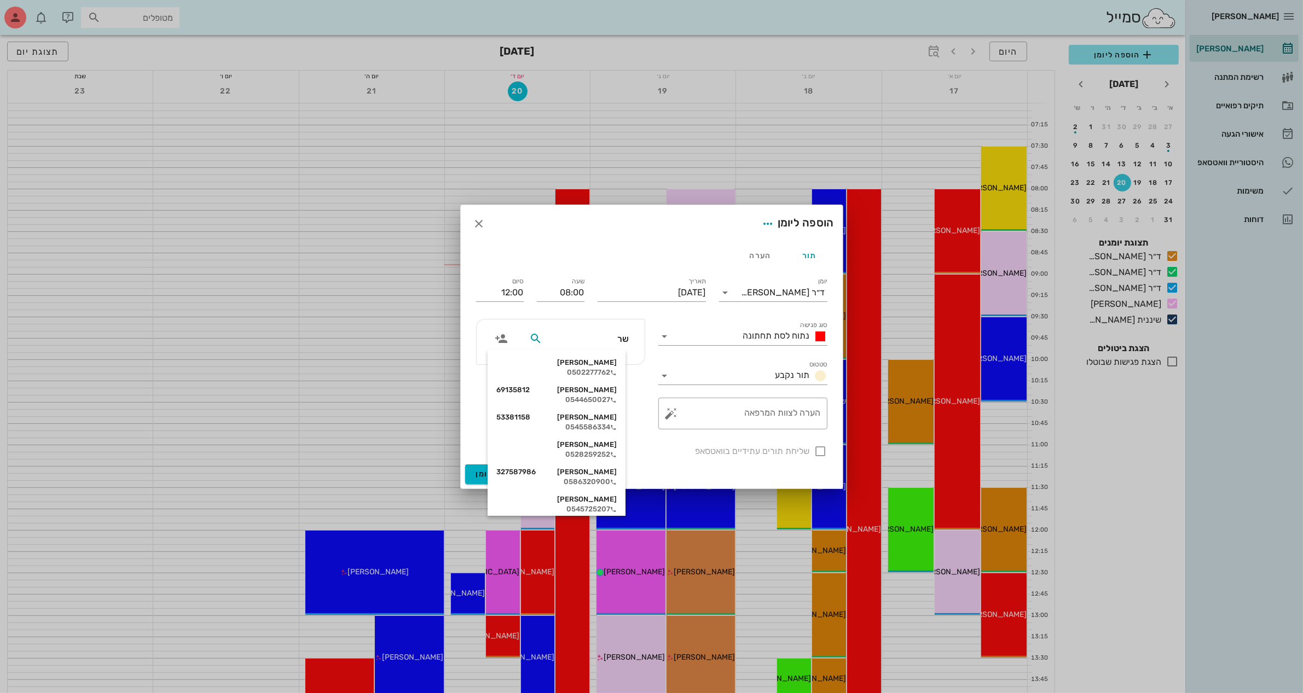
type input "שרי"
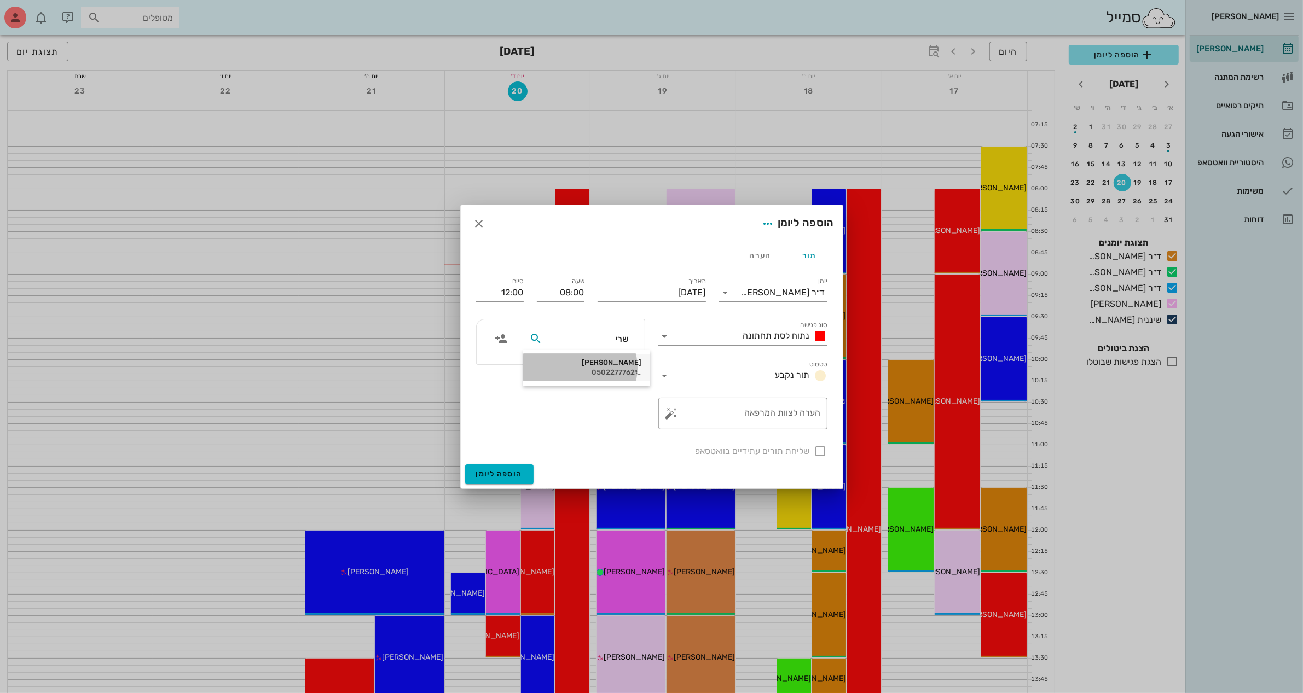
click at [603, 373] on div "0502277762" at bounding box center [586, 372] width 109 height 9
click at [758, 420] on textarea "הערה לצוות המרפאה" at bounding box center [747, 416] width 147 height 26
type textarea "לסת תחתונה"
click at [515, 298] on input "12:00" at bounding box center [500, 293] width 48 height 18
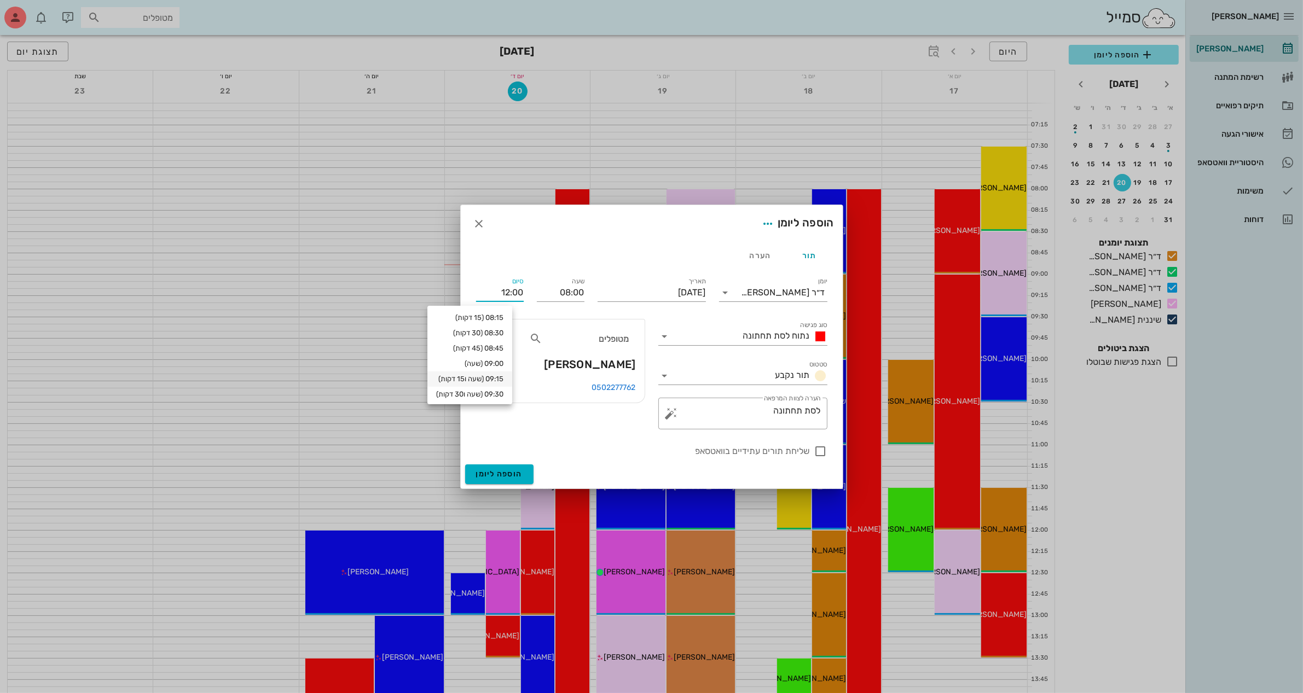
scroll to position [44, 0]
drag, startPoint x: 494, startPoint y: 294, endPoint x: 572, endPoint y: 288, distance: 79.0
click at [575, 288] on div "יומן ד״ר [PERSON_NAME] סוג פגישה נתוח לסת תחתונה סטטוס תור נקבע תאריך [DATE] שע…" at bounding box center [652, 367] width 365 height 196
click at [567, 241] on div "הוספה ליומן" at bounding box center [652, 223] width 382 height 37
type input "11:00"
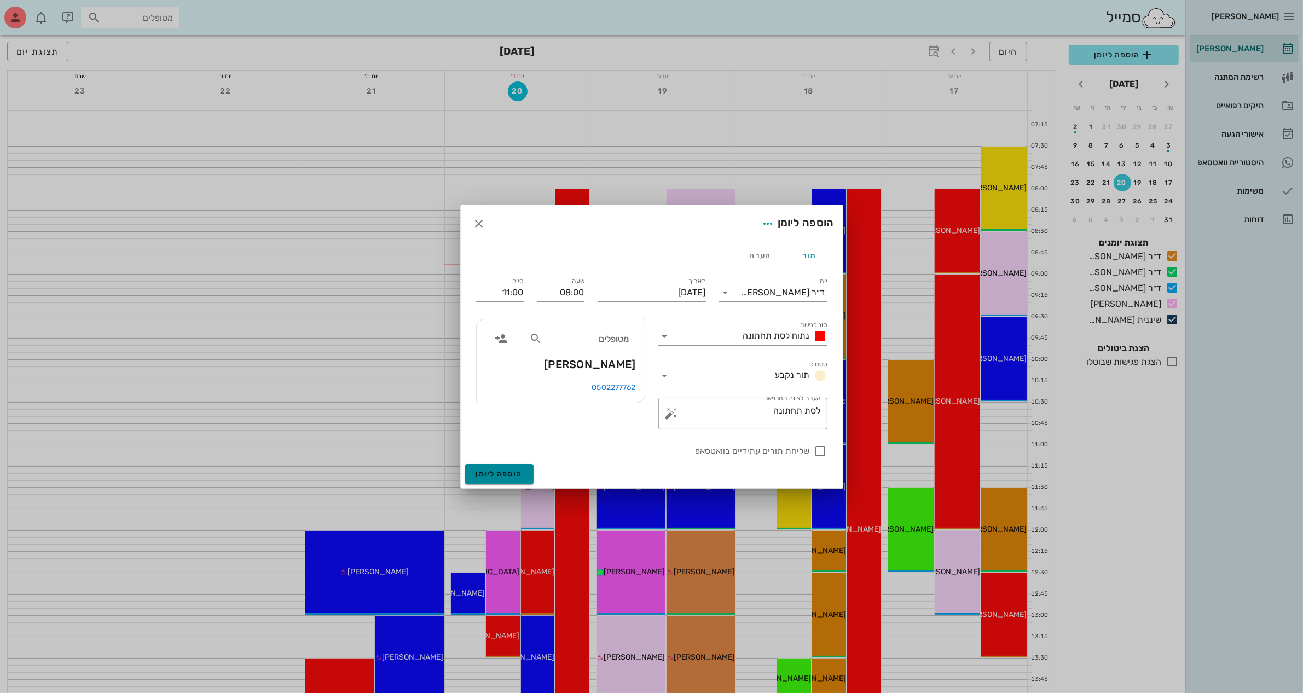
click at [504, 466] on button "הוספה ליומן" at bounding box center [499, 475] width 68 height 20
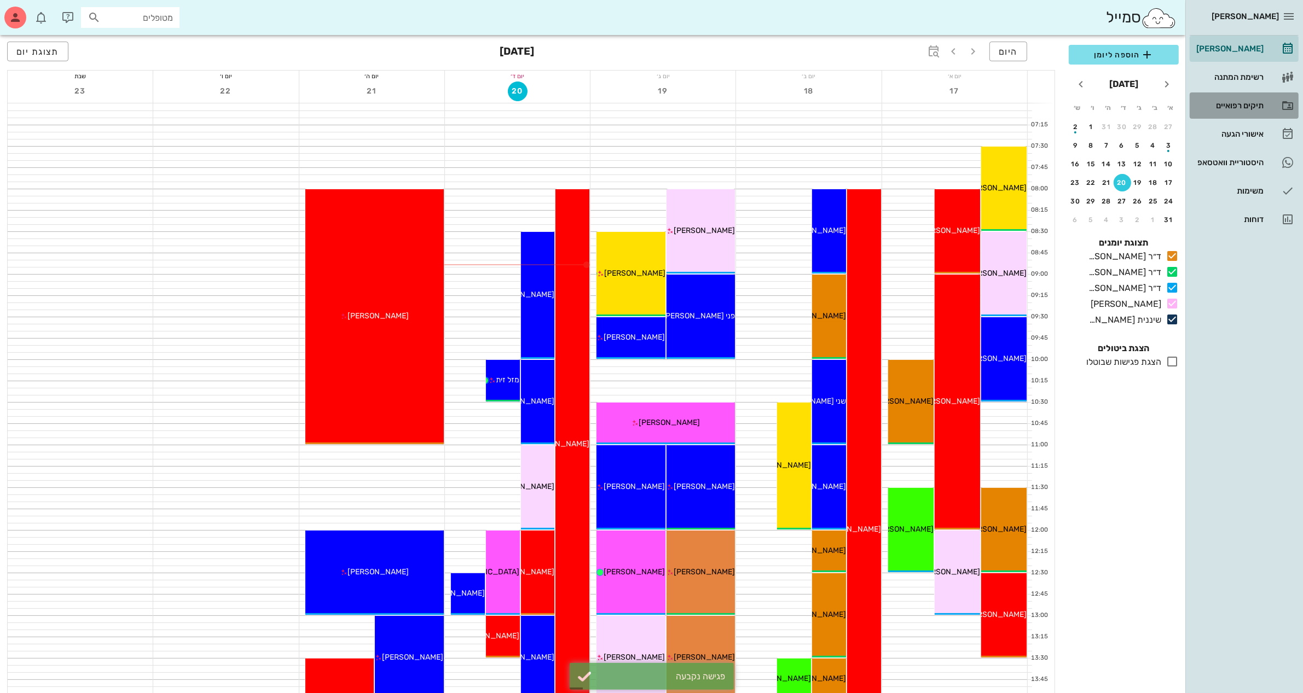
click at [1241, 105] on div "תיקים רפואיים" at bounding box center [1229, 105] width 70 height 9
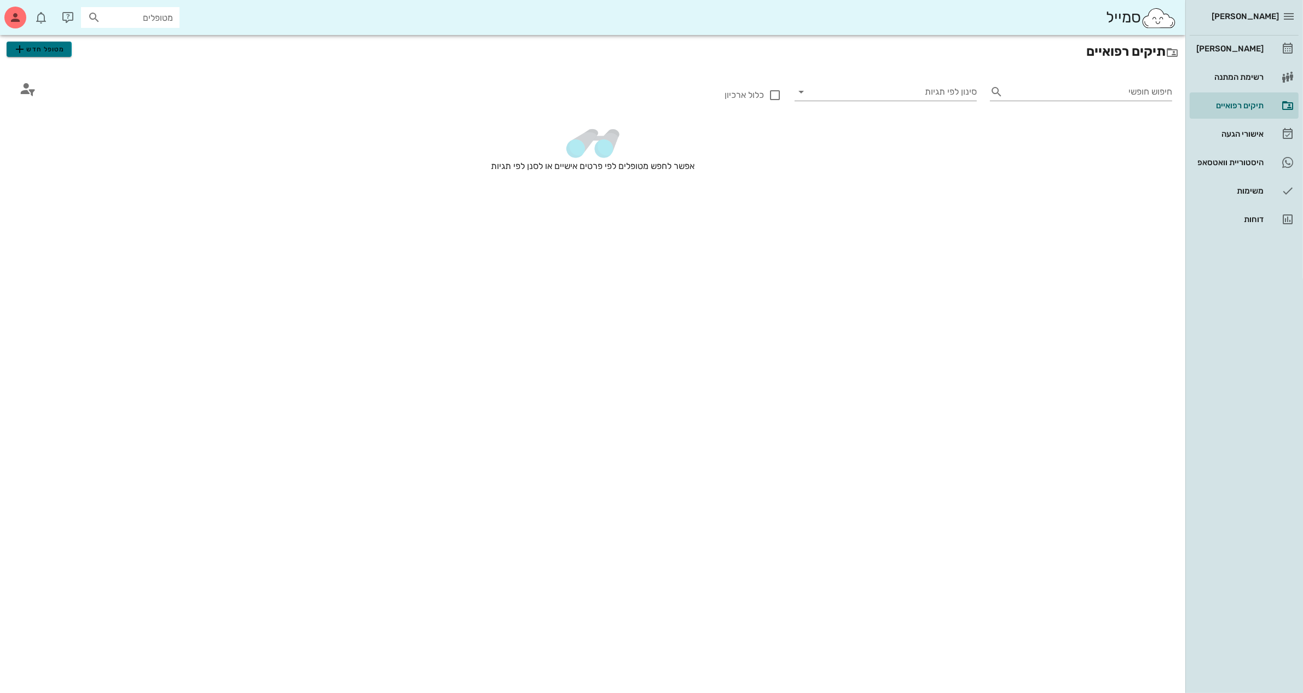
click at [26, 48] on span "מטופל חדש" at bounding box center [38, 49] width 51 height 13
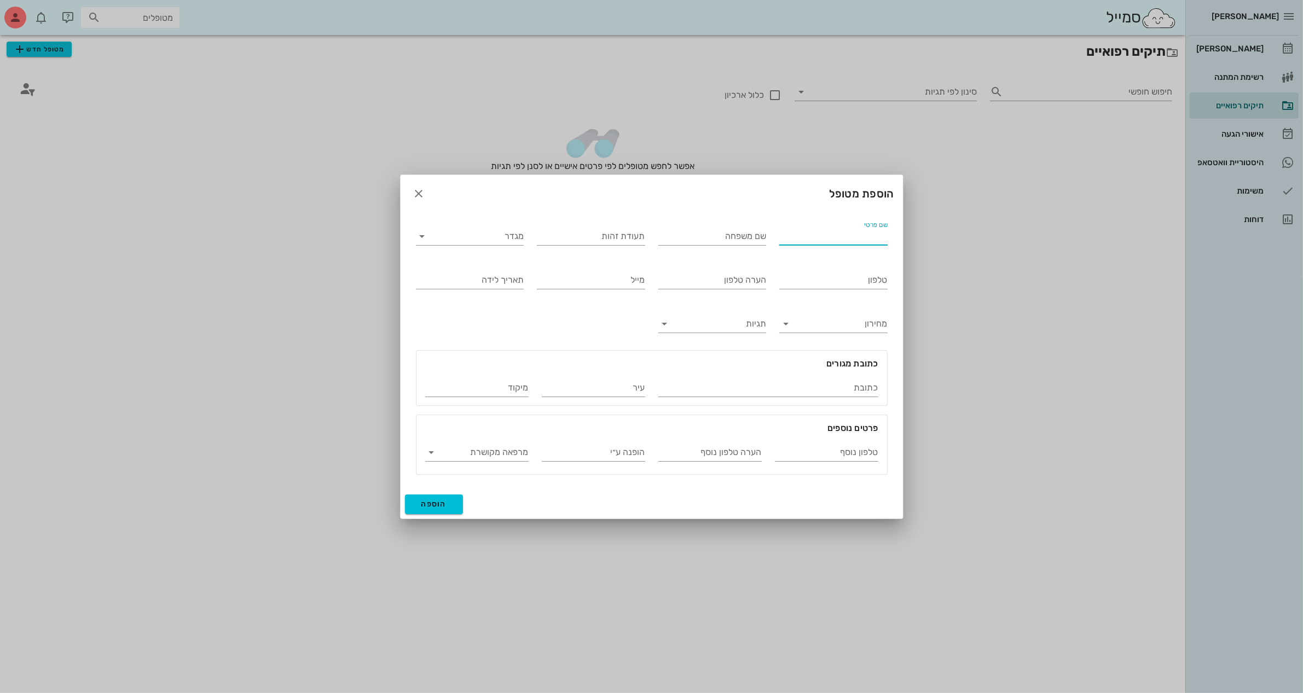
click at [849, 236] on input "שם פרטי" at bounding box center [833, 237] width 108 height 18
type input "[PERSON_NAME]"
click at [477, 233] on input "מגדר" at bounding box center [478, 237] width 91 height 18
click at [502, 250] on div "זכר" at bounding box center [470, 245] width 90 height 24
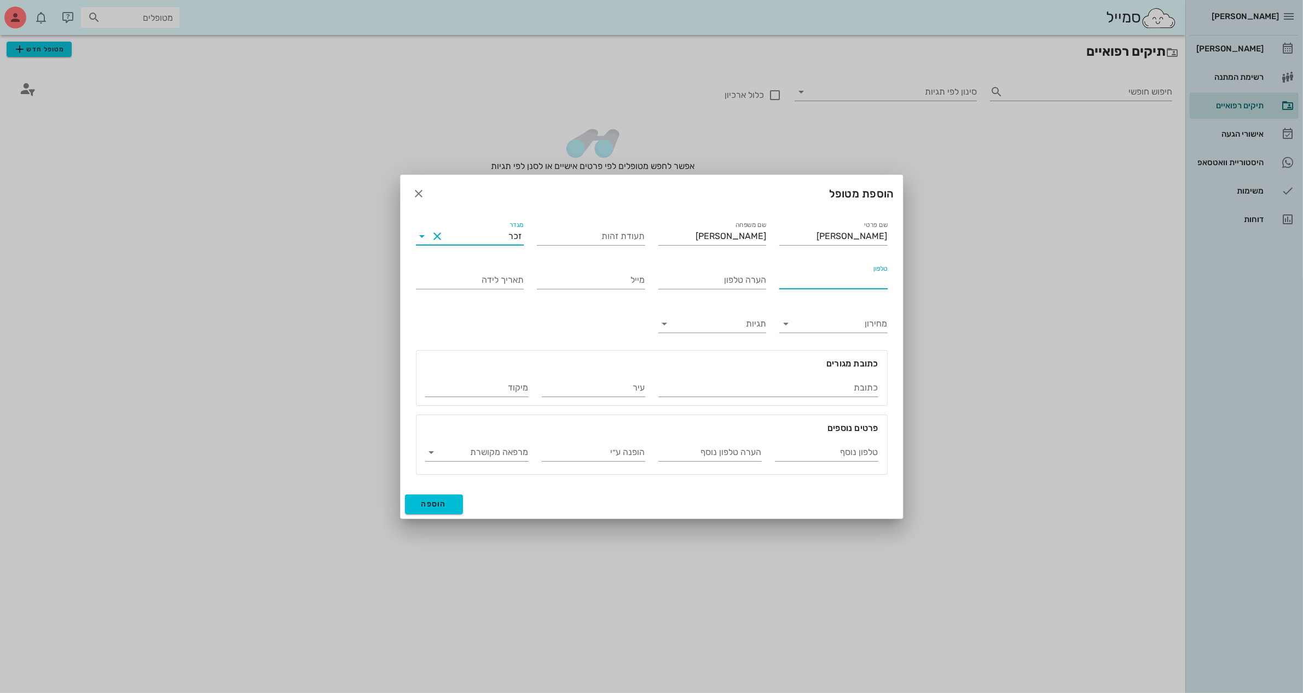
click at [843, 280] on input "טלפון" at bounding box center [833, 280] width 108 height 18
type input "052-4881117"
click at [824, 449] on input "טלפון נוסף" at bounding box center [826, 453] width 103 height 18
click at [702, 450] on input "הערה טלפון נוסף" at bounding box center [709, 453] width 103 height 18
type input "[PERSON_NAME]"
